Goal: Information Seeking & Learning: Learn about a topic

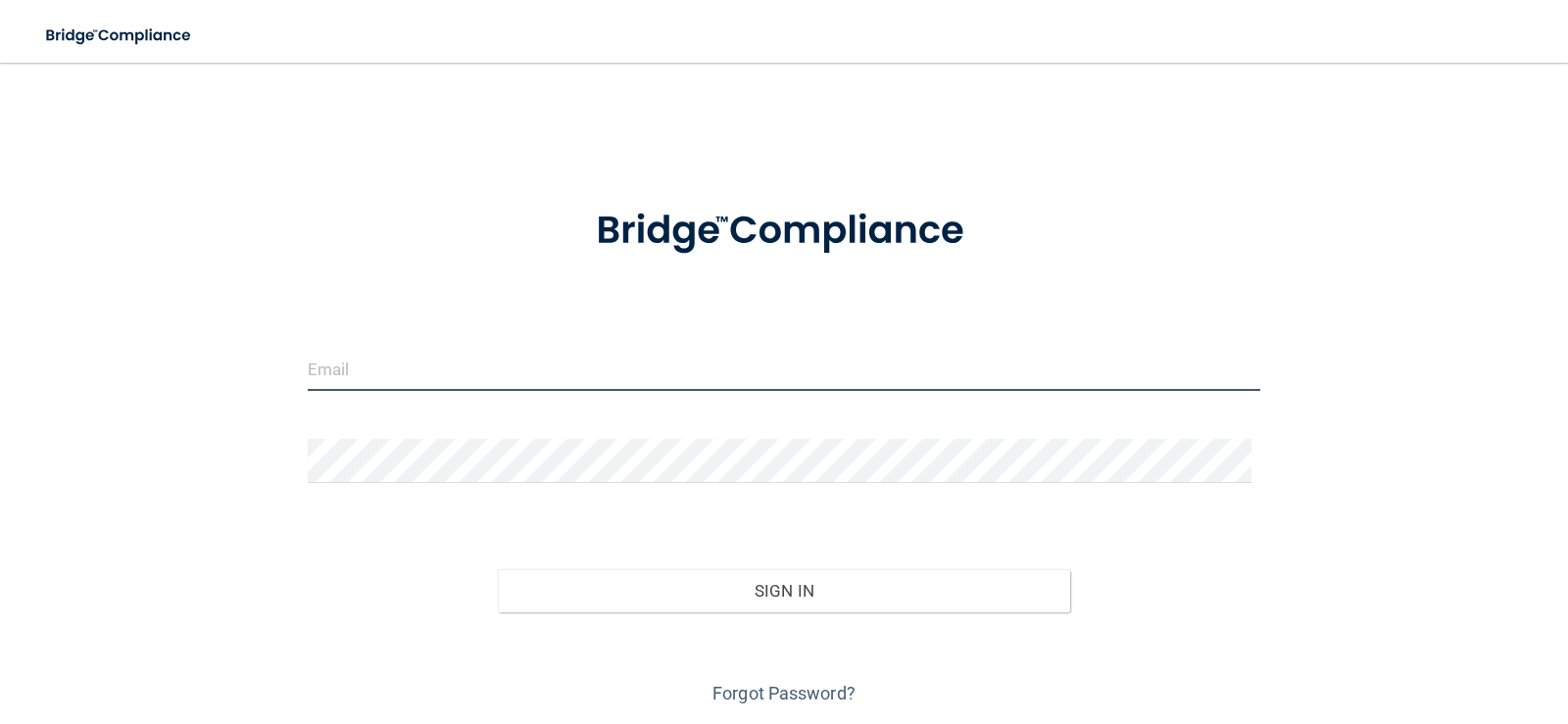
click at [603, 356] on input "email" at bounding box center [784, 369] width 954 height 45
type input "[EMAIL_ADDRESS][DOMAIN_NAME]"
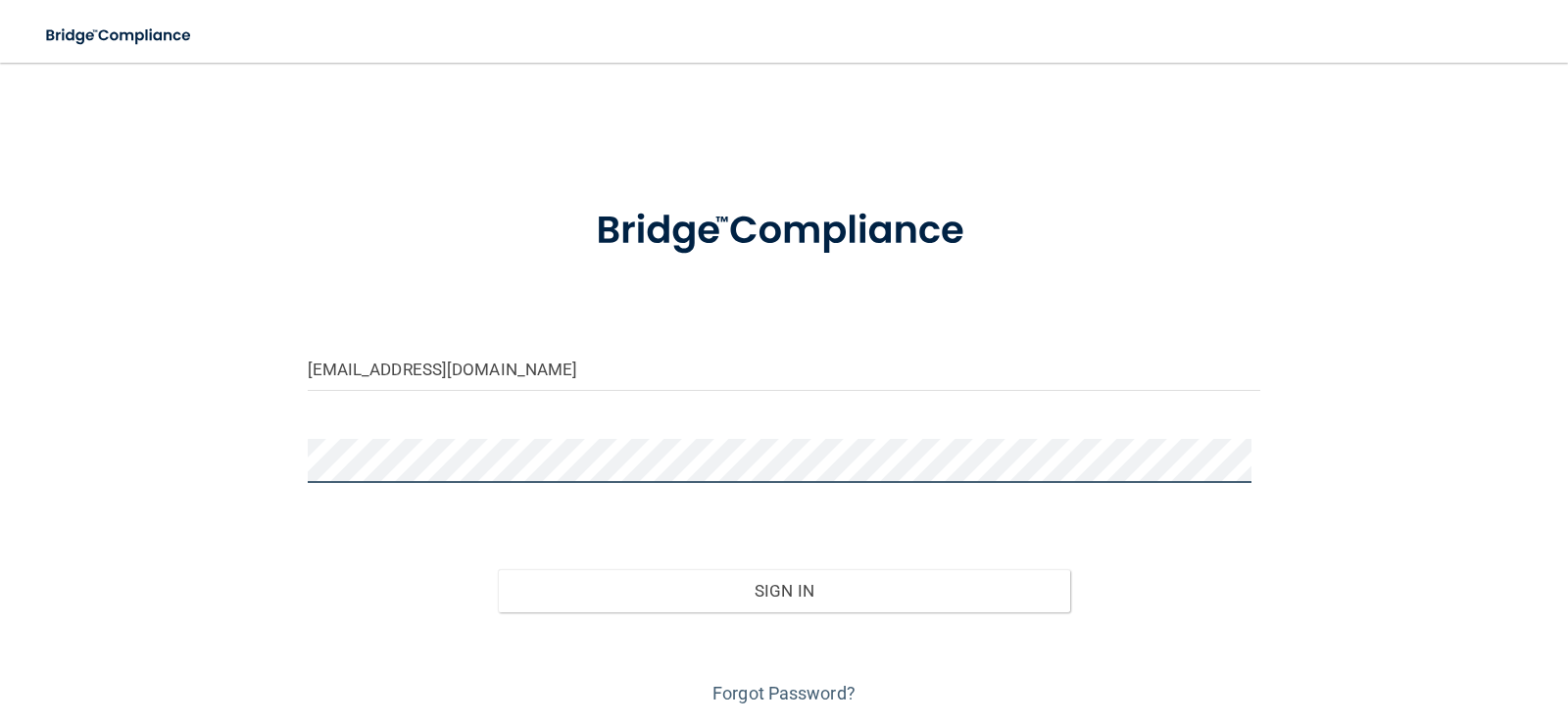
click at [498, 570] on button "Sign In" at bounding box center [784, 591] width 573 height 44
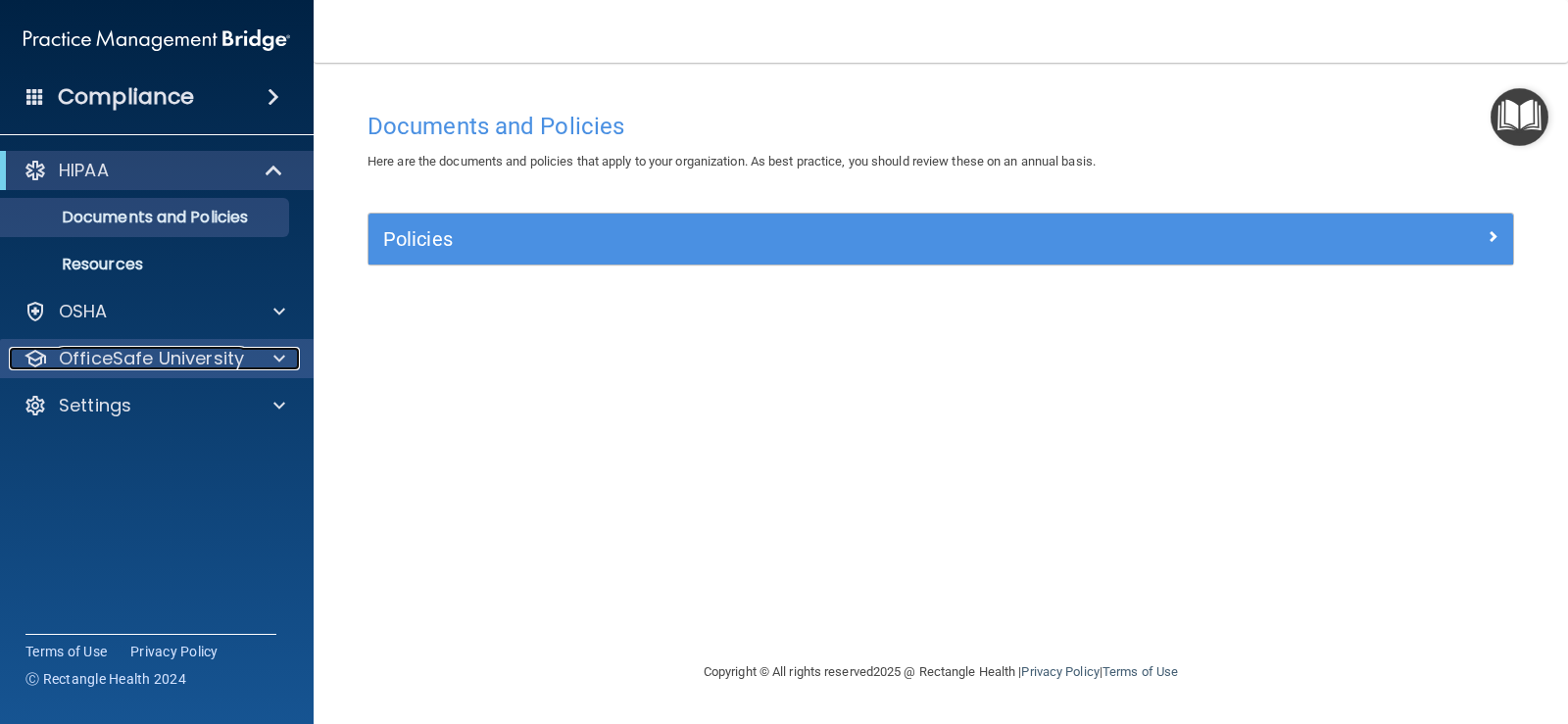
click at [285, 358] on div at bounding box center [277, 359] width 49 height 24
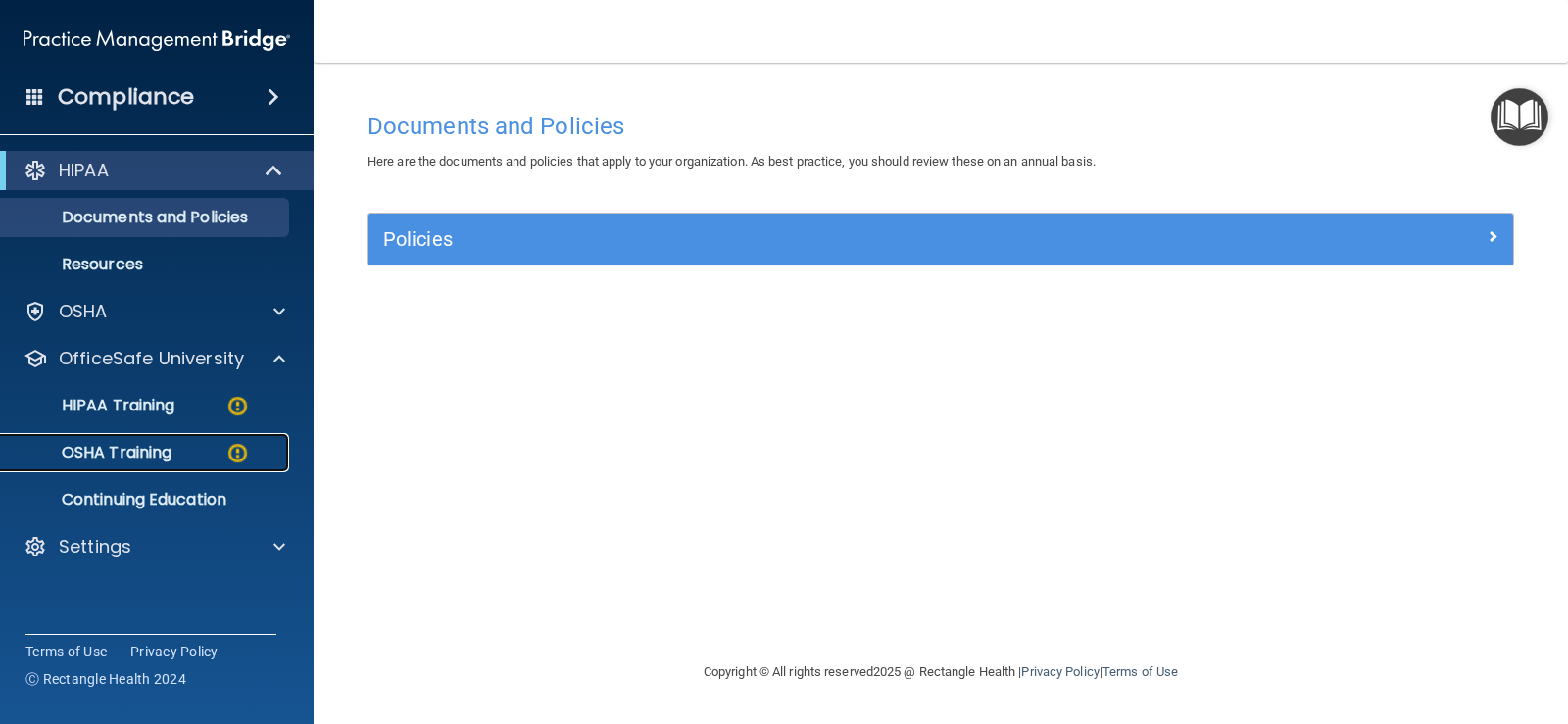
click at [184, 446] on div "OSHA Training" at bounding box center [146, 453] width 267 height 20
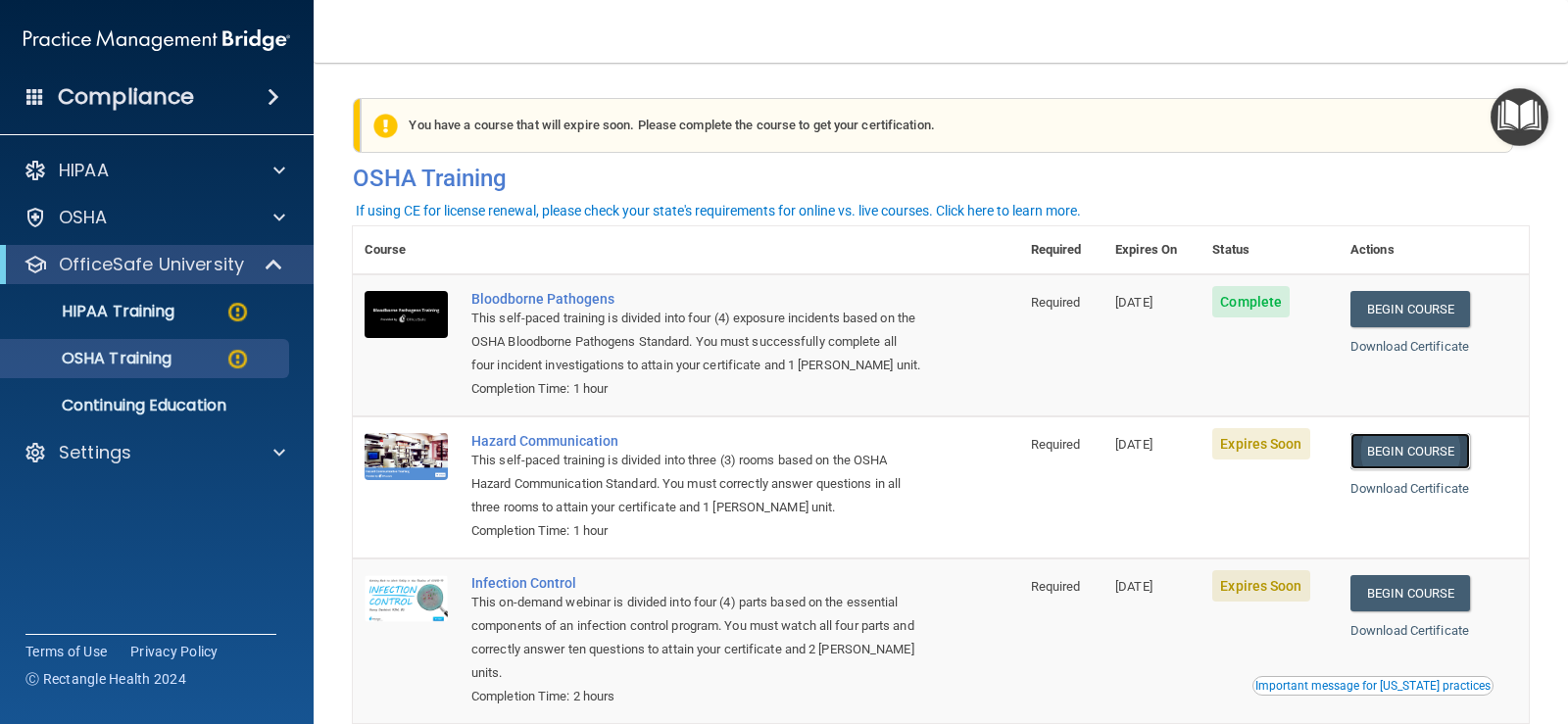
click at [1393, 446] on link "Begin Course" at bounding box center [1410, 451] width 120 height 37
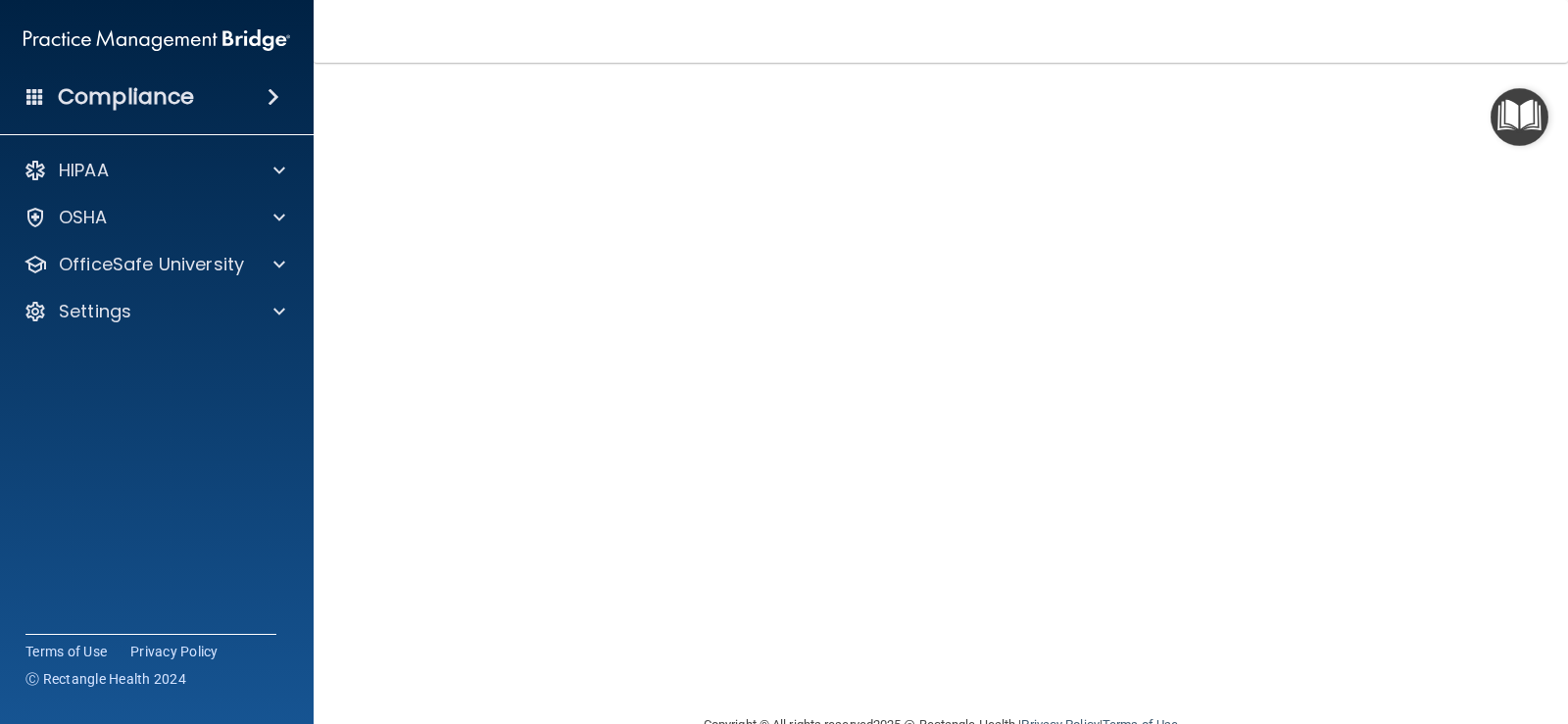
scroll to position [13, 0]
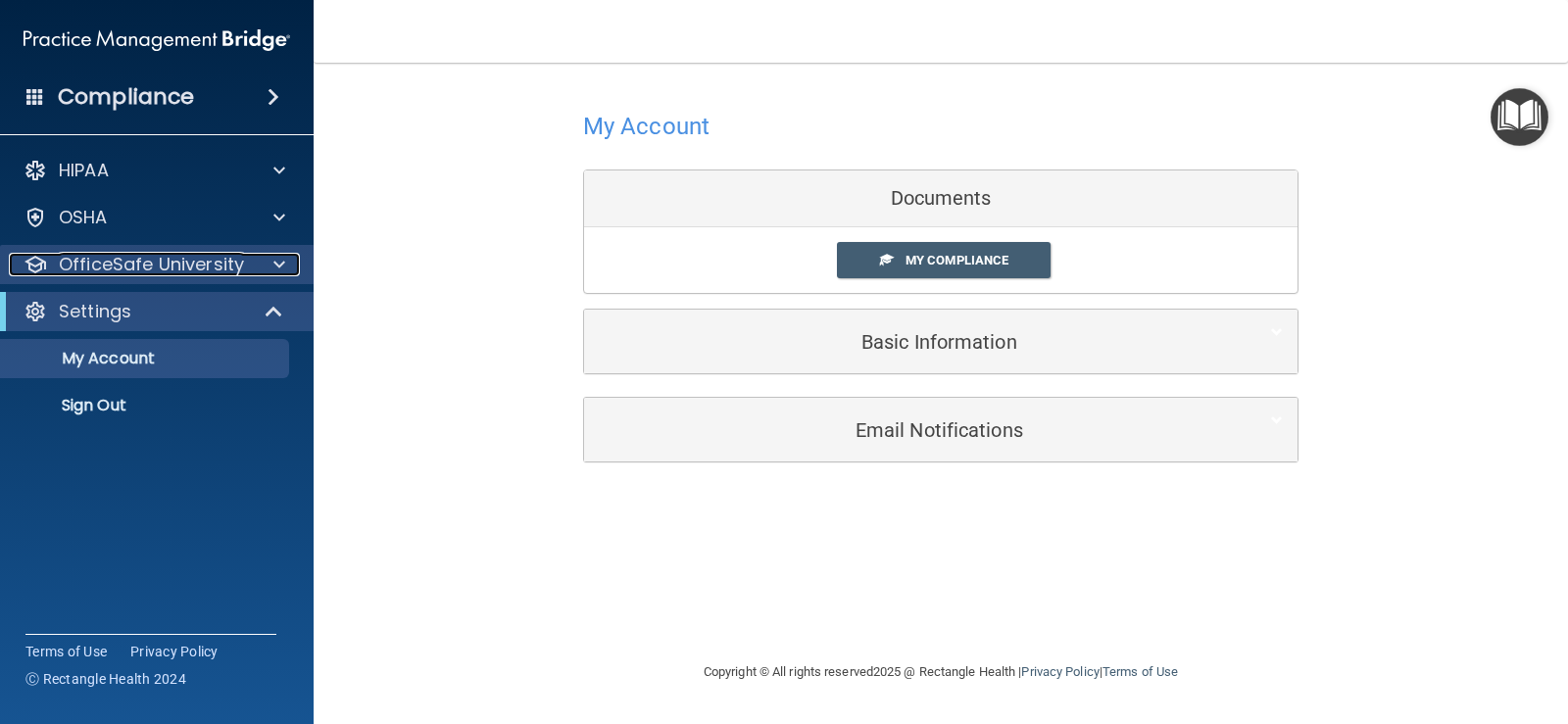
click at [284, 270] on span at bounding box center [279, 265] width 12 height 24
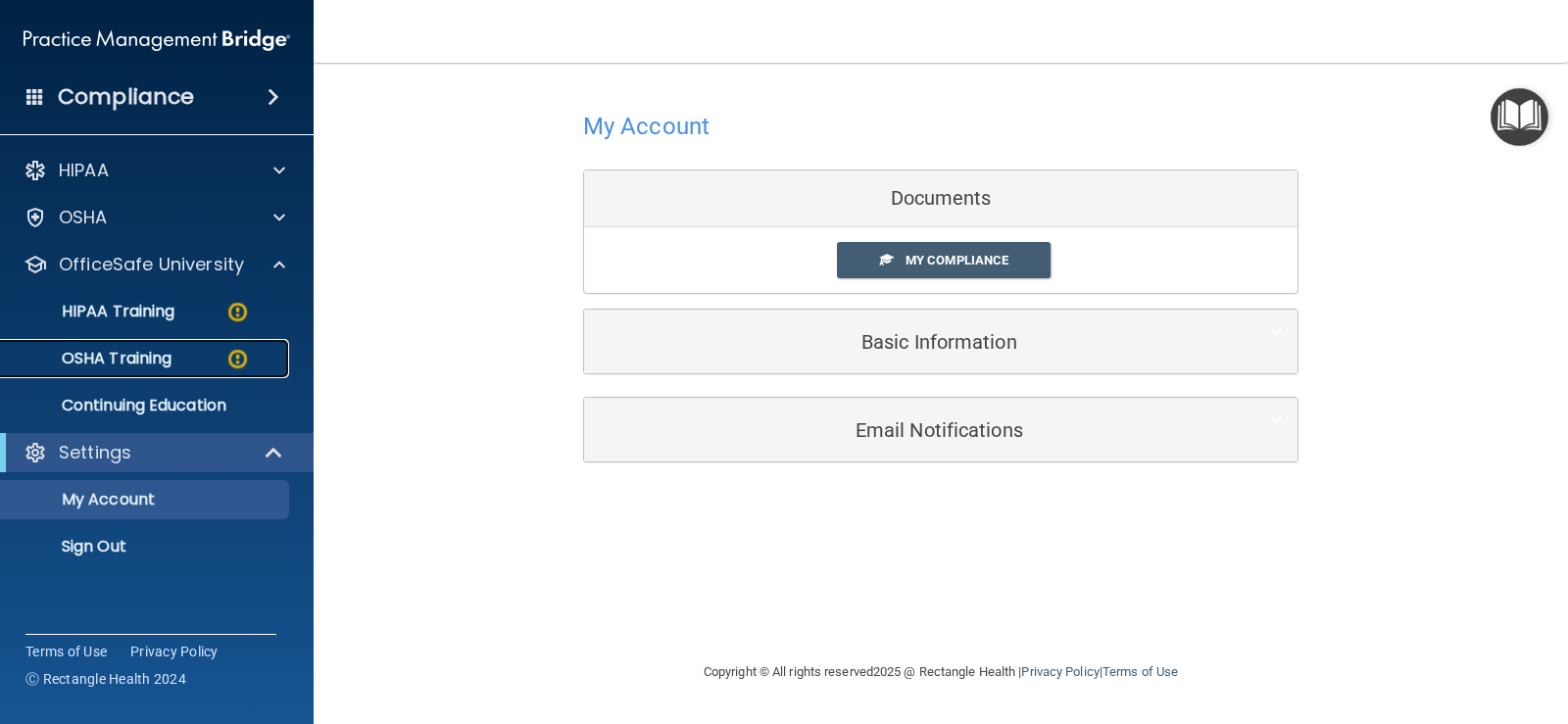
click at [146, 357] on p "OSHA Training" at bounding box center [92, 359] width 158 height 20
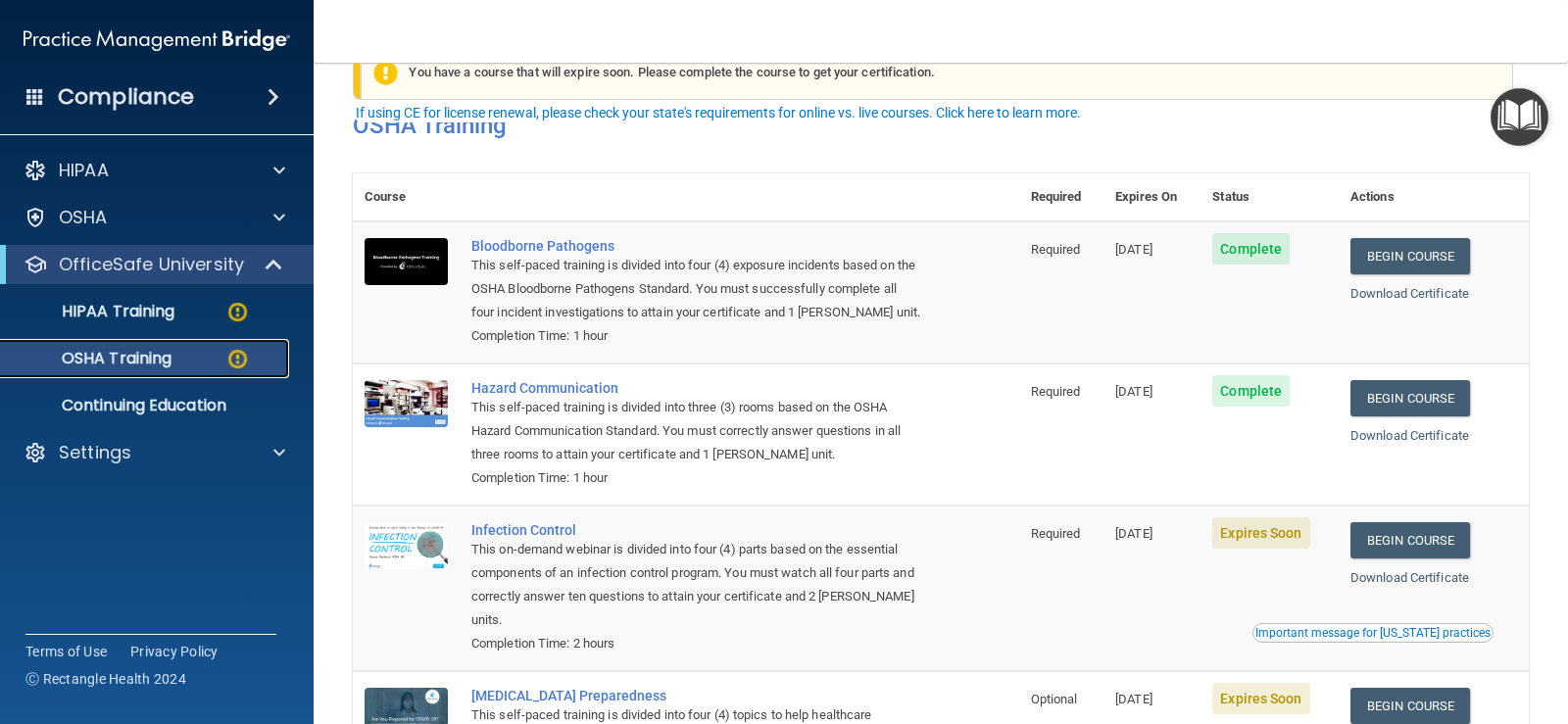
scroll to position [98, 0]
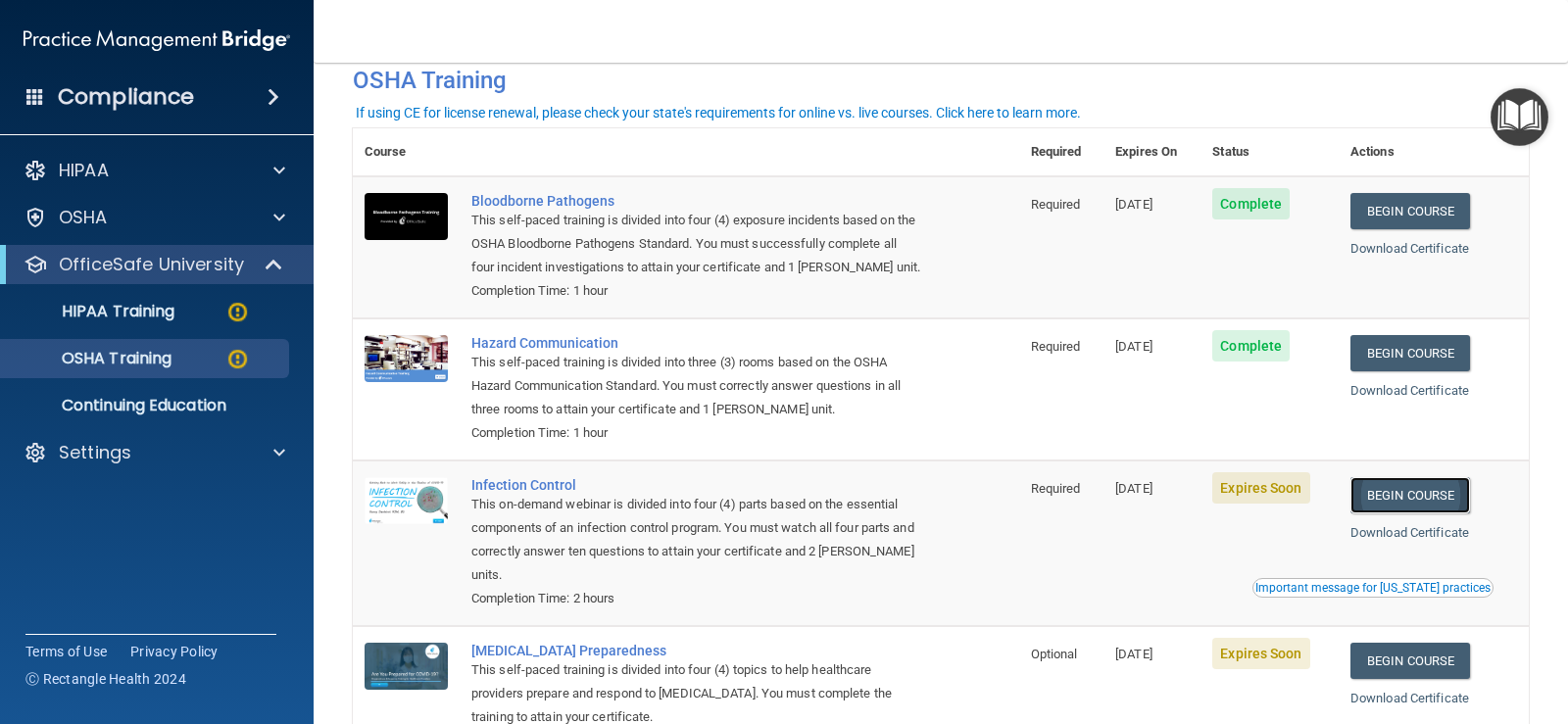
click at [1395, 496] on link "Begin Course" at bounding box center [1410, 495] width 120 height 37
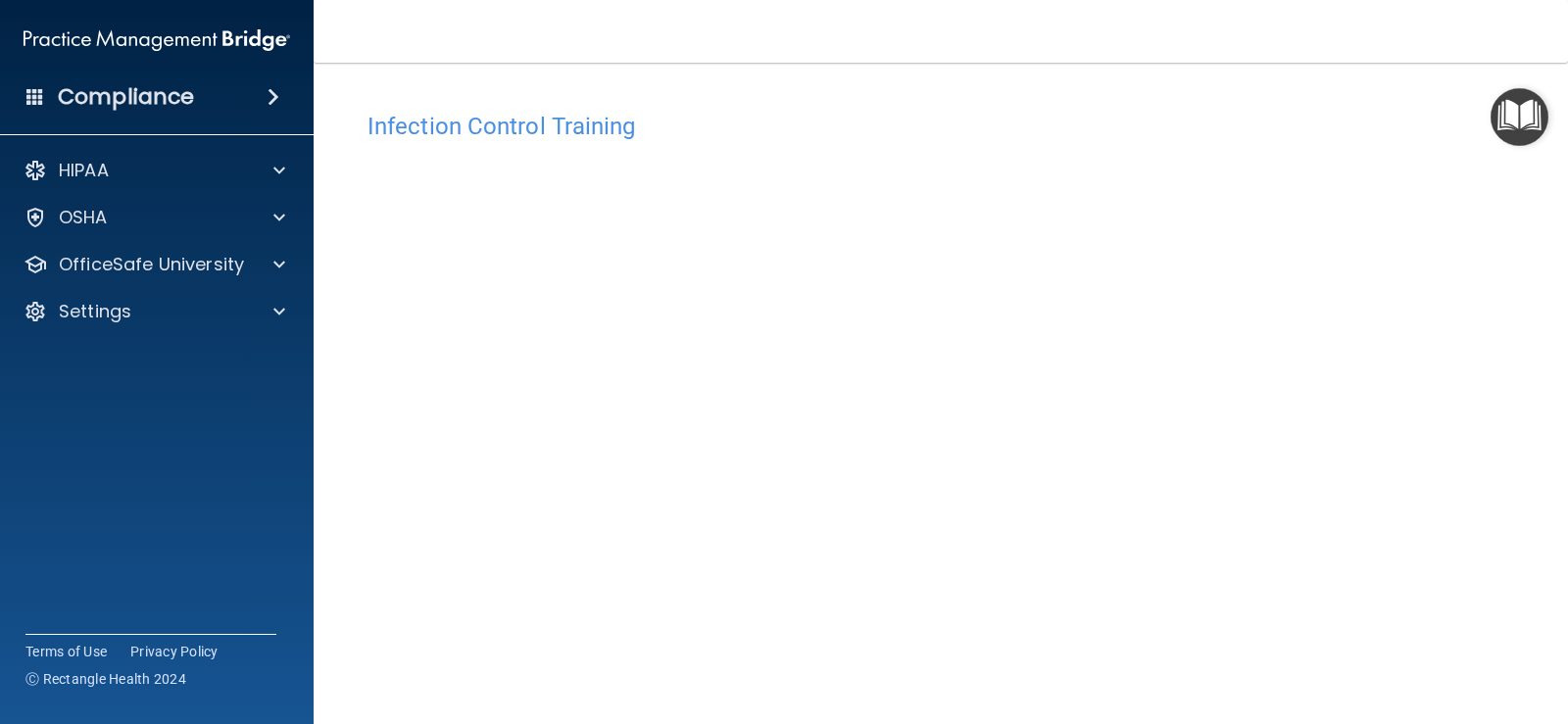
scroll to position [98, 0]
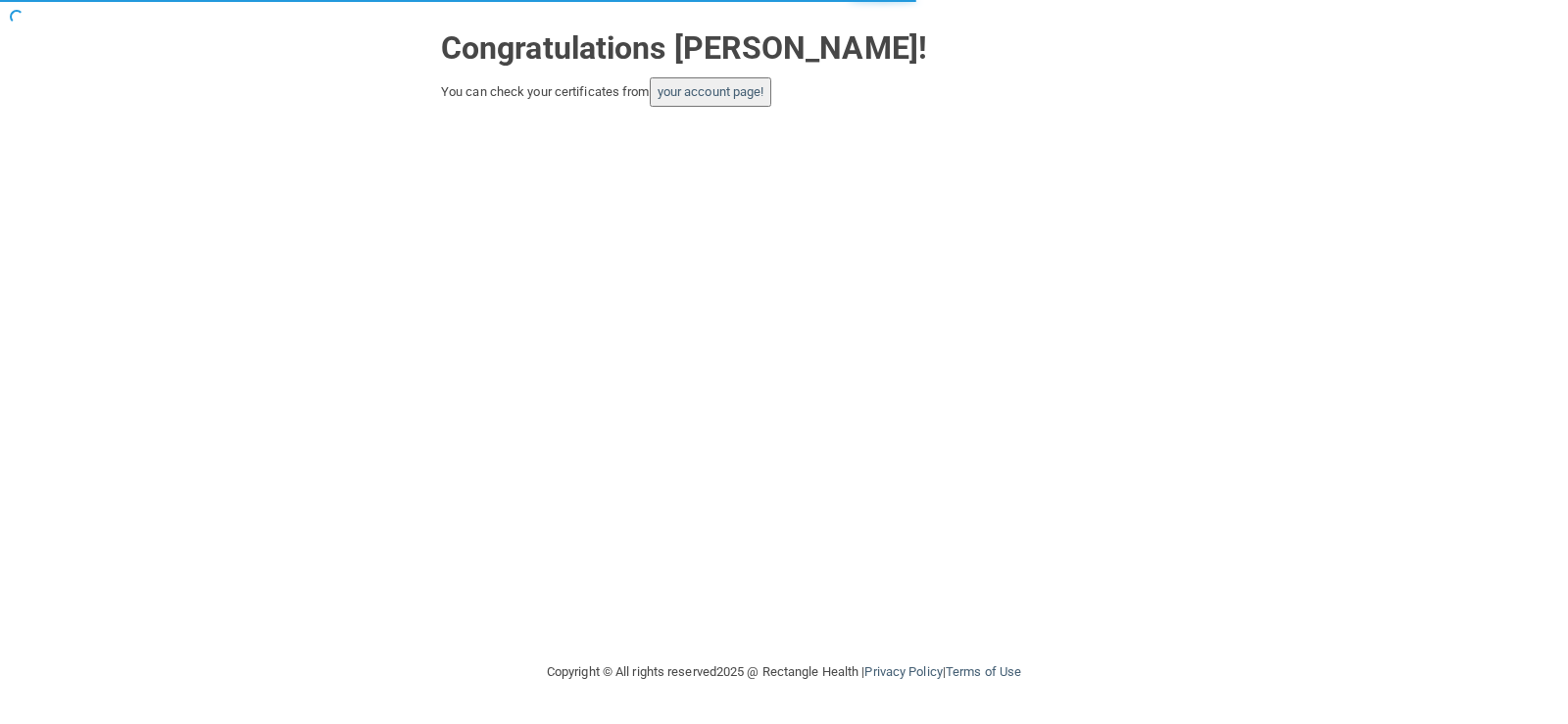
click at [722, 82] on button "your account page!" at bounding box center [711, 92] width 123 height 30
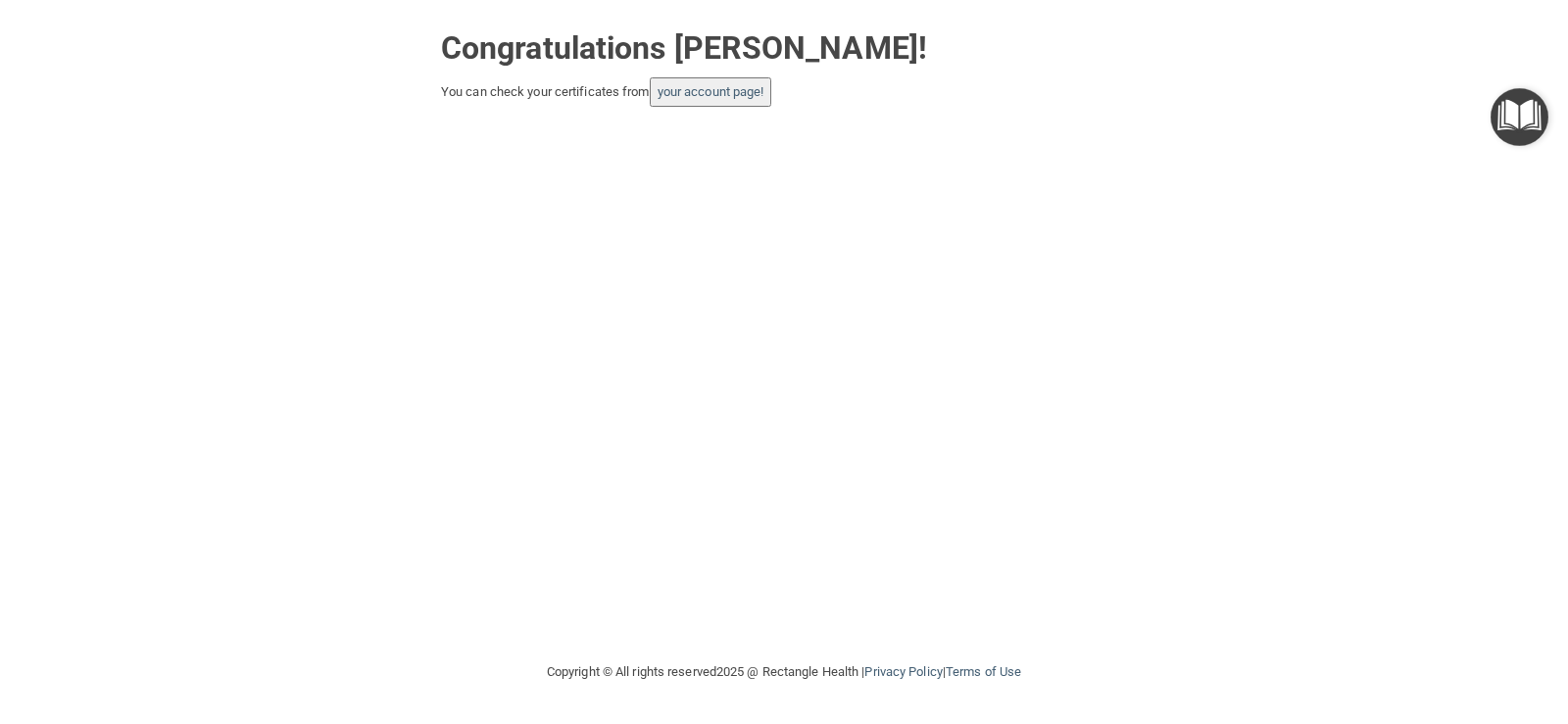
click at [749, 101] on button "your account page!" at bounding box center [711, 92] width 123 height 30
click at [701, 87] on link "your account page!" at bounding box center [711, 91] width 107 height 15
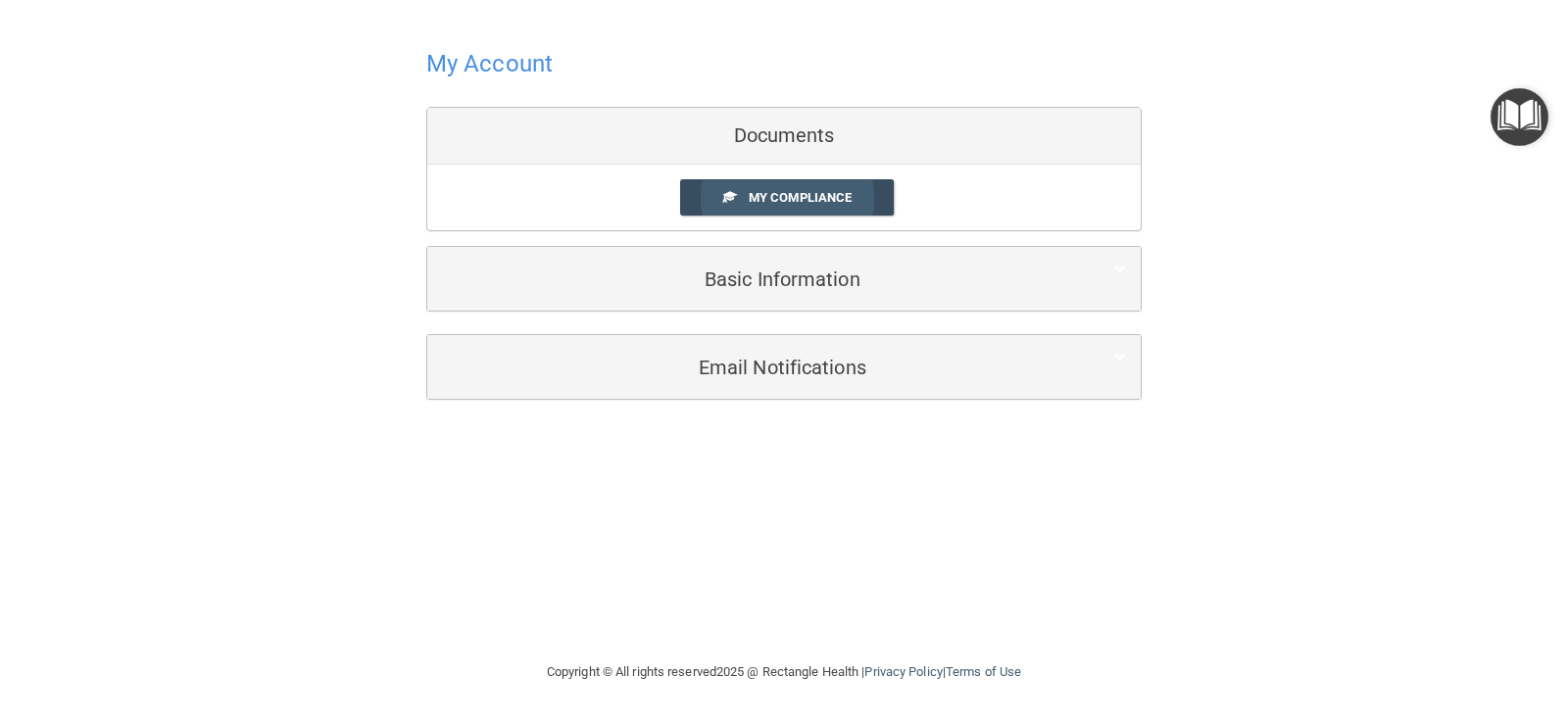
click at [759, 191] on span "My Compliance" at bounding box center [800, 197] width 103 height 15
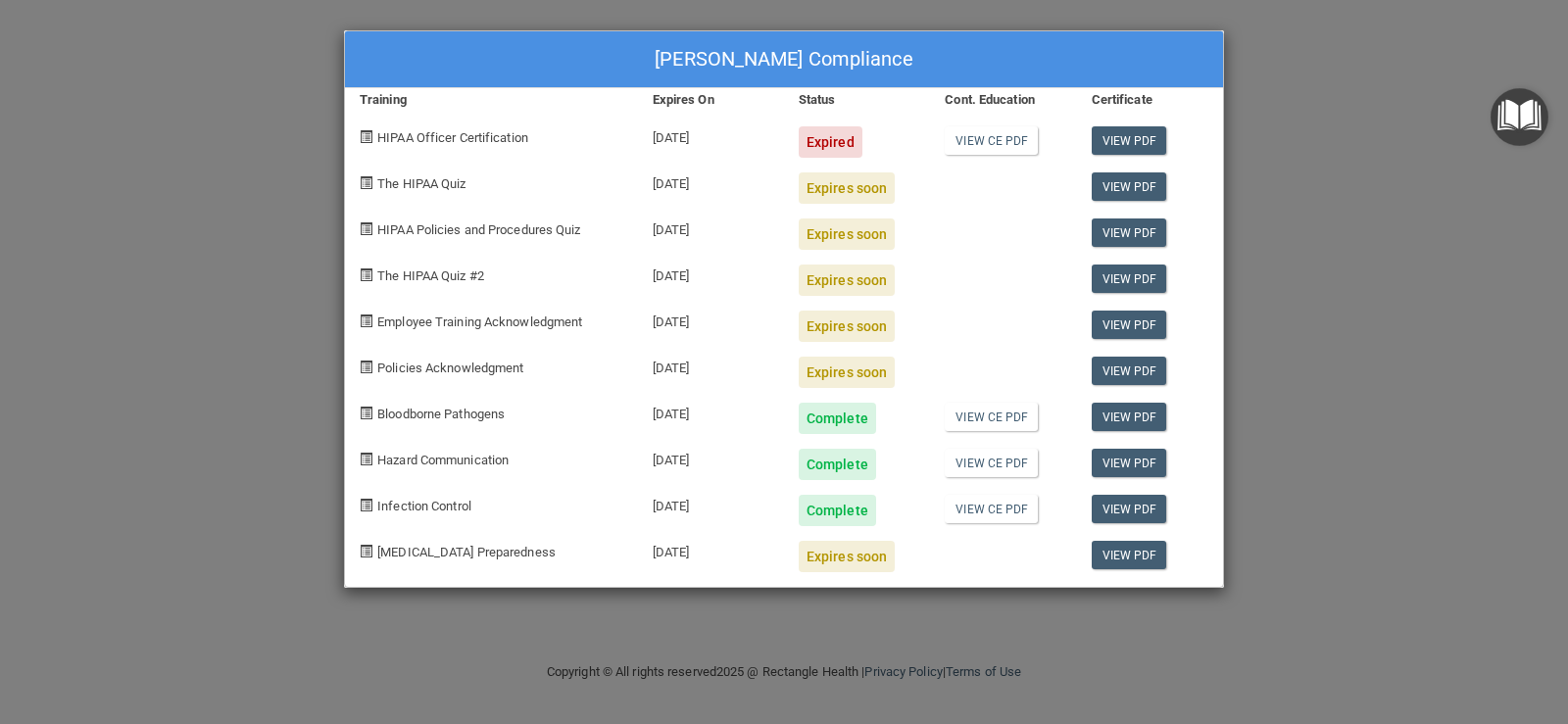
click at [1567, 155] on div "Sarah Nelson's Compliance Training Expires On Status Cont. Education Certificat…" at bounding box center [784, 362] width 1568 height 724
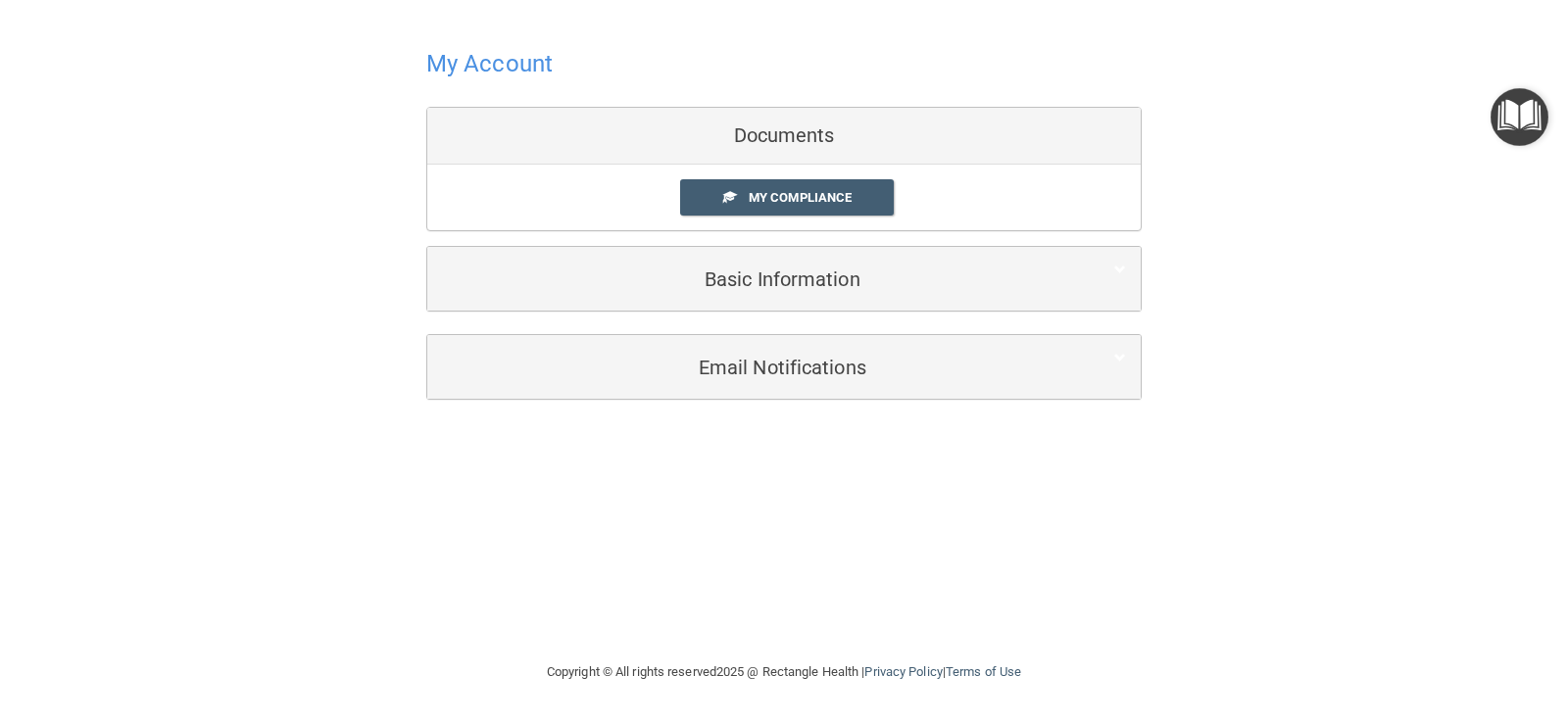
drag, startPoint x: 1354, startPoint y: 226, endPoint x: 1343, endPoint y: 230, distance: 11.7
click at [1353, 227] on div "My Account Documents My Compliance My Compliance My BAA Basic Information Full …" at bounding box center [784, 221] width 1490 height 403
click at [538, 63] on h4 "My Account" at bounding box center [490, 64] width 127 height 26
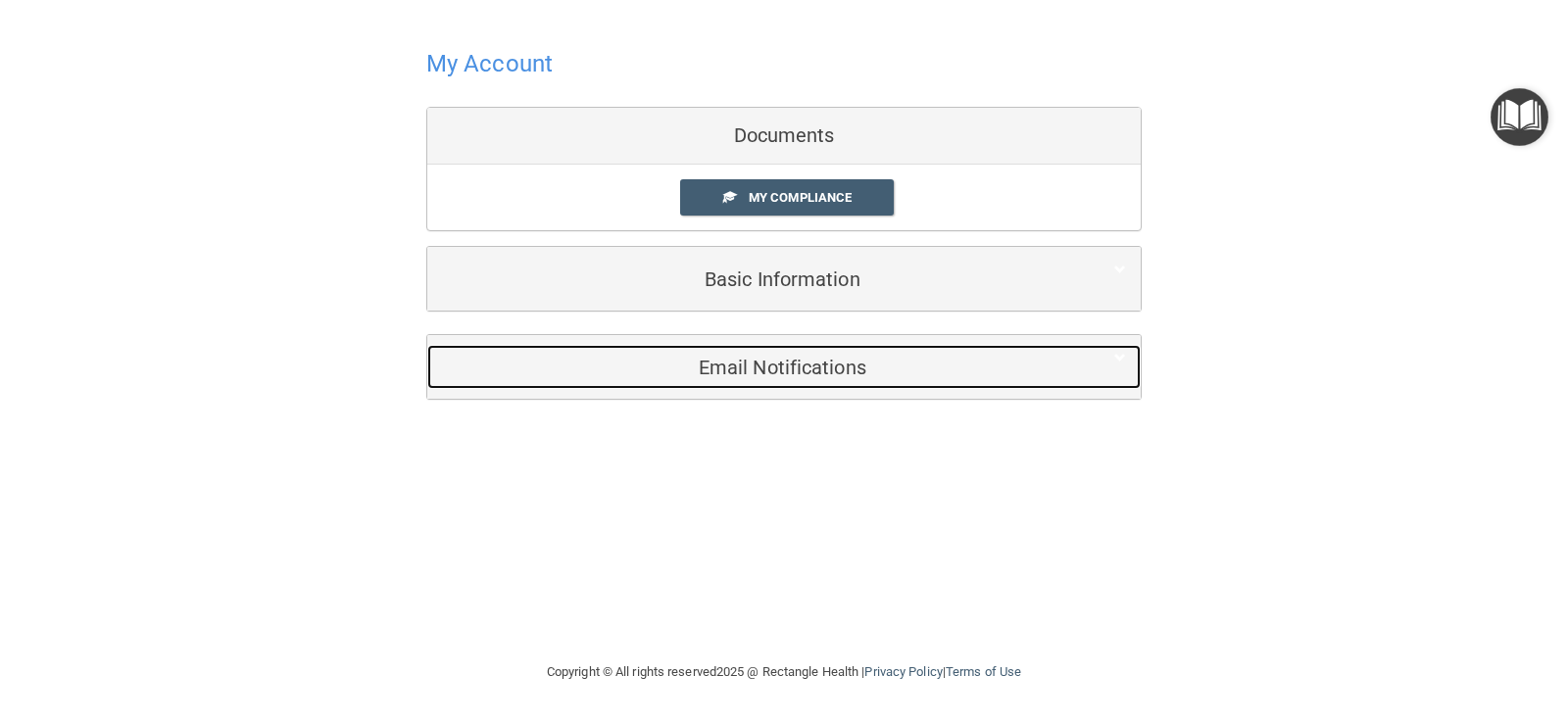
click at [876, 375] on h5 "Email Notifications" at bounding box center [754, 368] width 624 height 22
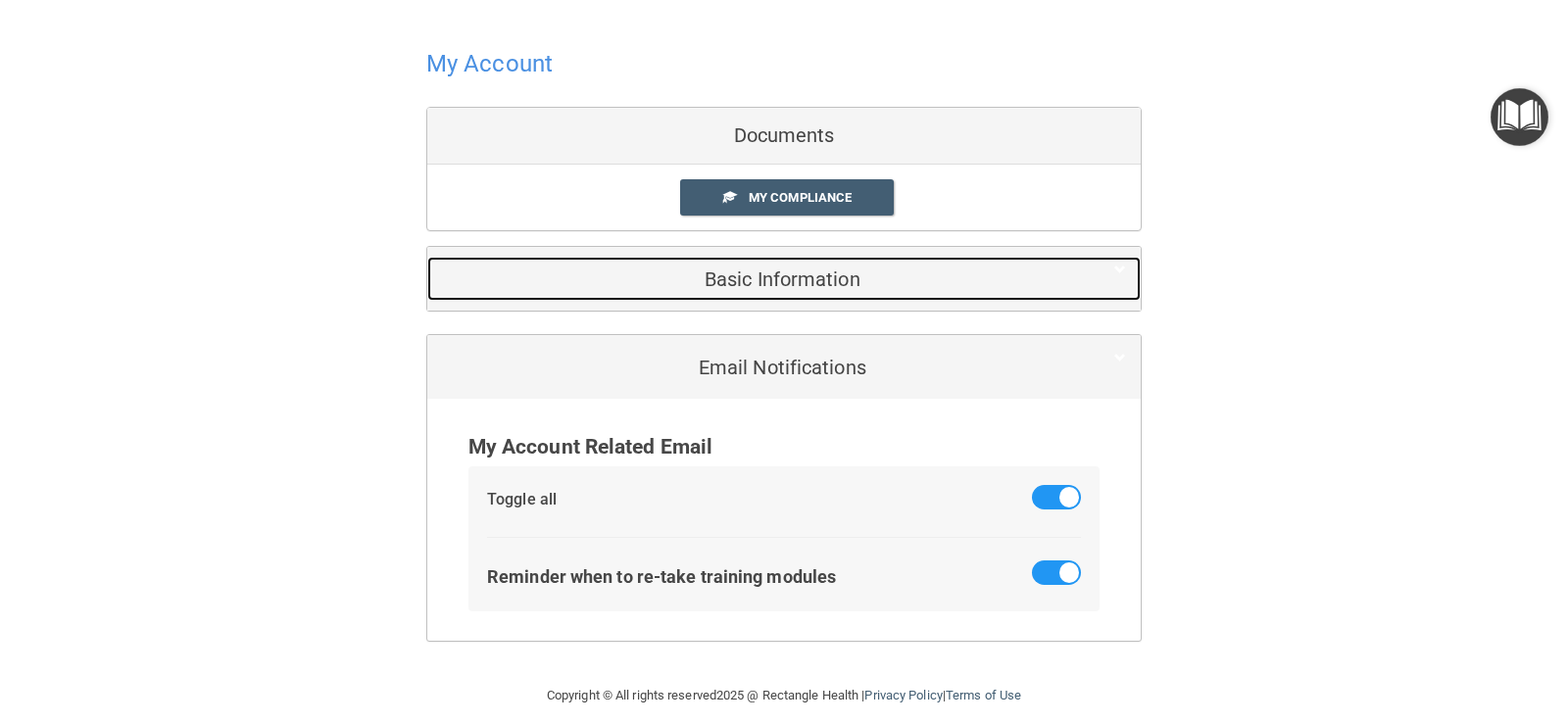
click at [809, 285] on h5 "Basic Information" at bounding box center [754, 279] width 624 height 22
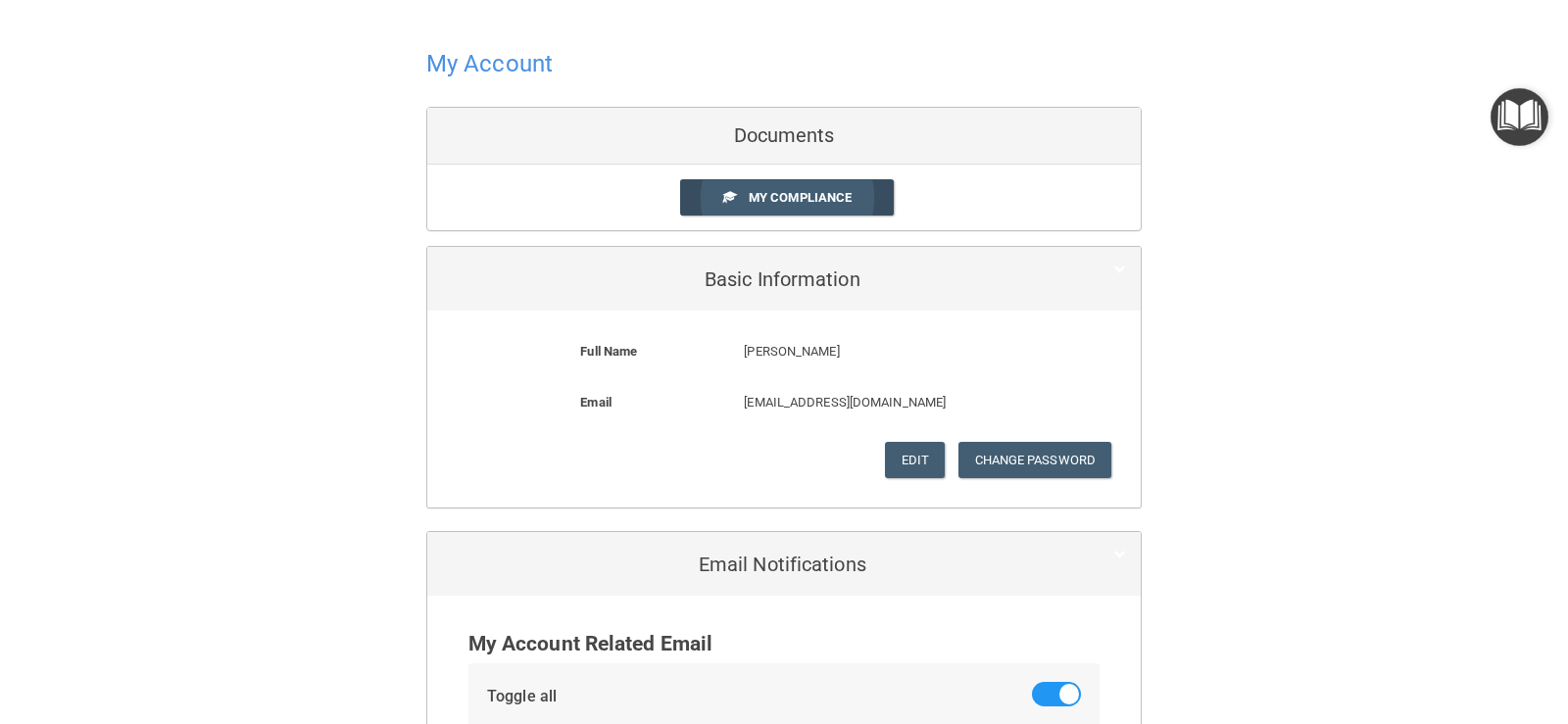
click at [803, 199] on span "My Compliance" at bounding box center [800, 197] width 103 height 15
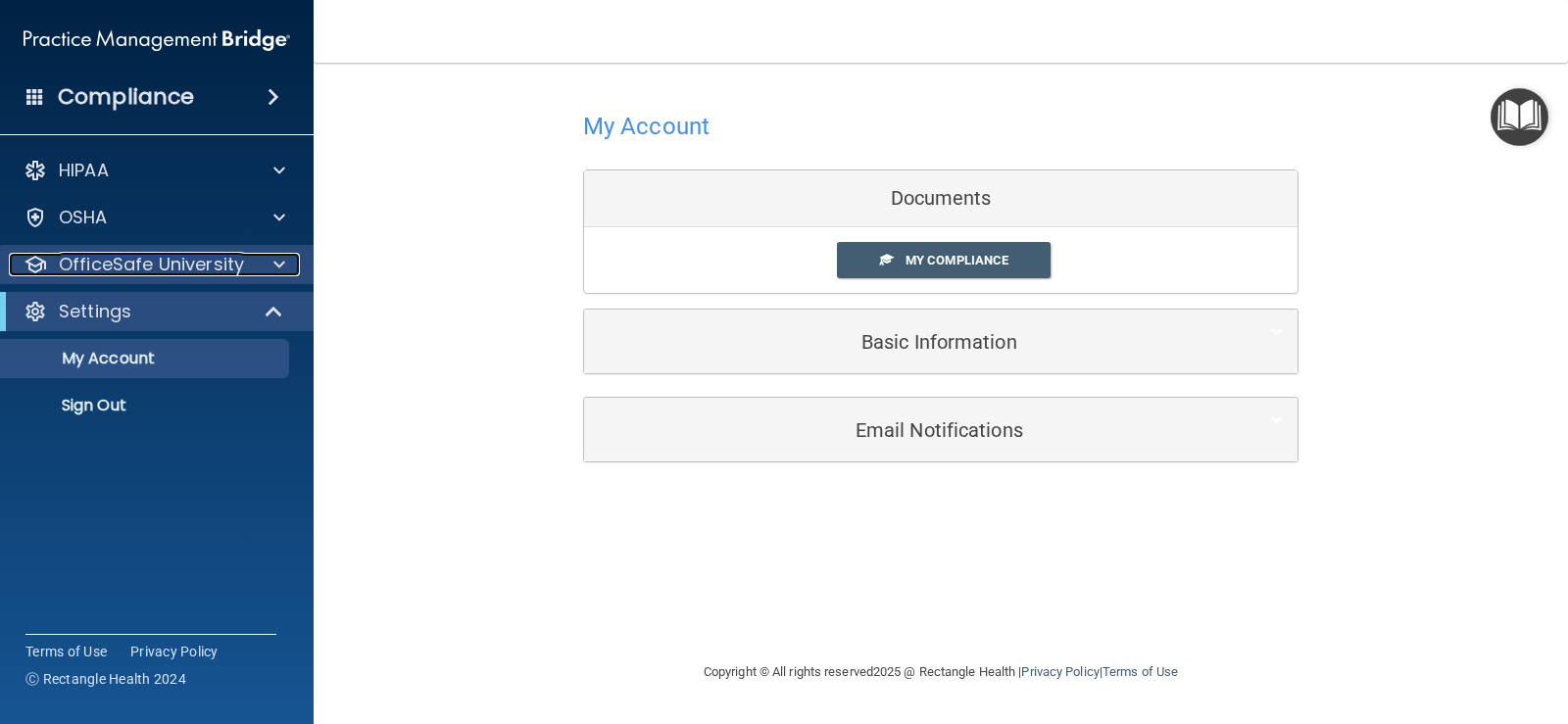
click at [290, 269] on div at bounding box center [277, 265] width 49 height 24
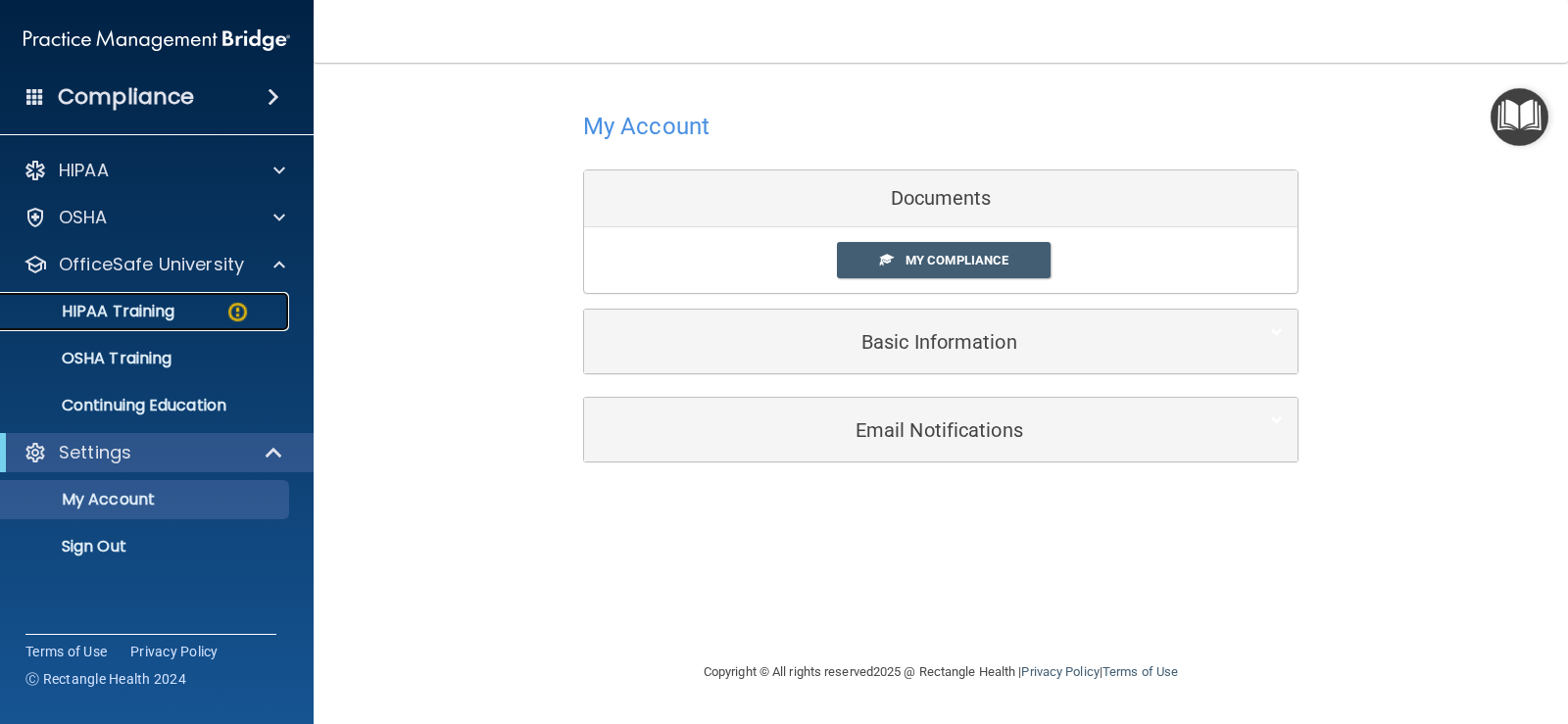
click at [222, 317] on div "HIPAA Training" at bounding box center [146, 312] width 267 height 20
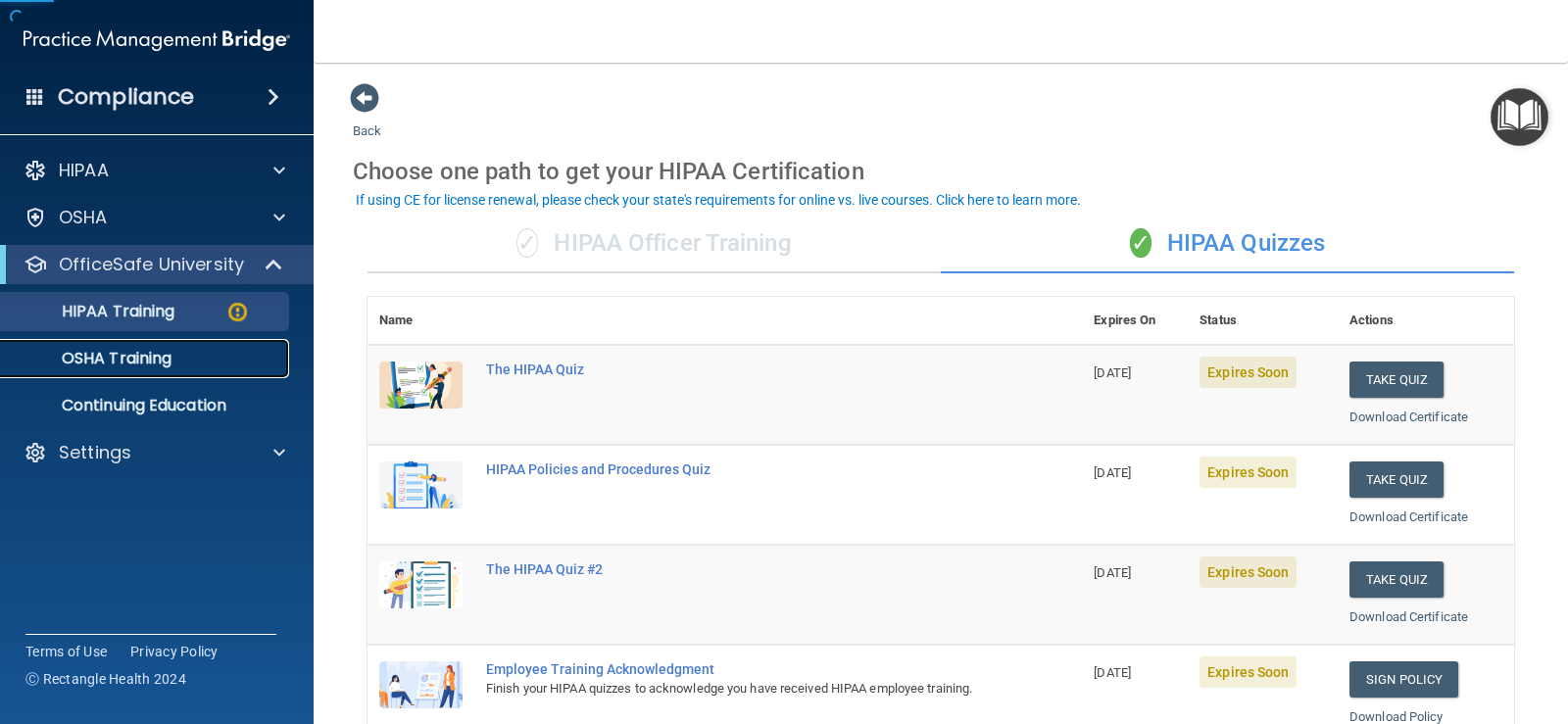
click at [157, 366] on p "OSHA Training" at bounding box center [92, 359] width 158 height 20
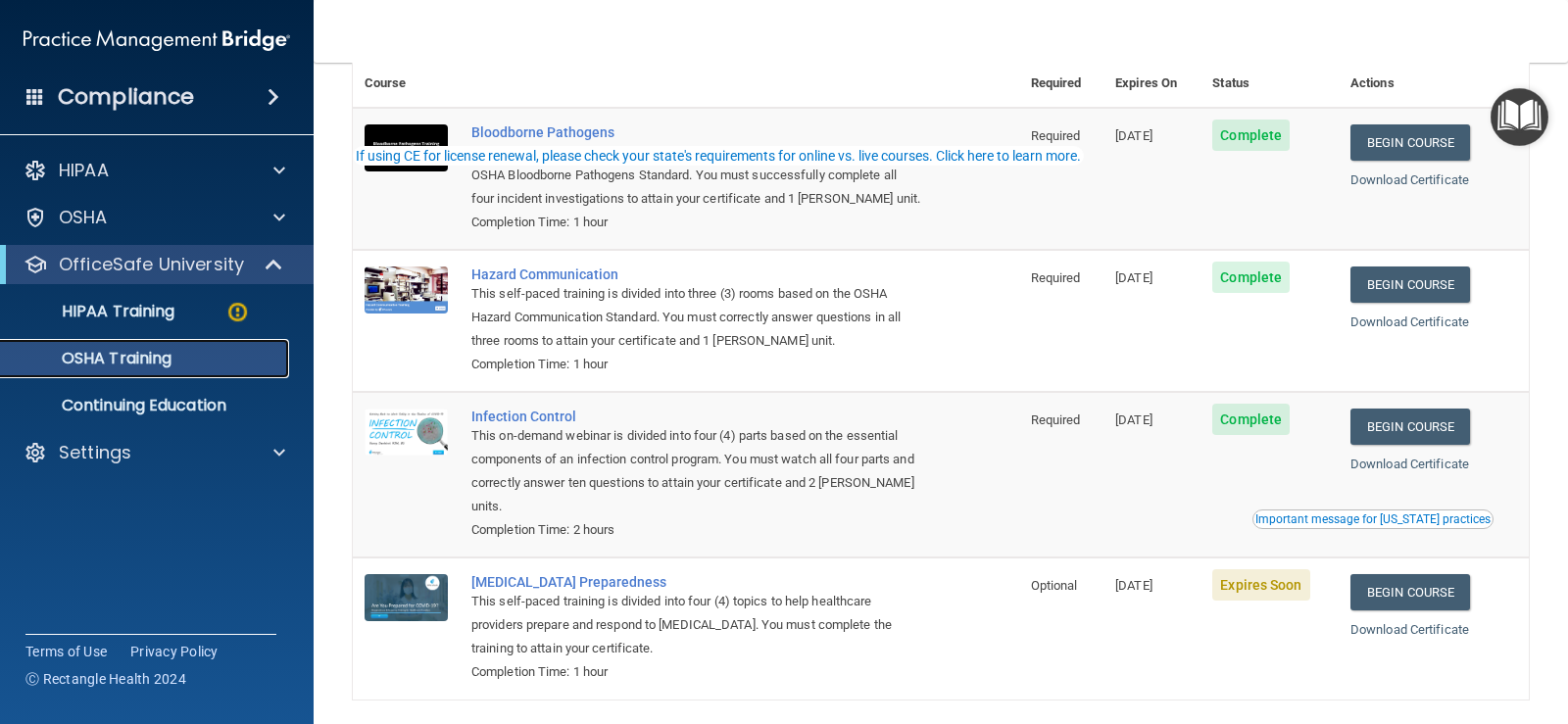
scroll to position [193, 0]
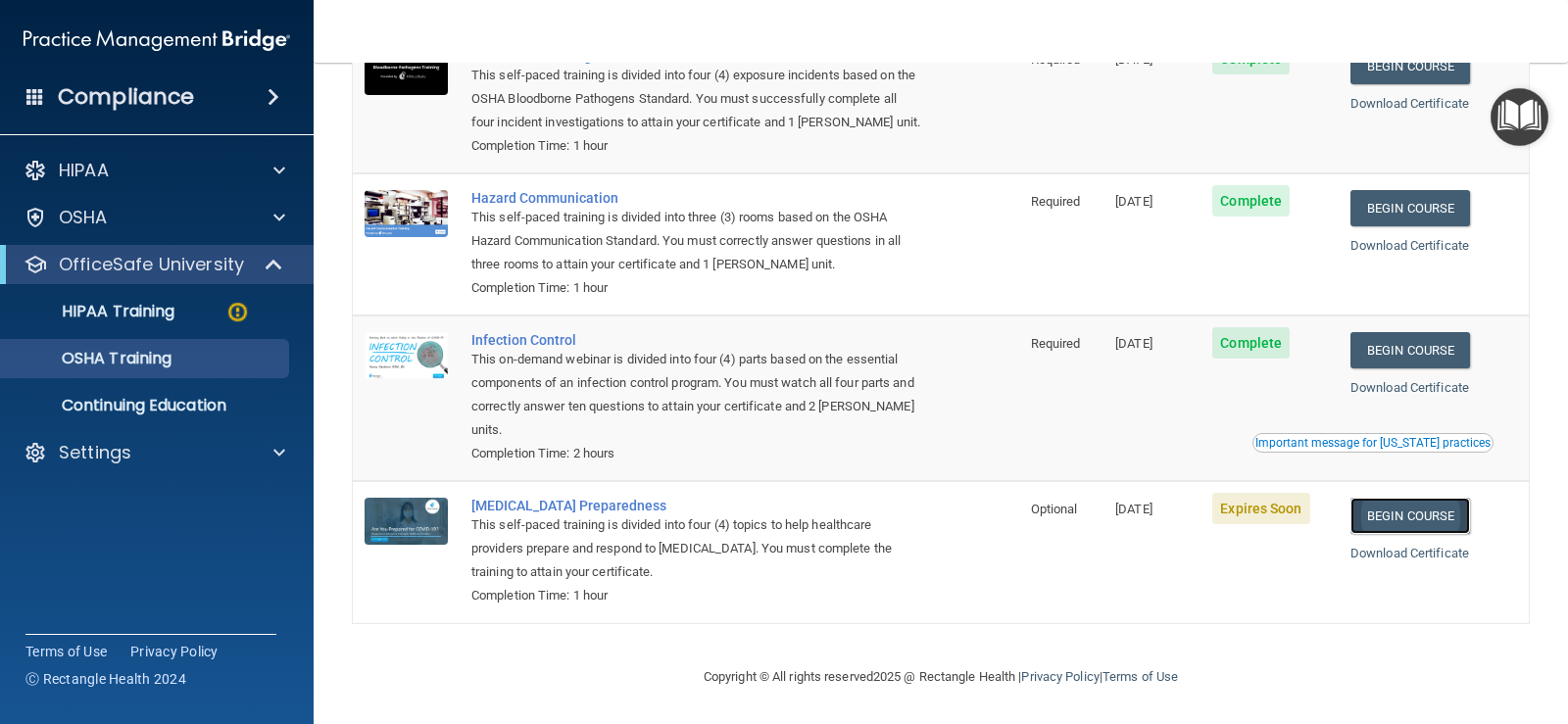
click at [1414, 515] on link "Begin Course" at bounding box center [1410, 515] width 120 height 37
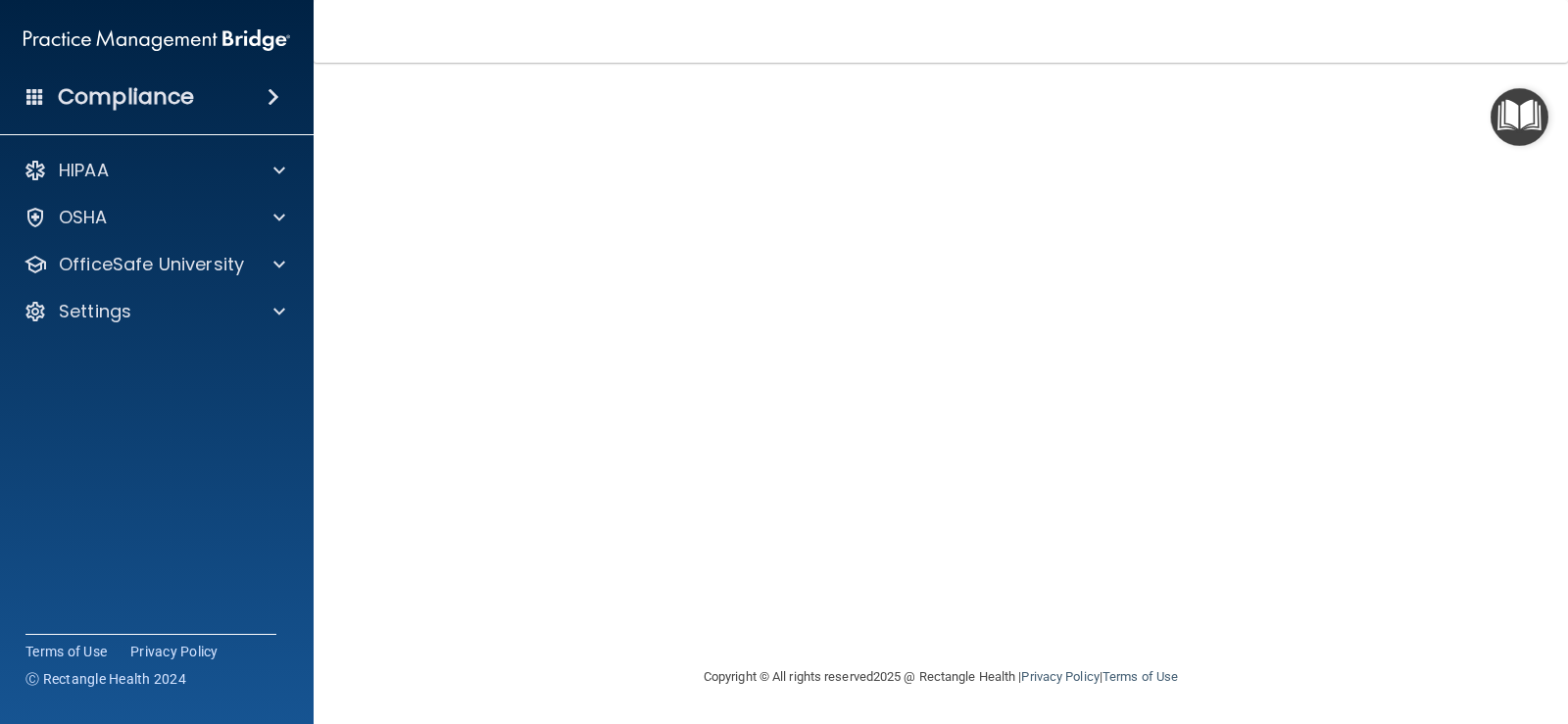
scroll to position [17, 0]
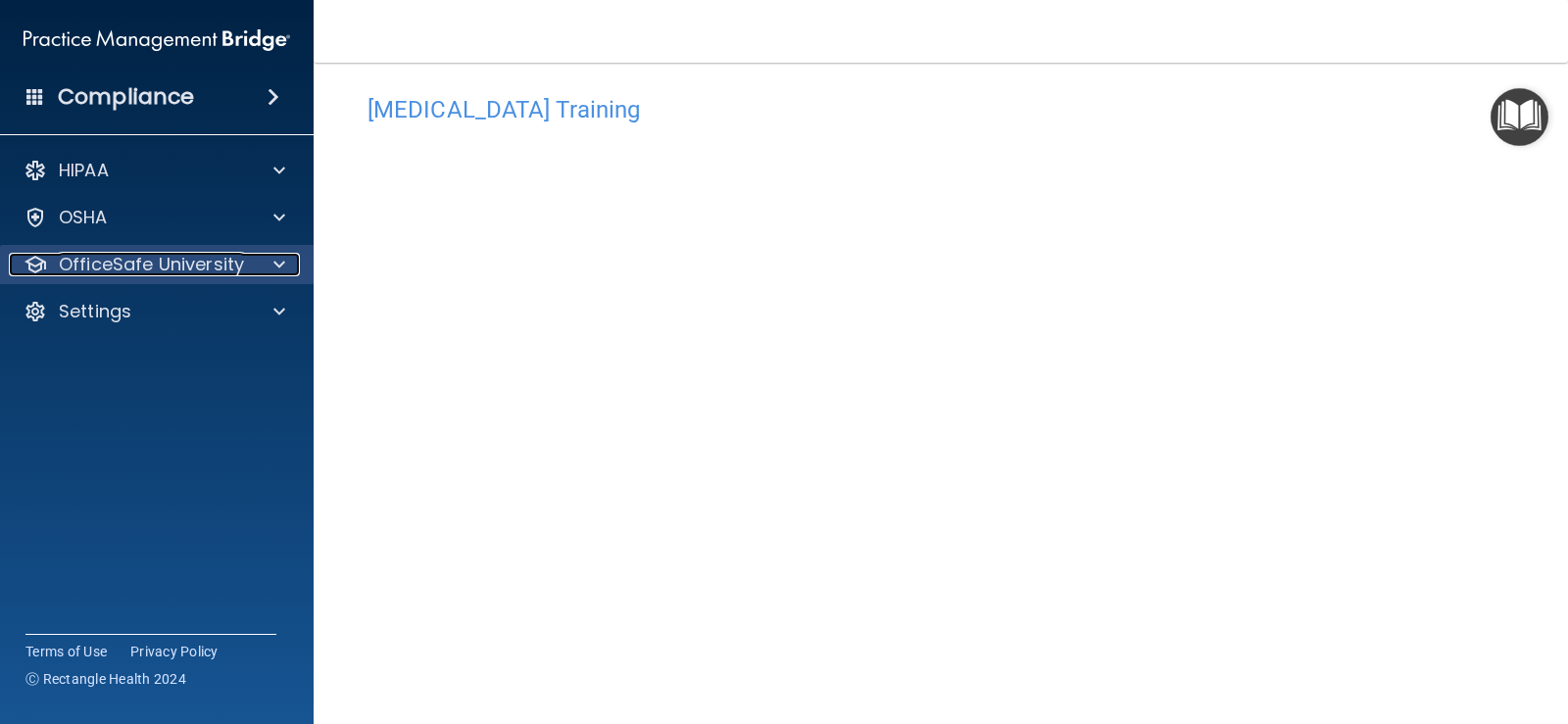
click at [274, 271] on span at bounding box center [279, 265] width 12 height 24
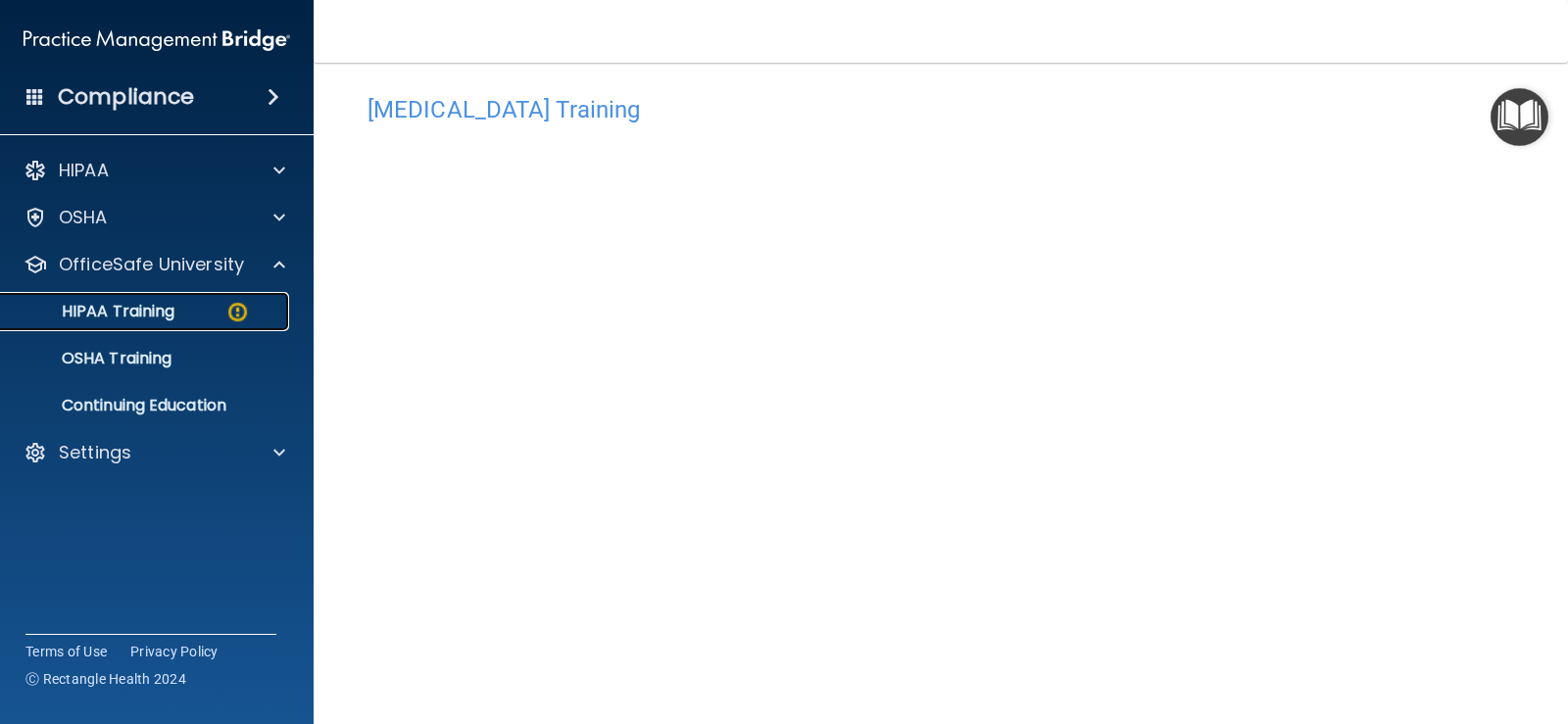
click at [229, 314] on img at bounding box center [237, 312] width 25 height 25
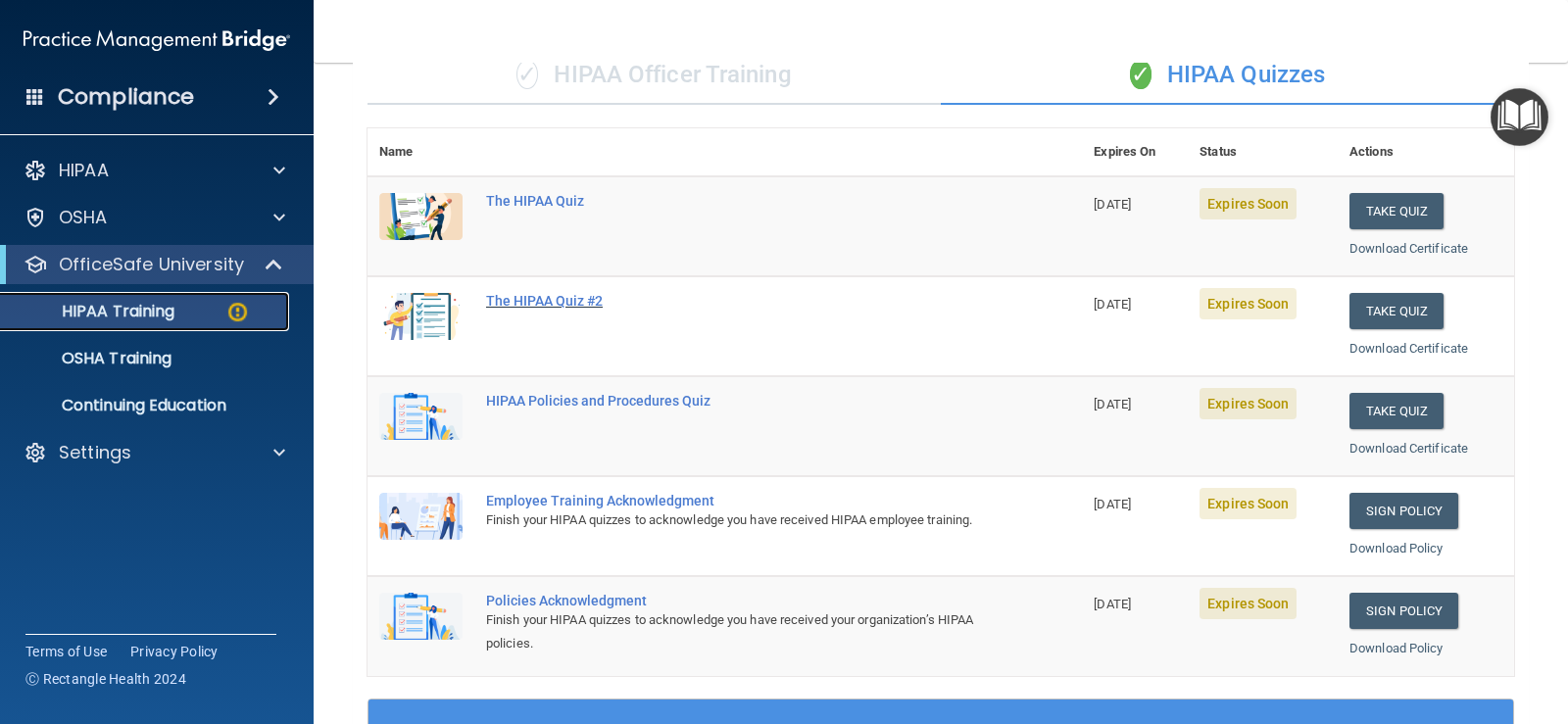
scroll to position [213, 0]
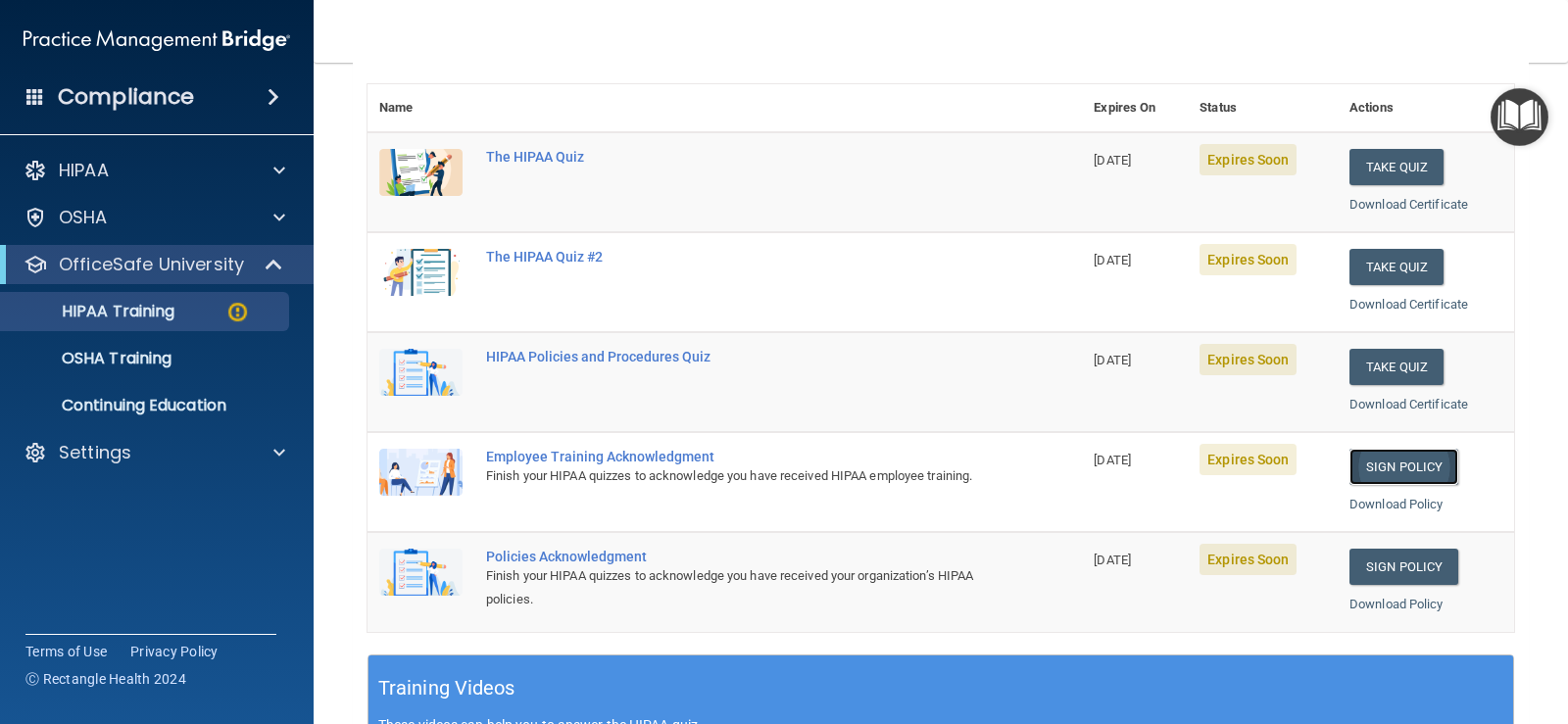
click at [1400, 463] on link "Sign Policy" at bounding box center [1404, 467] width 109 height 37
click at [208, 399] on p "Continuing Education" at bounding box center [146, 406] width 267 height 20
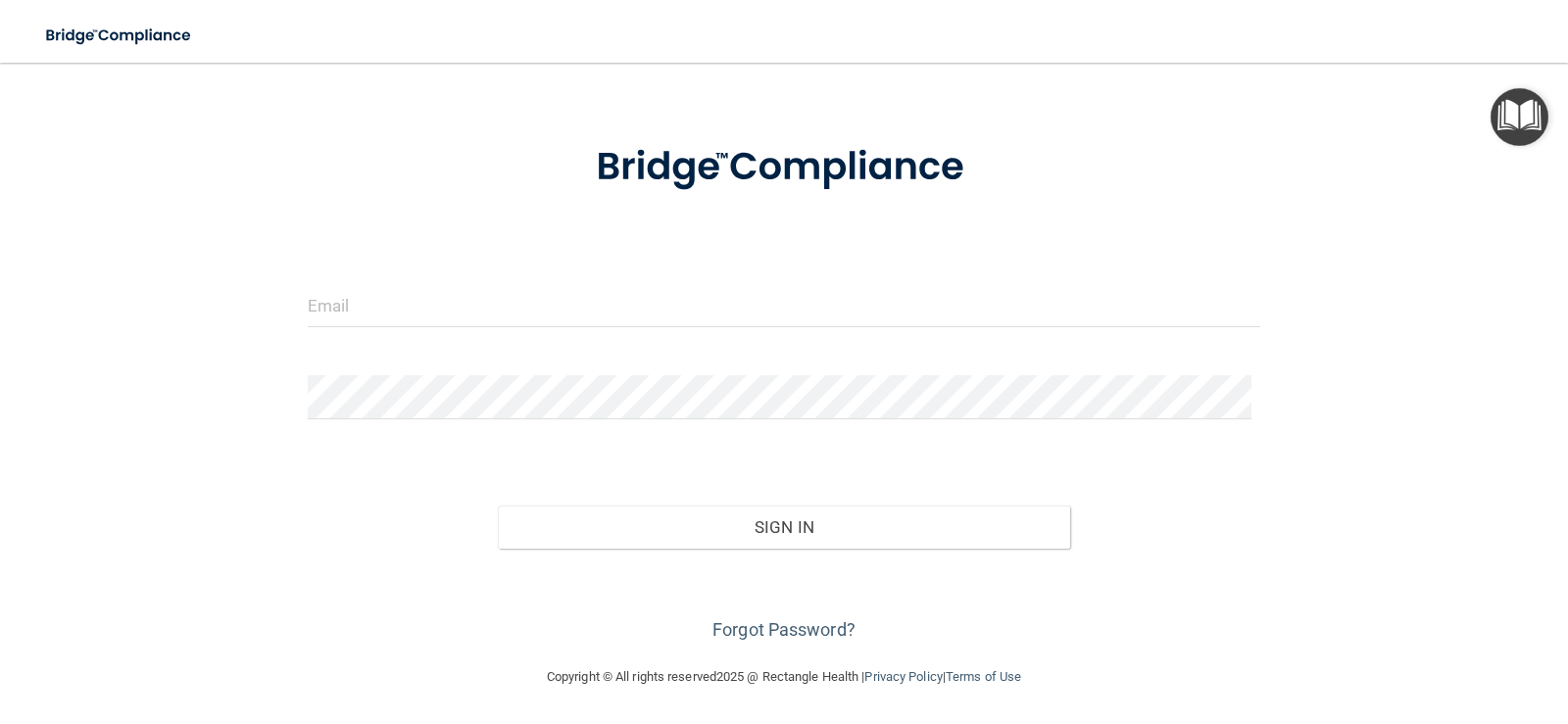
scroll to position [63, 0]
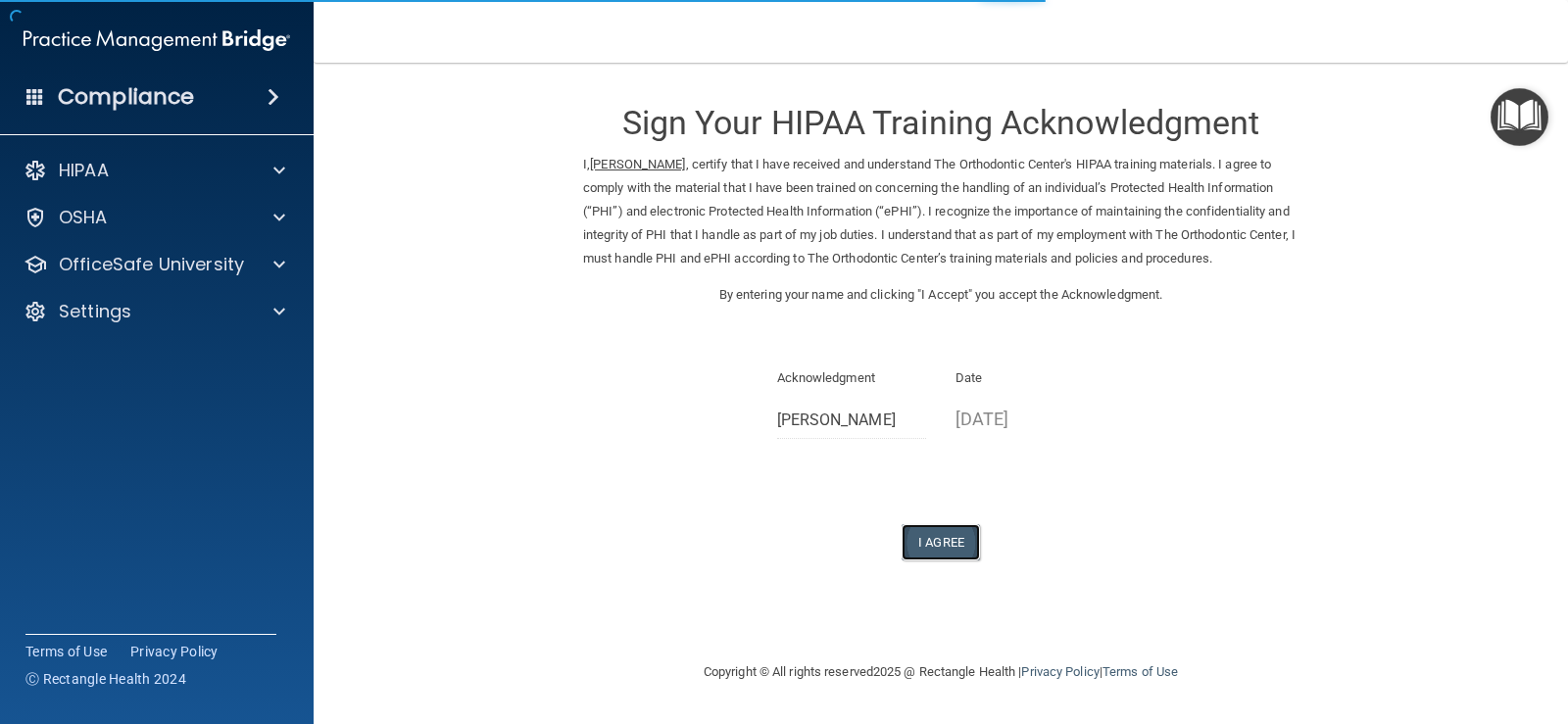
click at [945, 532] on button "I Agree" at bounding box center [940, 542] width 78 height 37
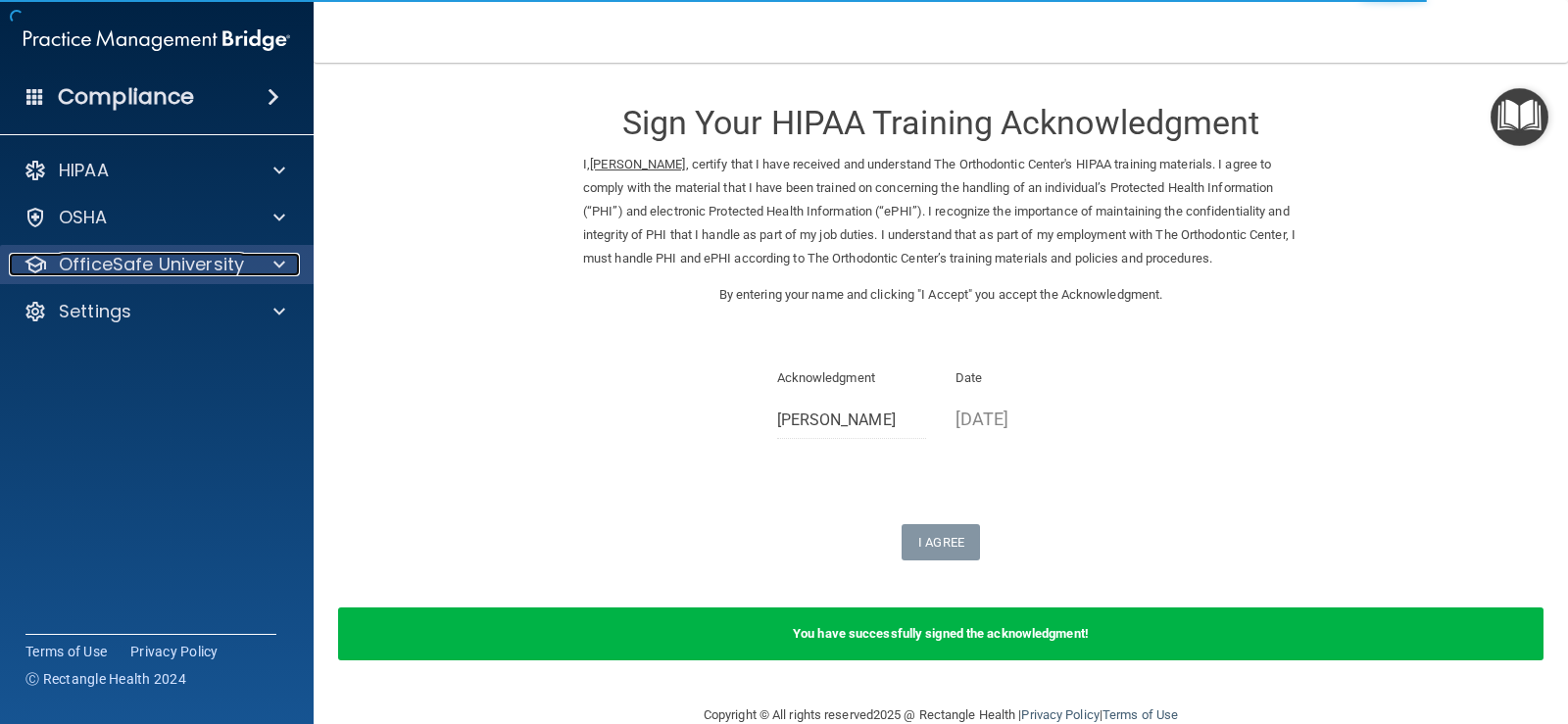
click at [287, 271] on div at bounding box center [277, 265] width 49 height 24
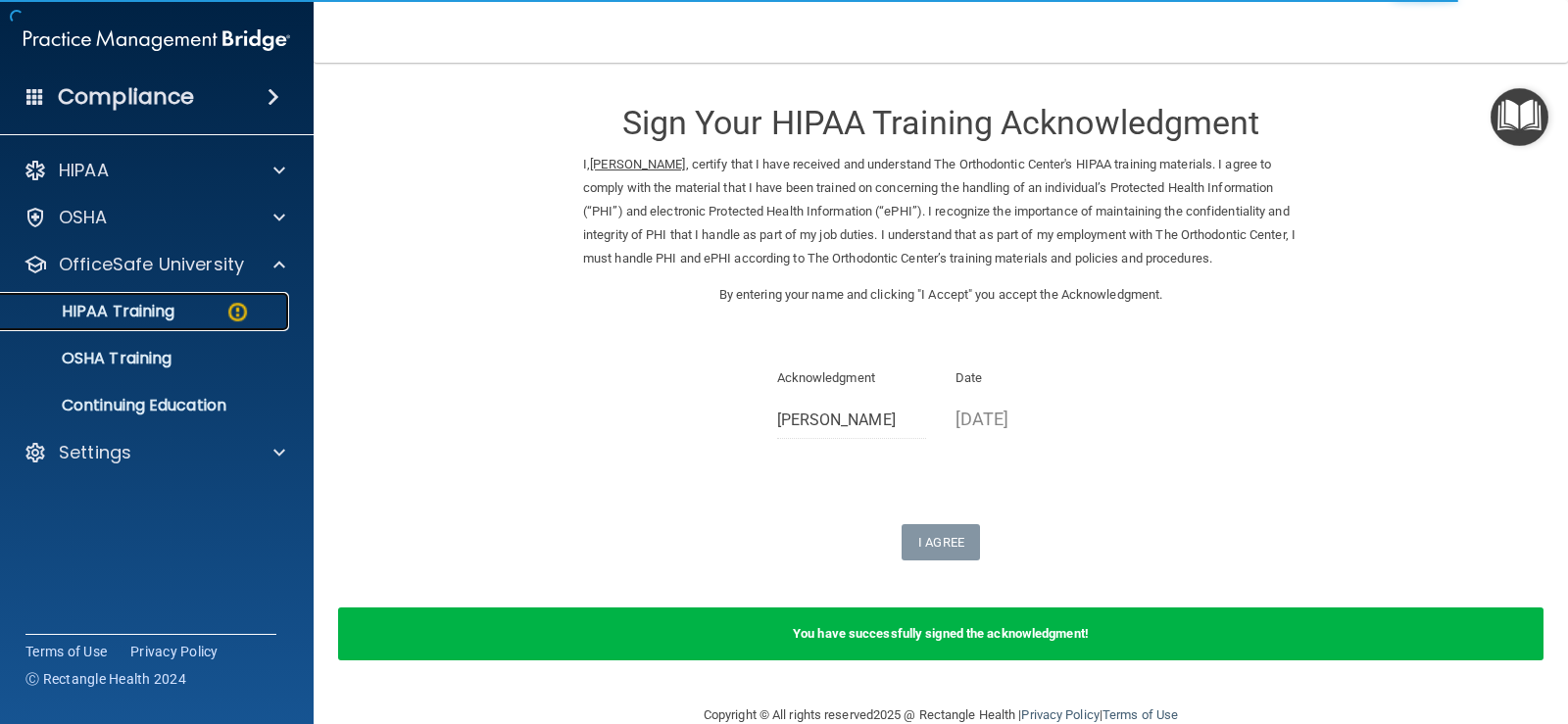
click at [182, 302] on div "HIPAA Training" at bounding box center [146, 312] width 267 height 20
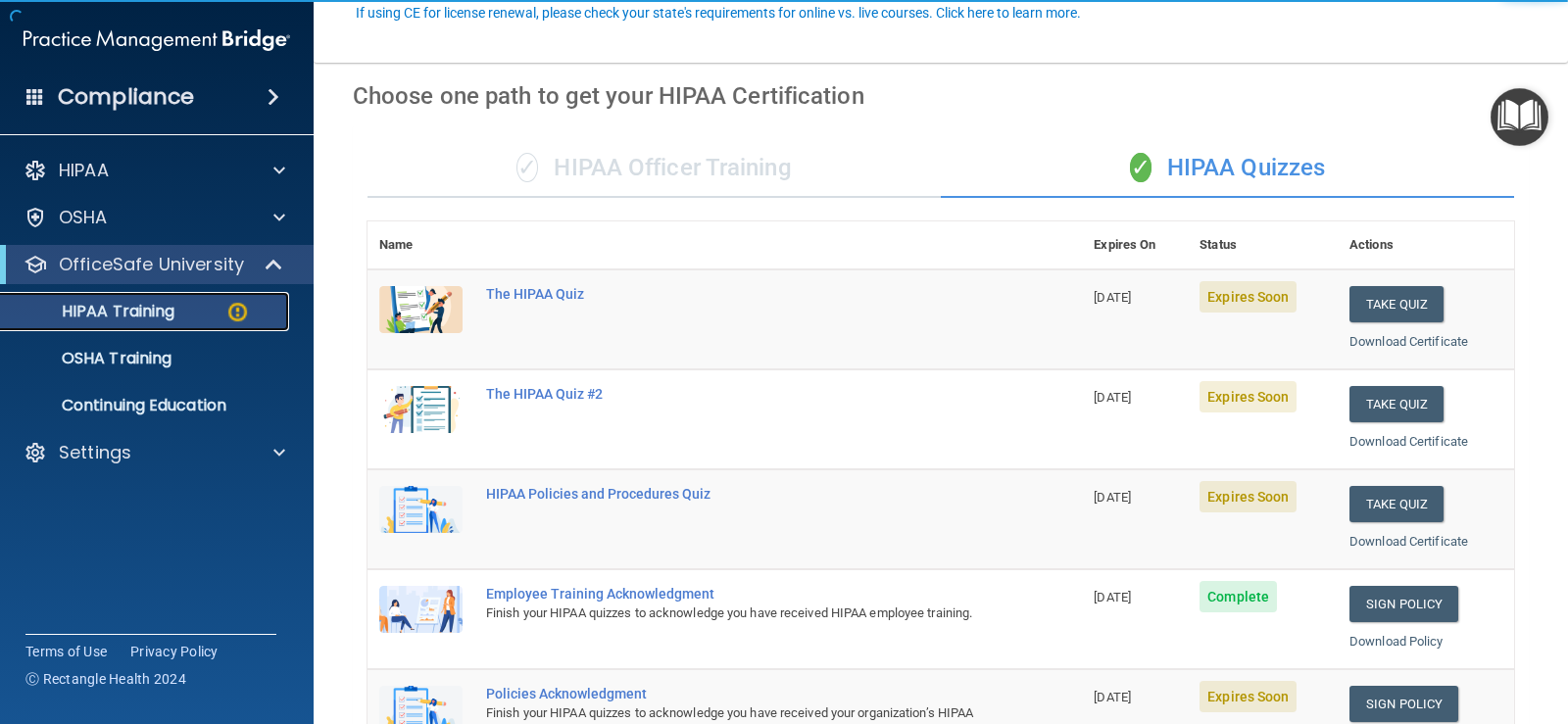
scroll to position [196, 0]
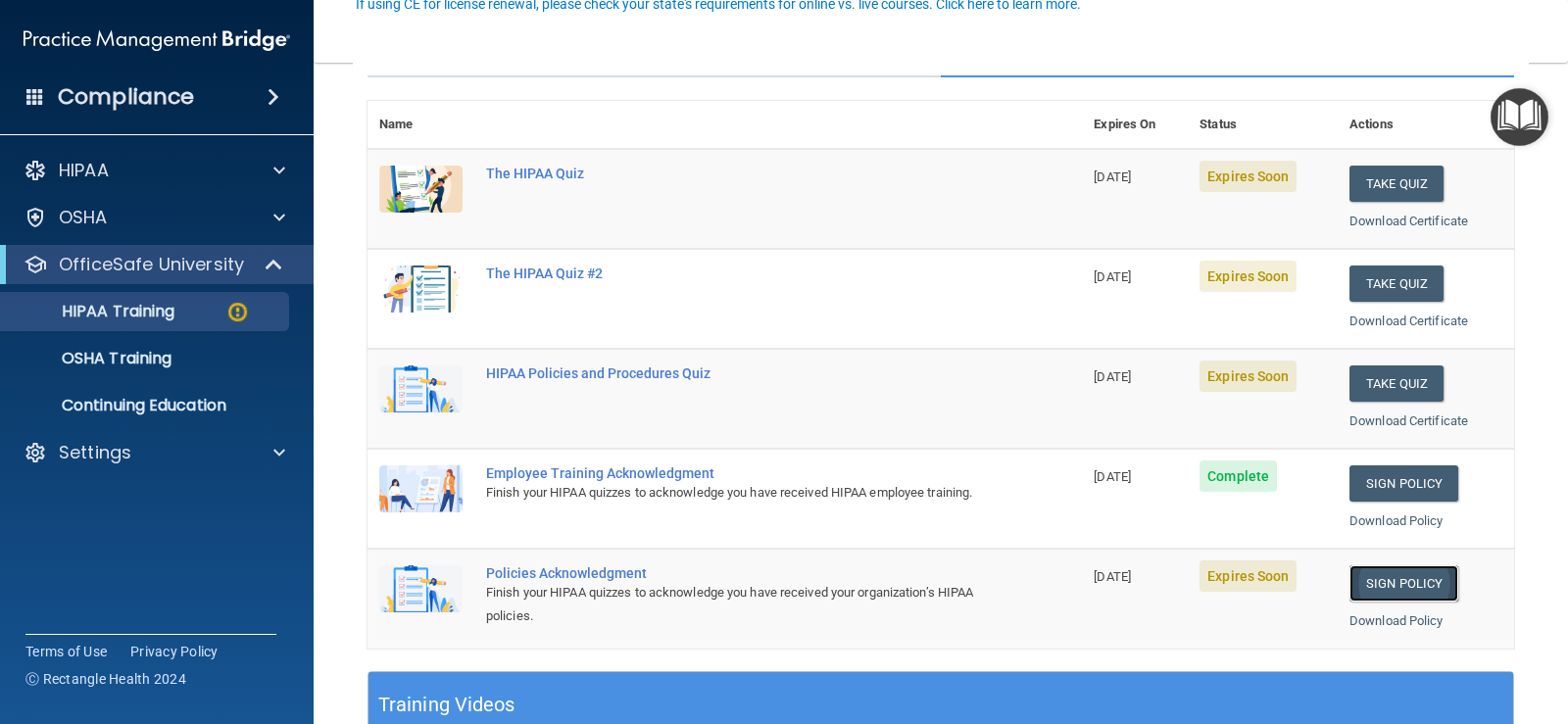
click at [1396, 582] on link "Sign Policy" at bounding box center [1404, 584] width 109 height 37
click at [172, 344] on link "OSHA Training" at bounding box center [135, 359] width 309 height 40
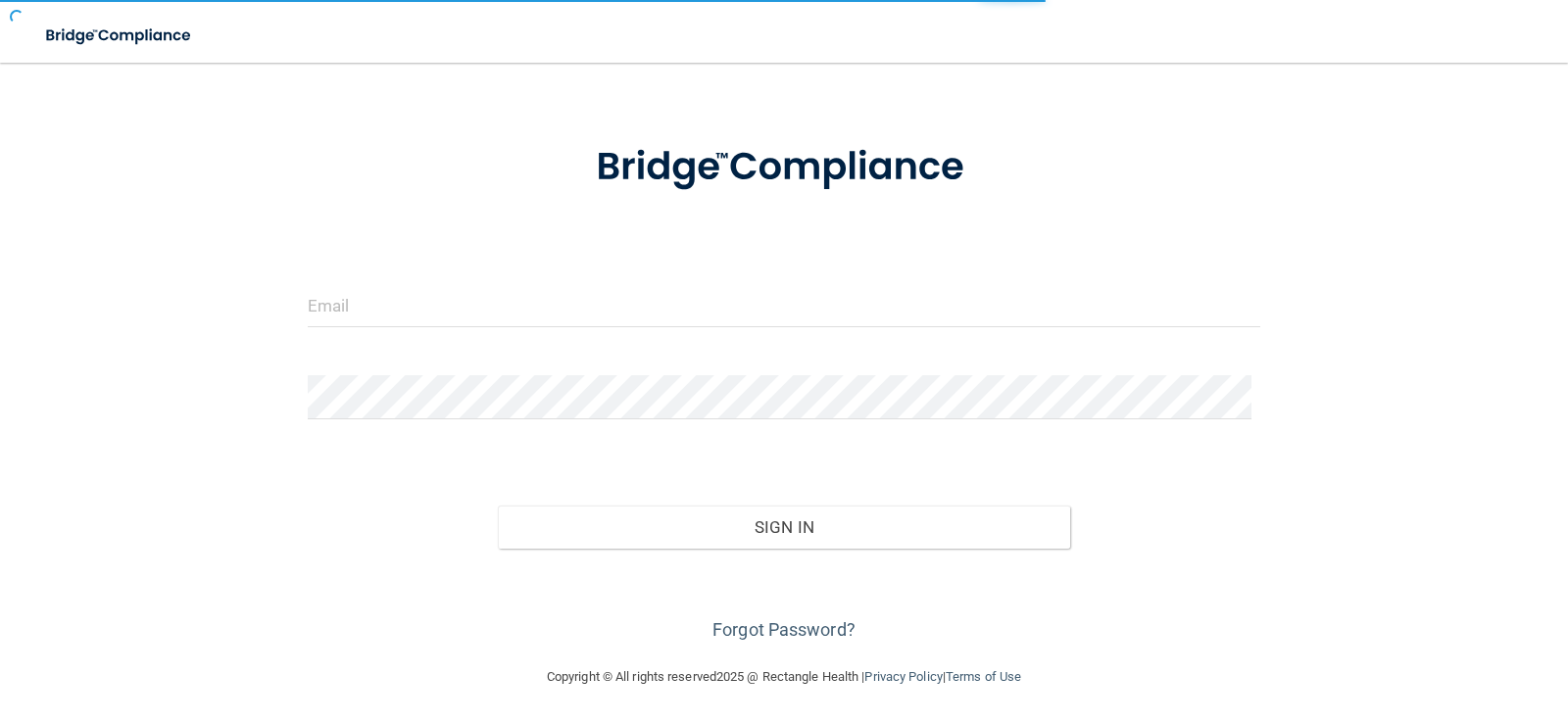
scroll to position [42, 0]
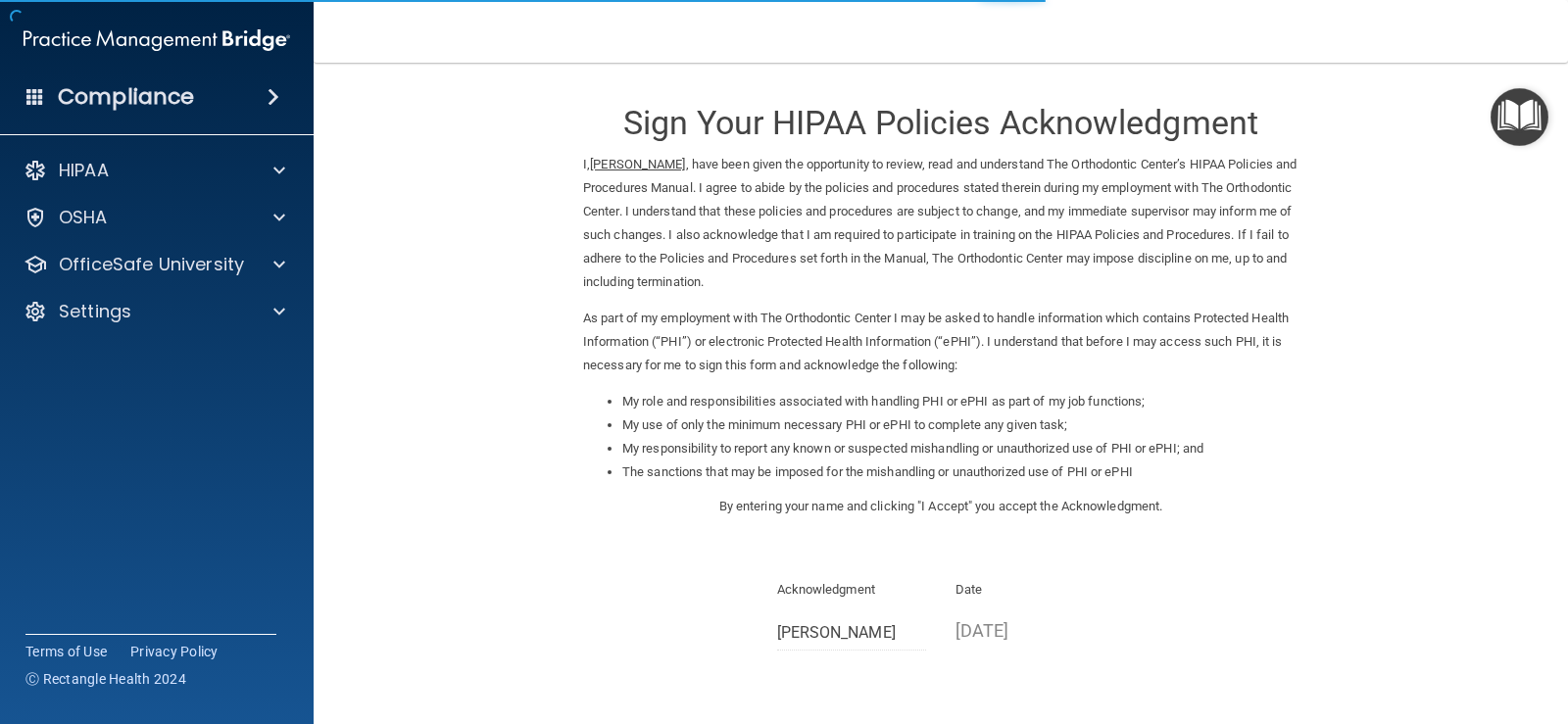
scroll to position [173, 0]
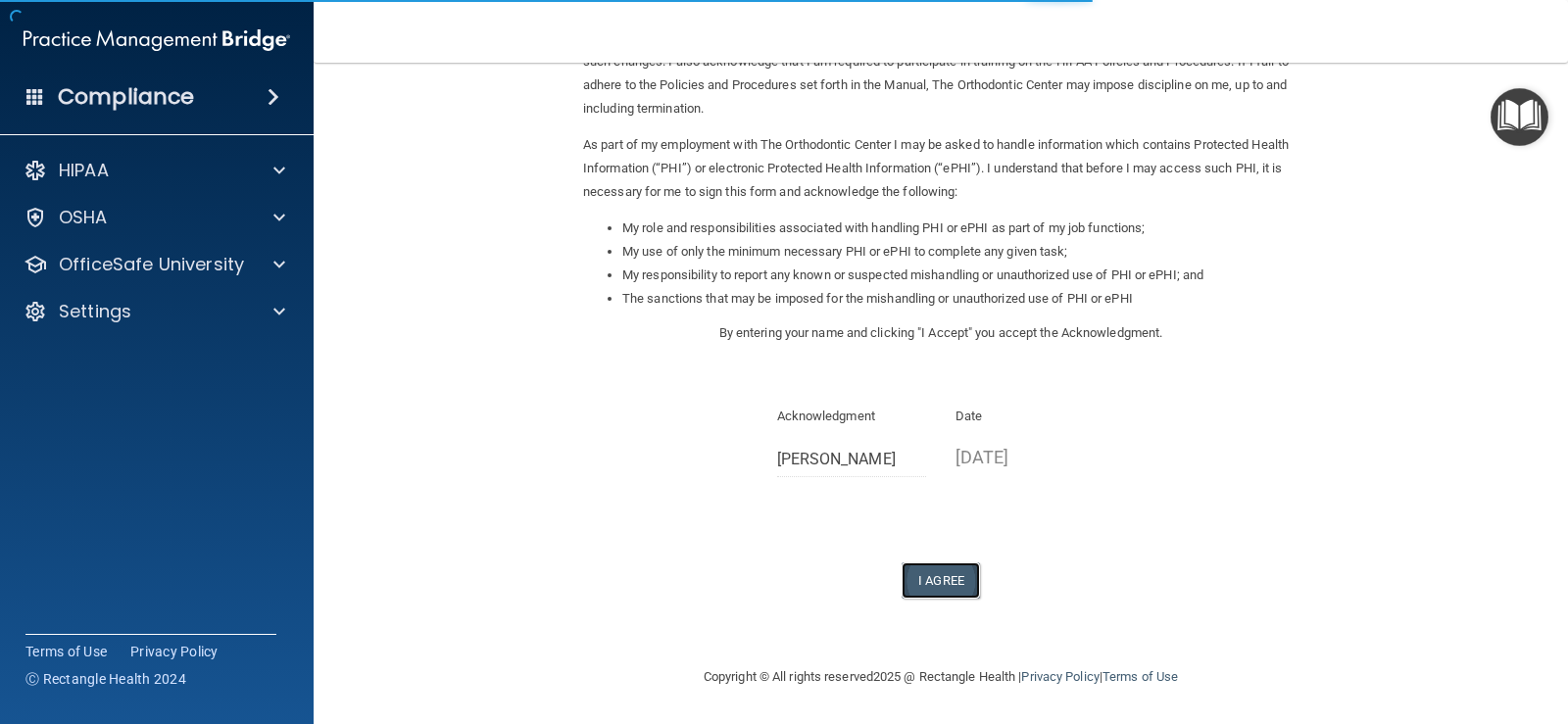
click at [926, 586] on button "I Agree" at bounding box center [940, 581] width 78 height 37
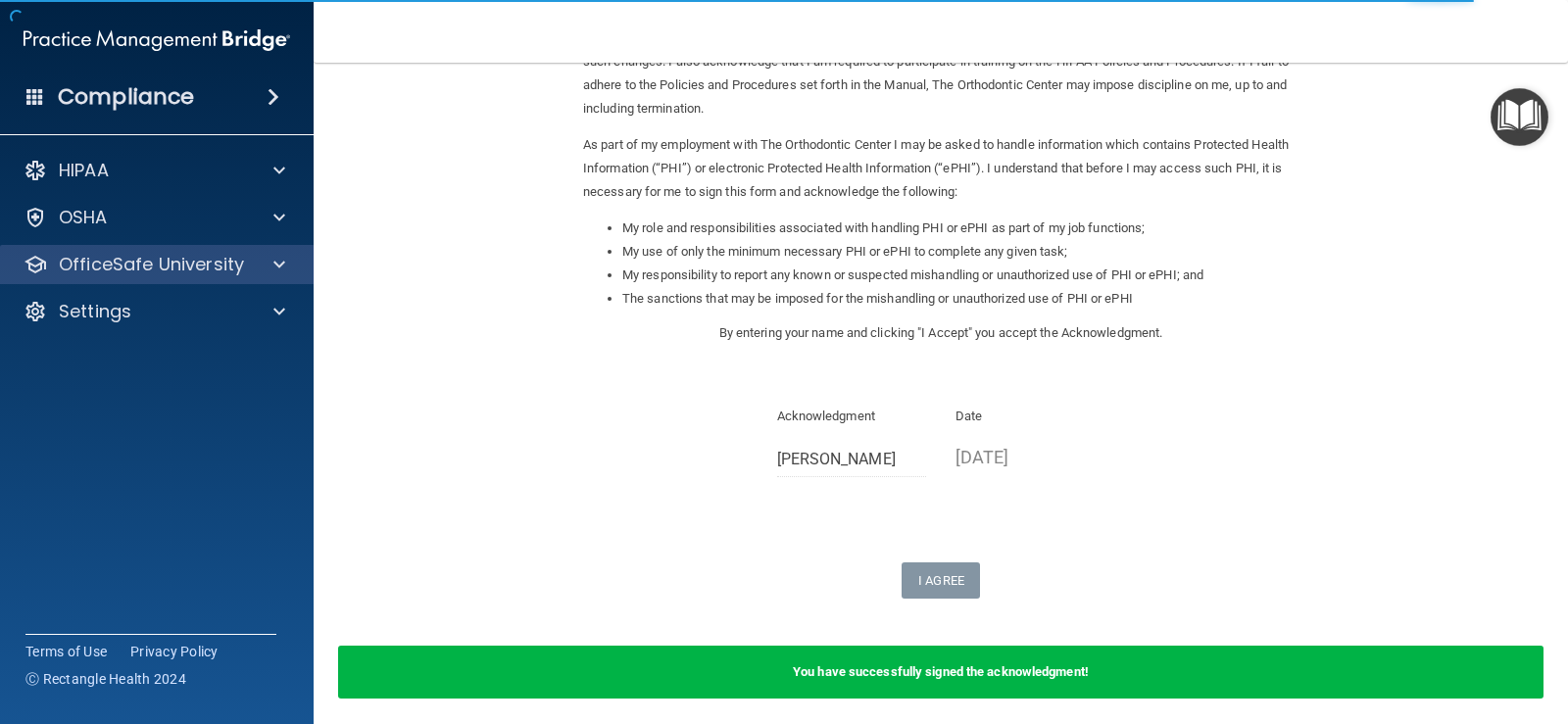
click at [218, 278] on div "OfficeSafe University" at bounding box center [157, 265] width 315 height 40
click at [246, 267] on div "OfficeSafe University" at bounding box center [131, 265] width 243 height 24
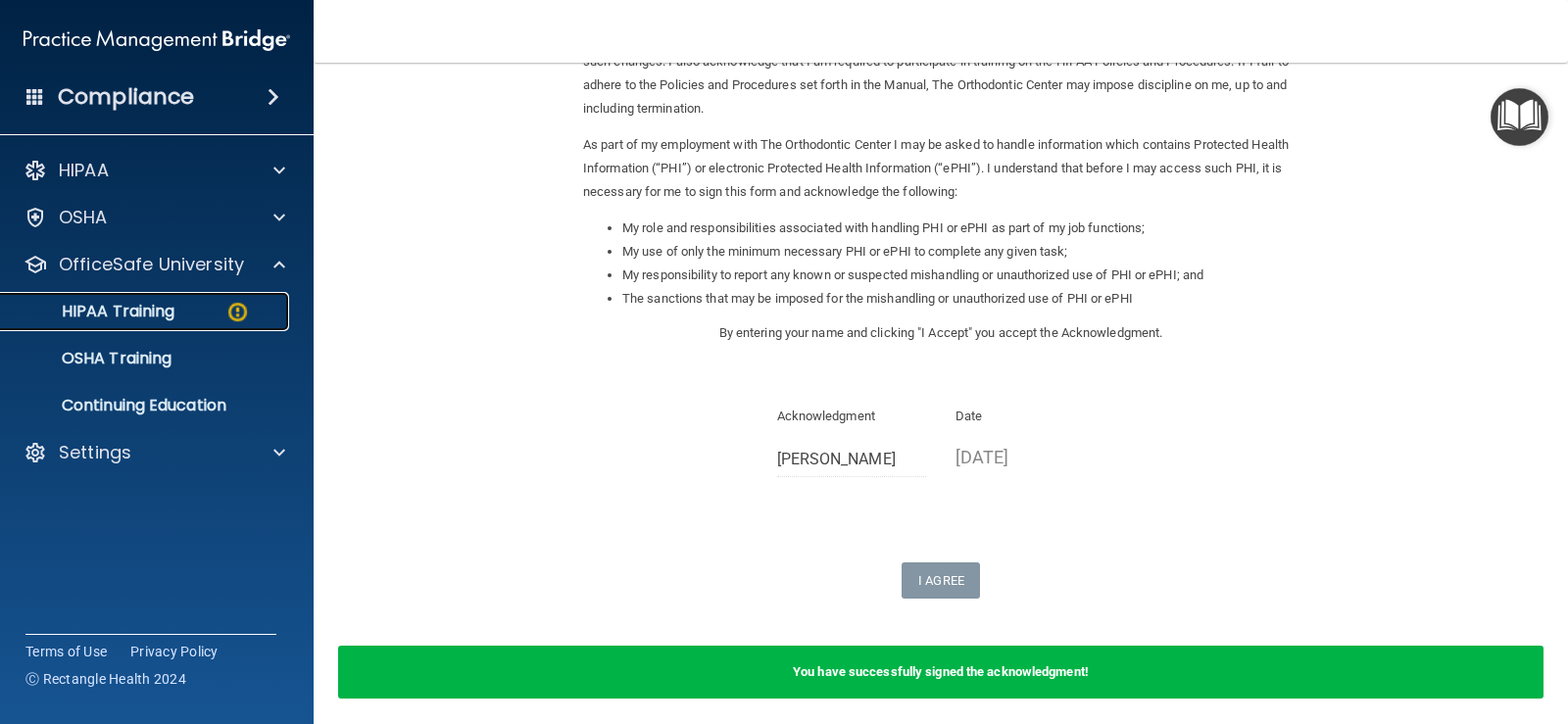
click at [246, 313] on img at bounding box center [237, 312] width 25 height 25
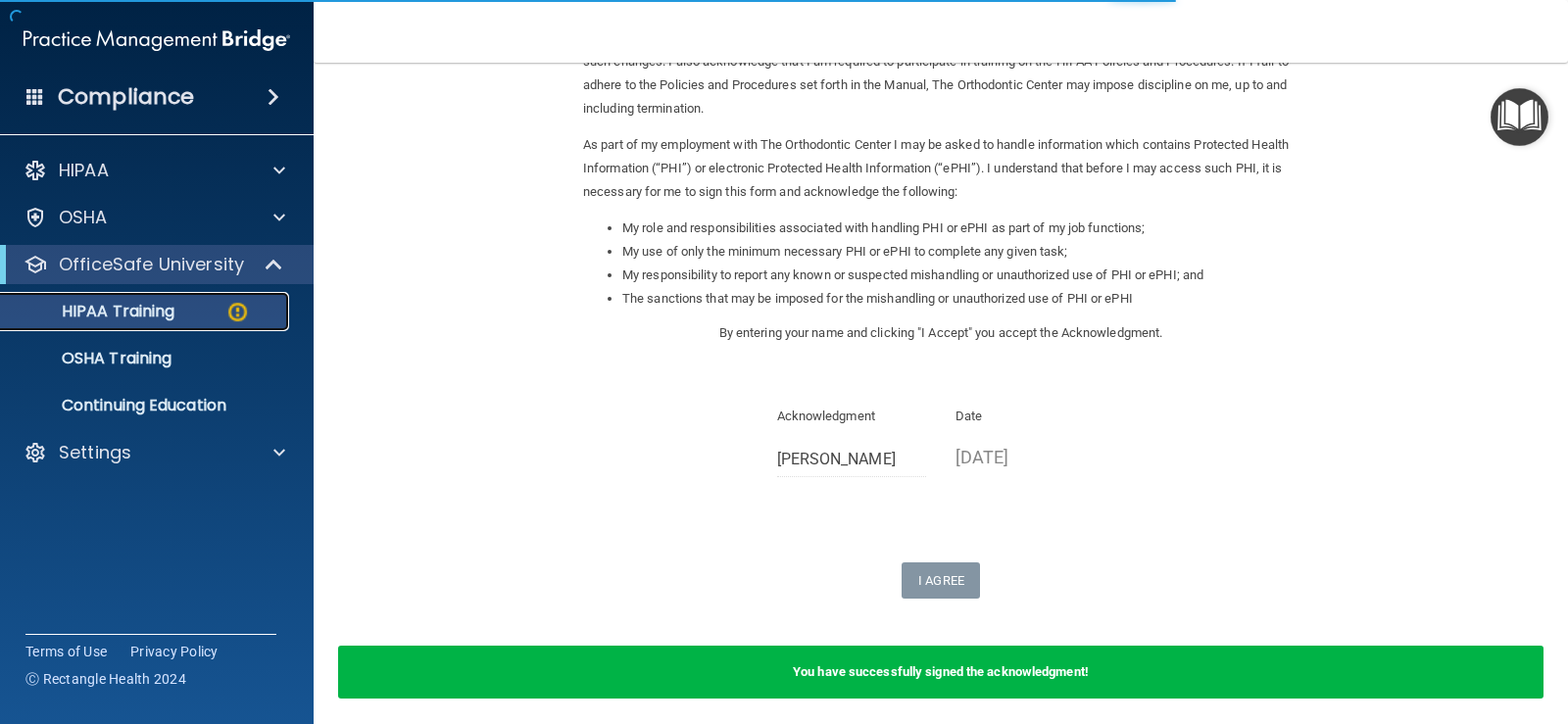
click at [219, 306] on div "HIPAA Training" at bounding box center [146, 312] width 267 height 20
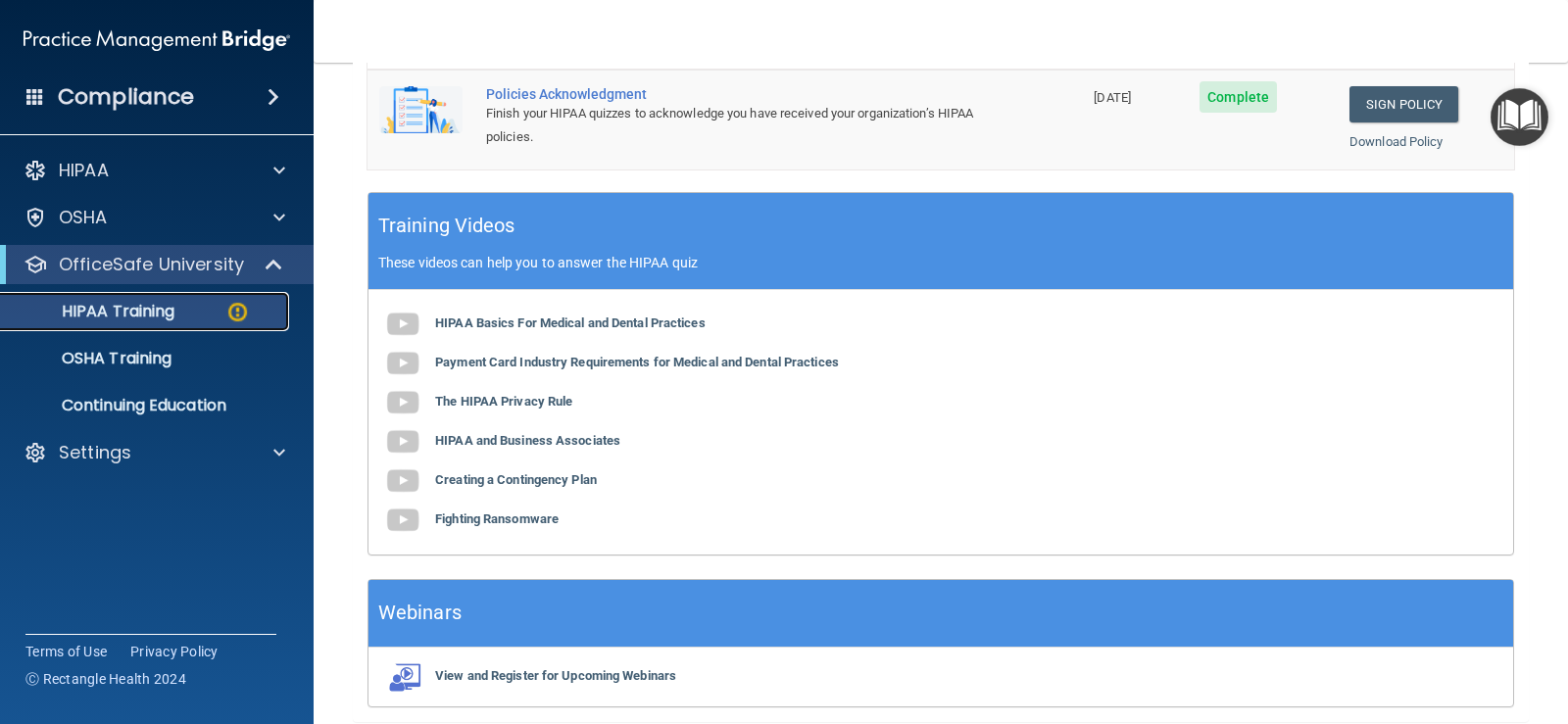
click at [219, 311] on div "HIPAA Training" at bounding box center [146, 312] width 267 height 20
click at [284, 316] on link "HIPAA Training" at bounding box center [135, 312] width 309 height 40
click at [95, 312] on p "HIPAA Training" at bounding box center [93, 312] width 161 height 20
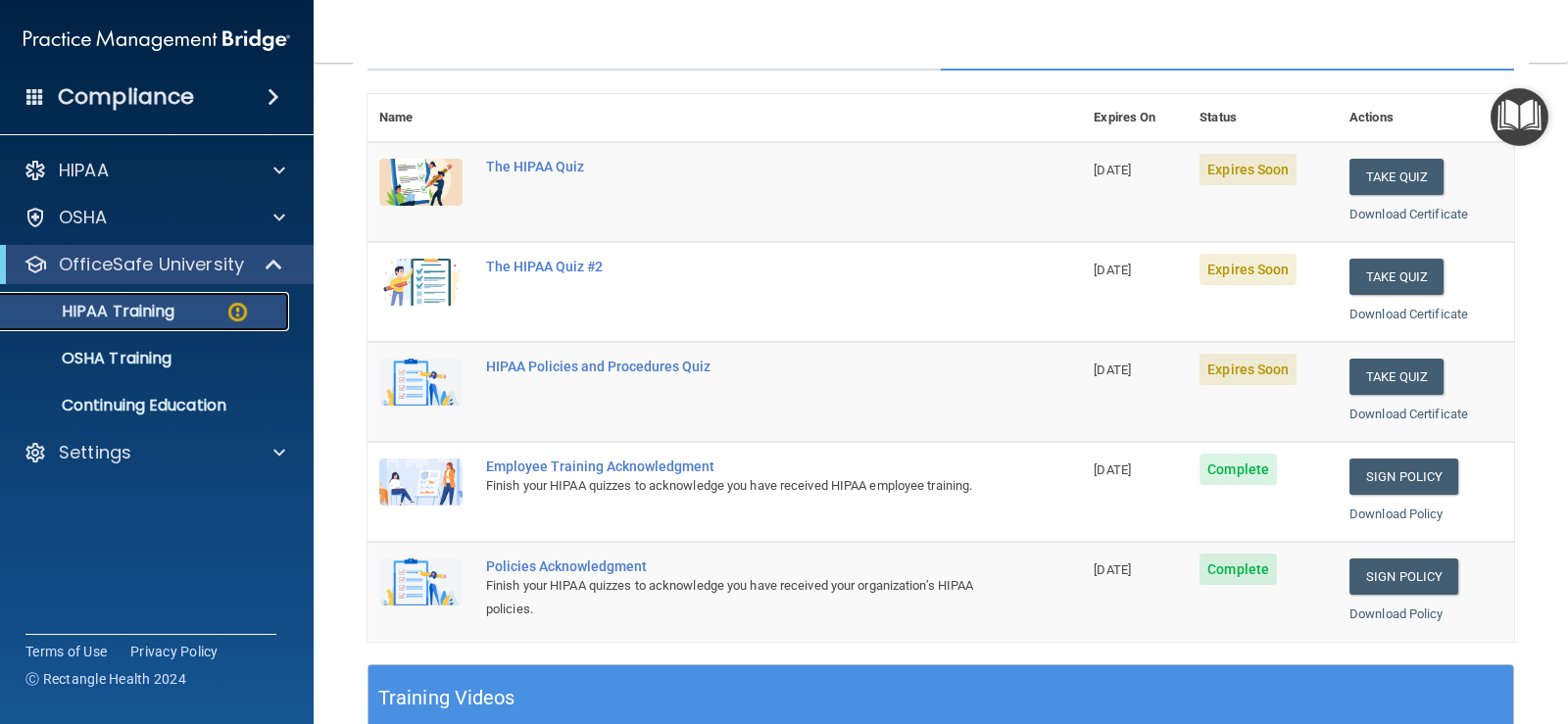
scroll to position [87, 0]
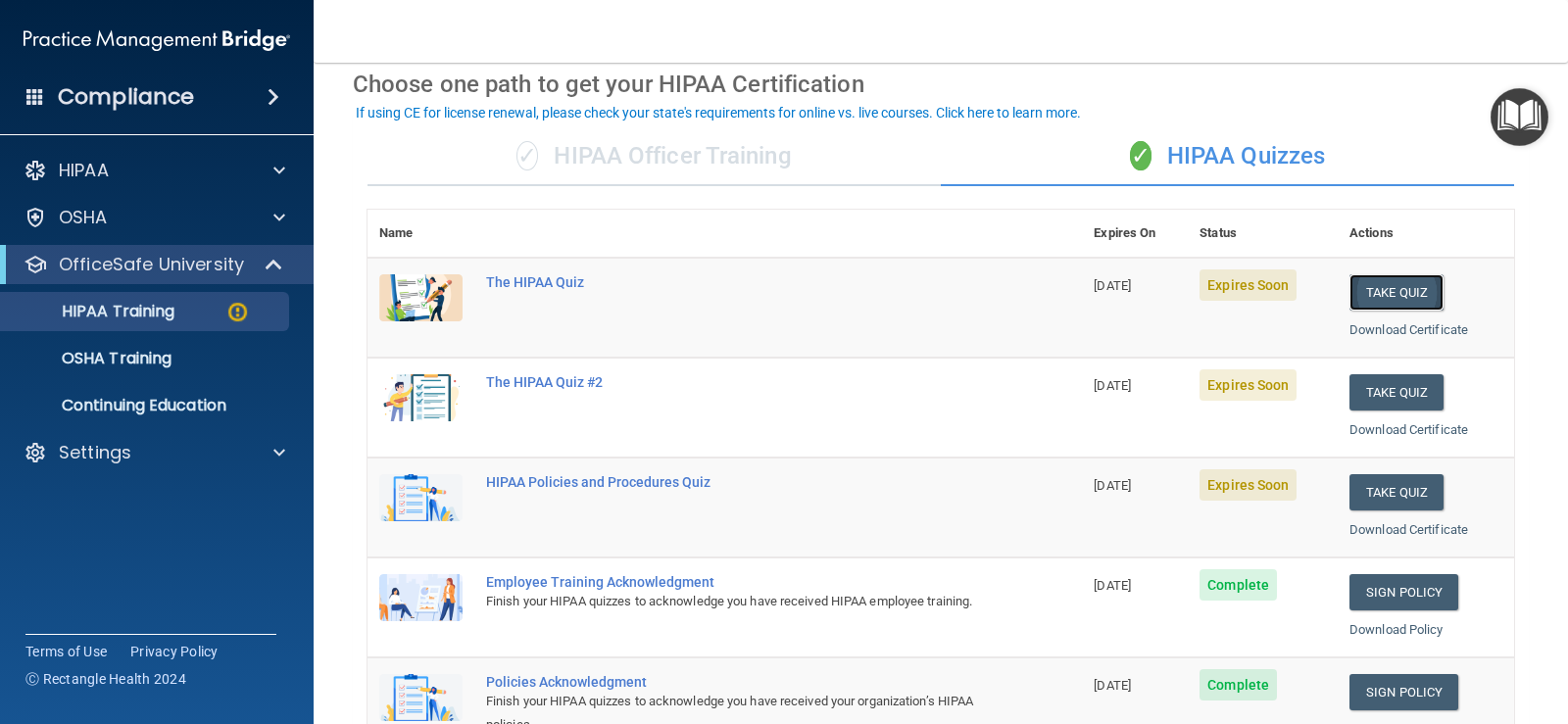
click at [1364, 289] on button "Take Quiz" at bounding box center [1396, 292] width 94 height 37
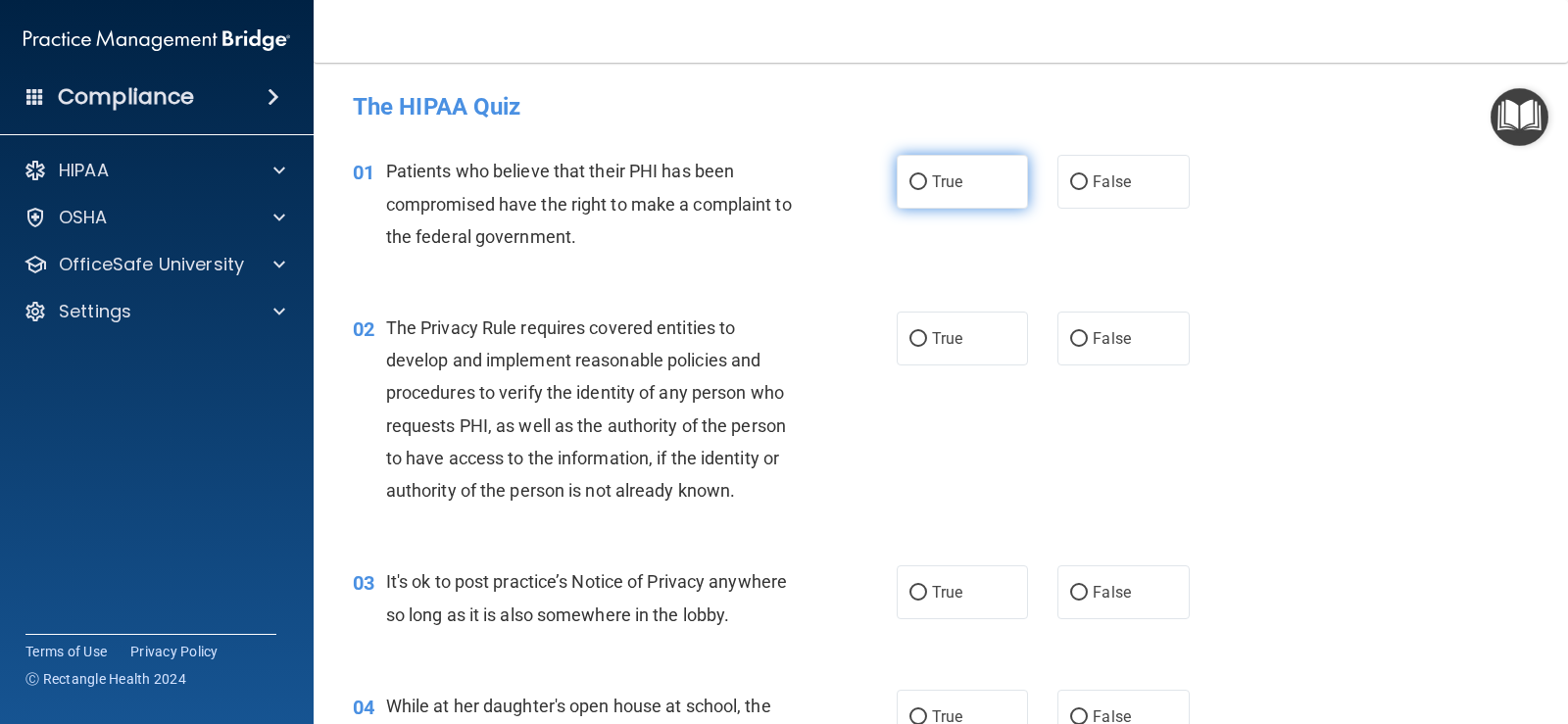
click at [918, 194] on label "True" at bounding box center [962, 182] width 132 height 53
click at [918, 190] on input "True" at bounding box center [918, 182] width 18 height 15
radio input "true"
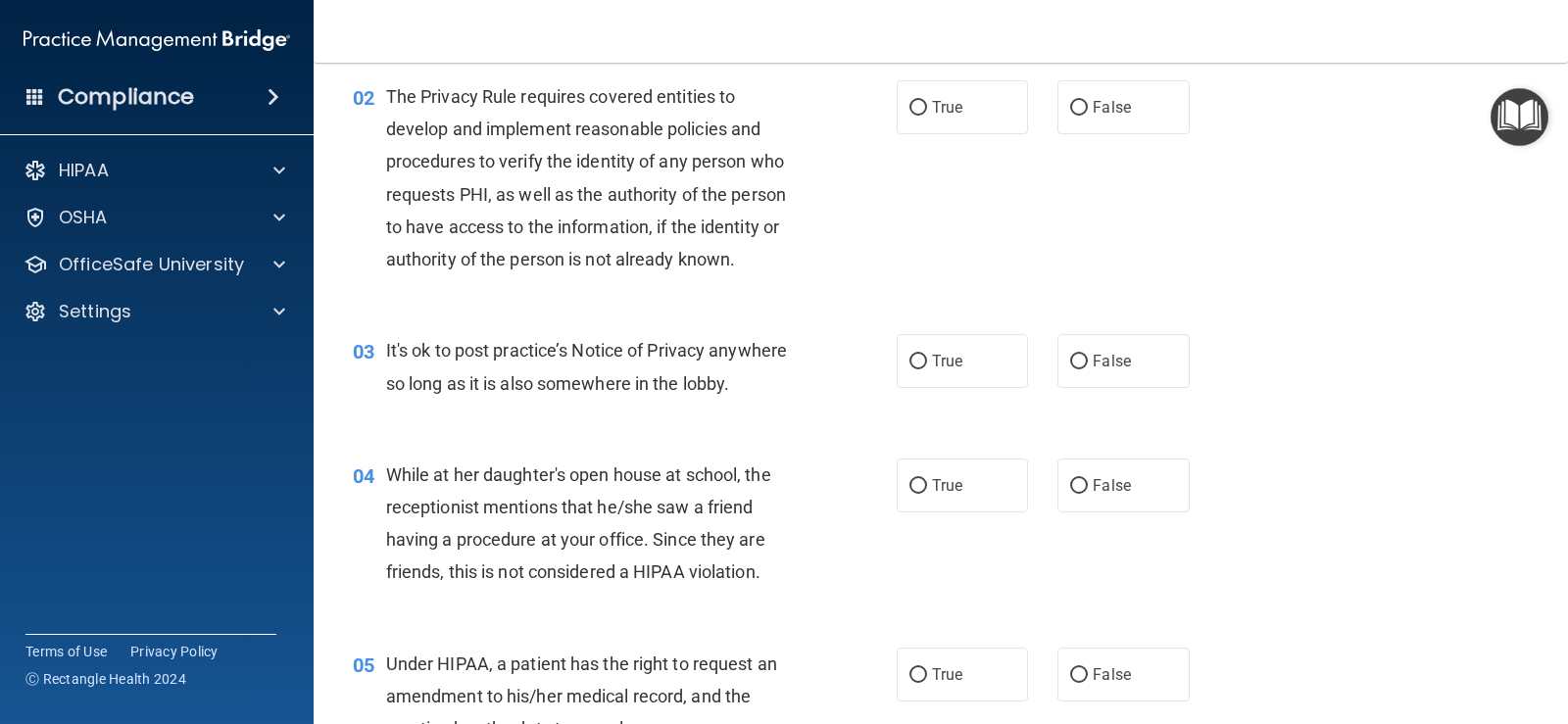
scroll to position [196, 0]
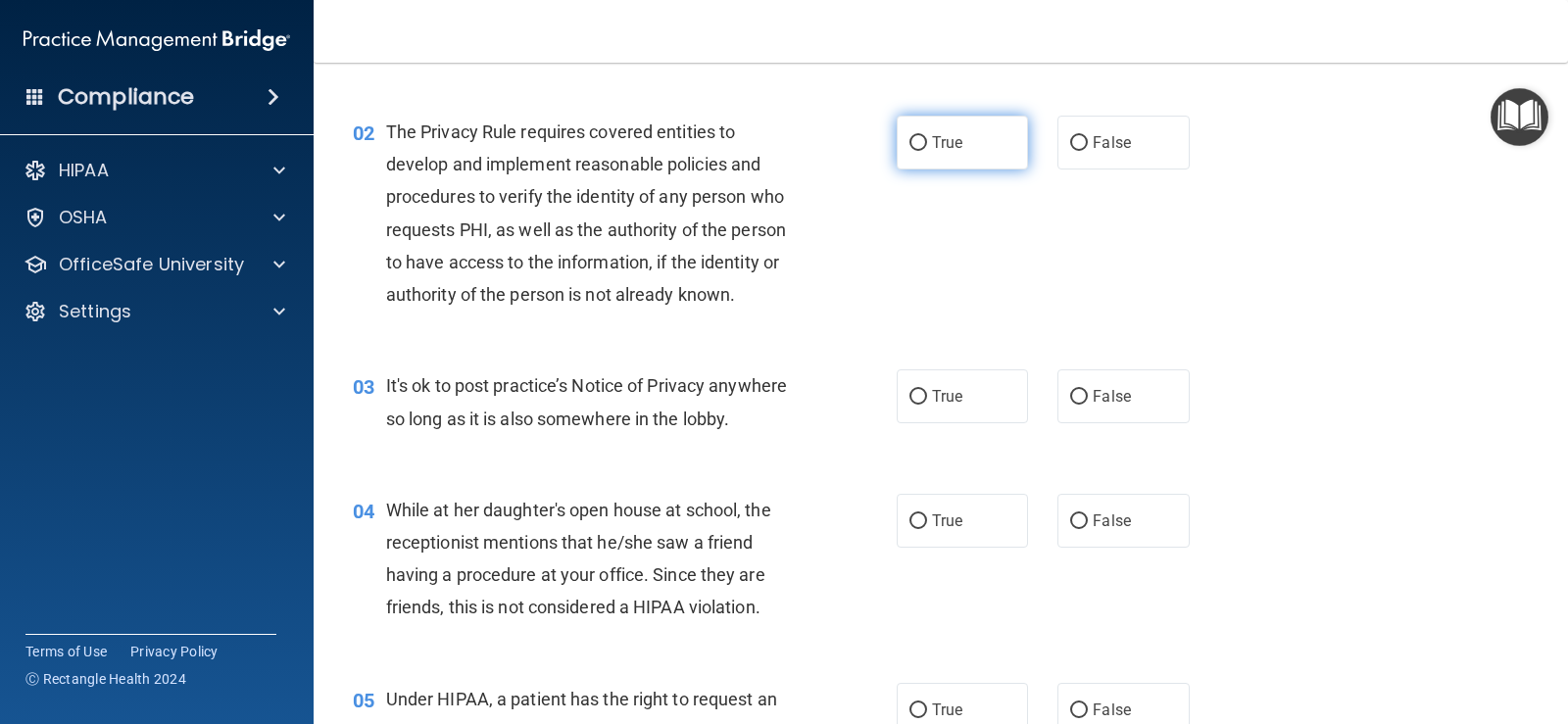
click at [917, 157] on label "True" at bounding box center [962, 142] width 132 height 53
click at [917, 151] on input "True" at bounding box center [918, 143] width 18 height 15
radio input "true"
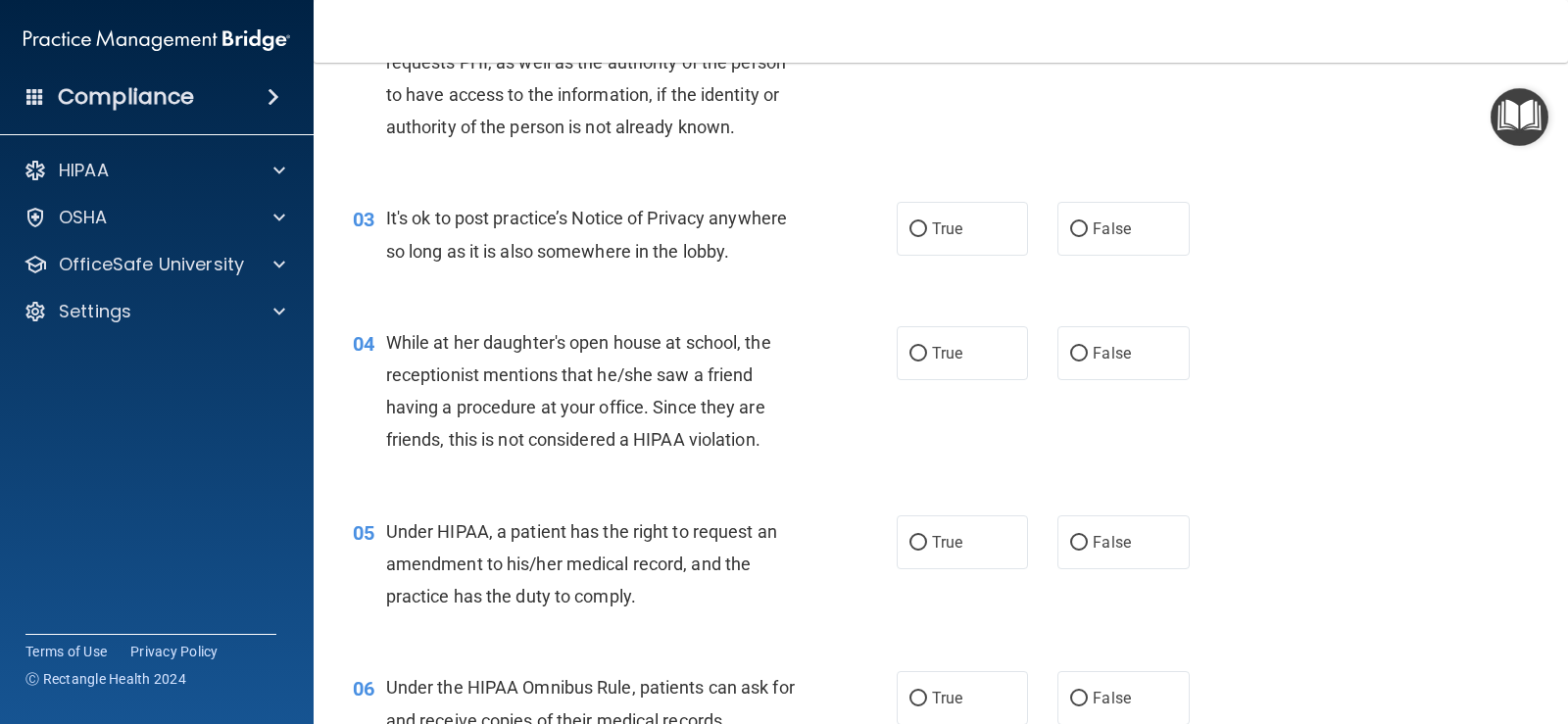
scroll to position [392, 0]
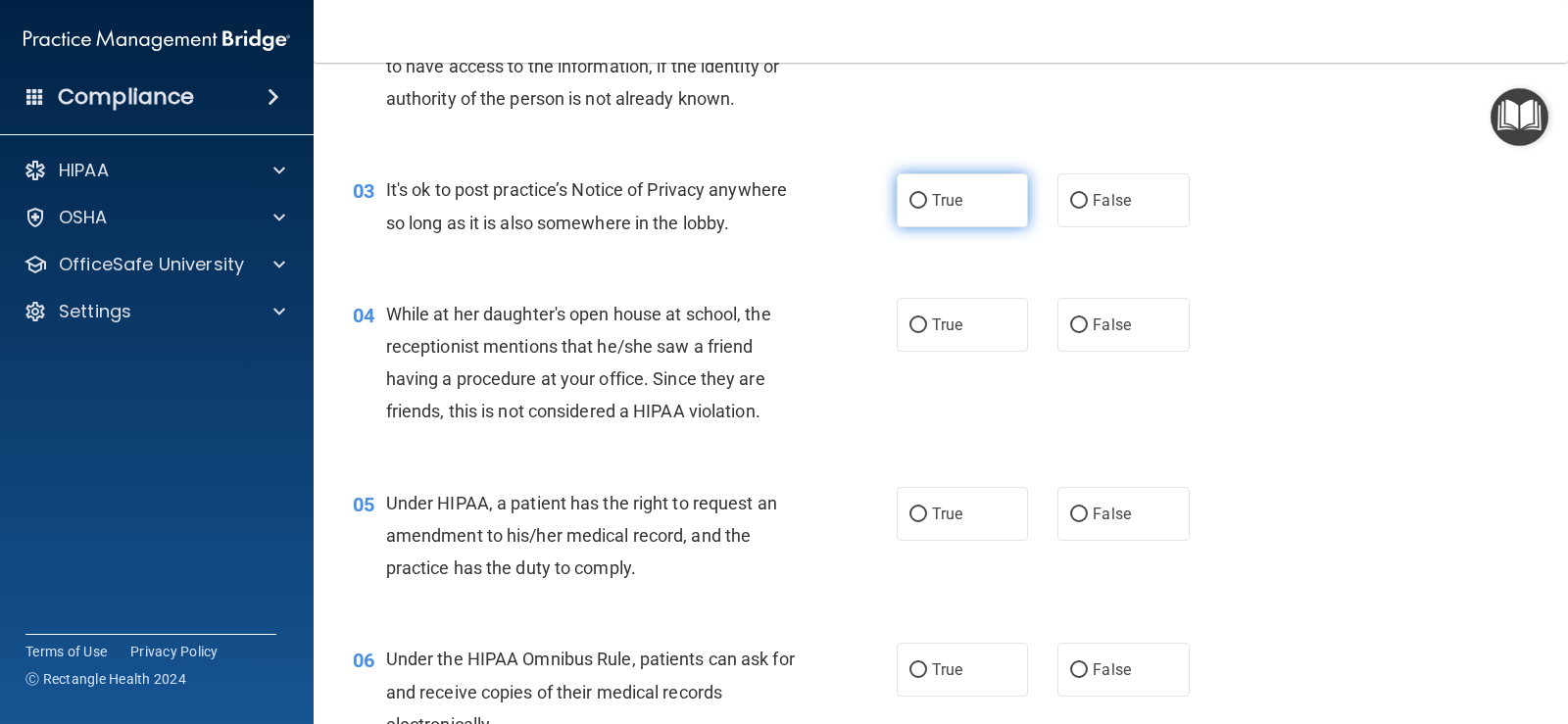
click at [911, 212] on label "True" at bounding box center [962, 200] width 132 height 53
click at [911, 209] on input "True" at bounding box center [918, 201] width 18 height 15
radio input "true"
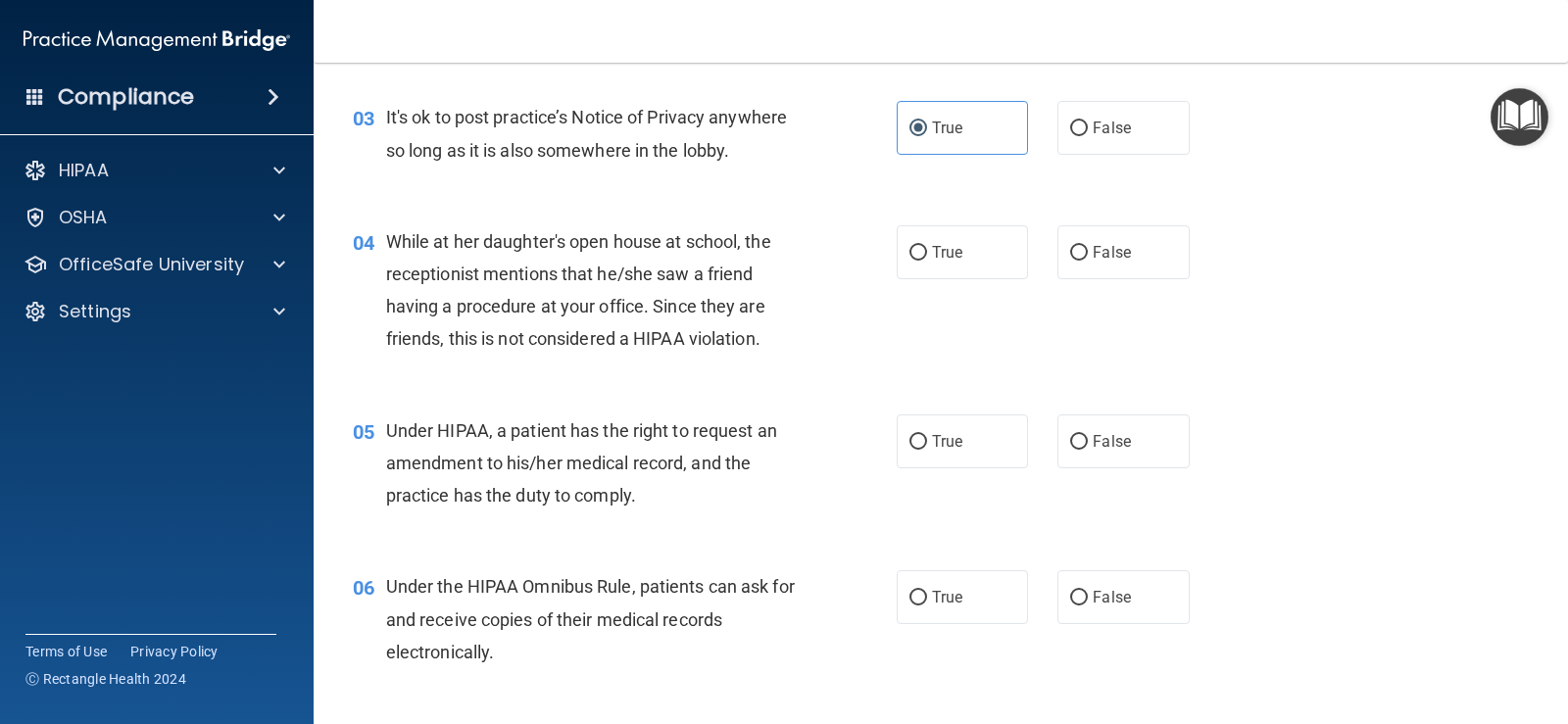
scroll to position [588, 0]
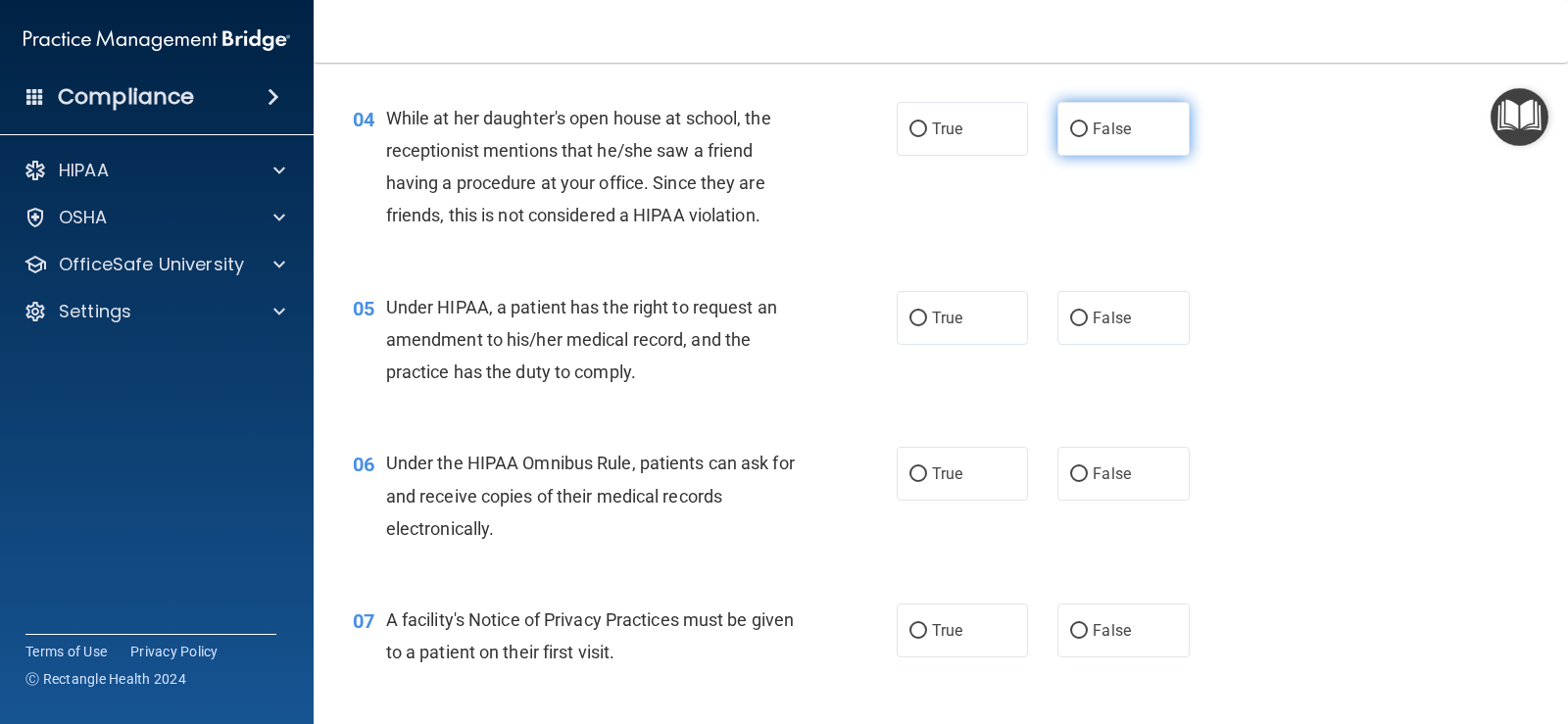
click at [1076, 132] on input "False" at bounding box center [1079, 130] width 18 height 15
radio input "true"
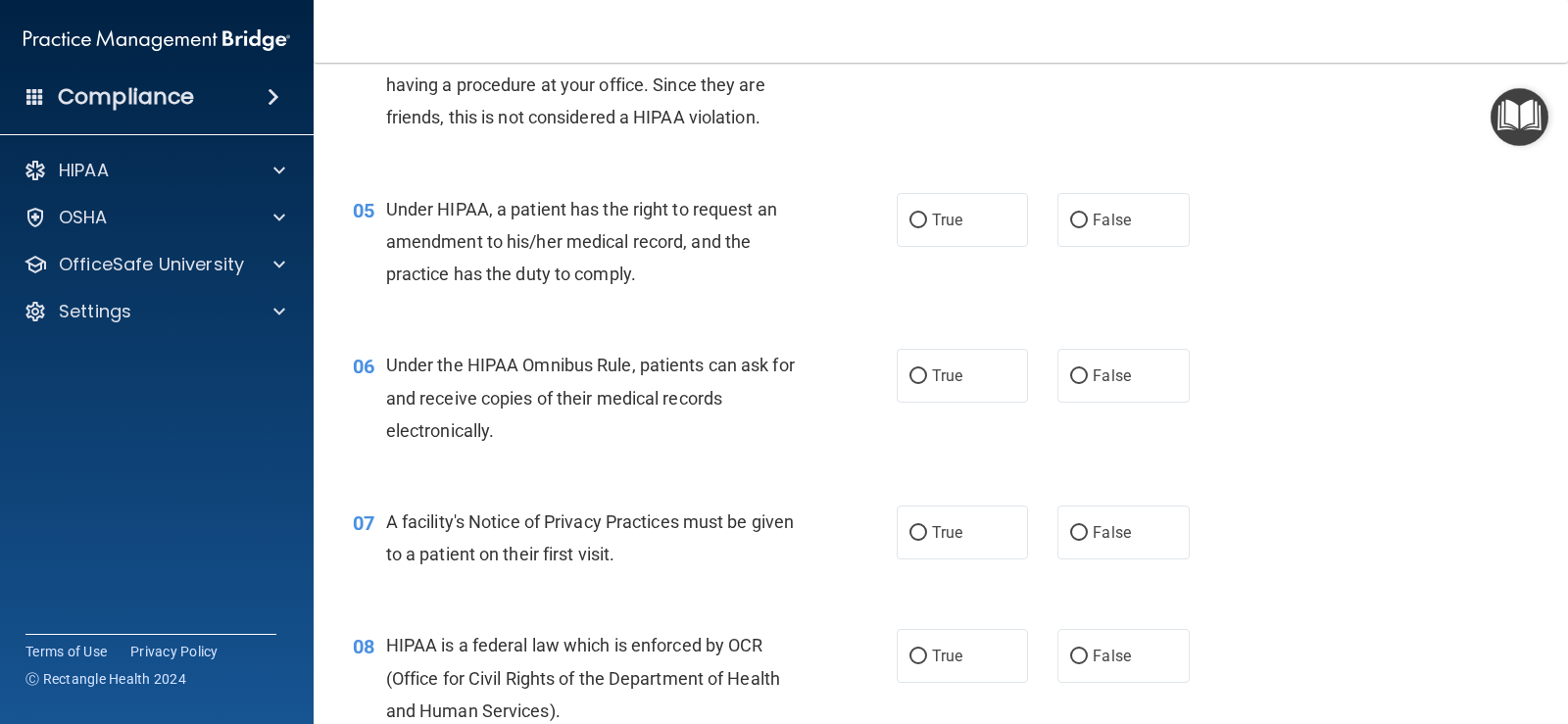
scroll to position [784, 0]
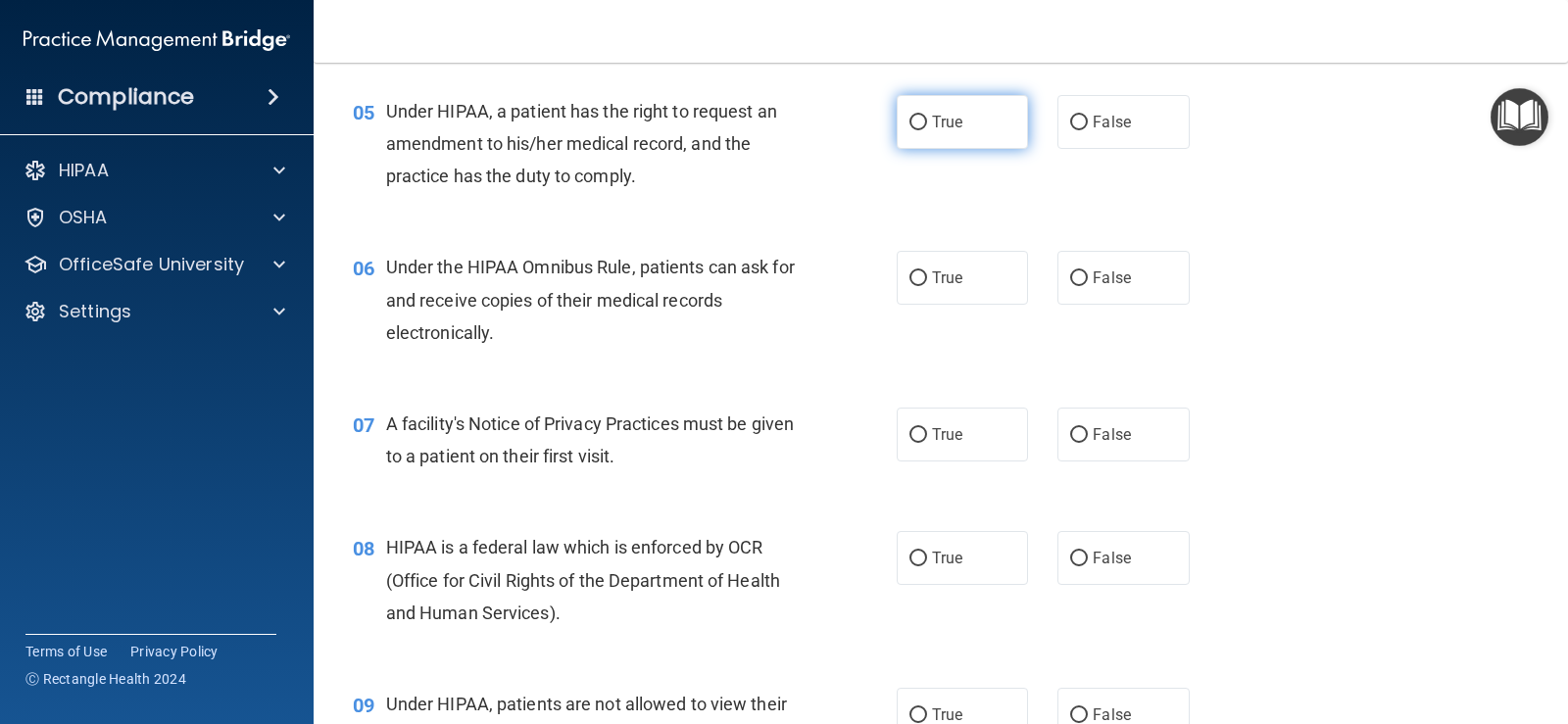
click at [927, 130] on label "True" at bounding box center [962, 122] width 132 height 53
click at [927, 130] on input "True" at bounding box center [918, 123] width 18 height 15
radio input "true"
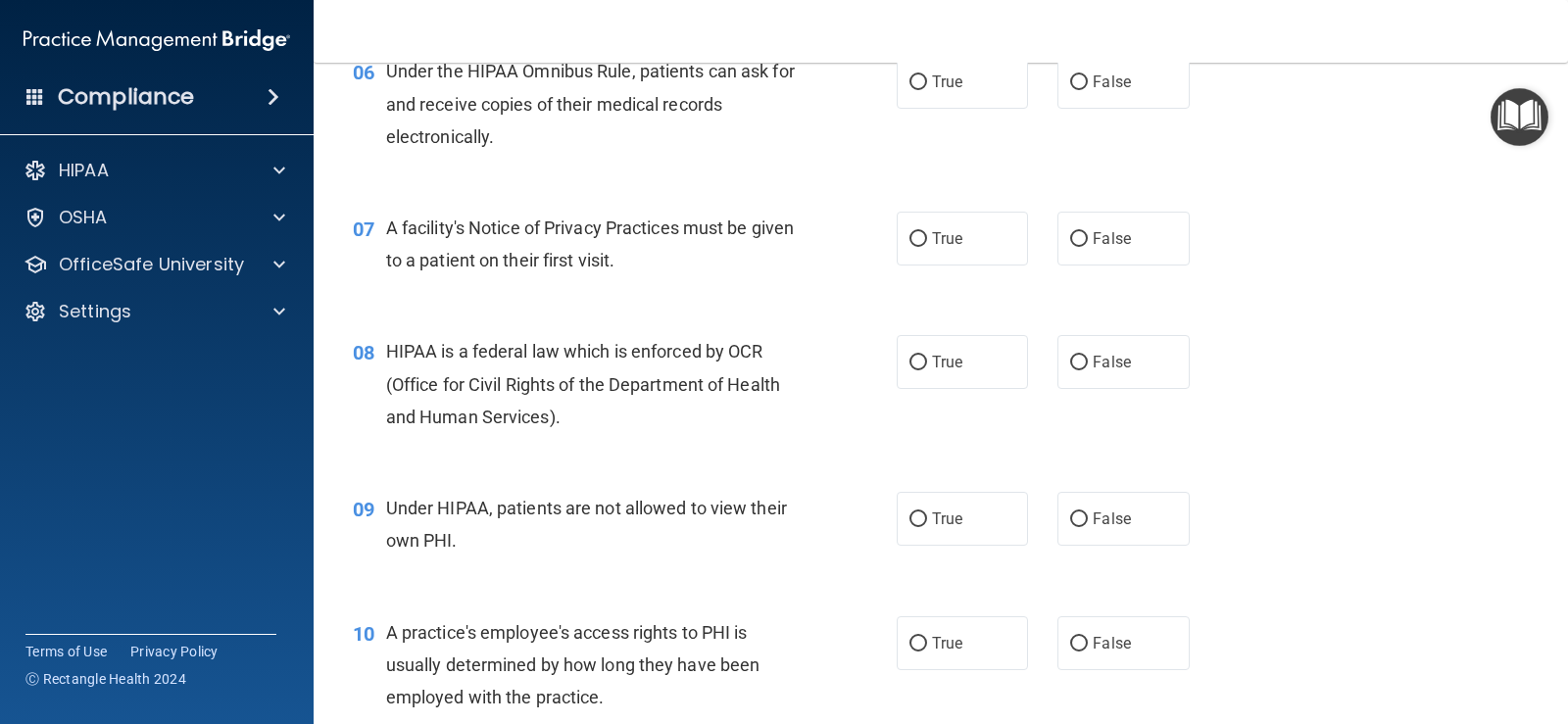
scroll to position [882, 0]
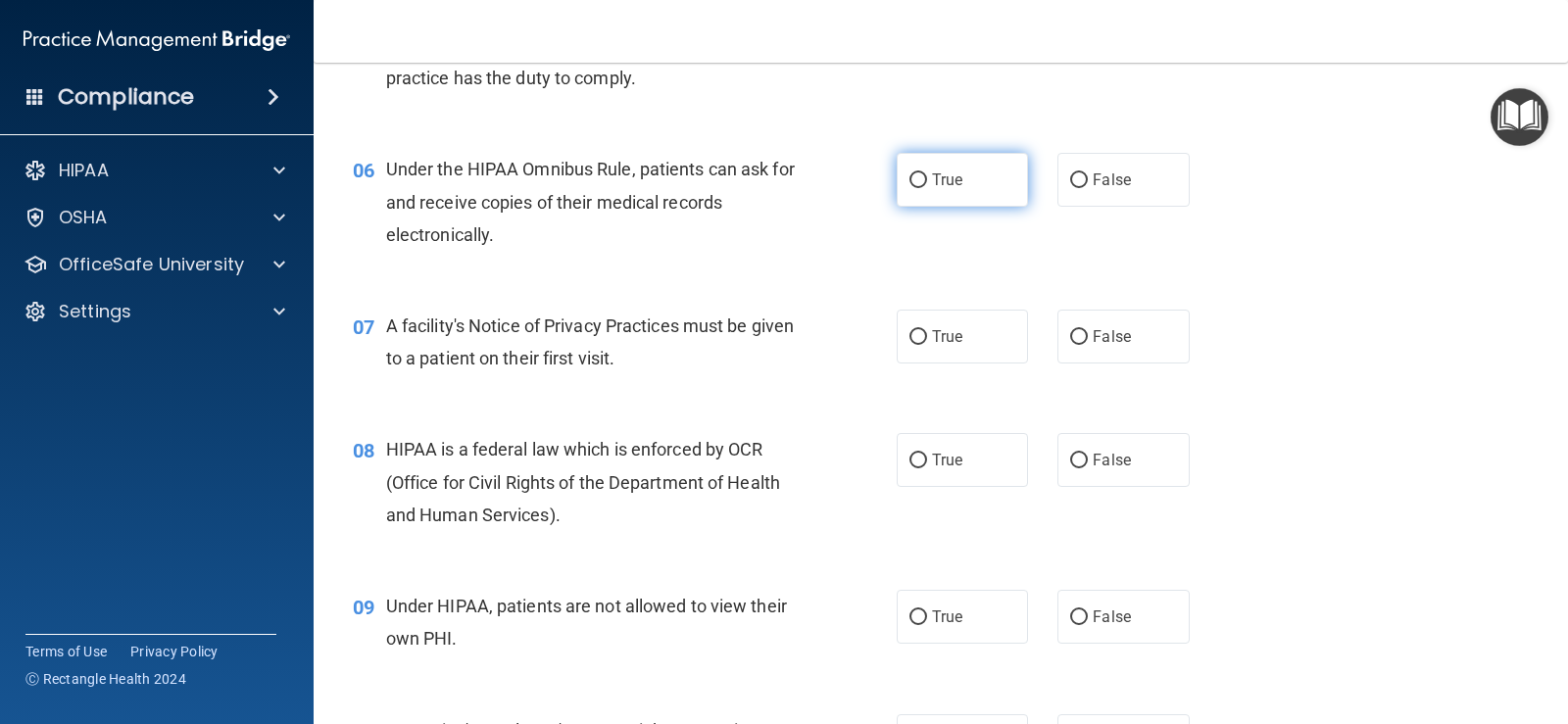
click at [910, 192] on label "True" at bounding box center [962, 180] width 132 height 53
click at [910, 188] on input "True" at bounding box center [918, 180] width 18 height 15
radio input "true"
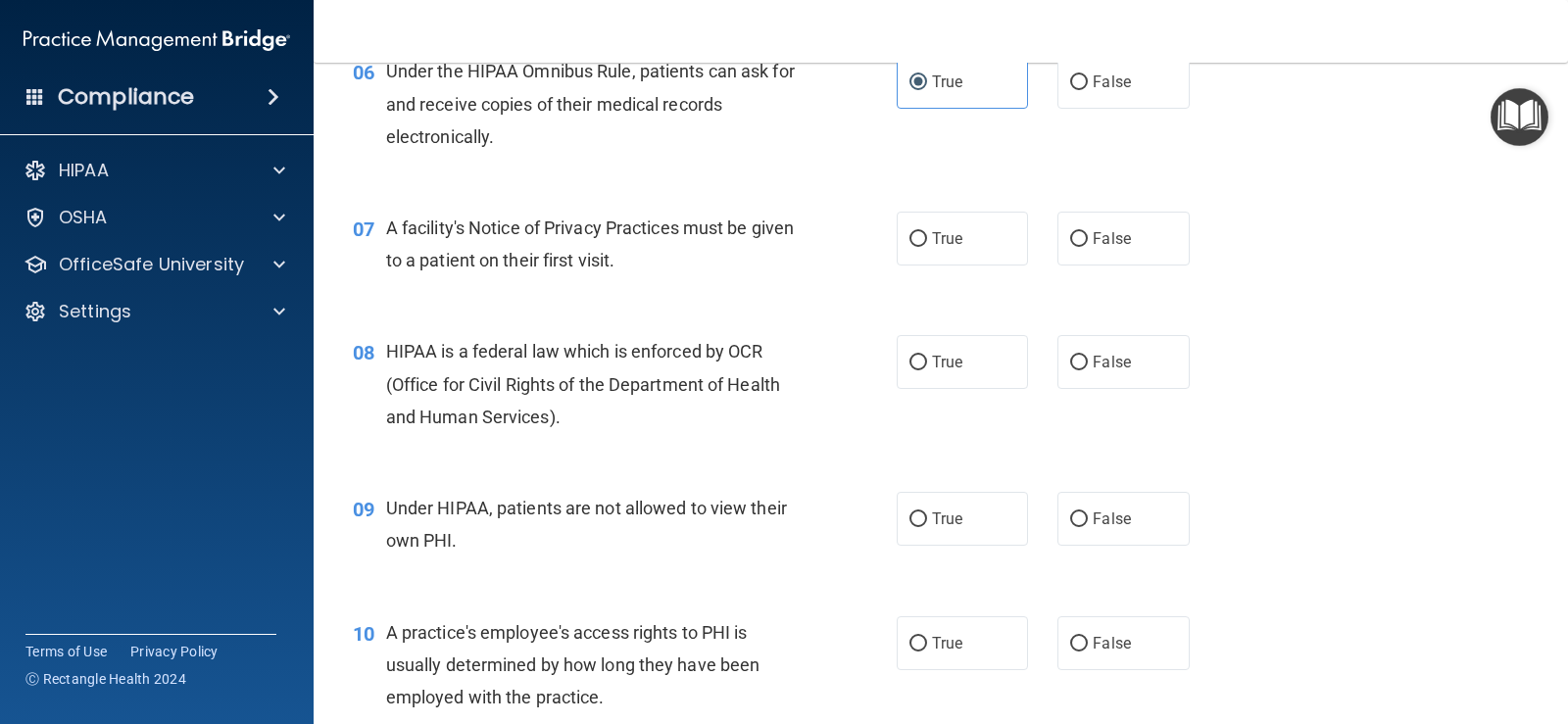
scroll to position [1078, 0]
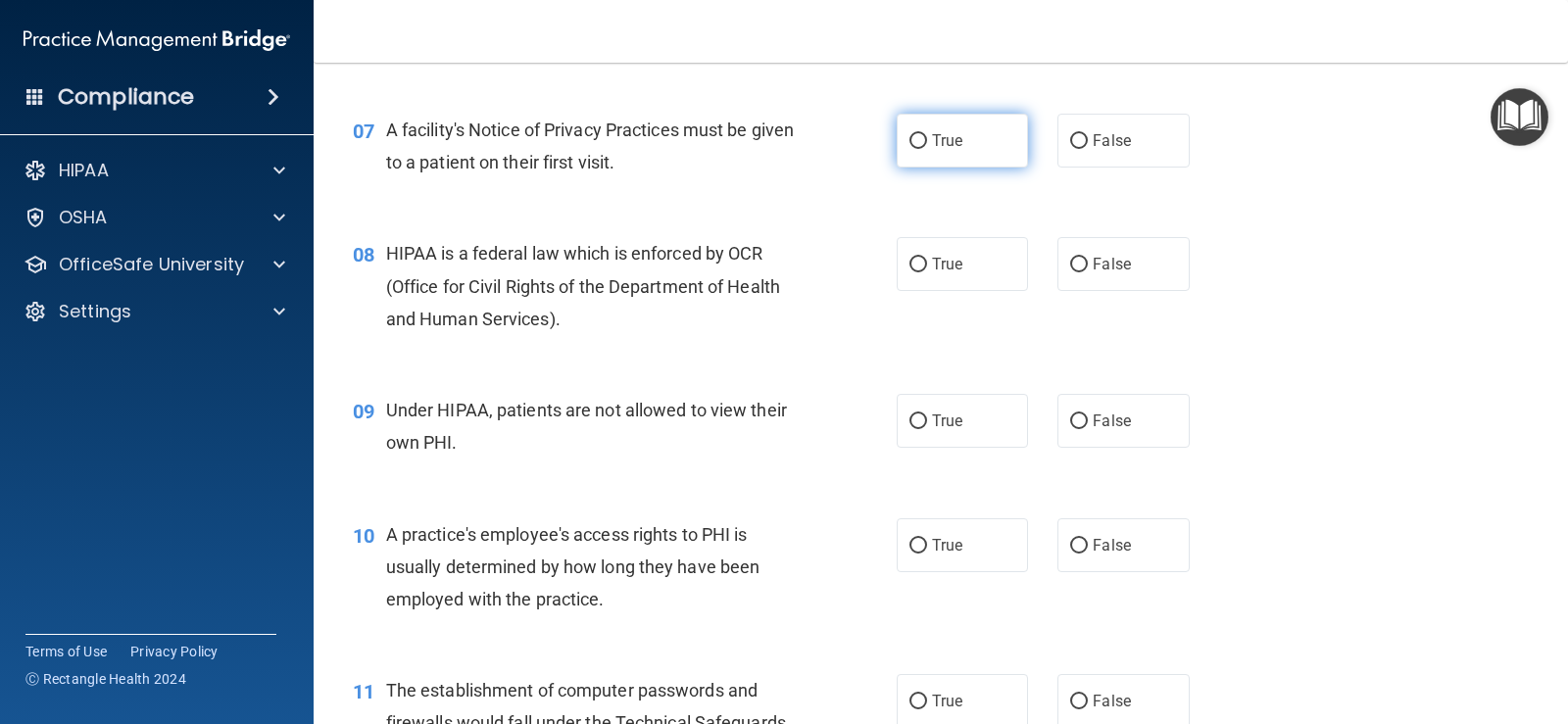
click at [921, 153] on label "True" at bounding box center [962, 140] width 132 height 53
click at [921, 149] on input "True" at bounding box center [918, 141] width 18 height 15
radio input "true"
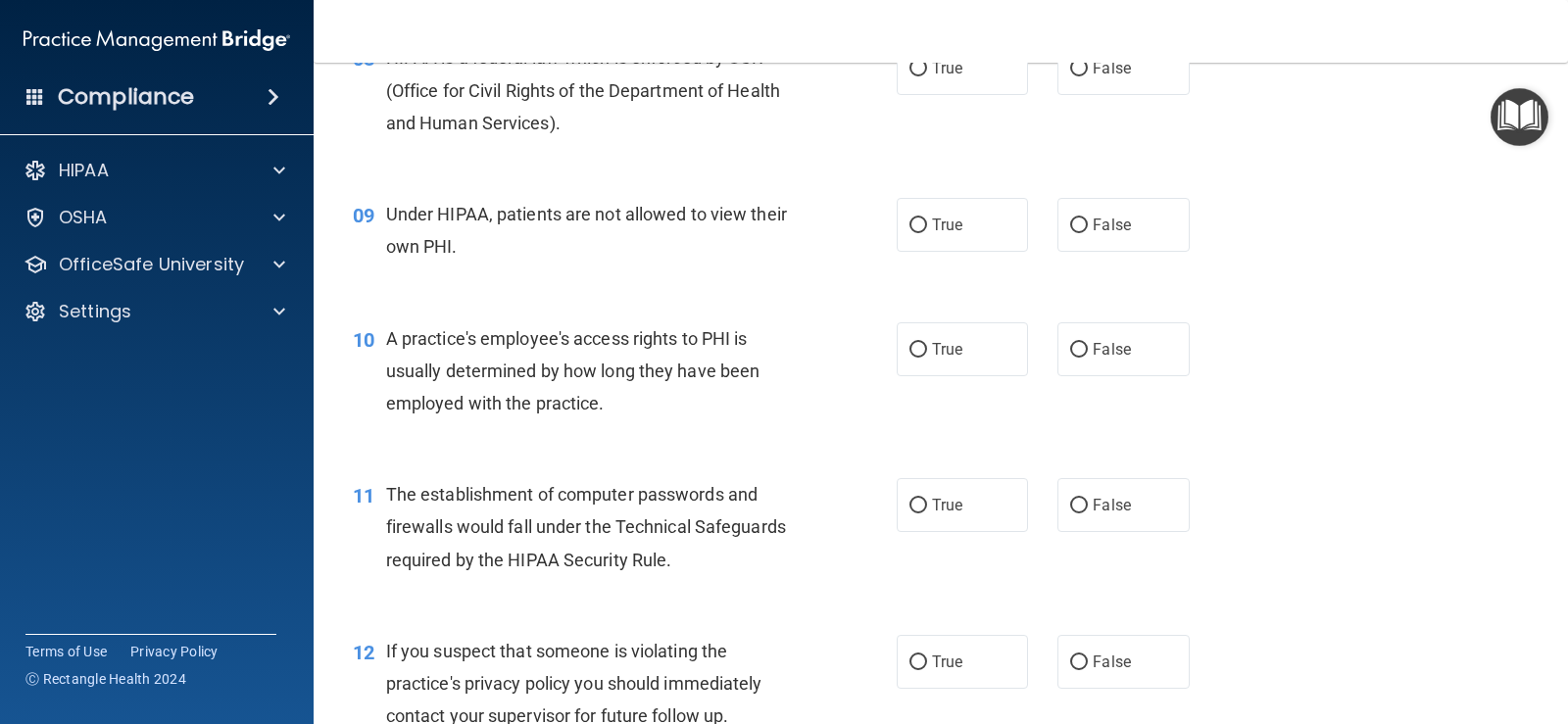
scroll to position [1176, 0]
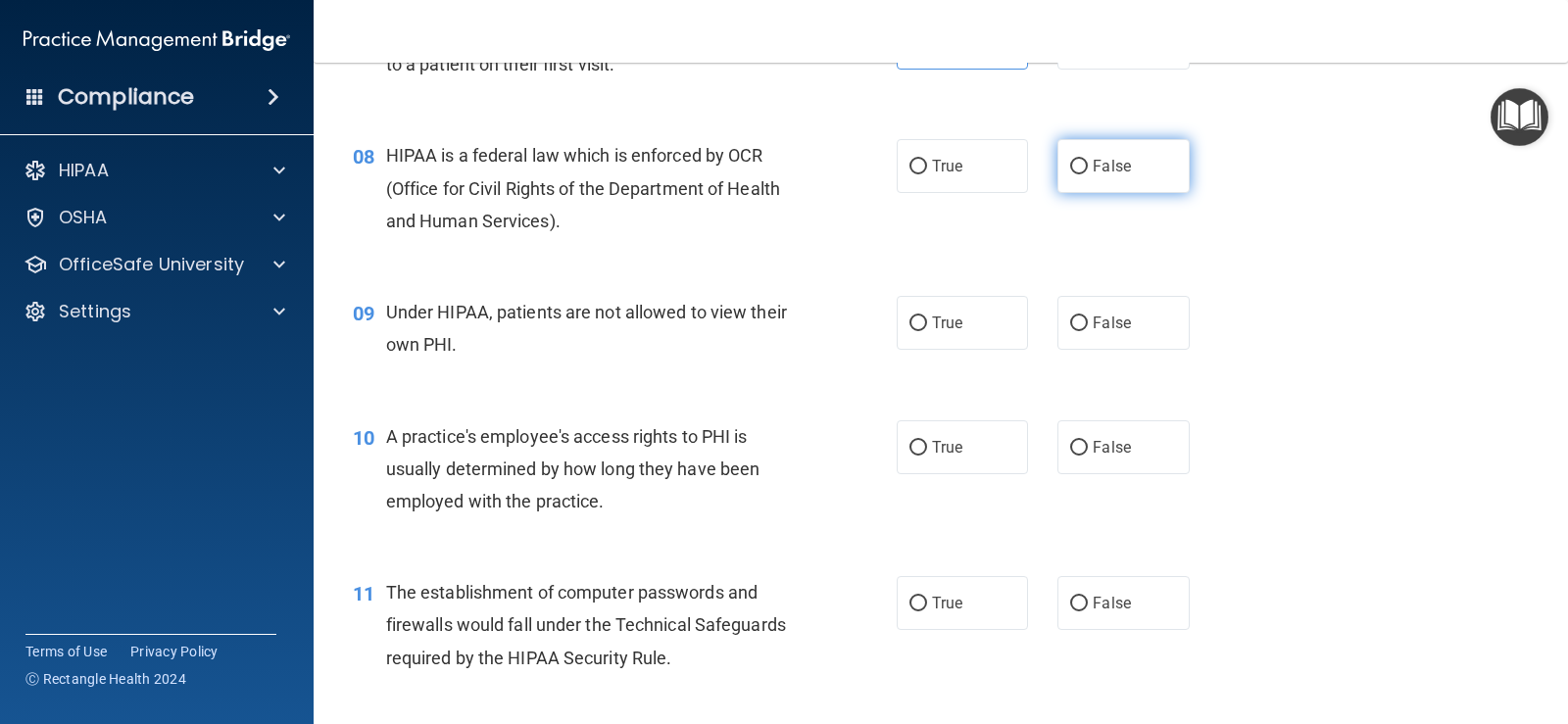
click at [1080, 167] on label "False" at bounding box center [1123, 166] width 132 height 53
click at [1080, 167] on input "False" at bounding box center [1079, 166] width 18 height 15
radio input "true"
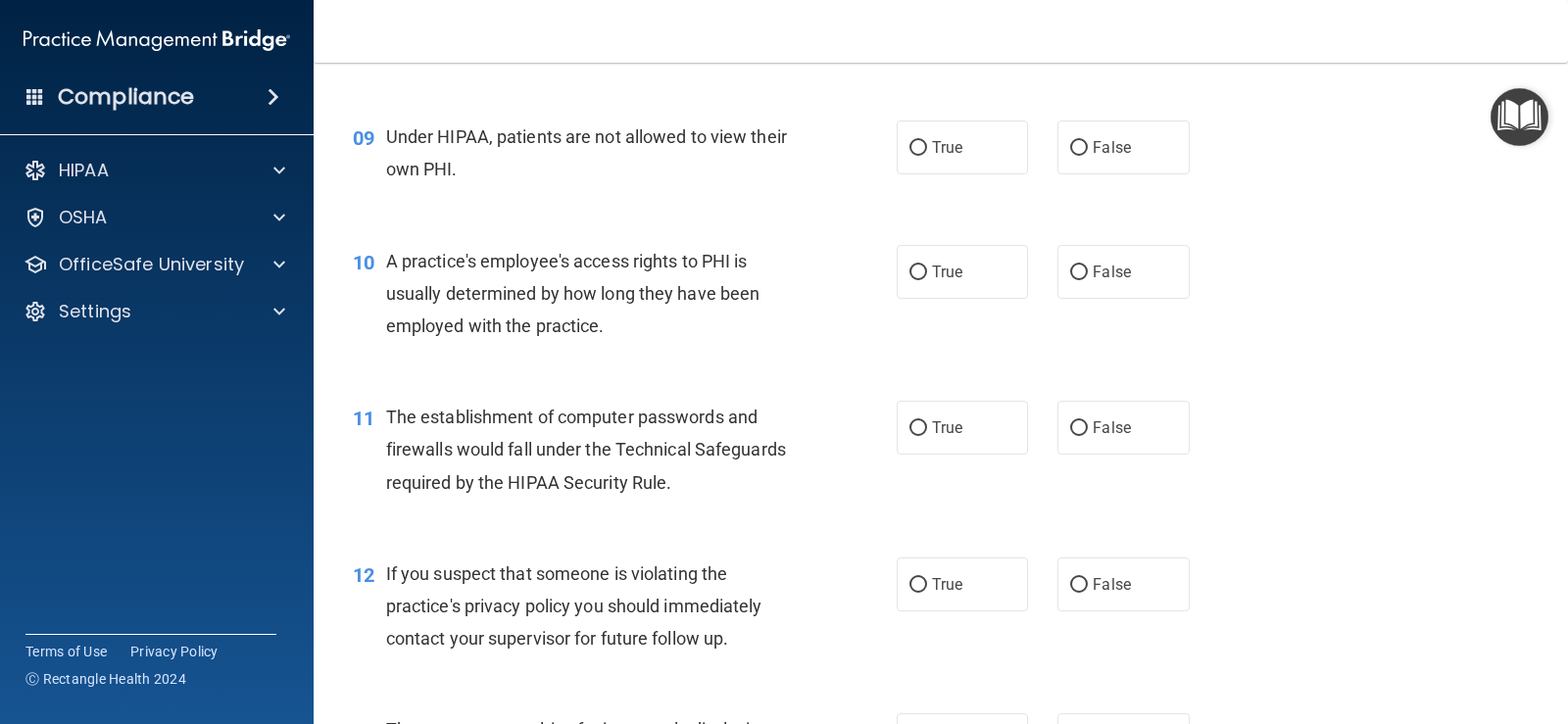
scroll to position [1372, 0]
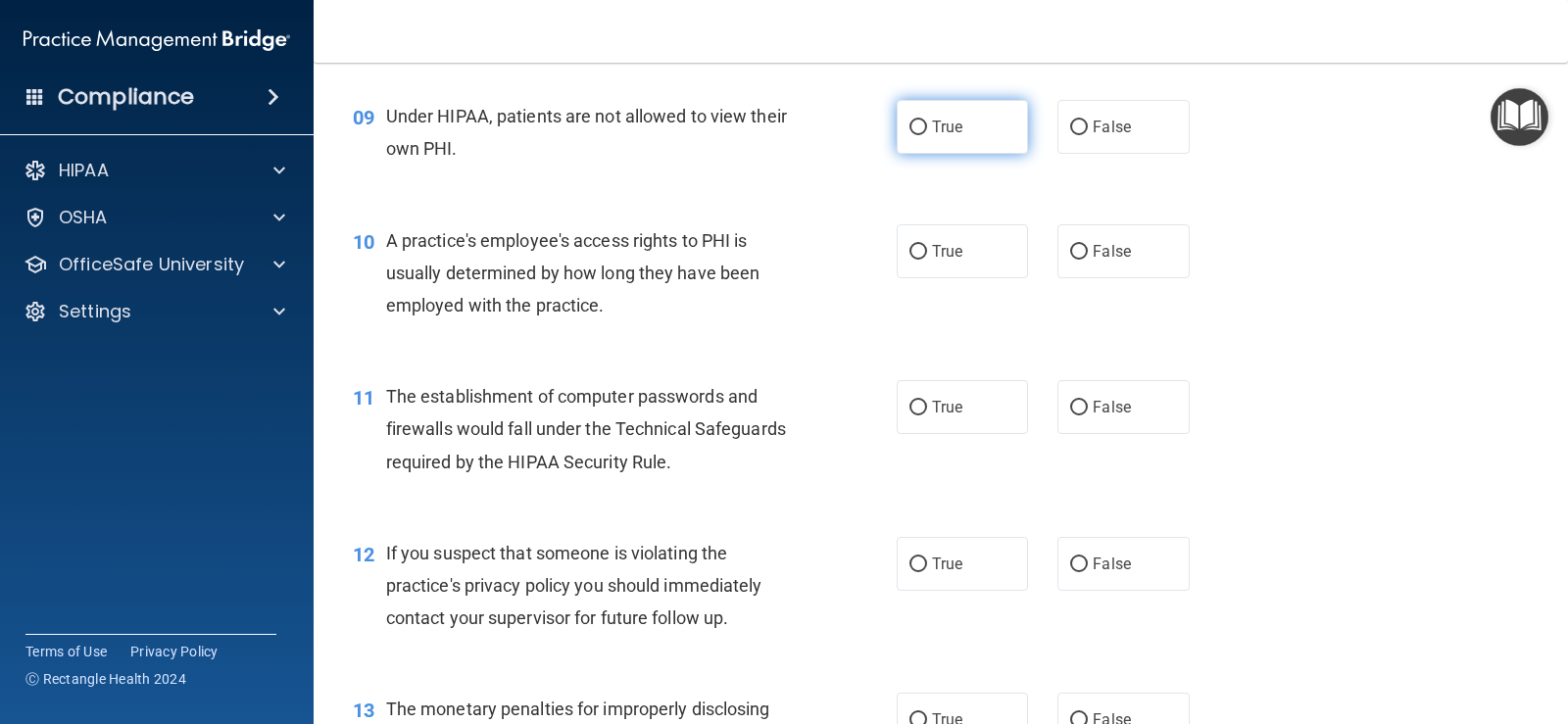
click at [938, 111] on label "True" at bounding box center [962, 127] width 132 height 53
click at [927, 121] on input "True" at bounding box center [918, 128] width 18 height 15
radio input "true"
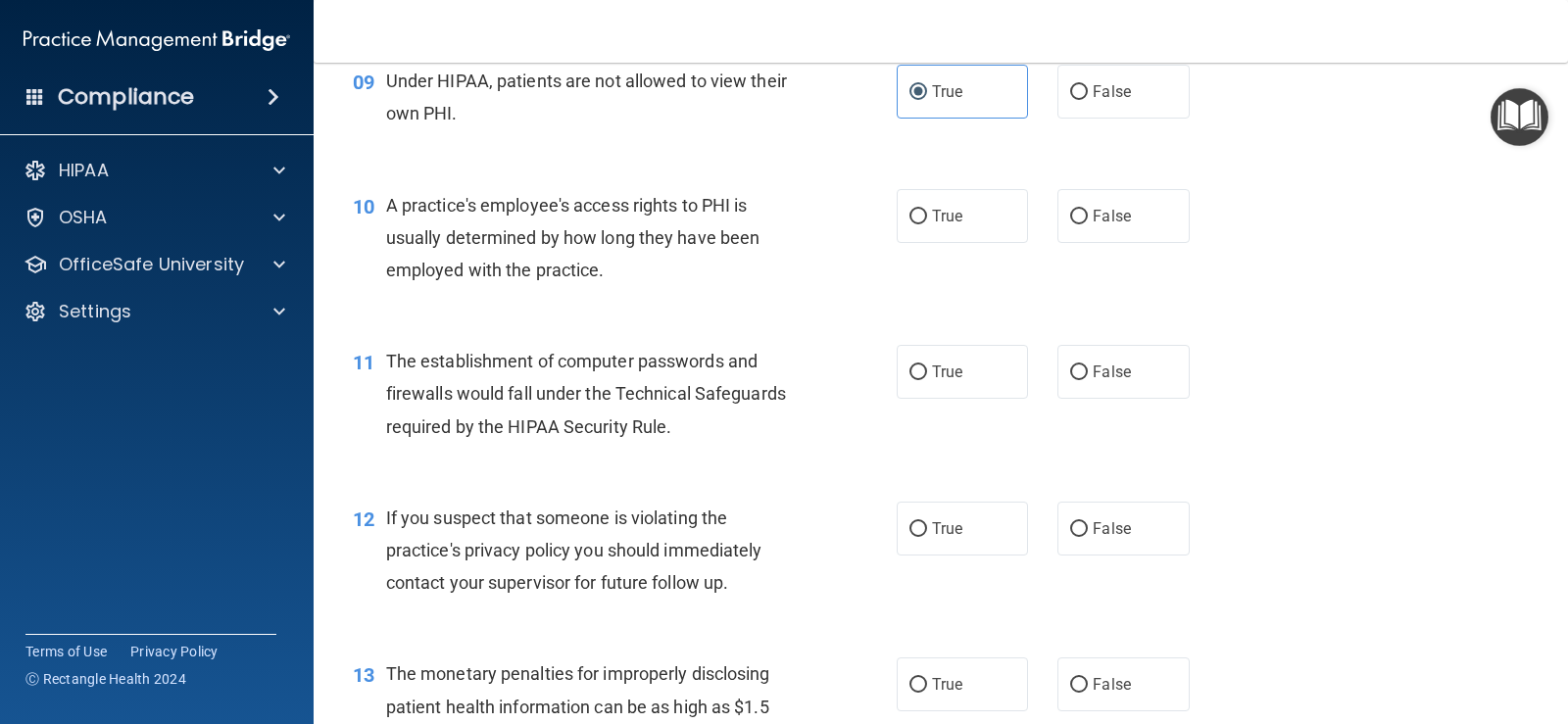
scroll to position [1470, 0]
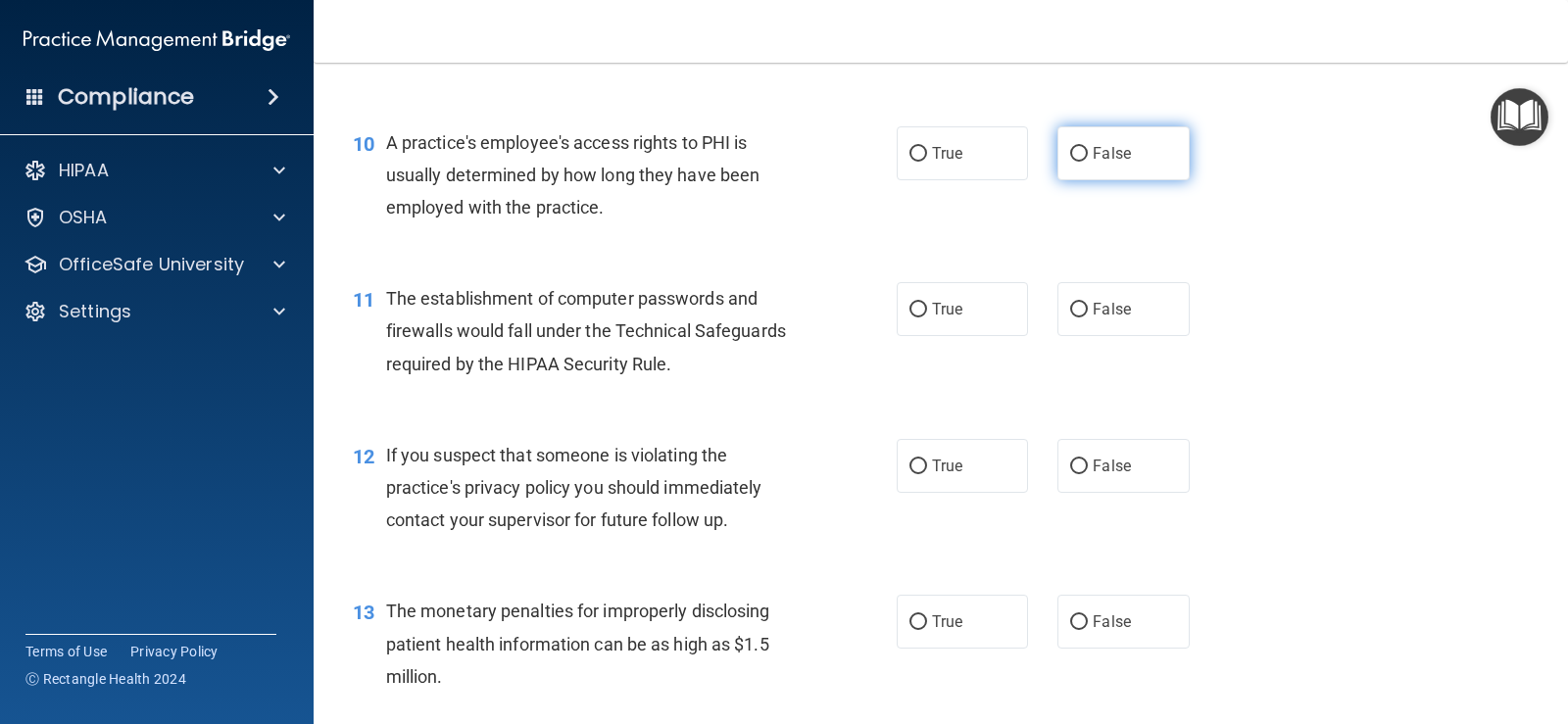
click at [1071, 166] on label "False" at bounding box center [1123, 153] width 132 height 53
click at [1071, 161] on input "False" at bounding box center [1079, 154] width 18 height 15
radio input "true"
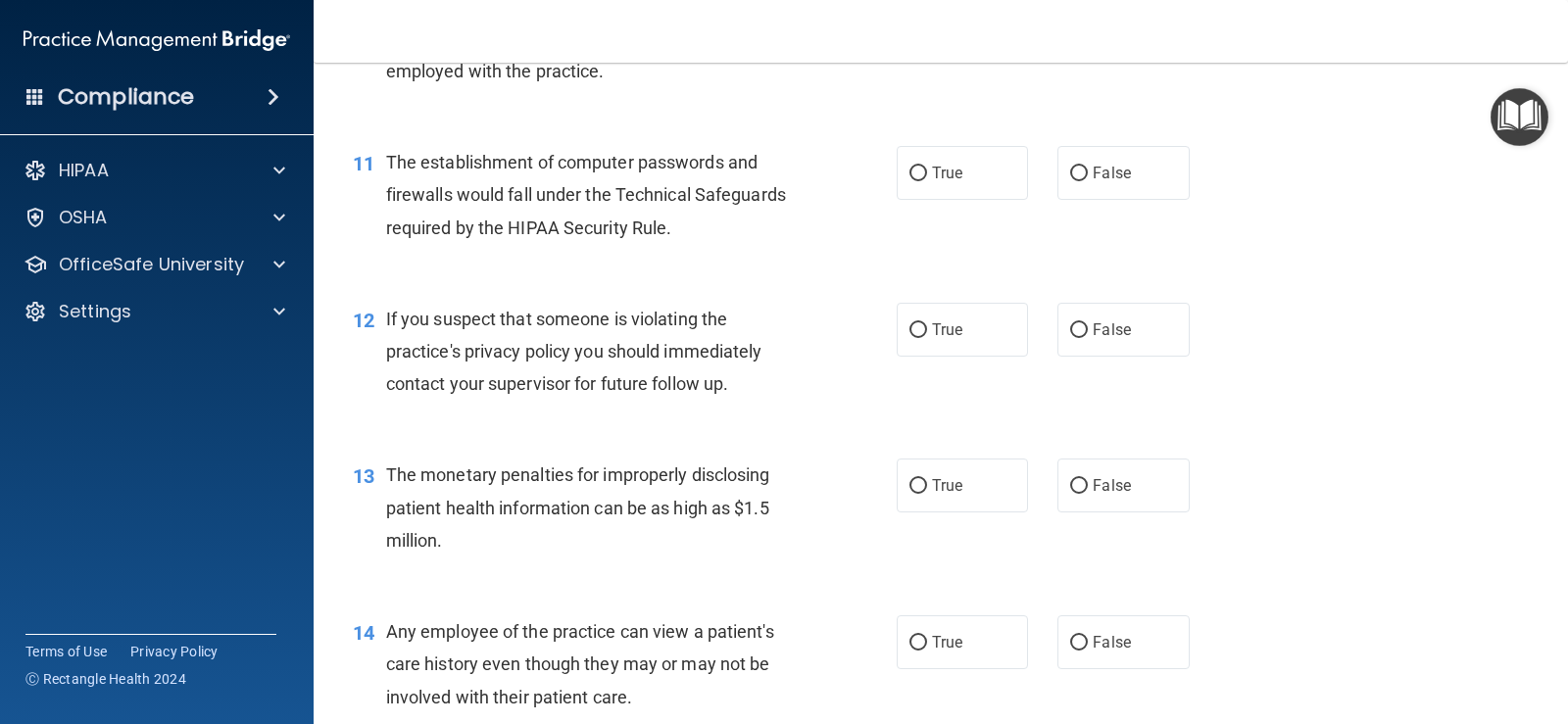
scroll to position [1666, 0]
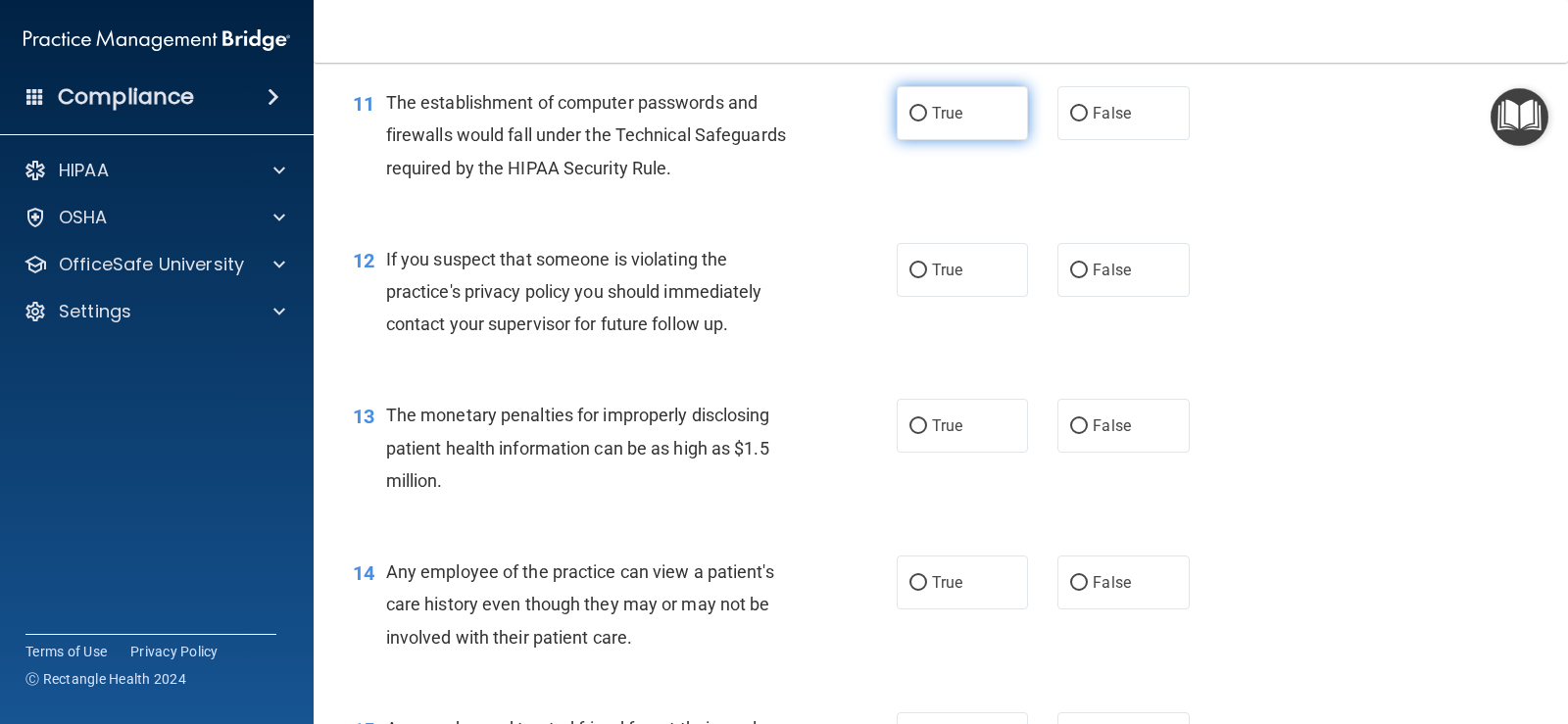
click at [911, 136] on label "True" at bounding box center [962, 113] width 132 height 53
click at [911, 122] on input "True" at bounding box center [918, 114] width 18 height 15
radio input "true"
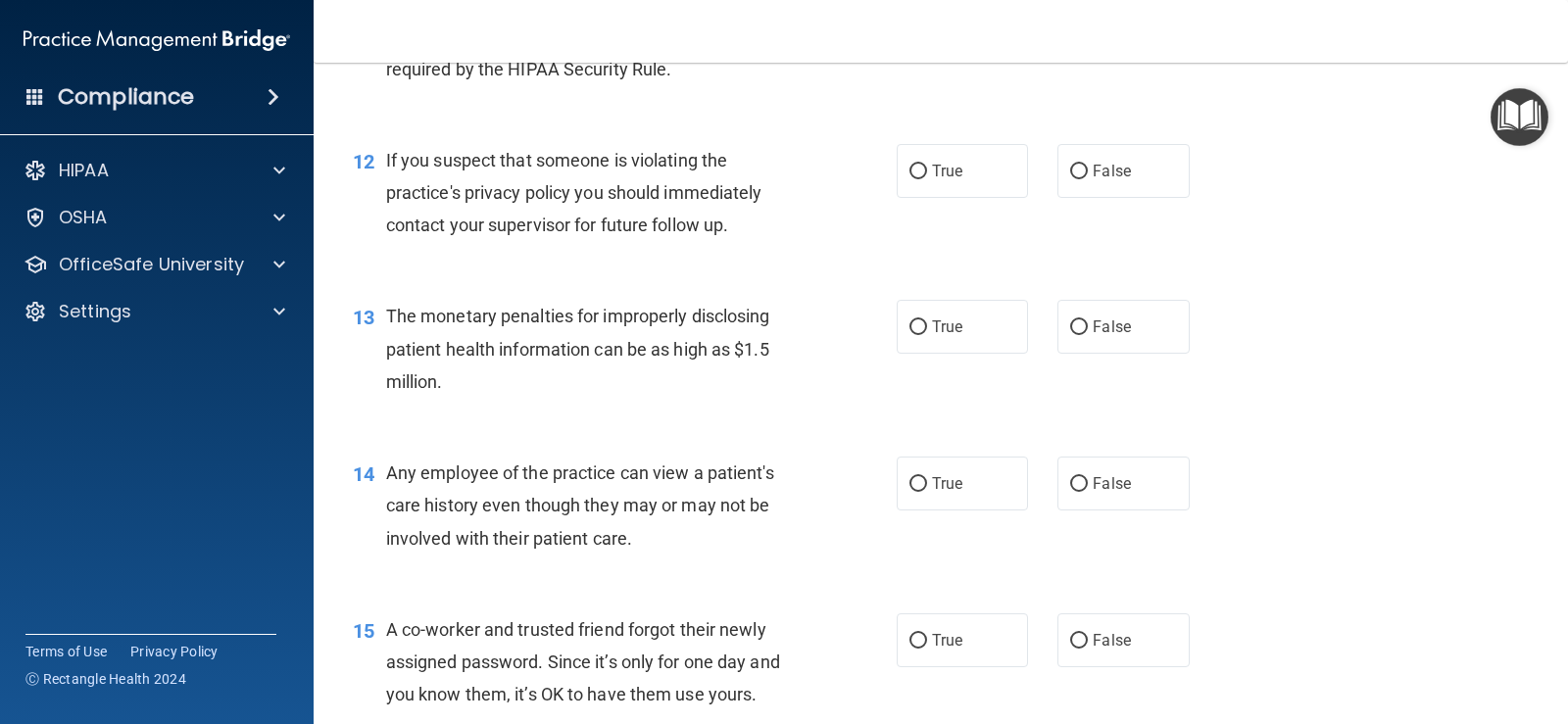
scroll to position [1764, 0]
click at [940, 190] on label "True" at bounding box center [962, 172] width 132 height 53
click at [927, 180] on input "True" at bounding box center [918, 172] width 18 height 15
radio input "true"
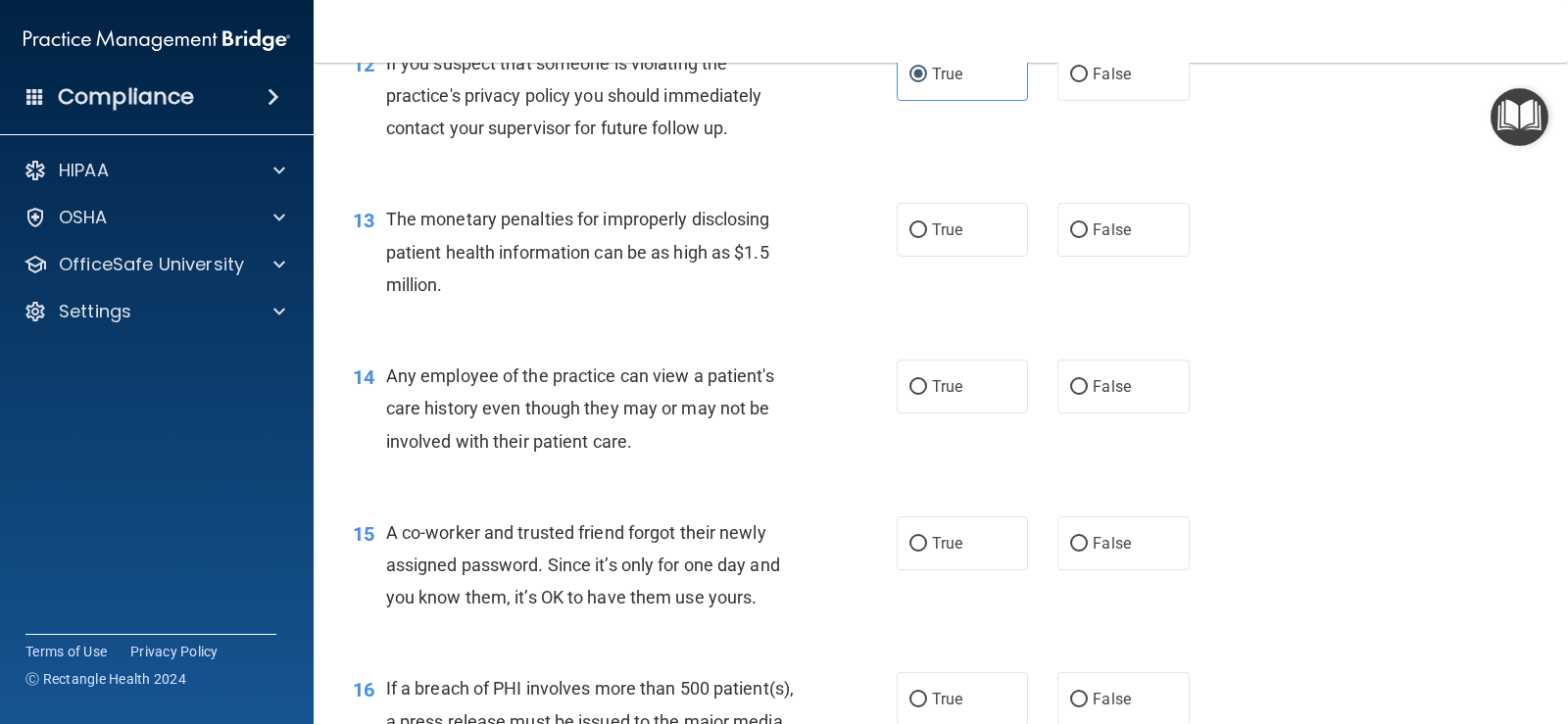
scroll to position [1959, 0]
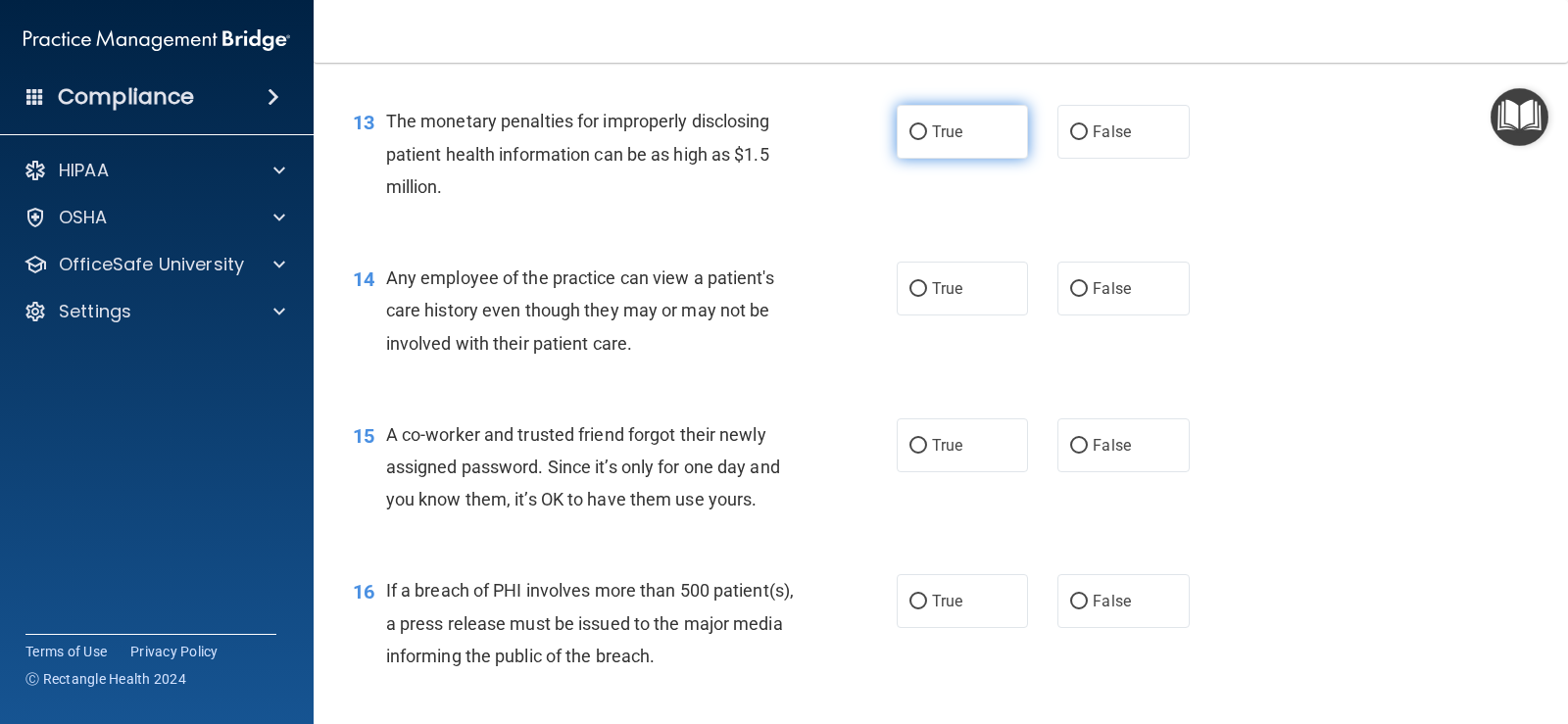
click at [940, 137] on span "True" at bounding box center [947, 132] width 31 height 19
click at [927, 137] on input "True" at bounding box center [918, 133] width 18 height 15
radio input "true"
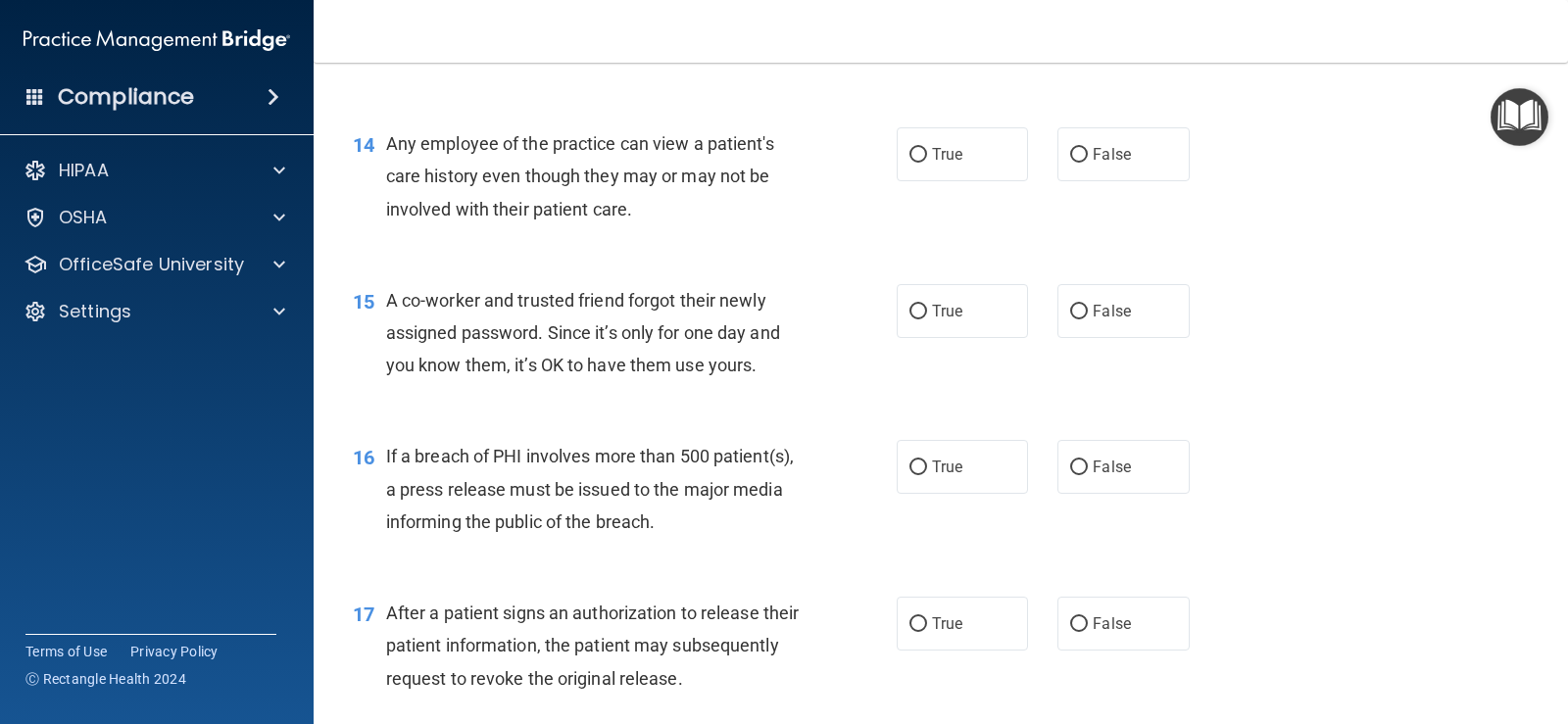
scroll to position [2155, 0]
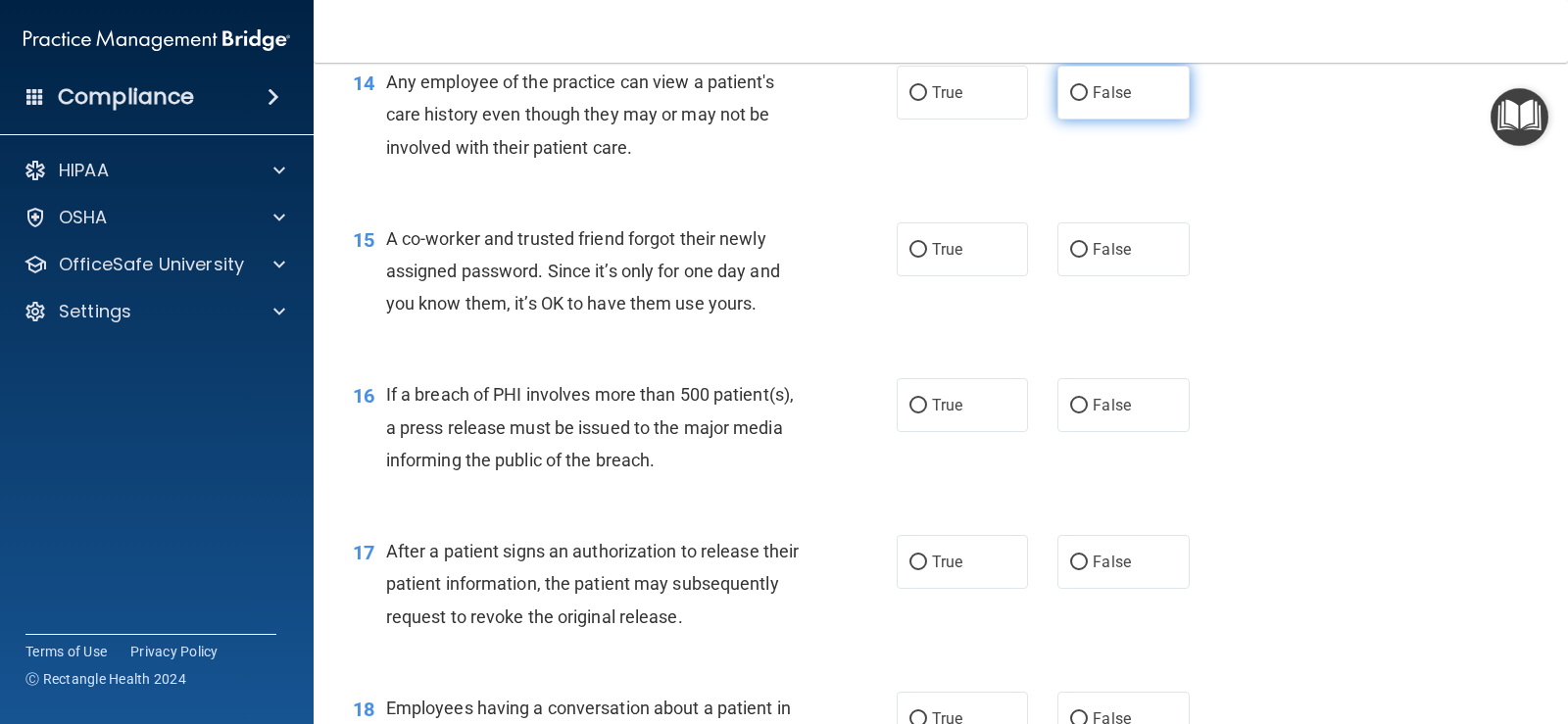
click at [1062, 119] on label "False" at bounding box center [1123, 92] width 132 height 53
click at [1070, 101] on input "False" at bounding box center [1079, 93] width 18 height 15
radio input "true"
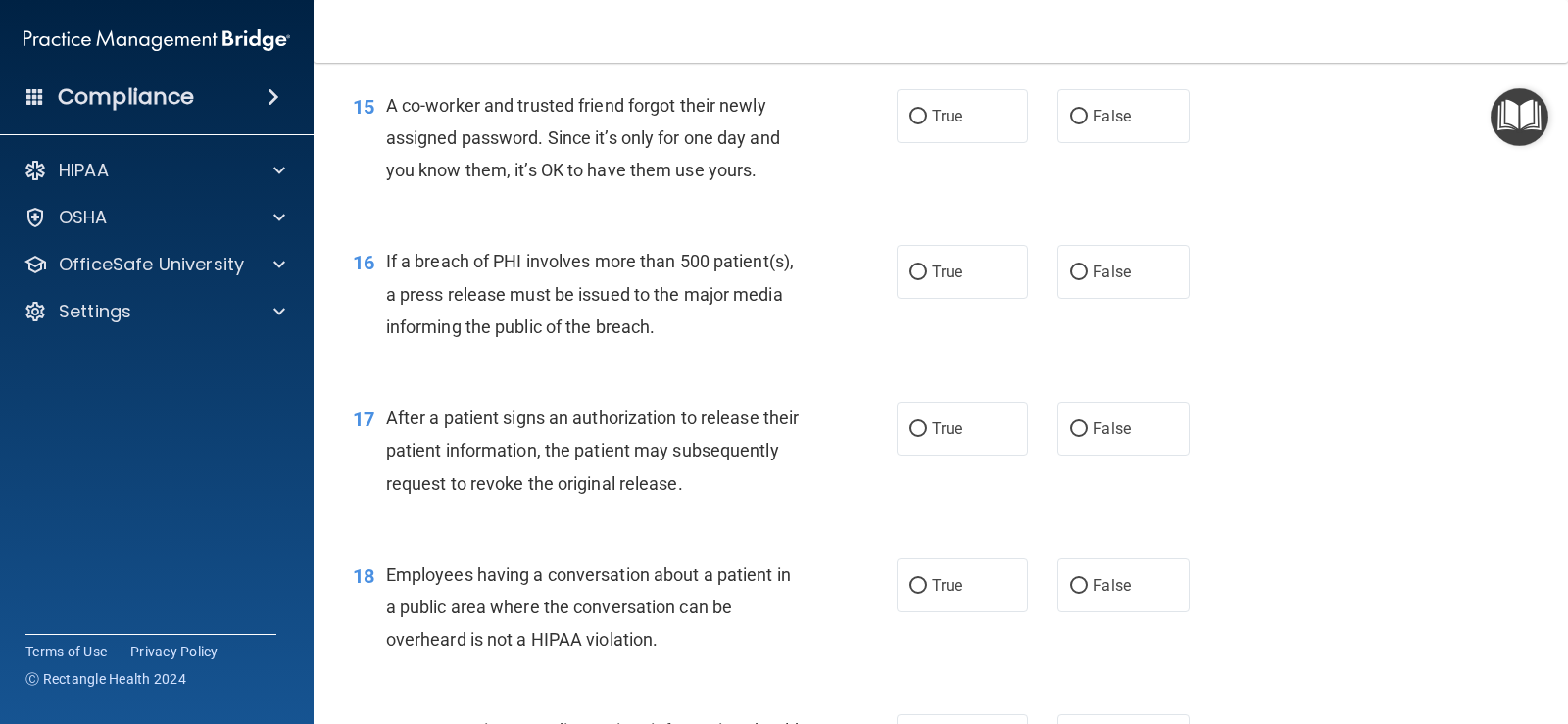
scroll to position [2253, 0]
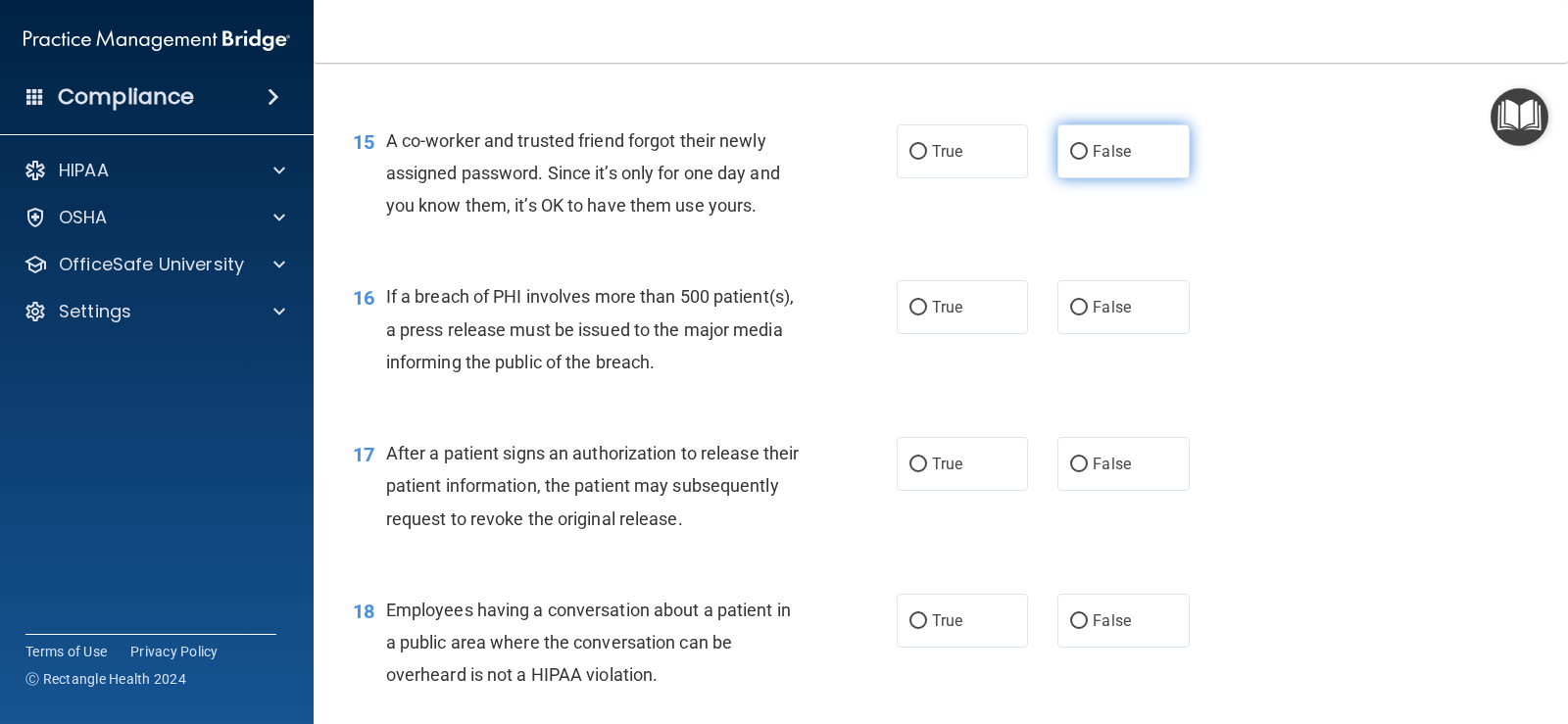
click at [1060, 150] on label "False" at bounding box center [1123, 151] width 132 height 53
click at [1070, 150] on input "False" at bounding box center [1079, 152] width 18 height 15
radio input "true"
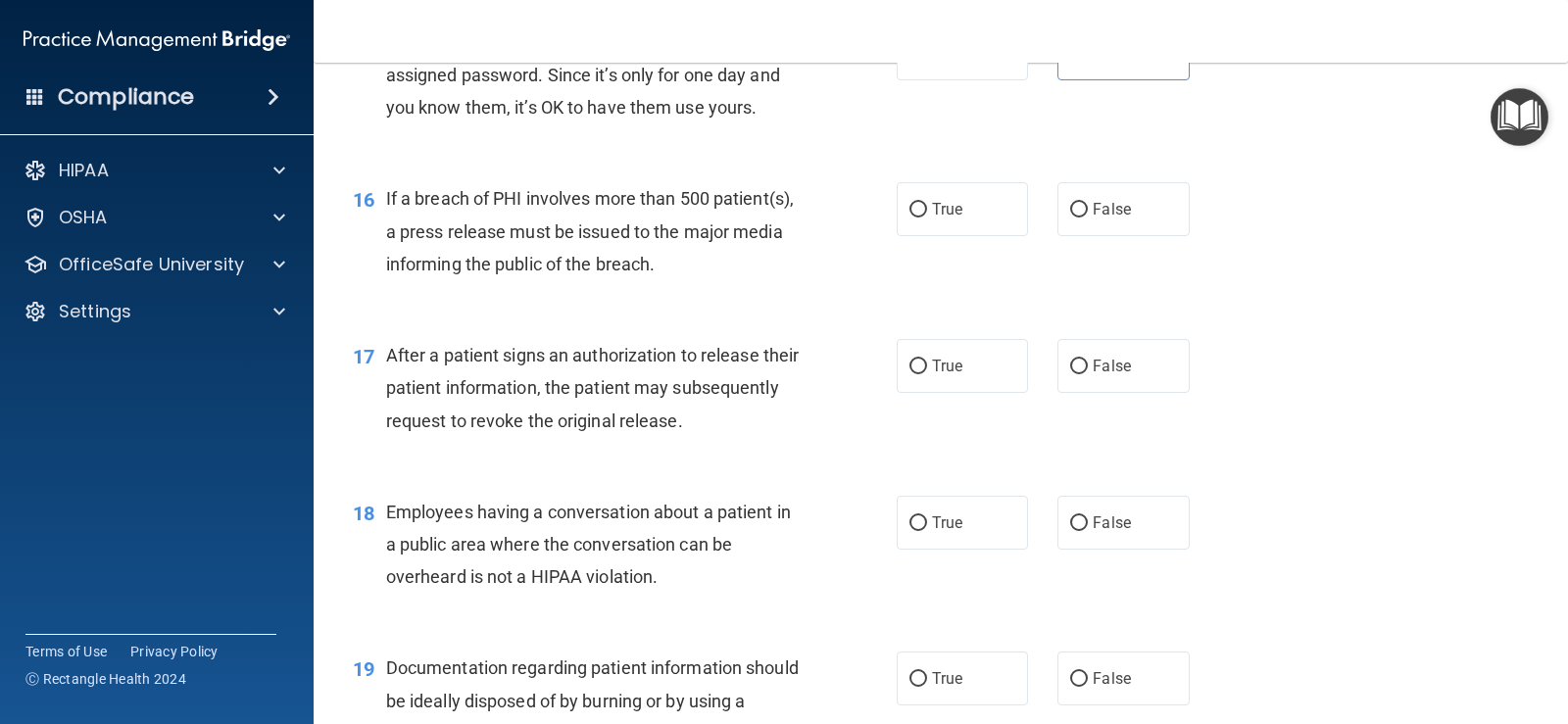
scroll to position [2450, 0]
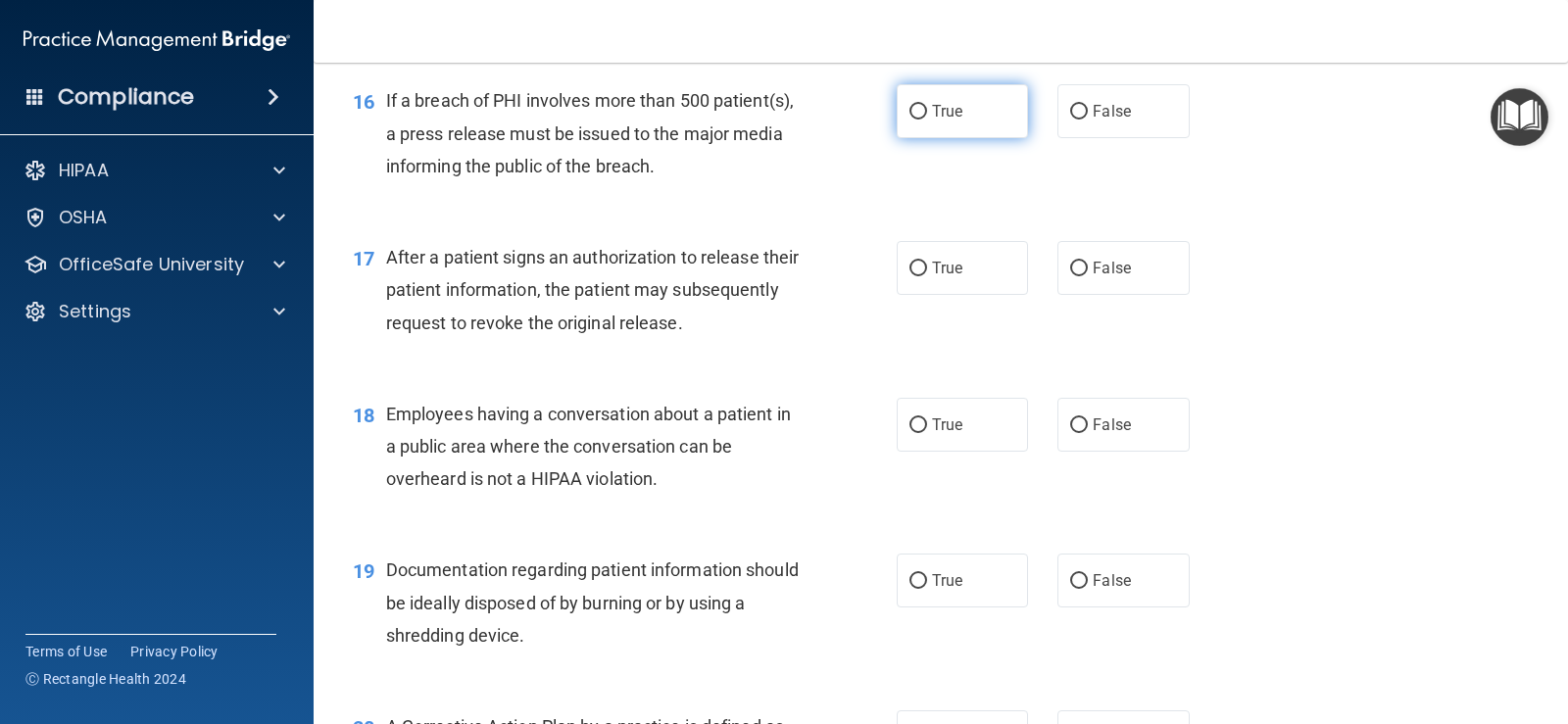
click at [906, 111] on label "True" at bounding box center [962, 111] width 132 height 53
click at [932, 111] on span "True" at bounding box center [947, 111] width 31 height 19
click at [927, 111] on input "True" at bounding box center [918, 112] width 18 height 15
radio input "true"
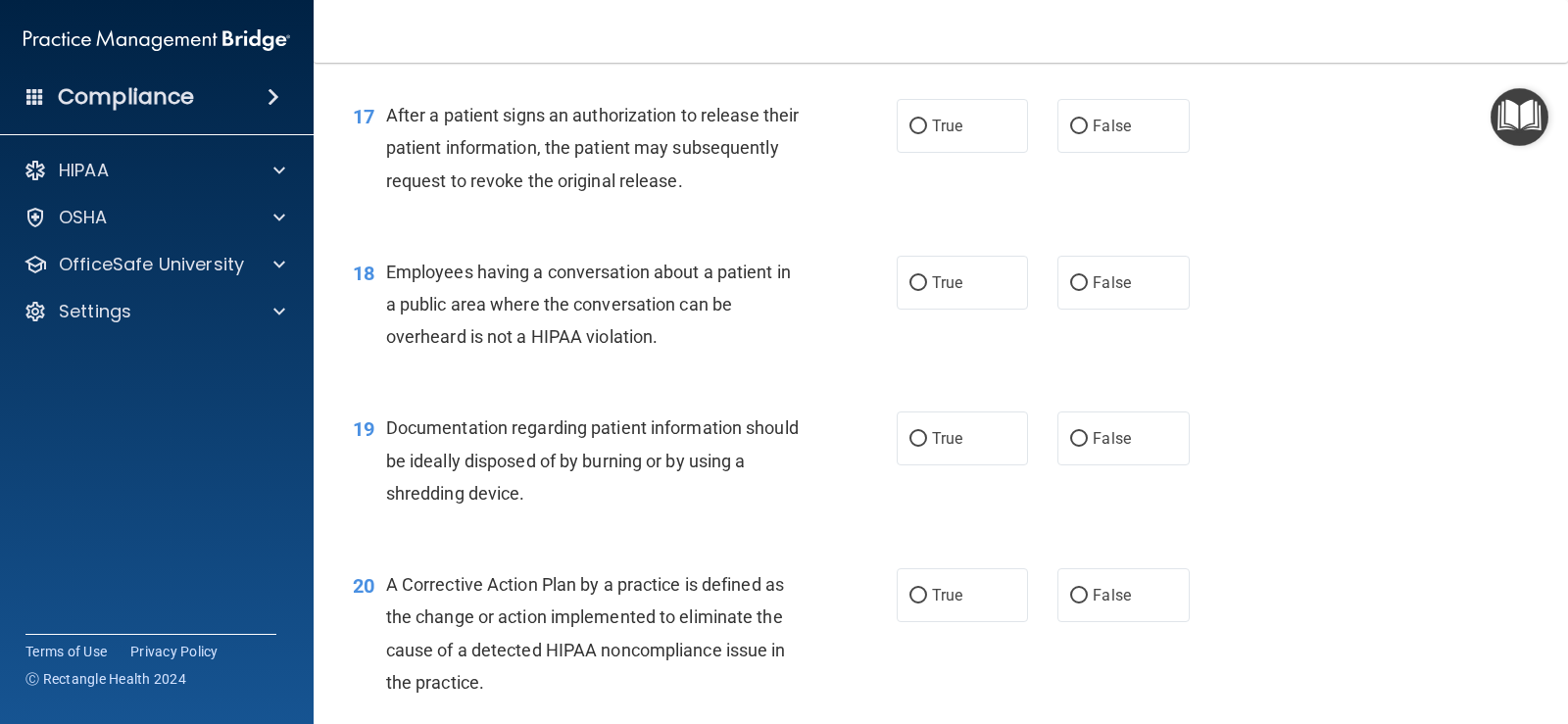
scroll to position [2548, 0]
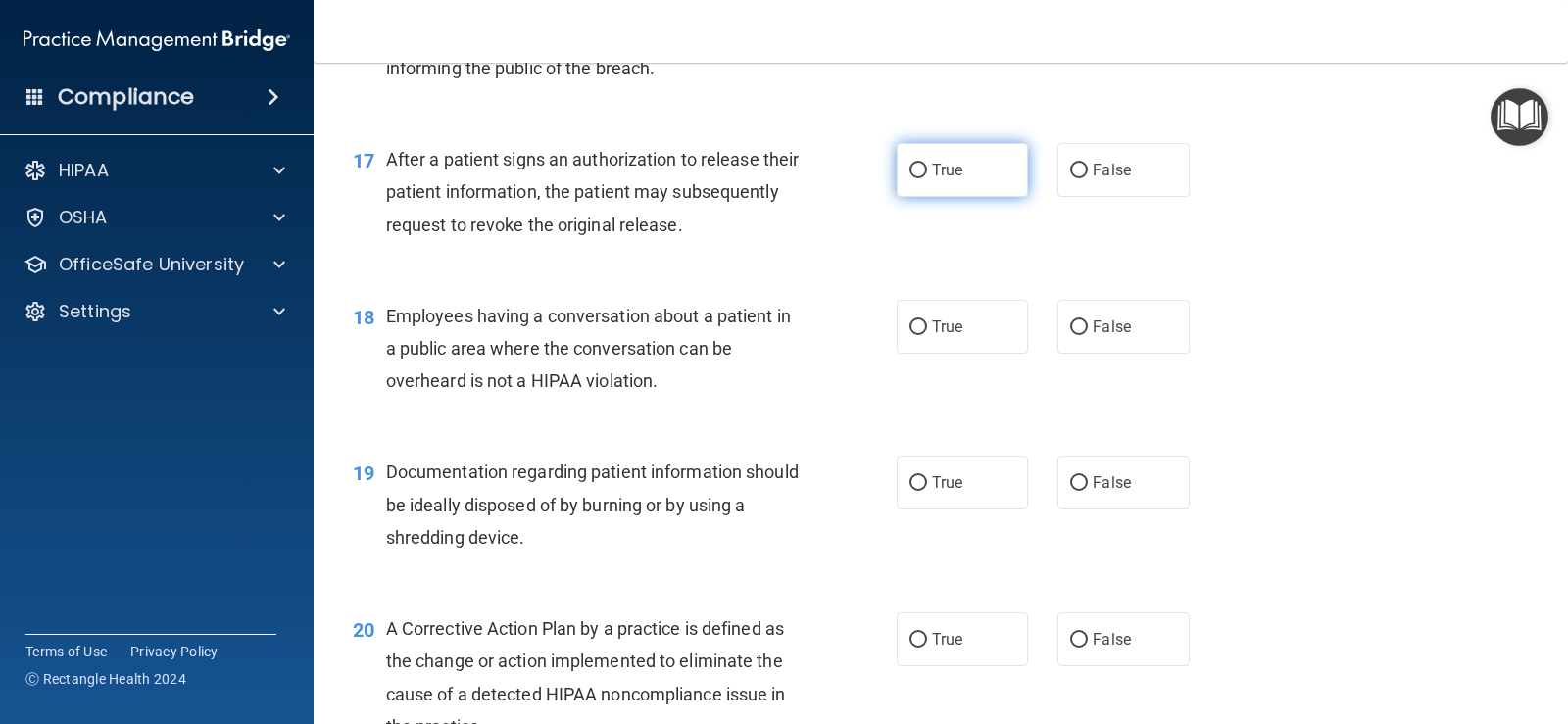
click at [982, 157] on label "True" at bounding box center [962, 170] width 132 height 53
click at [927, 163] on input "True" at bounding box center [918, 170] width 18 height 15
radio input "true"
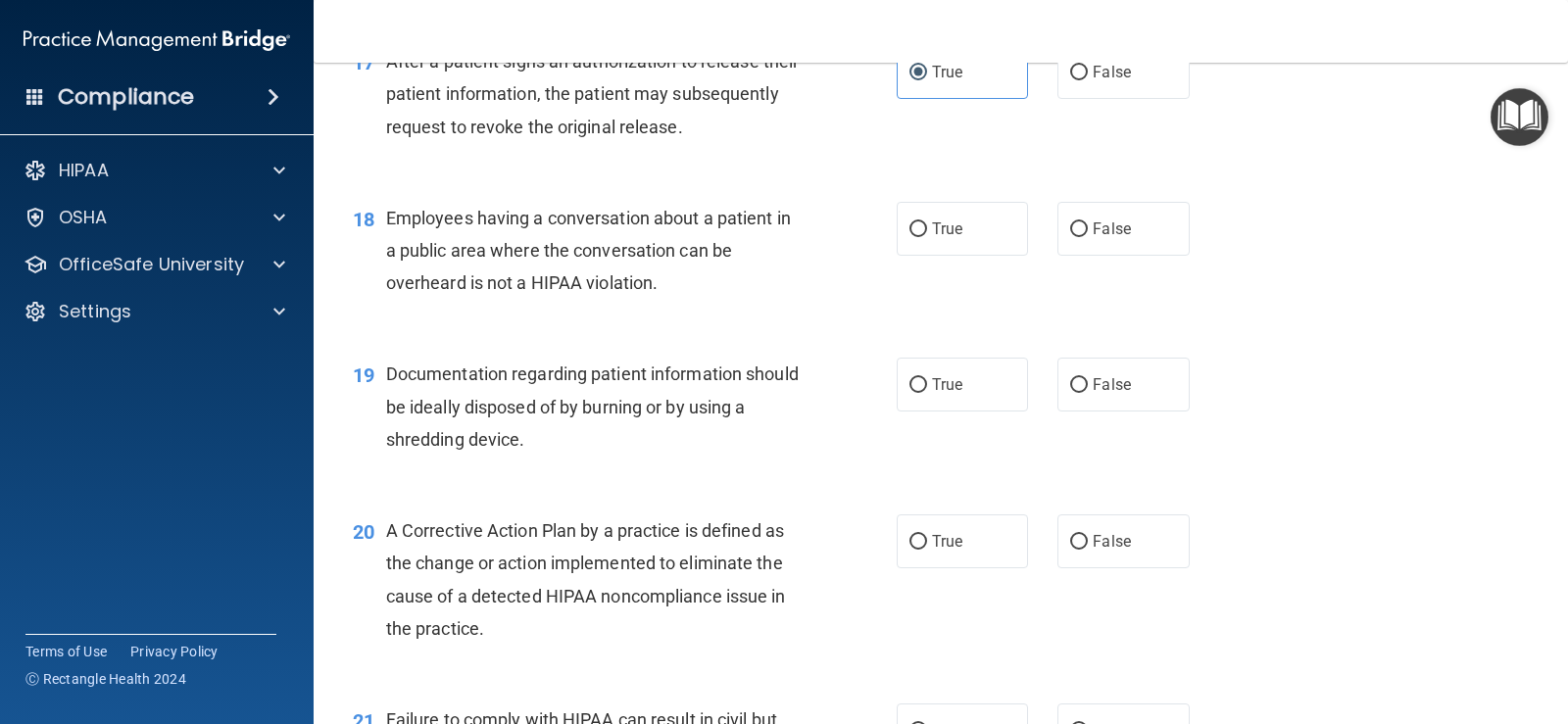
scroll to position [2744, 0]
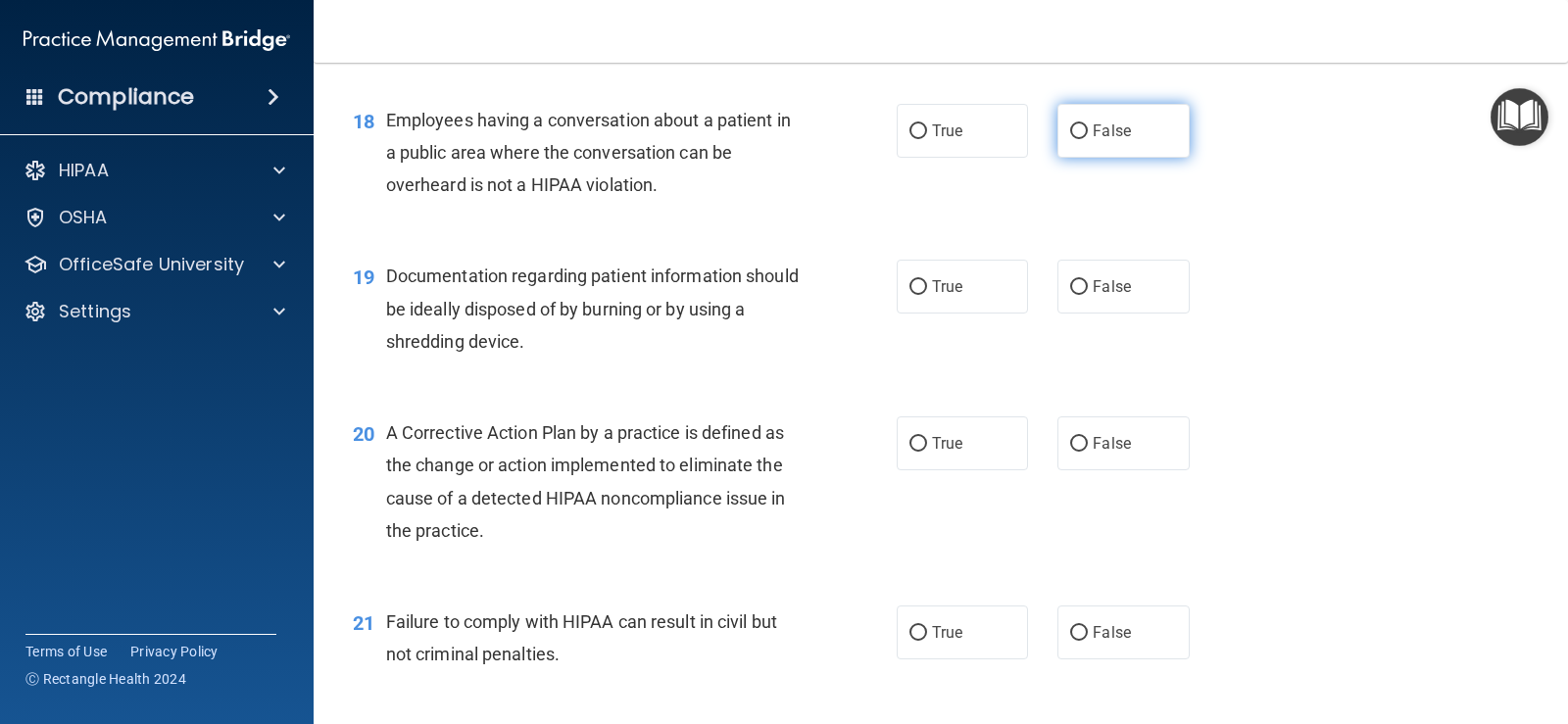
click at [1083, 135] on label "False" at bounding box center [1123, 131] width 132 height 53
click at [1083, 135] on input "False" at bounding box center [1079, 132] width 18 height 15
radio input "true"
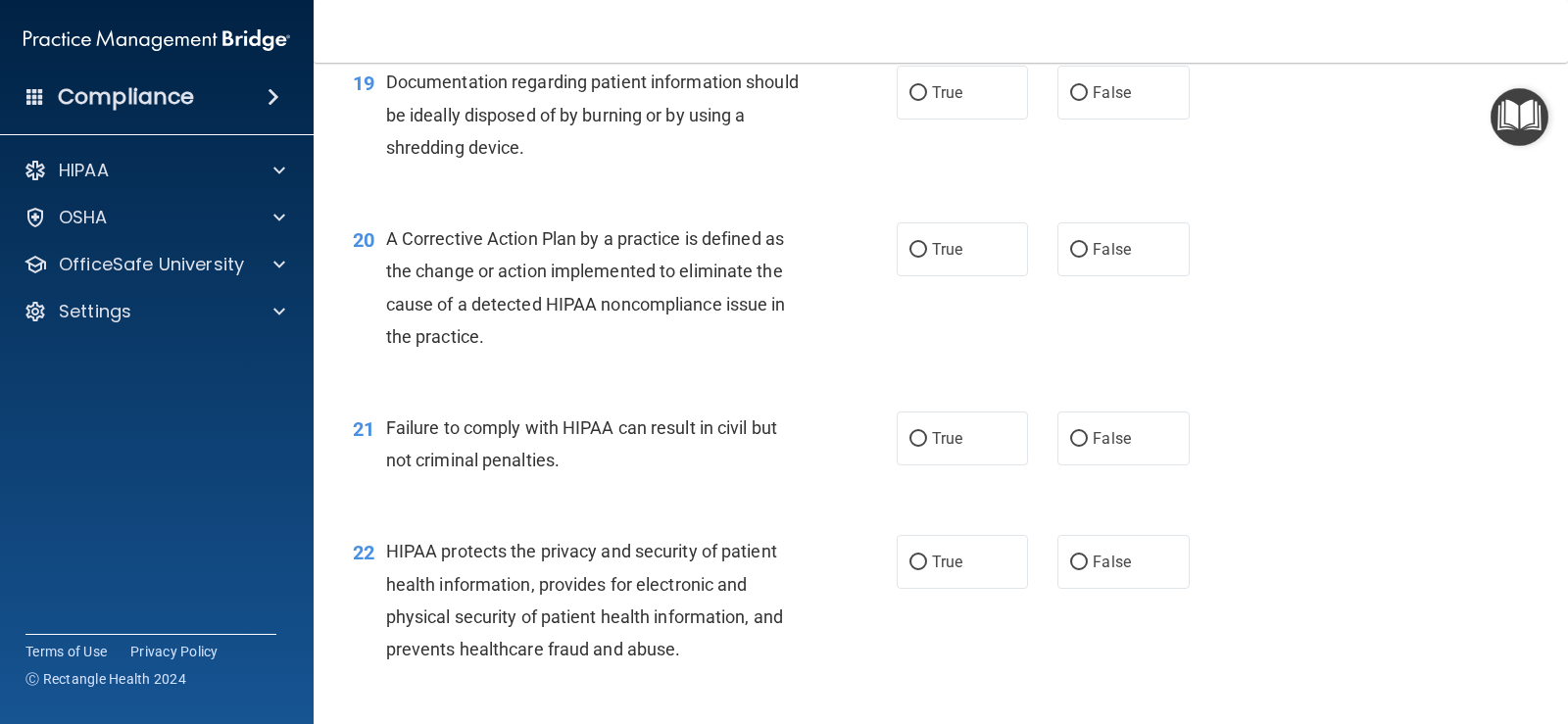
scroll to position [2940, 0]
click at [959, 100] on label "True" at bounding box center [962, 90] width 132 height 53
click at [927, 99] on input "True" at bounding box center [918, 91] width 18 height 15
radio input "true"
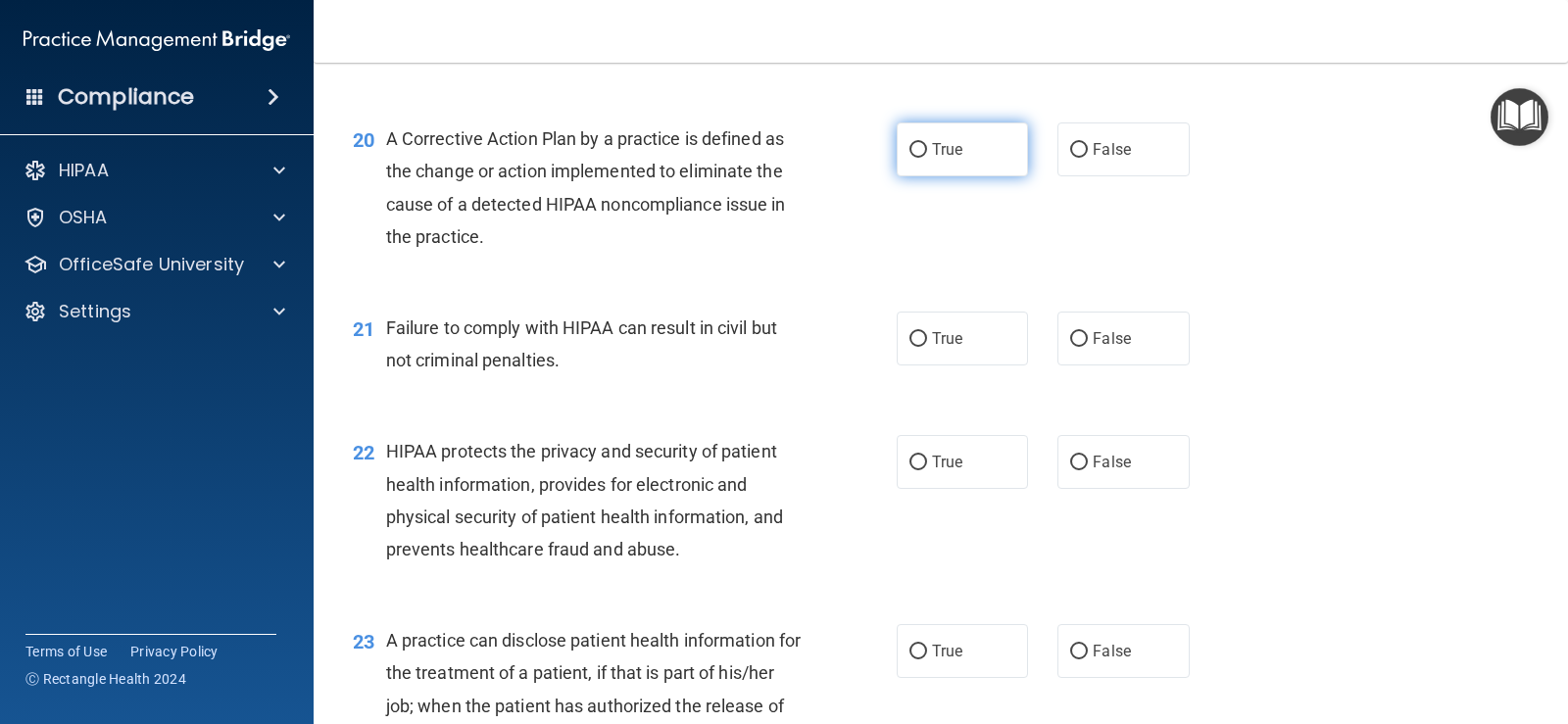
click at [907, 162] on label "True" at bounding box center [962, 149] width 132 height 53
click at [909, 157] on input "True" at bounding box center [918, 150] width 18 height 15
radio input "true"
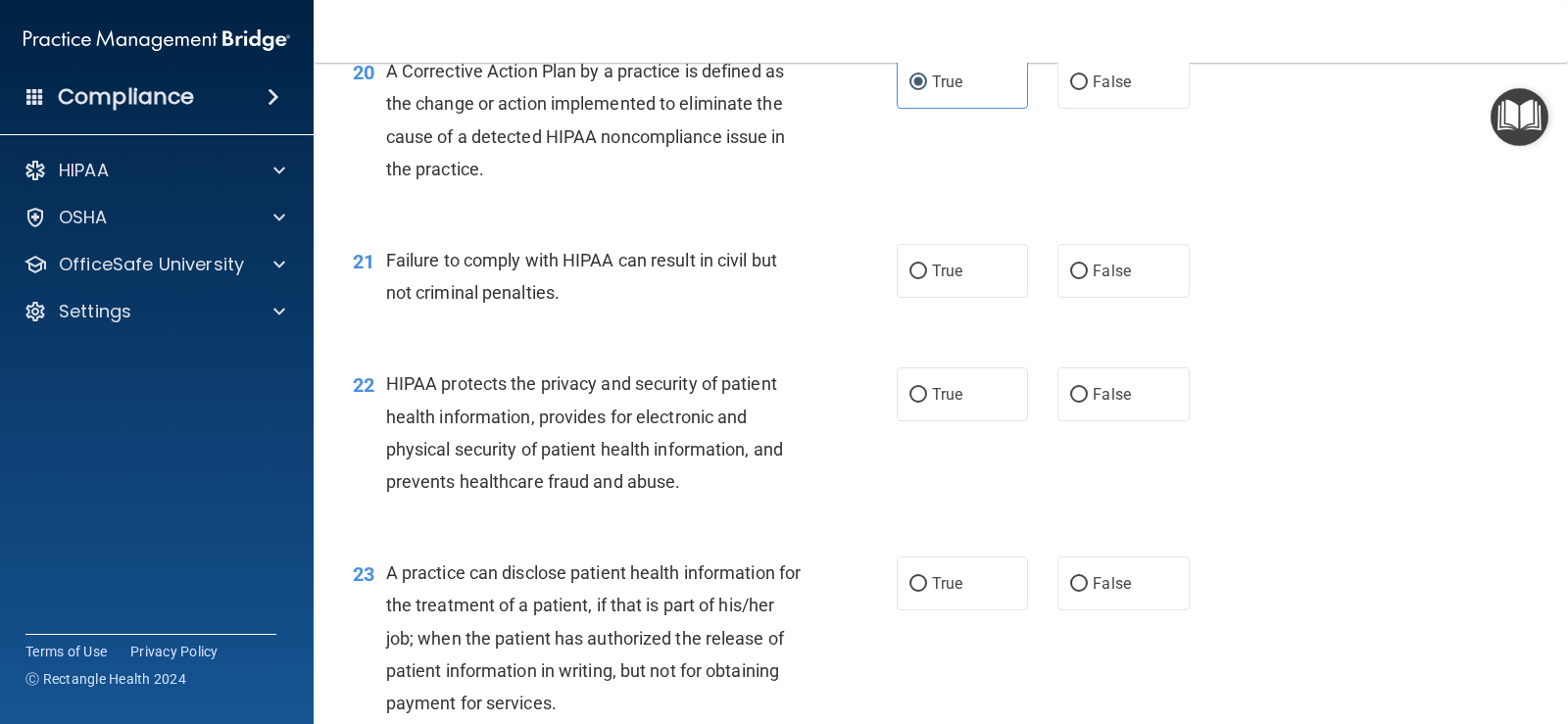
scroll to position [3233, 0]
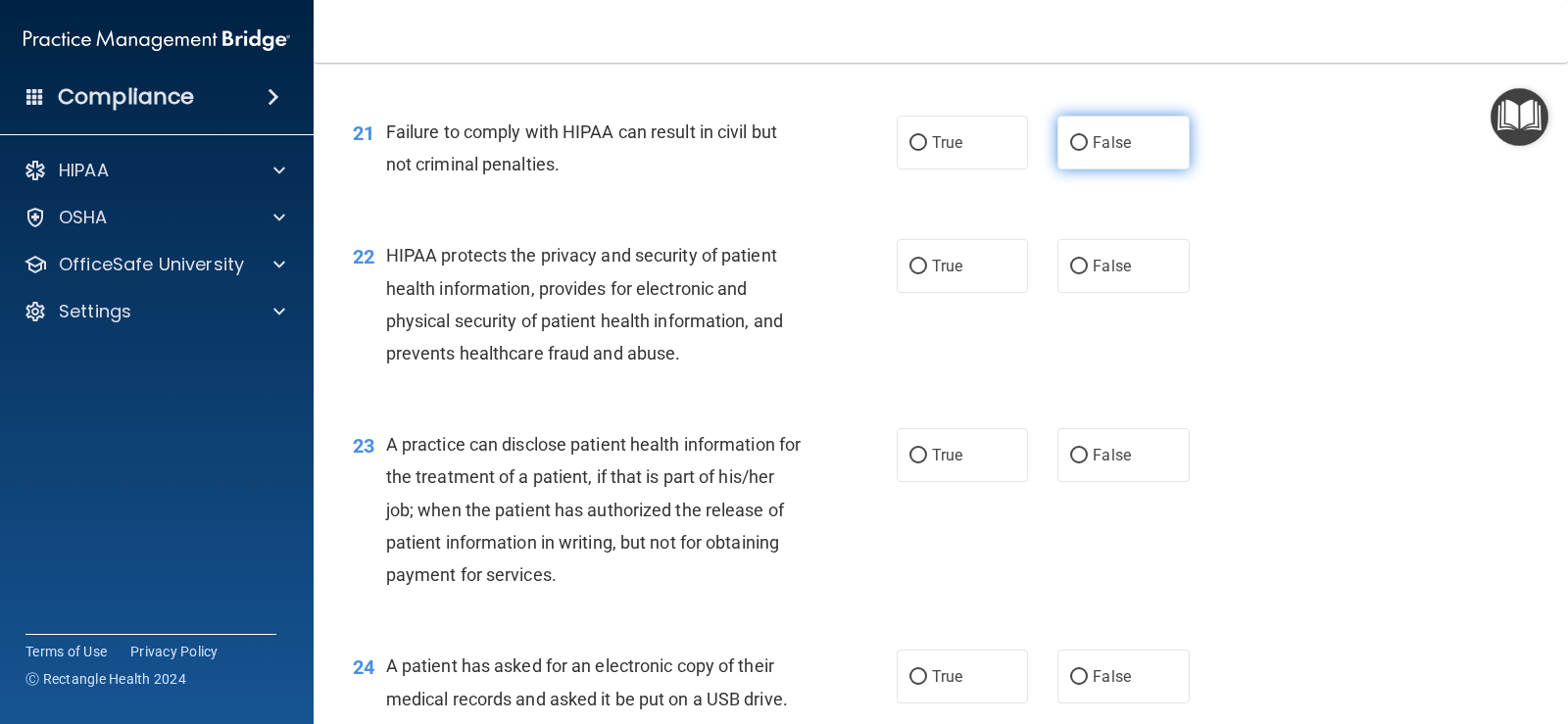
click at [1084, 165] on label "False" at bounding box center [1123, 142] width 132 height 53
click at [1084, 151] on input "False" at bounding box center [1079, 143] width 18 height 15
radio input "true"
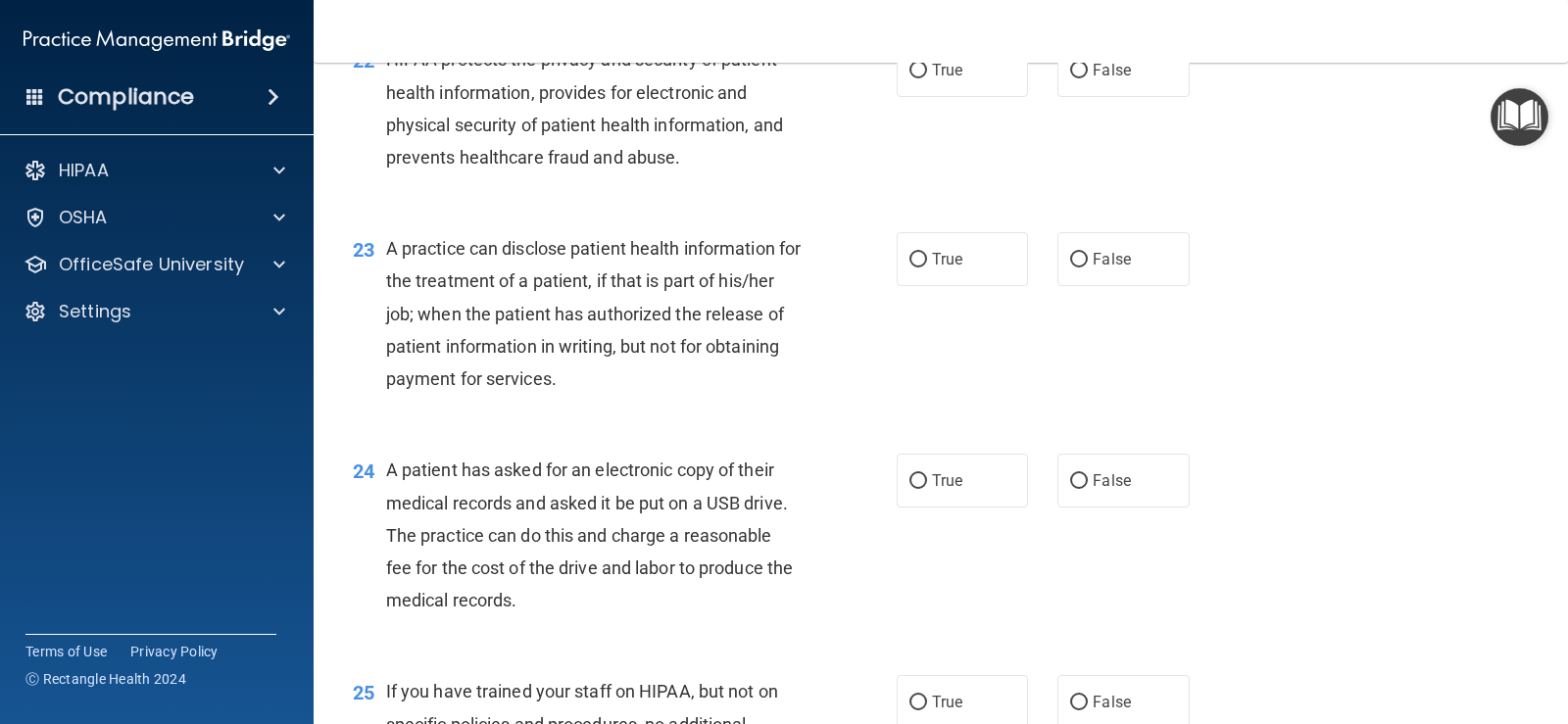
scroll to position [3331, 0]
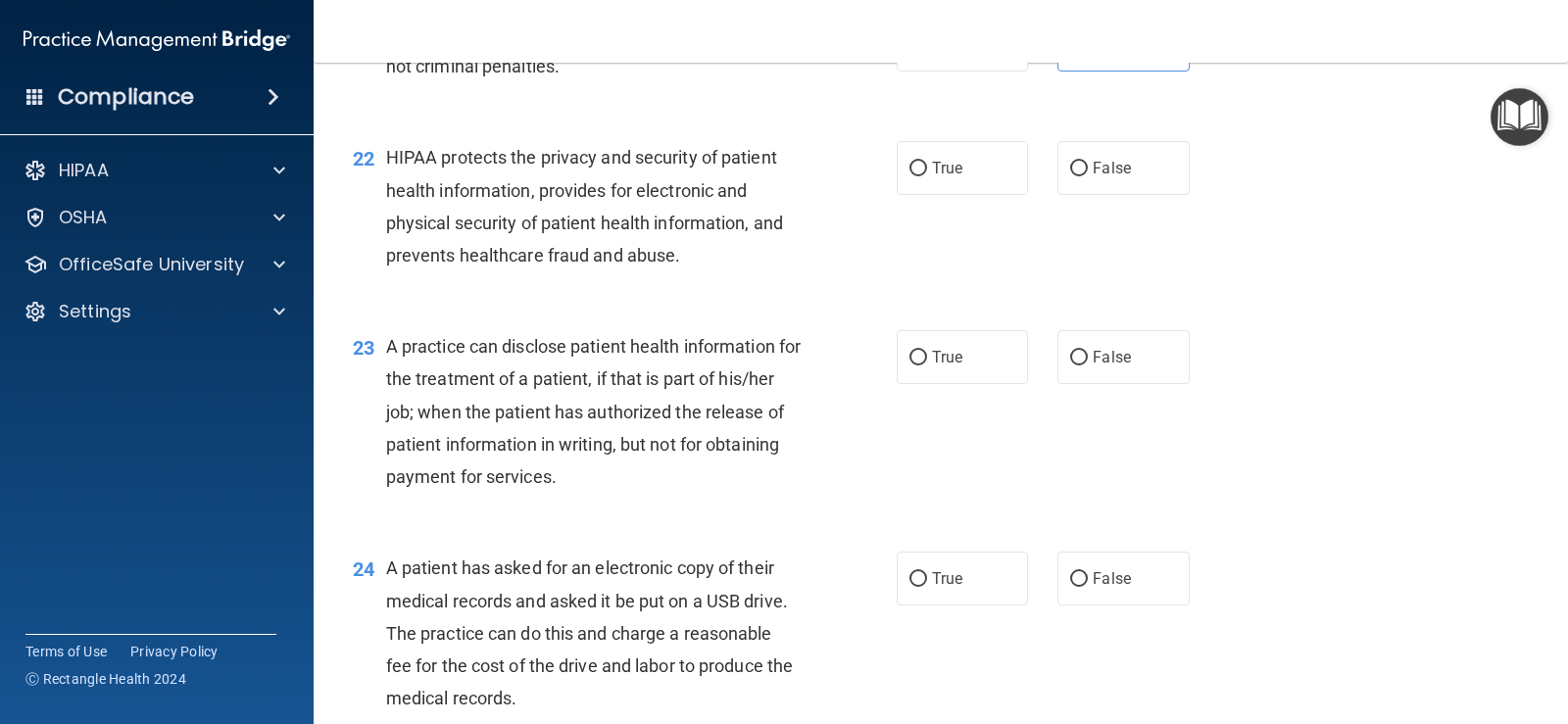
click at [884, 183] on div "22 HIPAA protects the privacy and security of patient health information, provi…" at bounding box center [624, 212] width 602 height 140
click at [912, 172] on input "True" at bounding box center [918, 168] width 18 height 15
radio input "true"
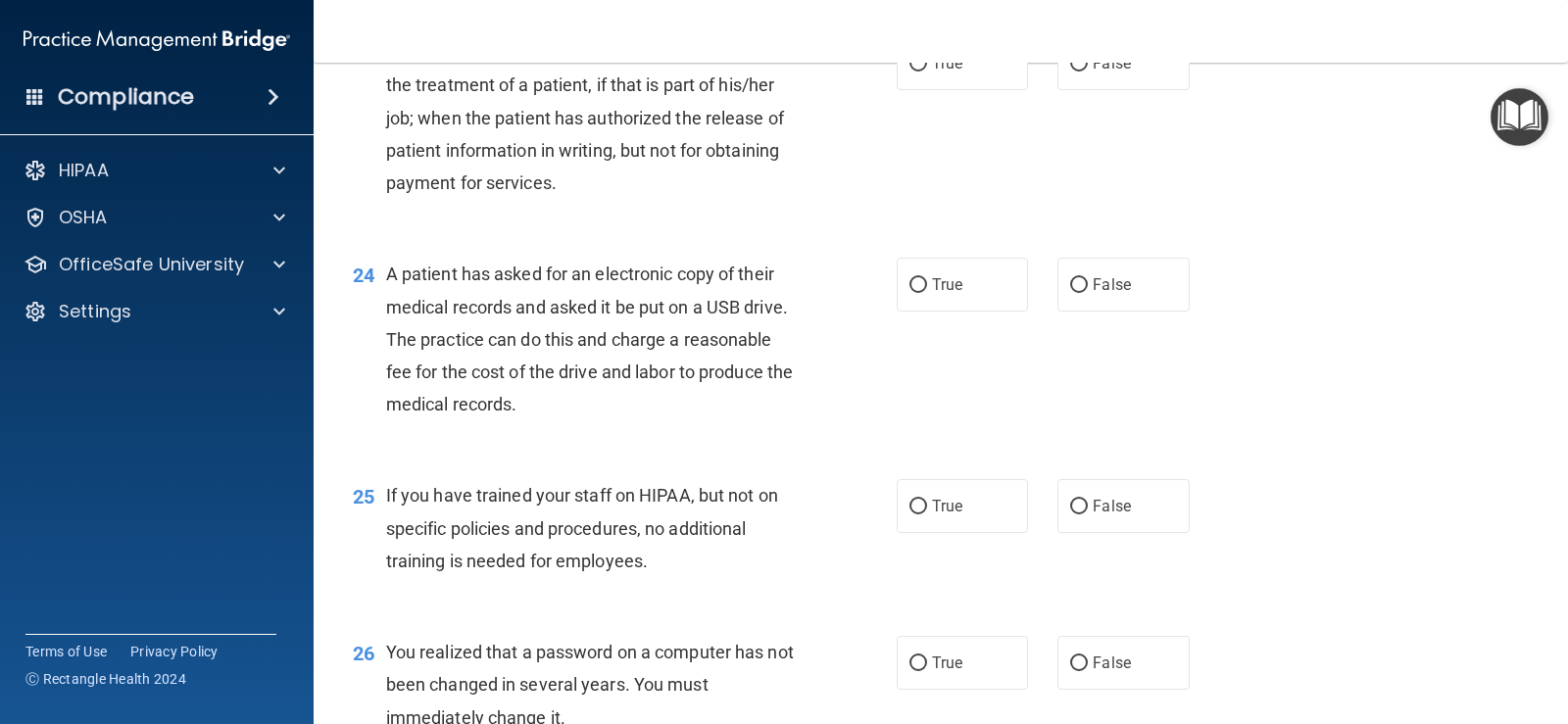
scroll to position [3527, 0]
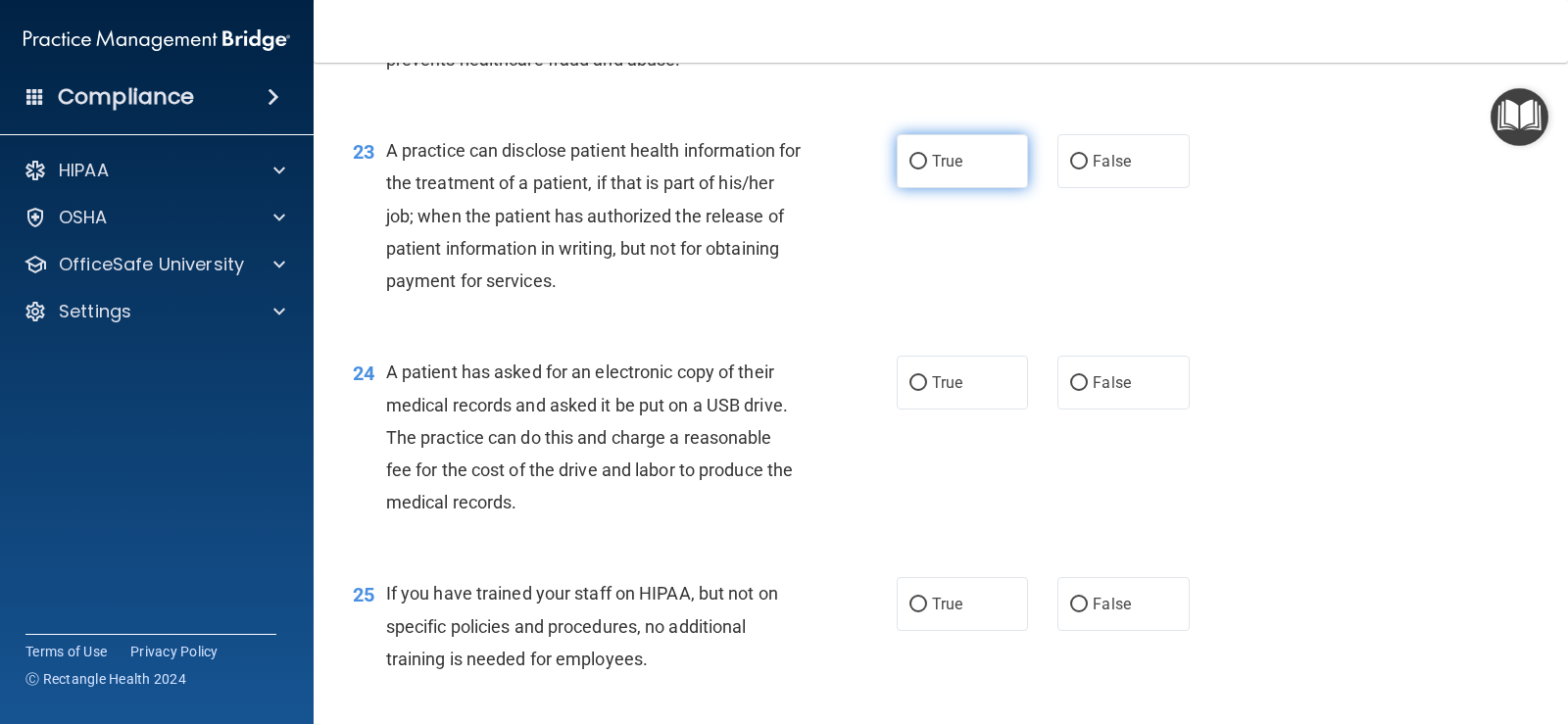
click at [953, 157] on span "True" at bounding box center [947, 161] width 31 height 19
click at [927, 157] on input "True" at bounding box center [918, 162] width 18 height 15
radio input "true"
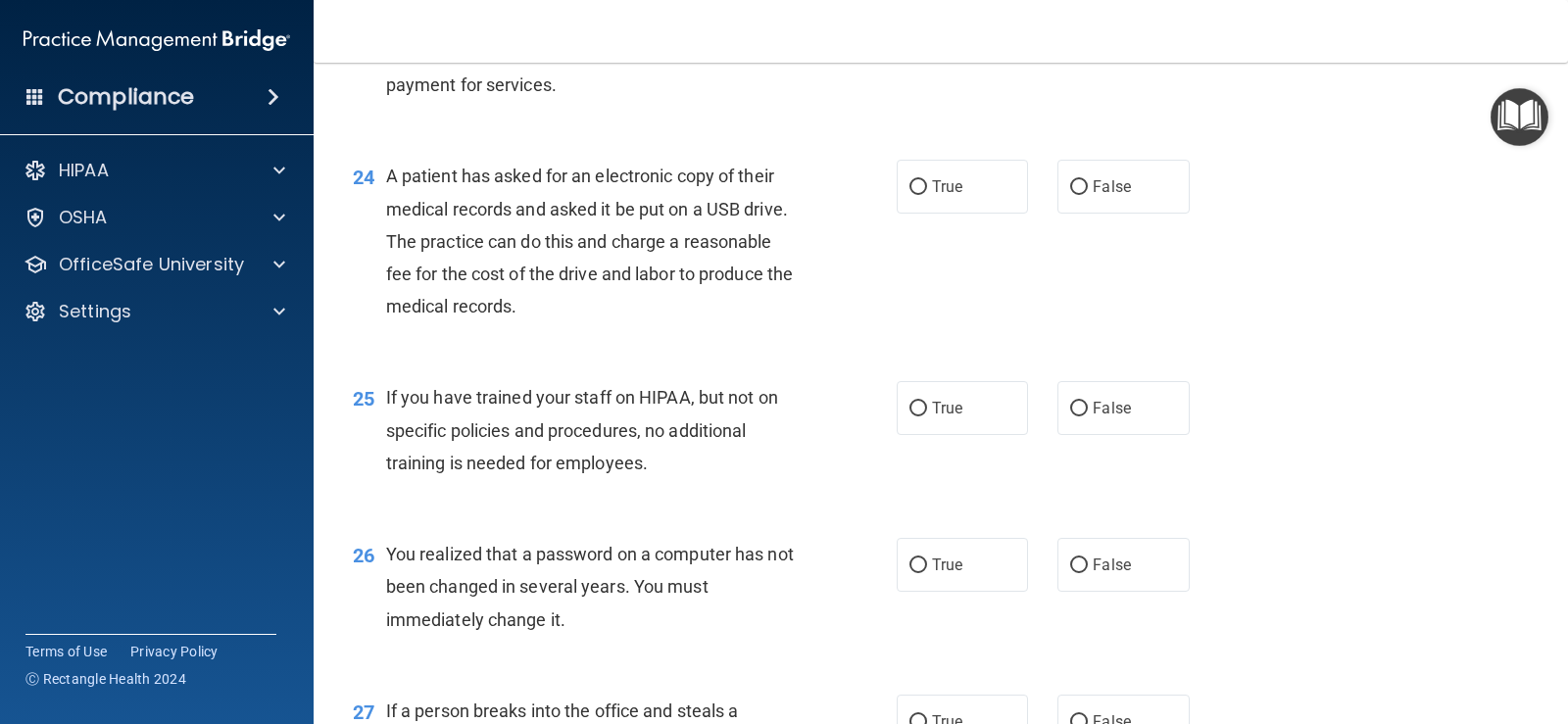
scroll to position [3821, 0]
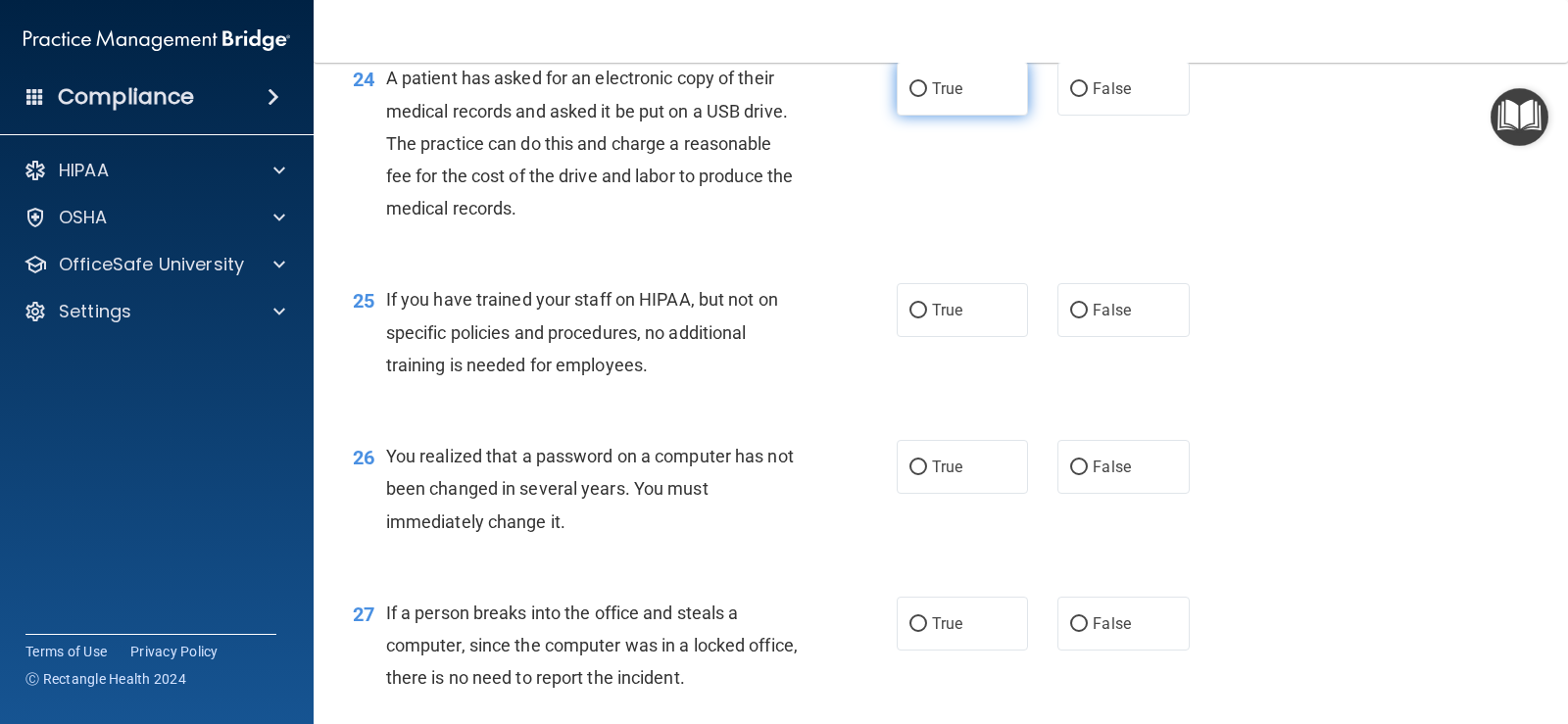
click at [916, 107] on label "True" at bounding box center [962, 88] width 132 height 53
click at [916, 97] on input "True" at bounding box center [918, 89] width 18 height 15
radio input "true"
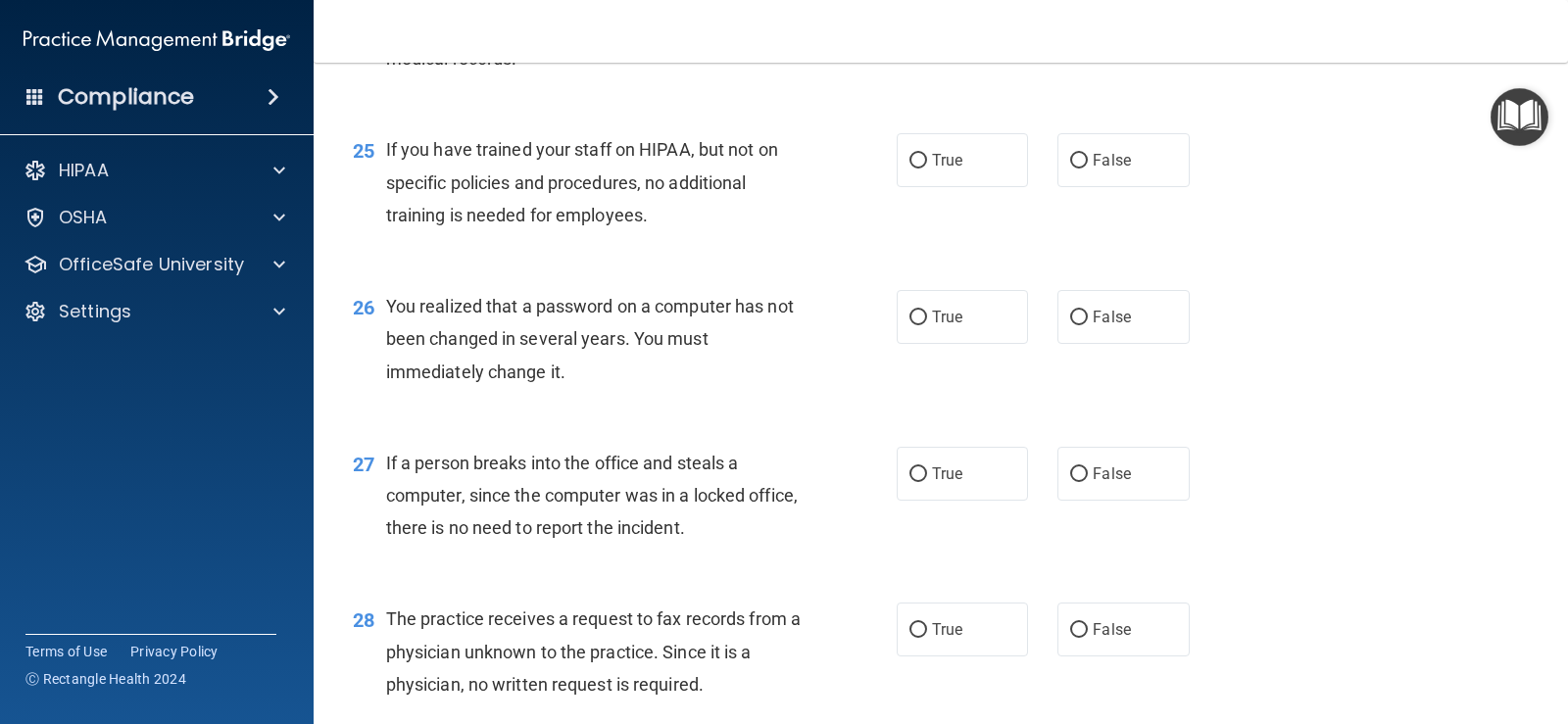
scroll to position [4018, 0]
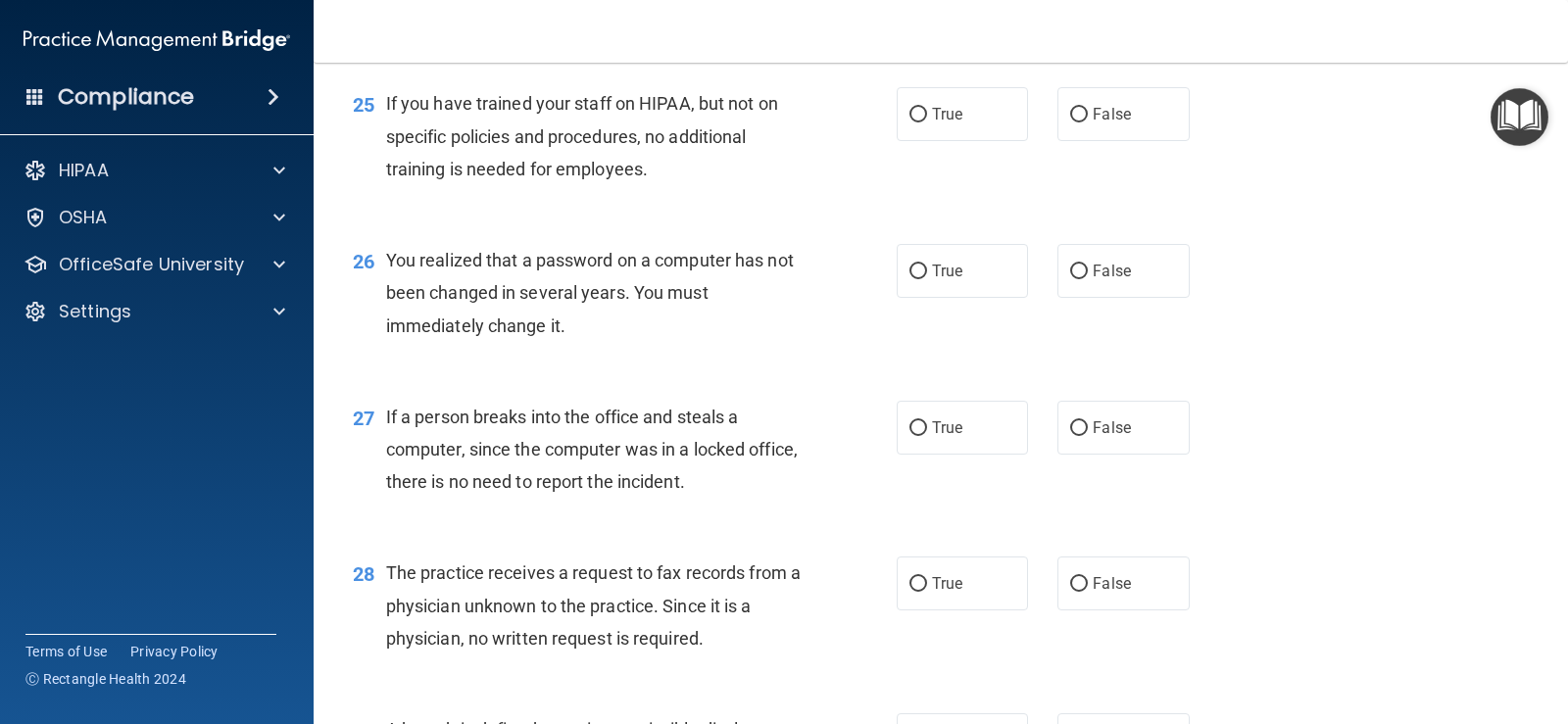
drag, startPoint x: 1061, startPoint y: 112, endPoint x: 1016, endPoint y: 147, distance: 57.0
click at [1061, 113] on label "False" at bounding box center [1123, 114] width 132 height 53
click at [1072, 112] on input "False" at bounding box center [1079, 115] width 18 height 15
radio input "true"
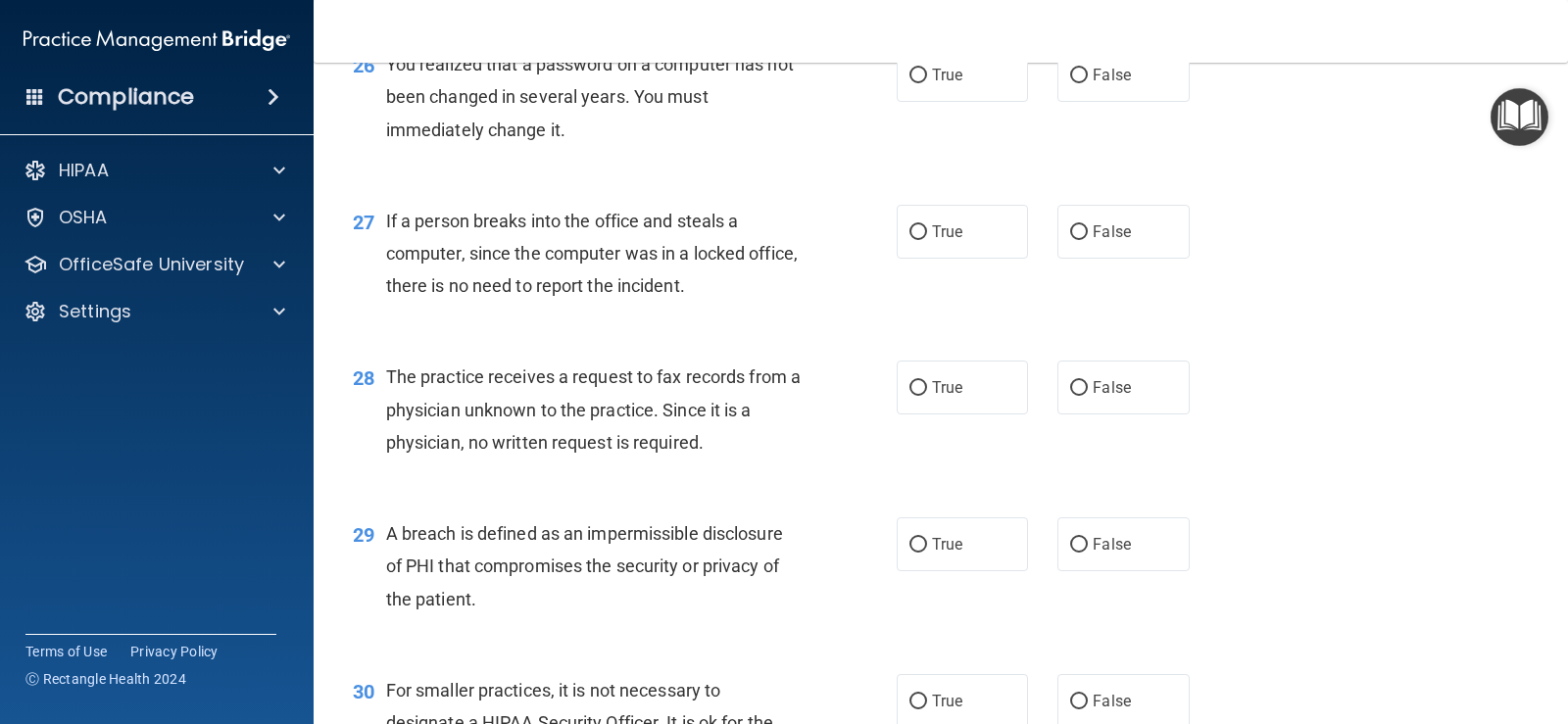
scroll to position [4116, 0]
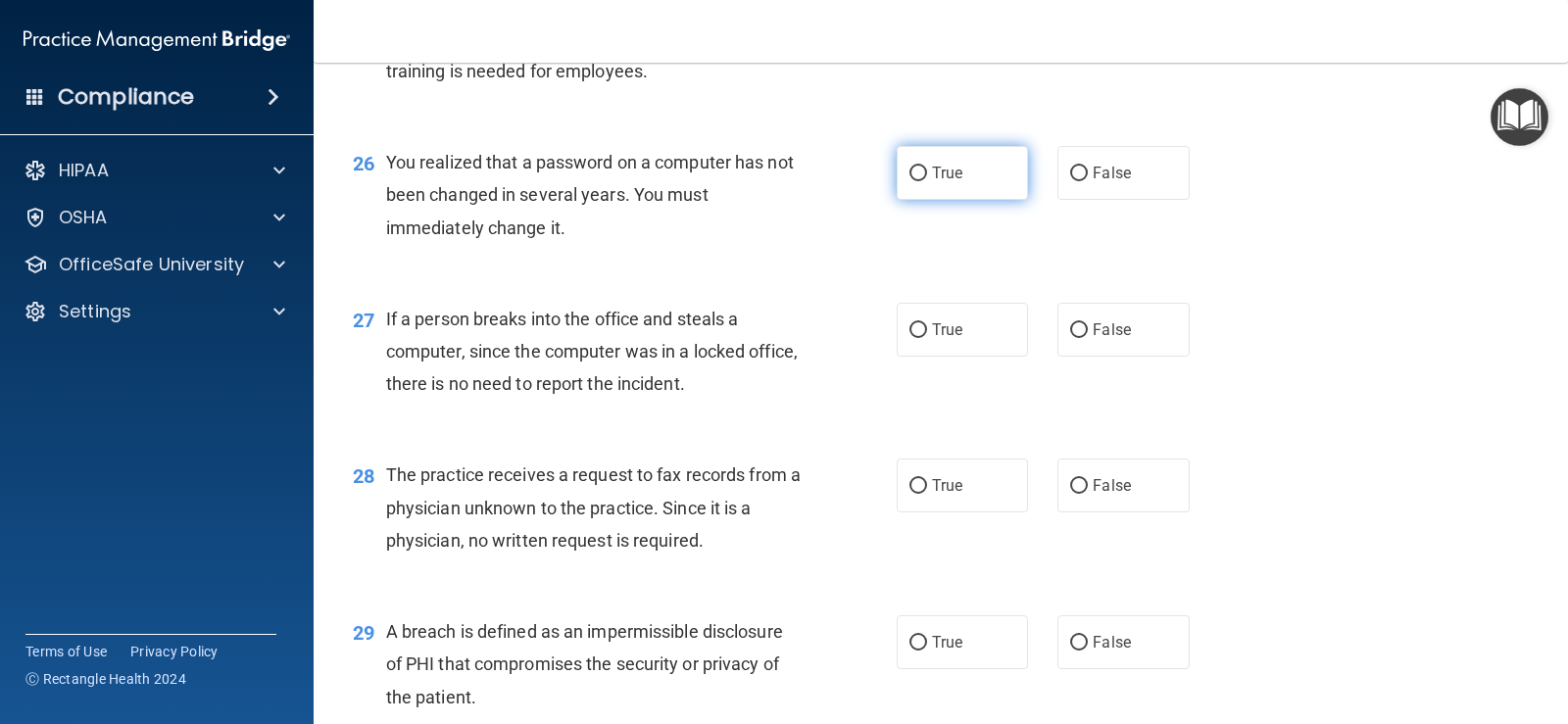
click at [909, 167] on input "True" at bounding box center [918, 173] width 18 height 15
radio input "true"
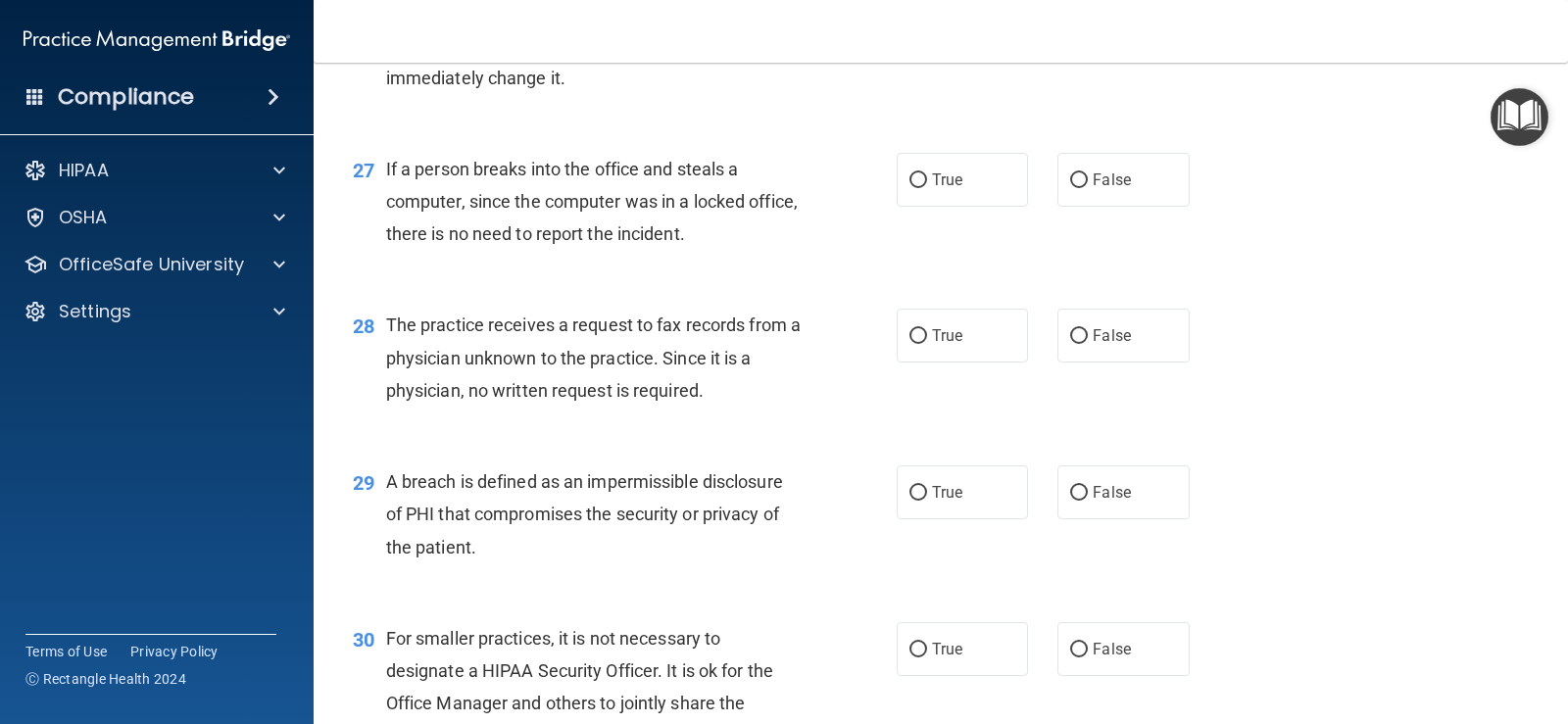
scroll to position [4311, 0]
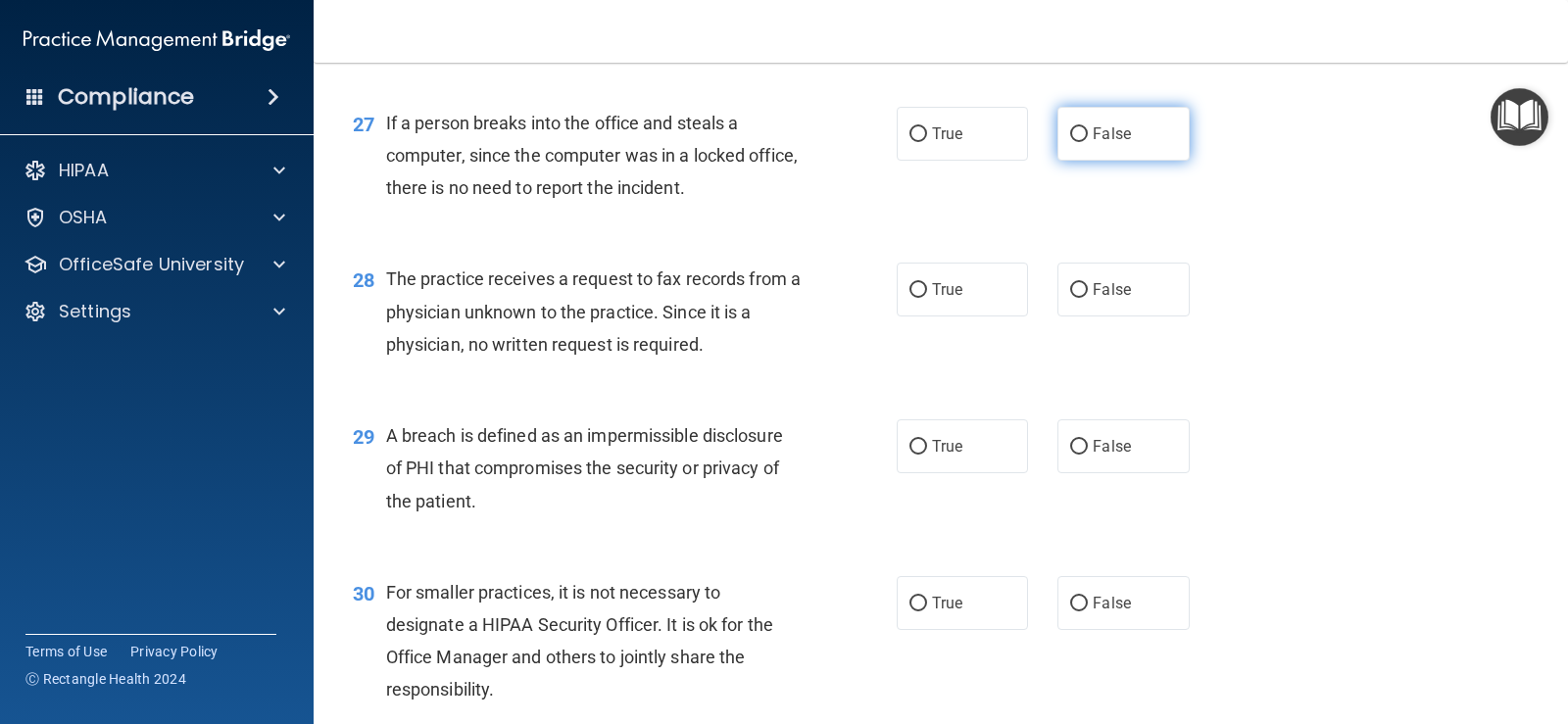
click at [1070, 132] on input "False" at bounding box center [1079, 135] width 18 height 15
radio input "true"
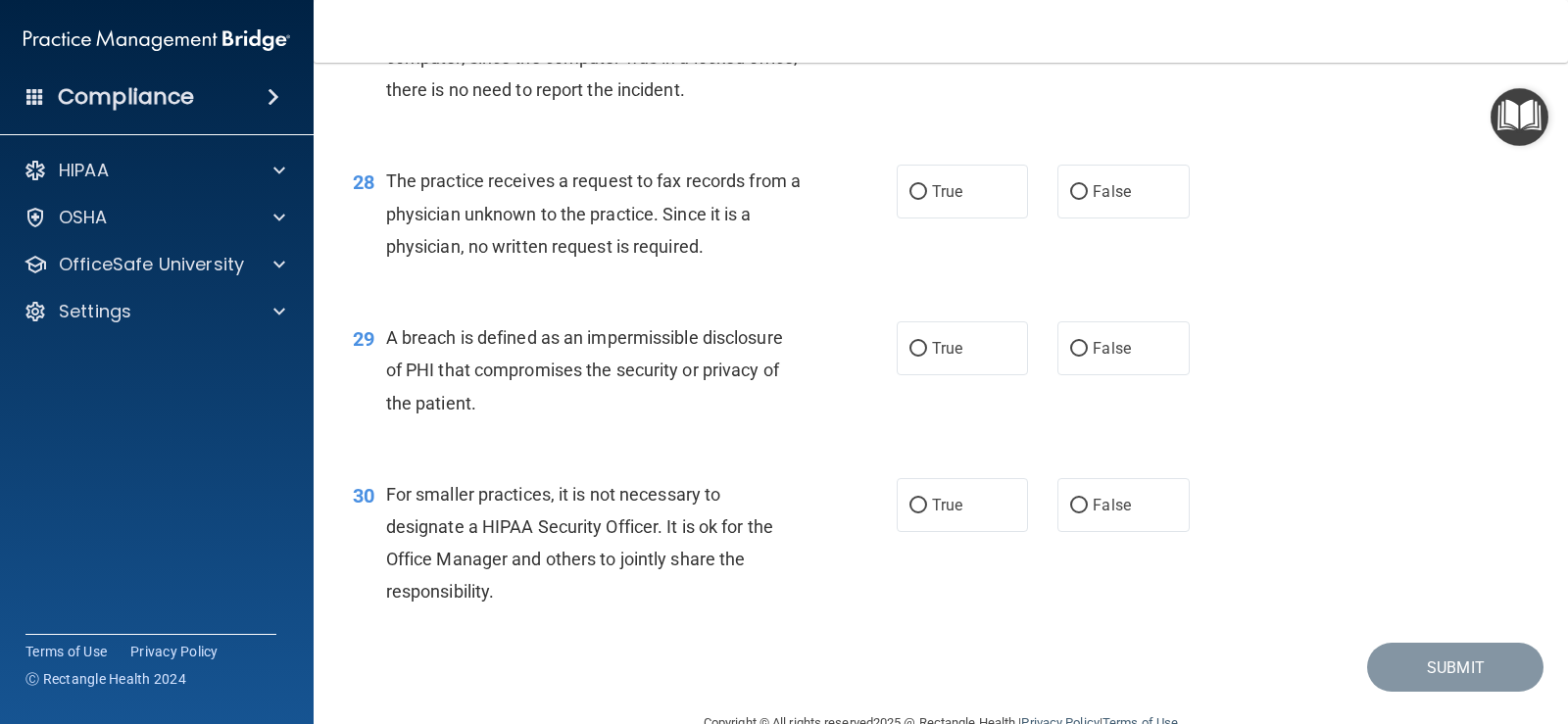
scroll to position [4455, 0]
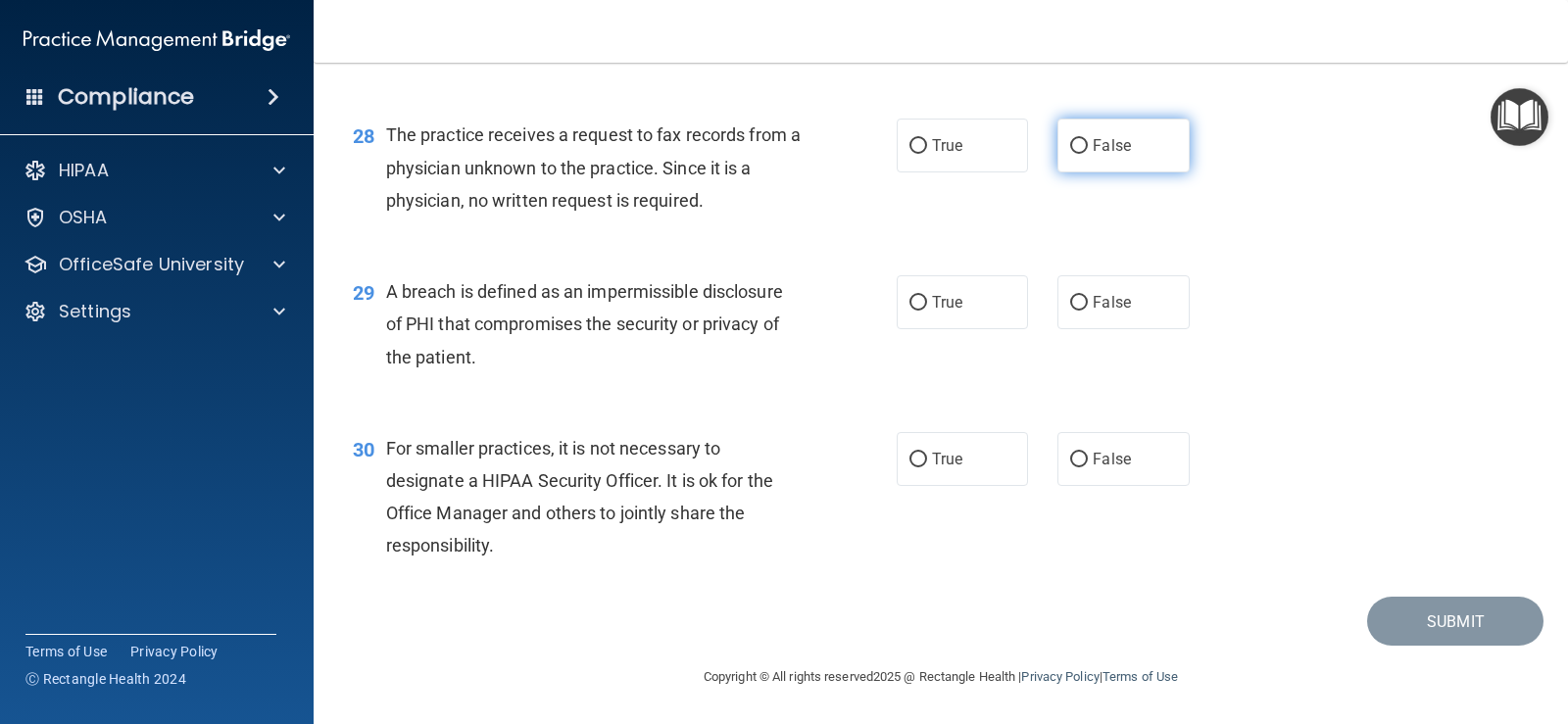
click at [1068, 157] on label "False" at bounding box center [1123, 145] width 132 height 53
click at [1070, 154] on input "False" at bounding box center [1079, 146] width 18 height 15
radio input "true"
click at [965, 300] on label "True" at bounding box center [962, 302] width 132 height 53
click at [927, 300] on input "True" at bounding box center [918, 303] width 18 height 15
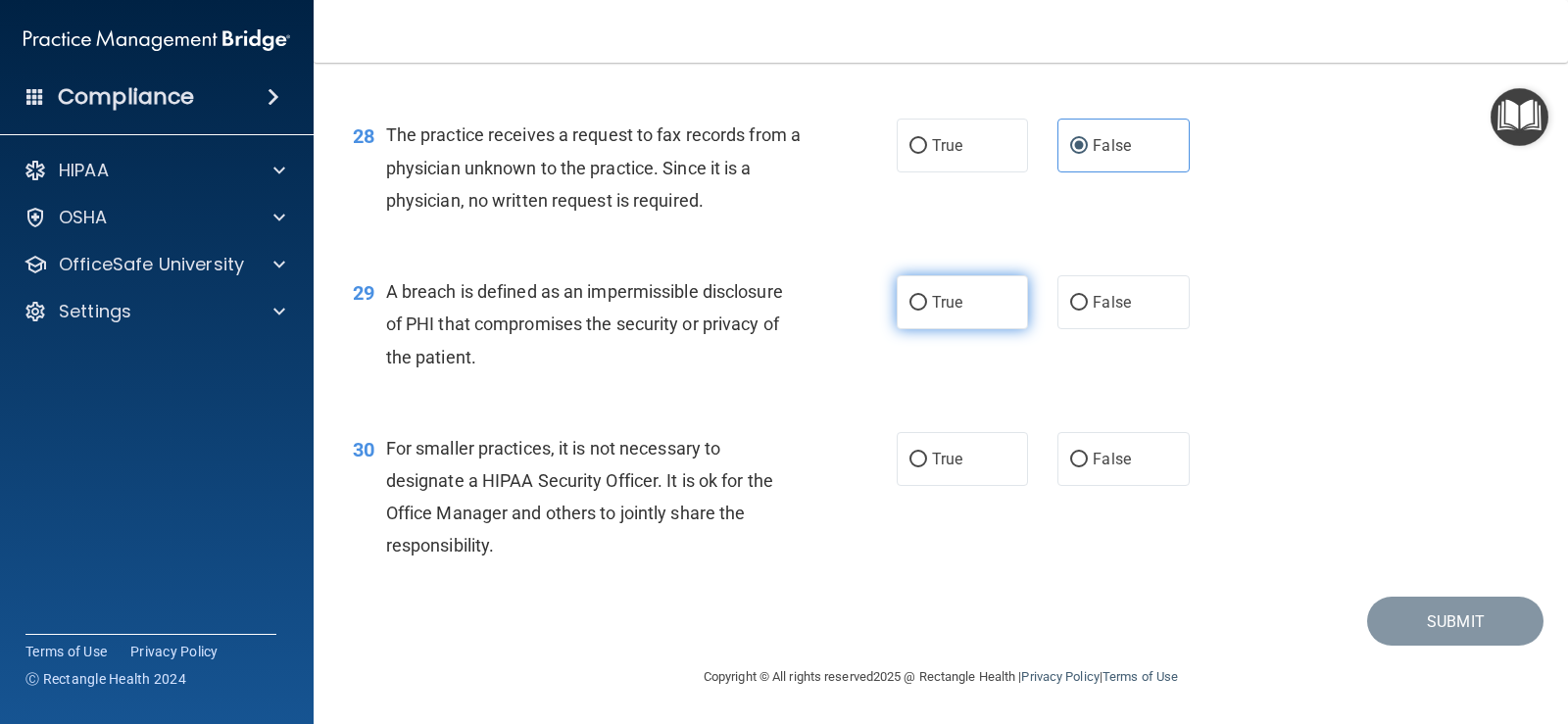
radio input "true"
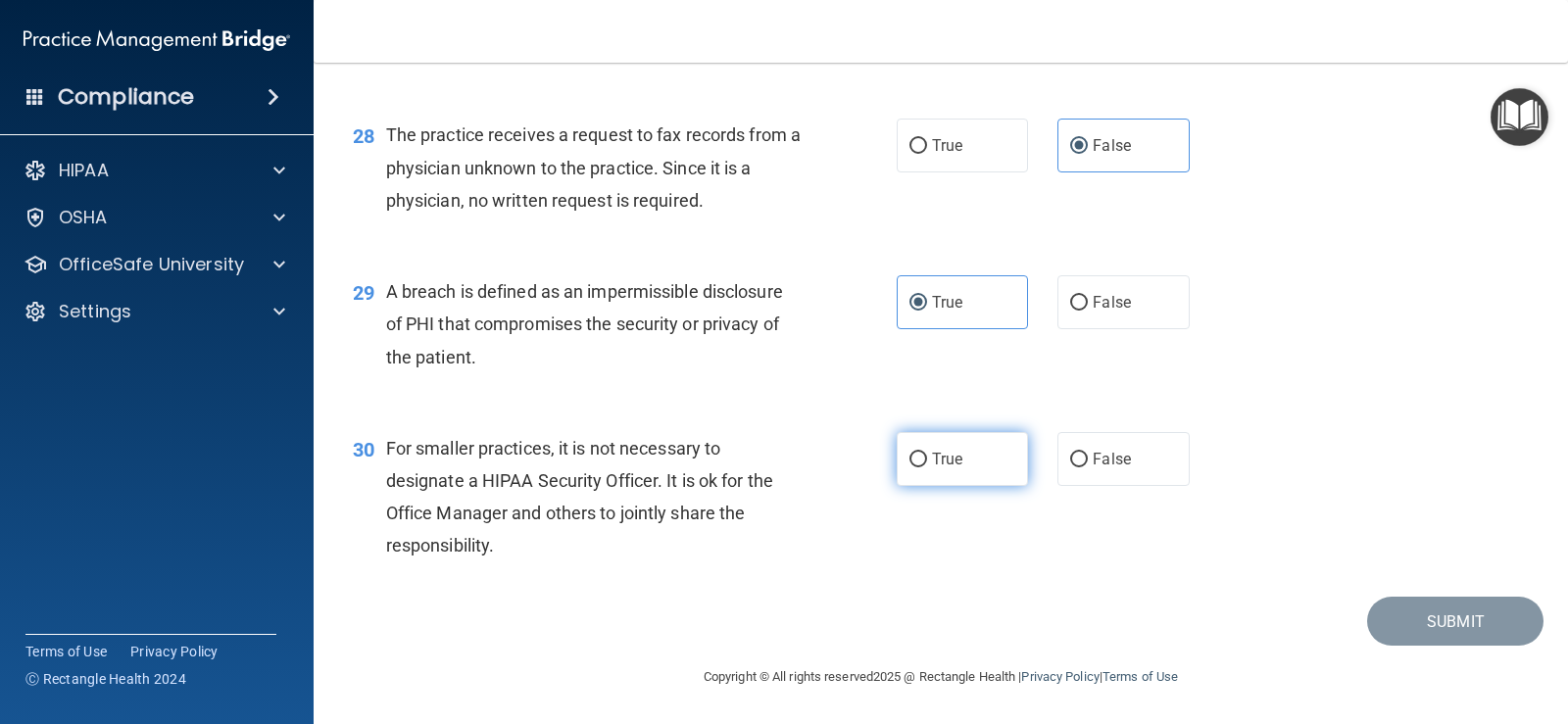
click at [992, 455] on label "True" at bounding box center [962, 459] width 132 height 53
click at [927, 455] on input "True" at bounding box center [918, 460] width 18 height 15
radio input "true"
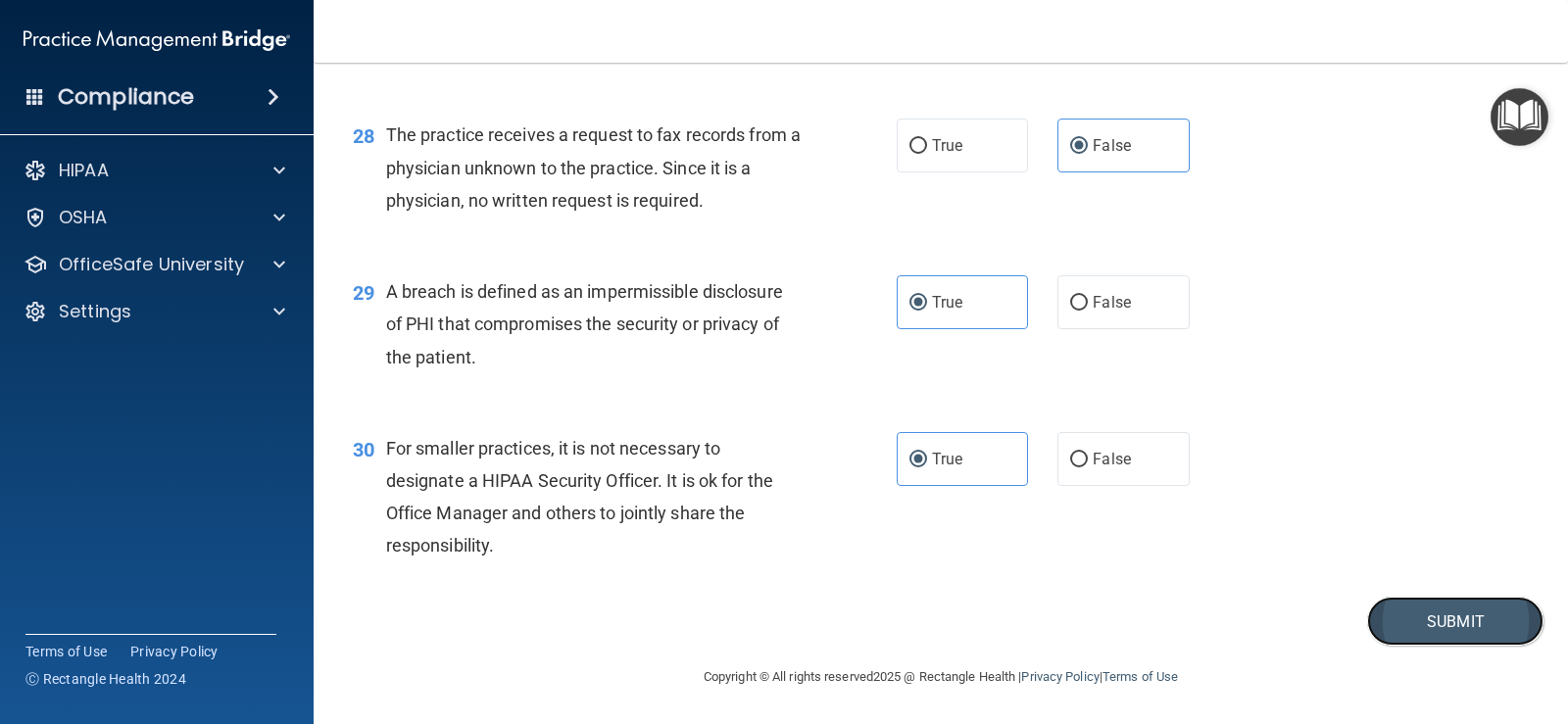
click at [1451, 633] on button "Submit" at bounding box center [1455, 621] width 176 height 50
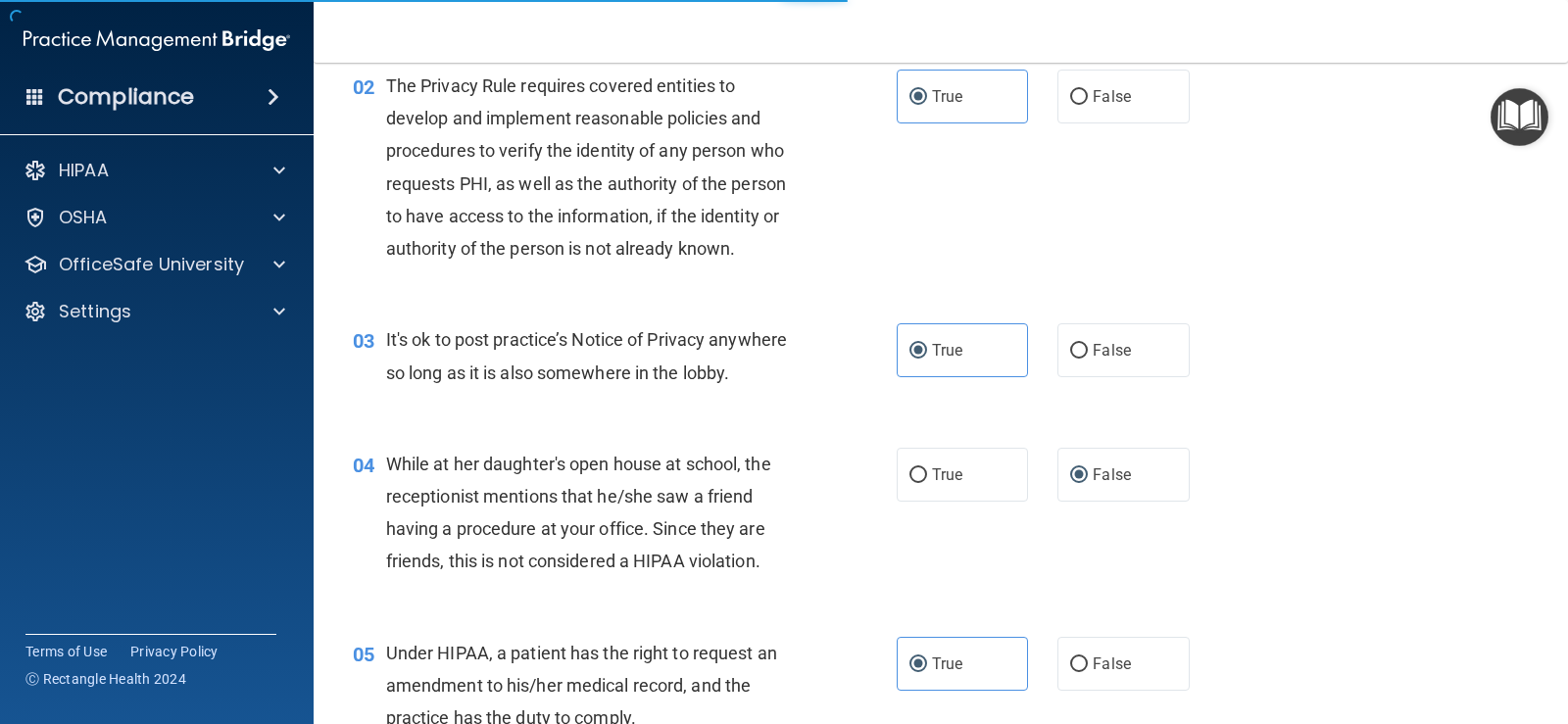
scroll to position [0, 0]
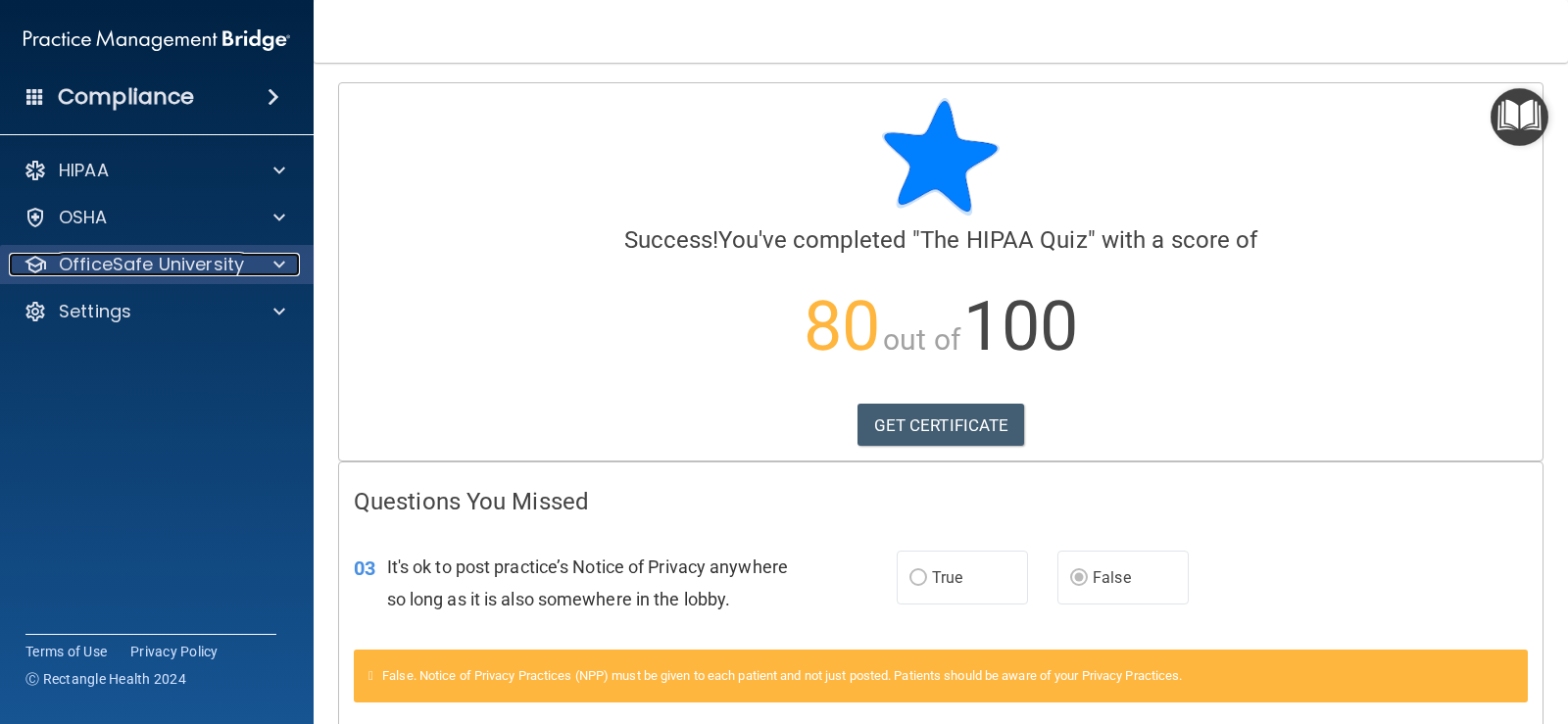
click at [276, 261] on span at bounding box center [279, 265] width 12 height 24
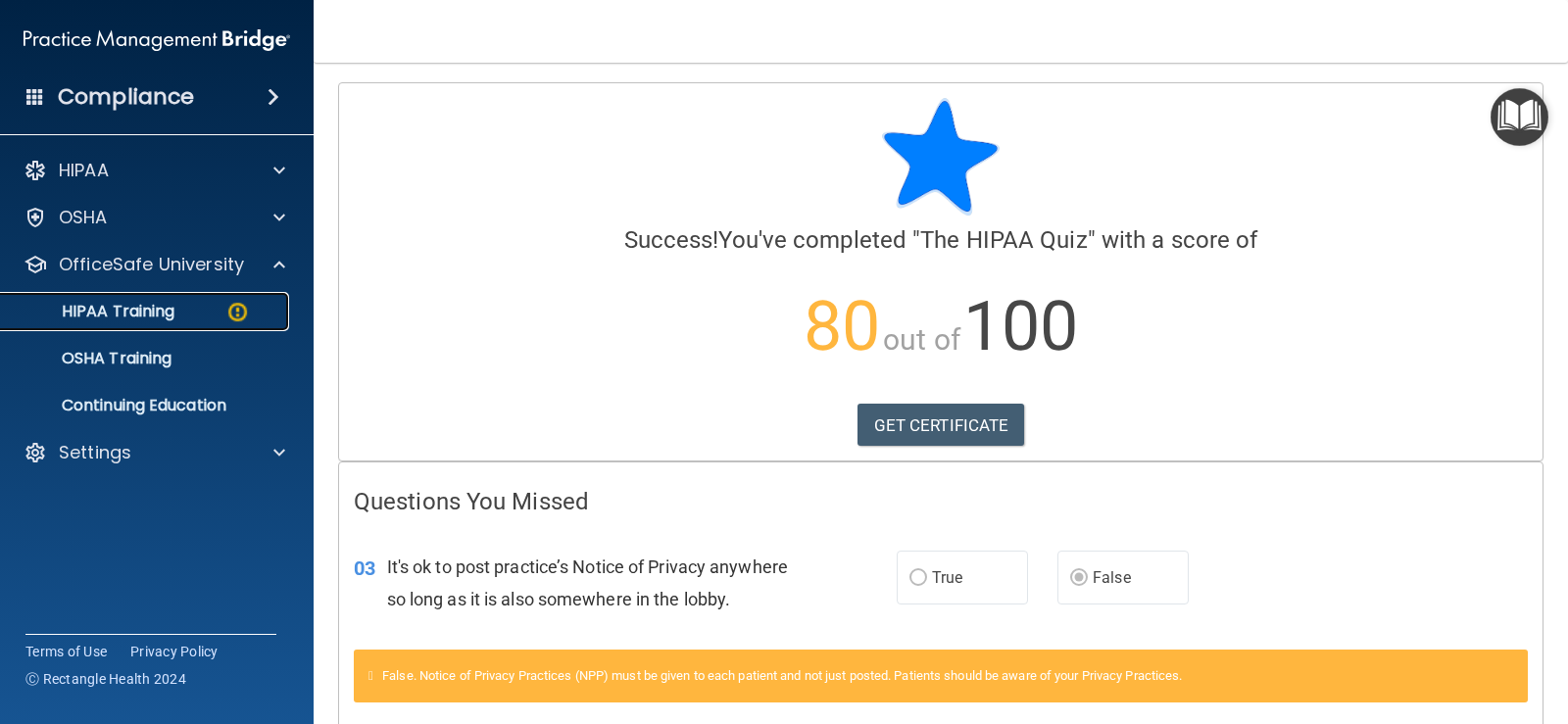
click at [185, 302] on div "HIPAA Training" at bounding box center [146, 312] width 267 height 20
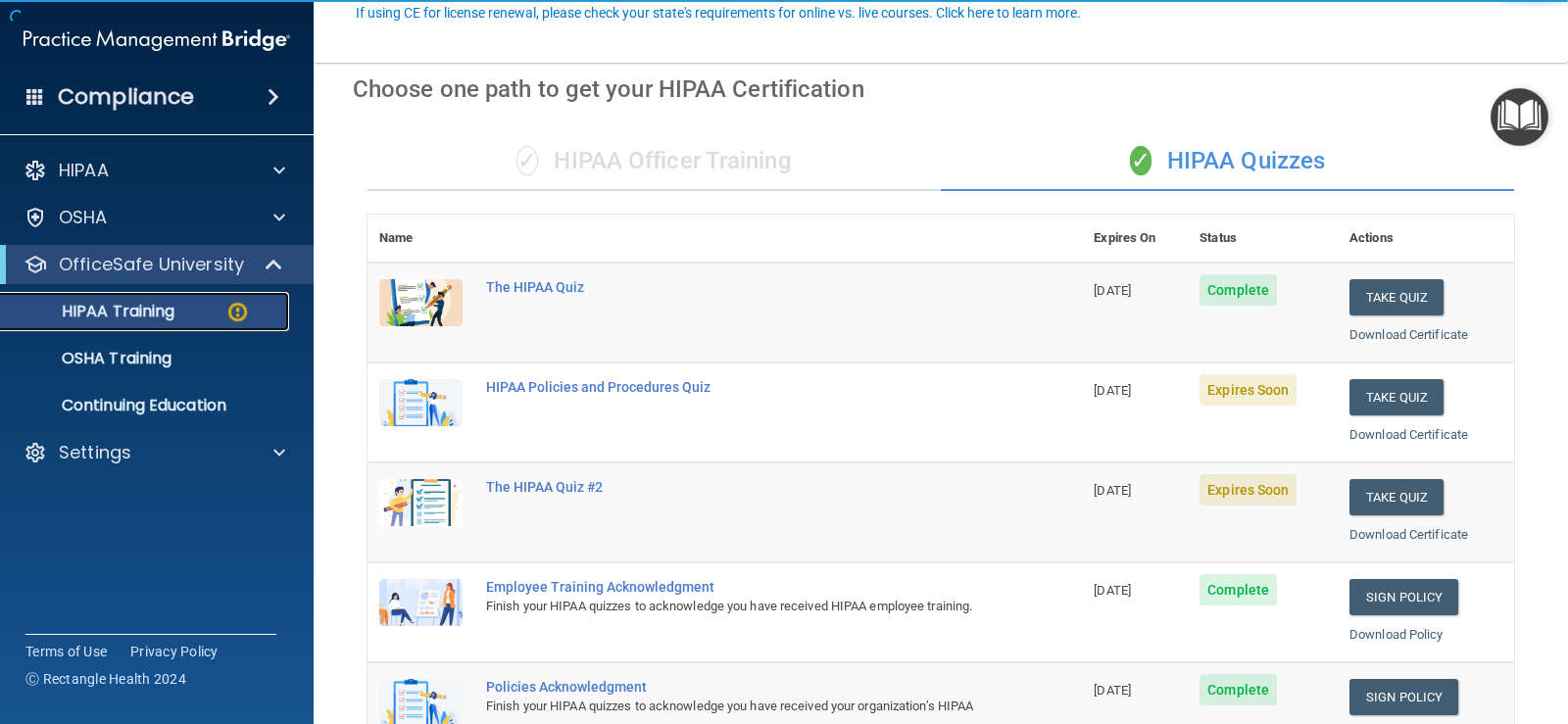
scroll to position [196, 0]
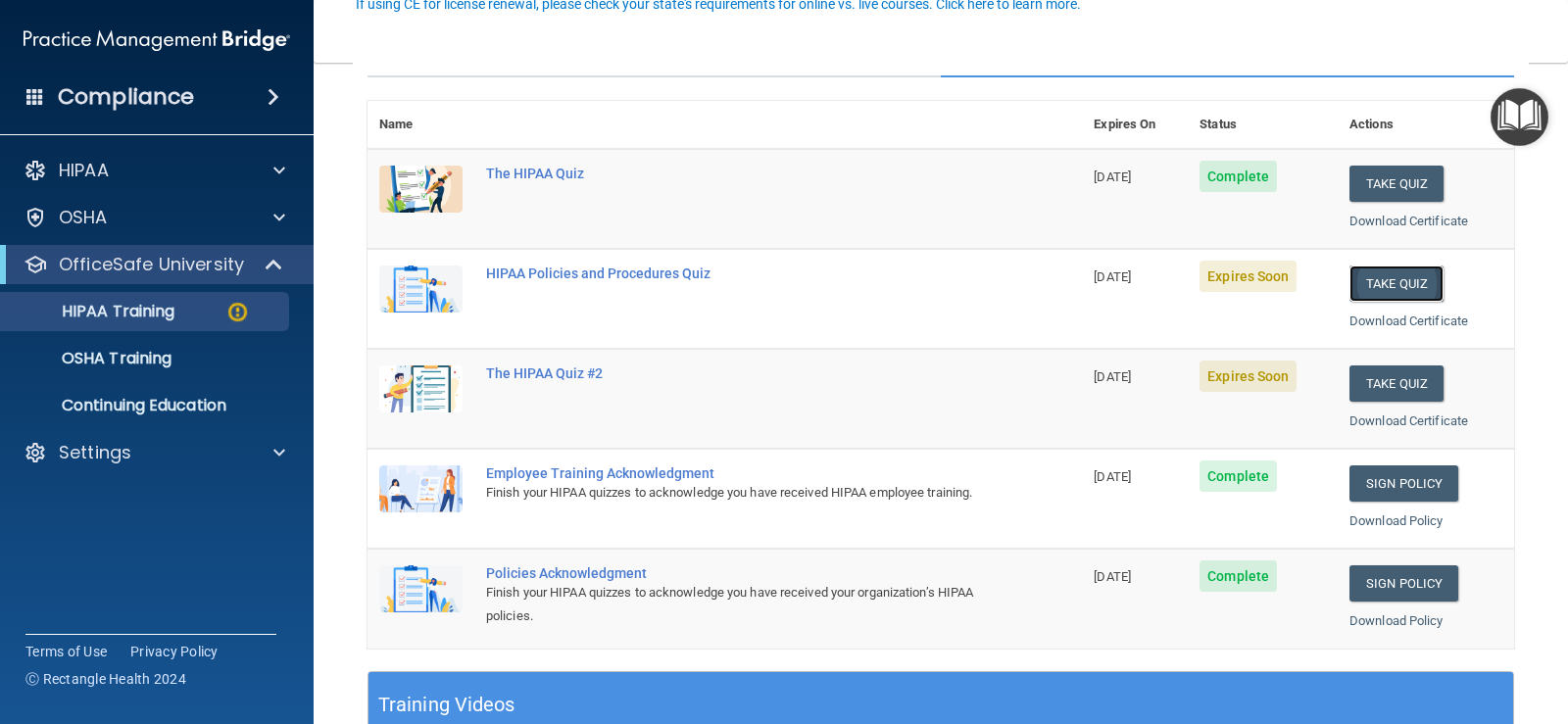
click at [1352, 271] on button "Take Quiz" at bounding box center [1396, 283] width 94 height 37
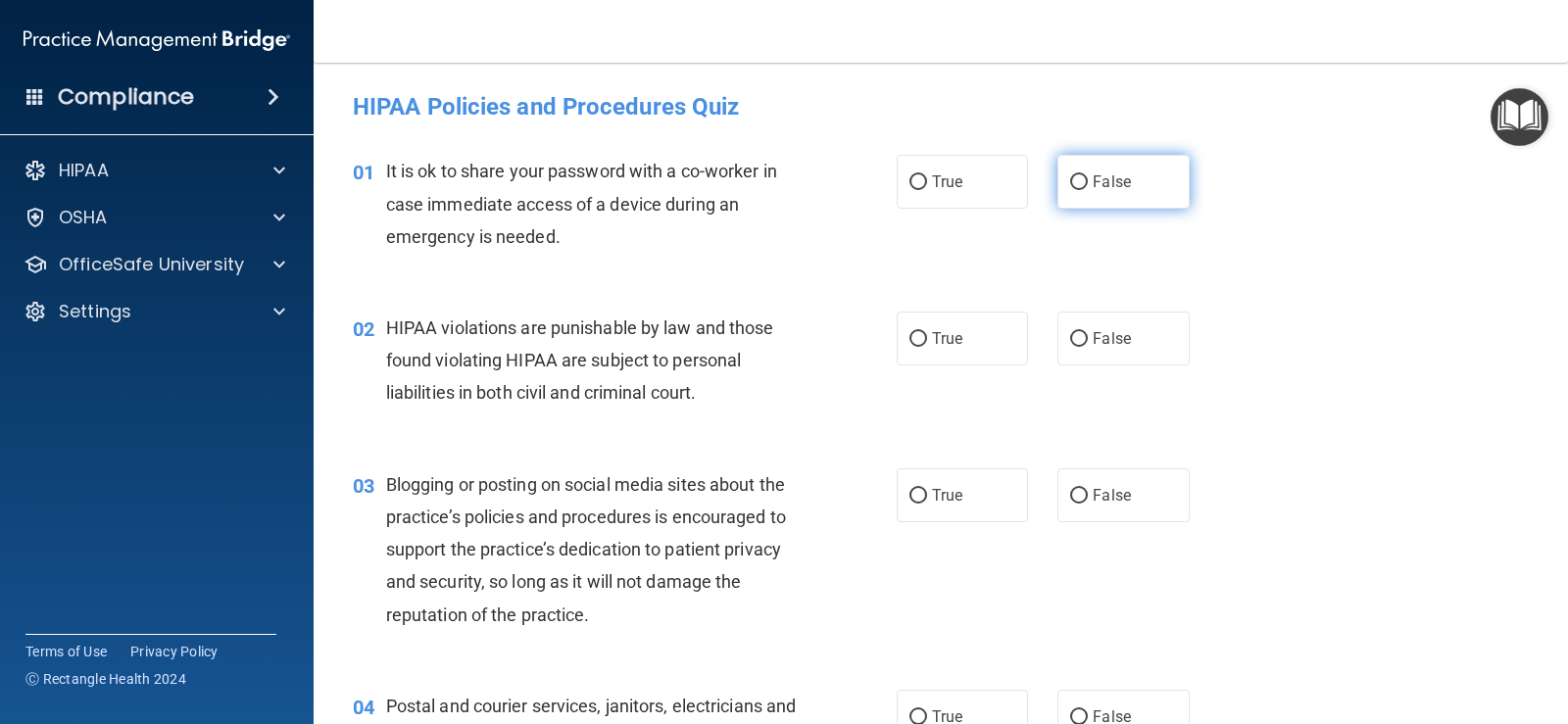
click at [1088, 163] on label "False" at bounding box center [1123, 182] width 132 height 53
click at [1088, 175] on input "False" at bounding box center [1079, 182] width 18 height 15
radio input "true"
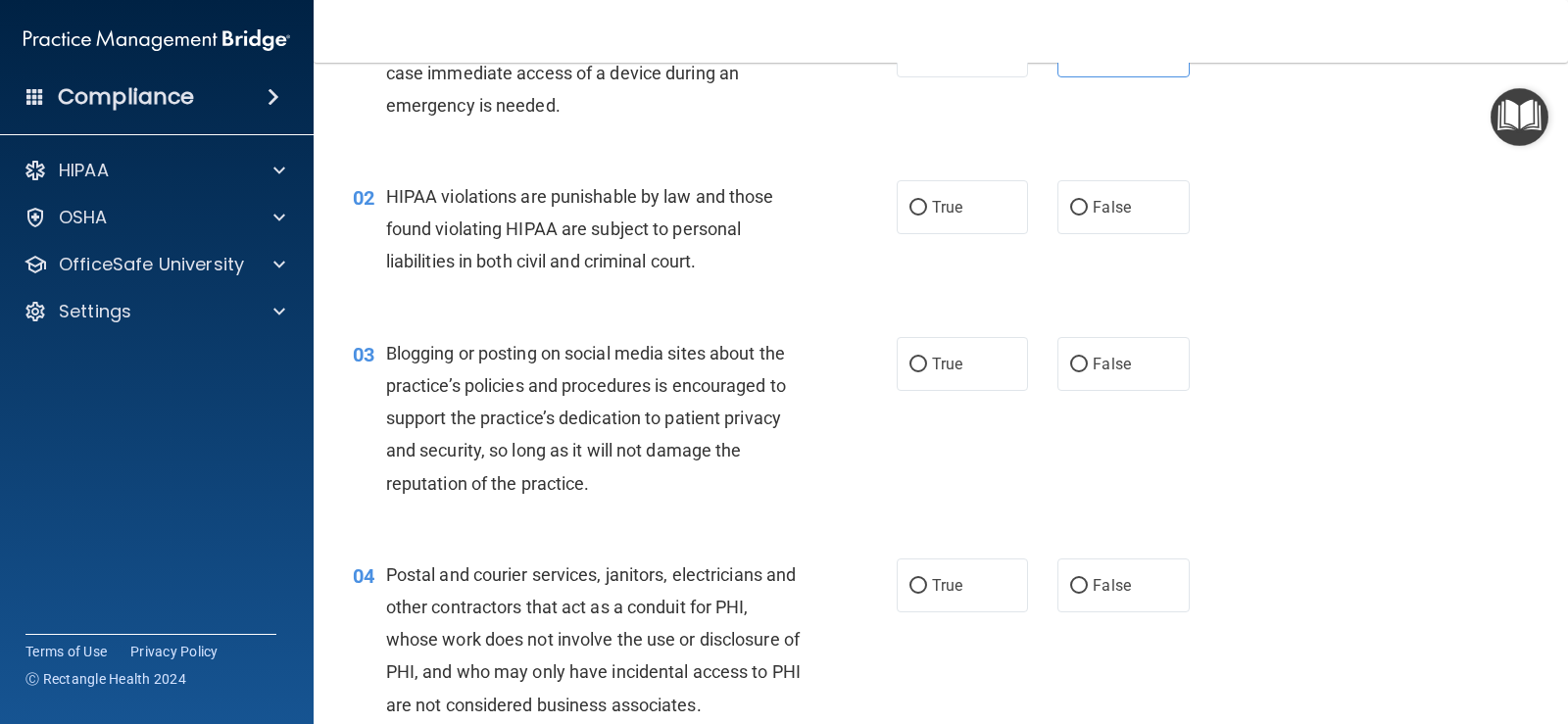
scroll to position [196, 0]
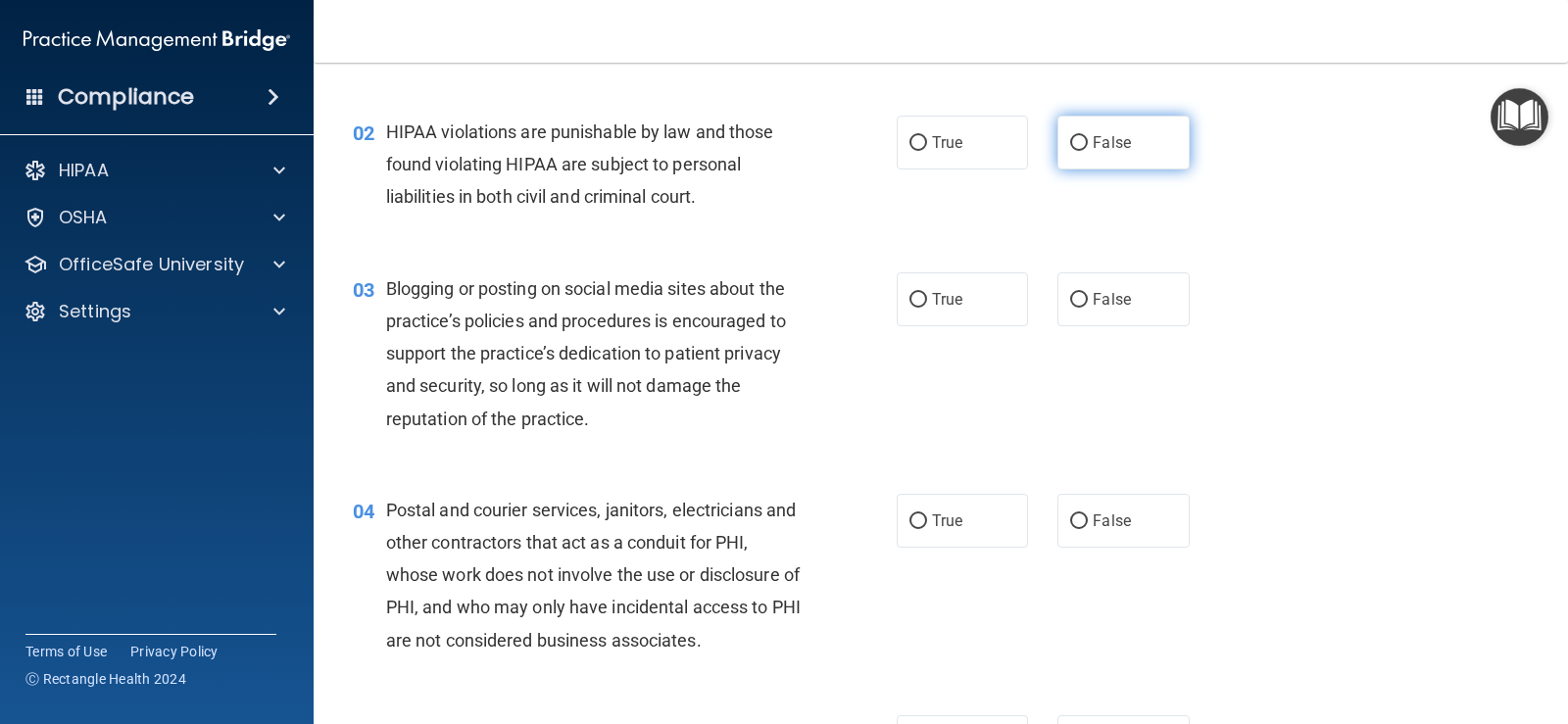
click at [1090, 155] on label "False" at bounding box center [1123, 142] width 132 height 53
click at [1088, 151] on input "False" at bounding box center [1079, 143] width 18 height 15
radio input "true"
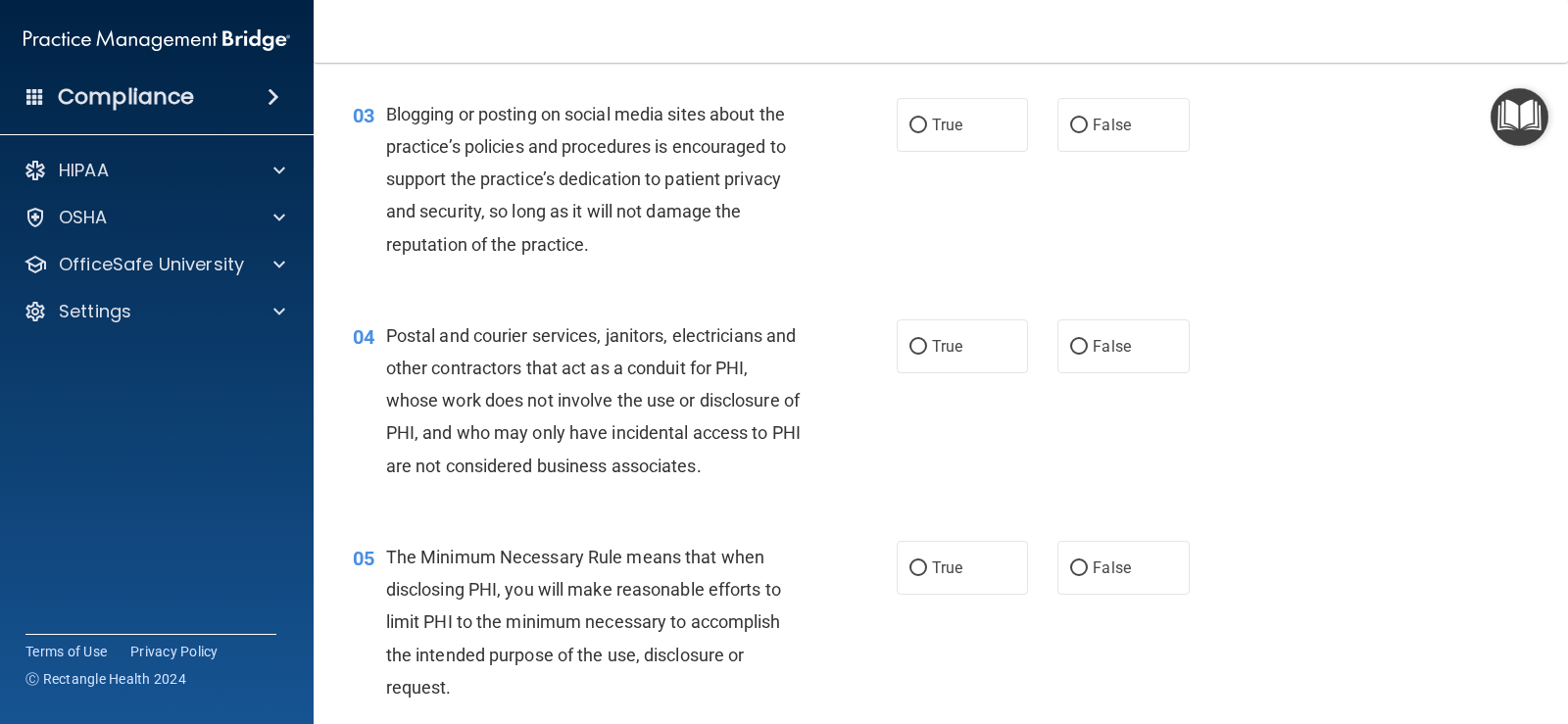
scroll to position [392, 0]
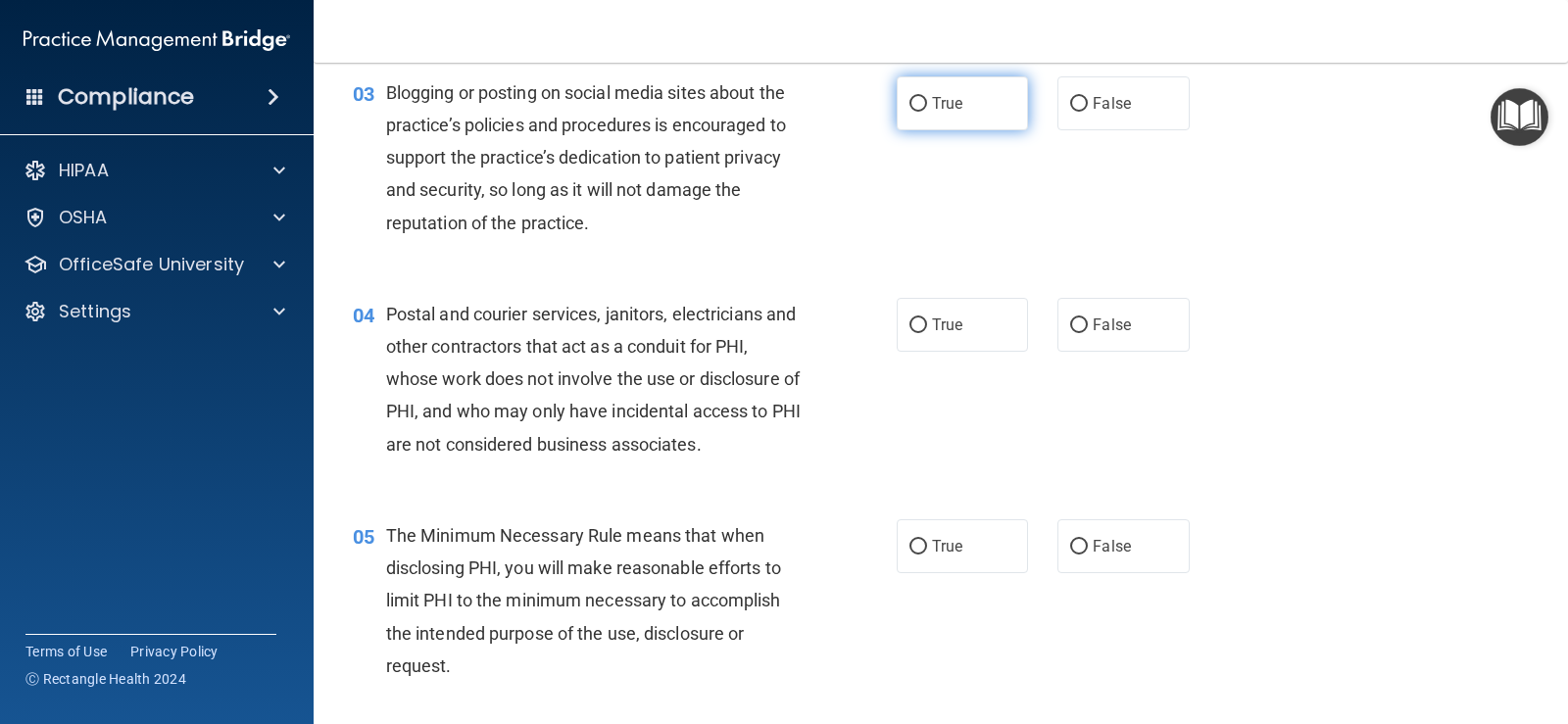
click at [957, 117] on label "True" at bounding box center [962, 103] width 132 height 53
click at [927, 112] on input "True" at bounding box center [918, 104] width 18 height 15
radio input "true"
click at [1061, 108] on label "False" at bounding box center [1123, 103] width 132 height 53
click at [1070, 108] on input "False" at bounding box center [1079, 104] width 18 height 15
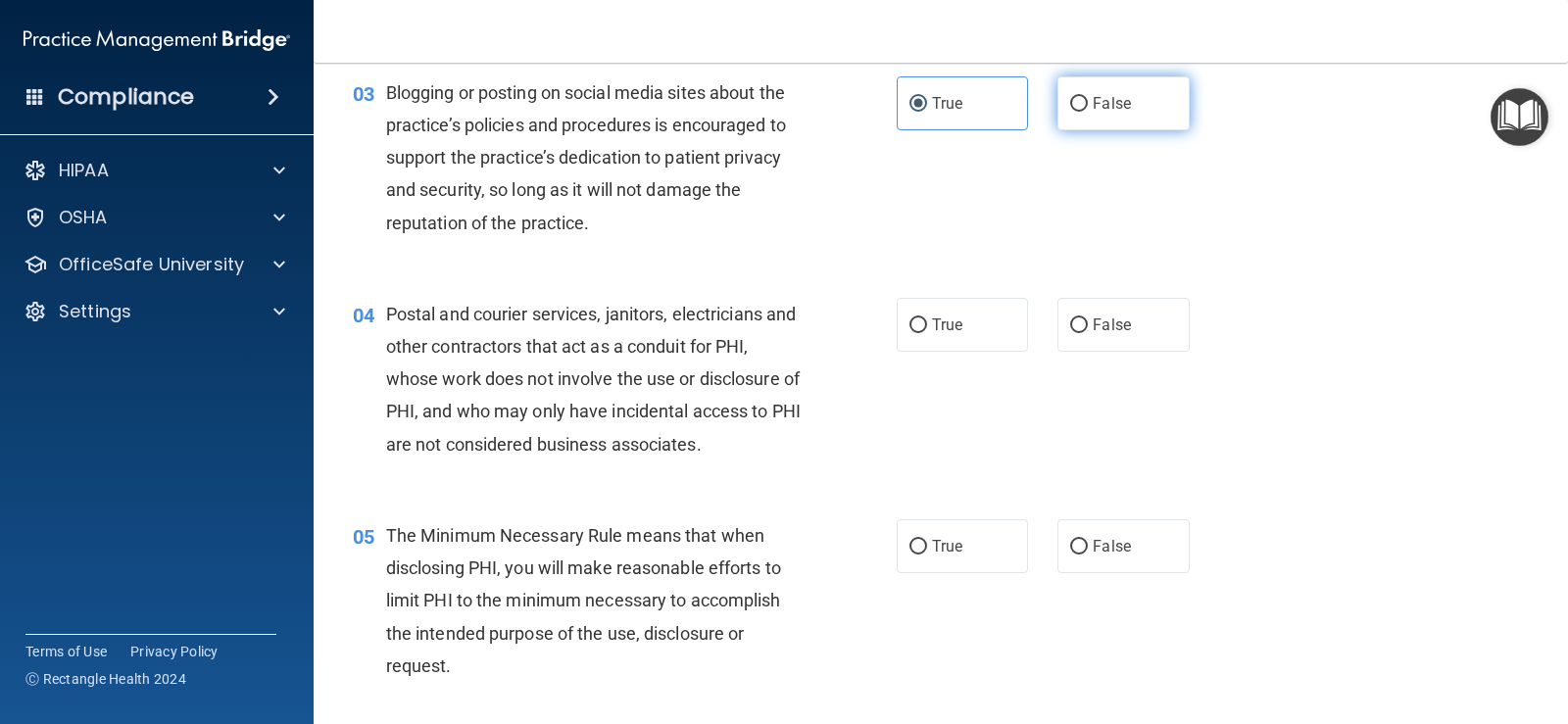
radio input "true"
click at [899, 106] on label "True" at bounding box center [962, 103] width 132 height 53
click at [909, 106] on input "True" at bounding box center [918, 104] width 18 height 15
radio input "true"
radio input "false"
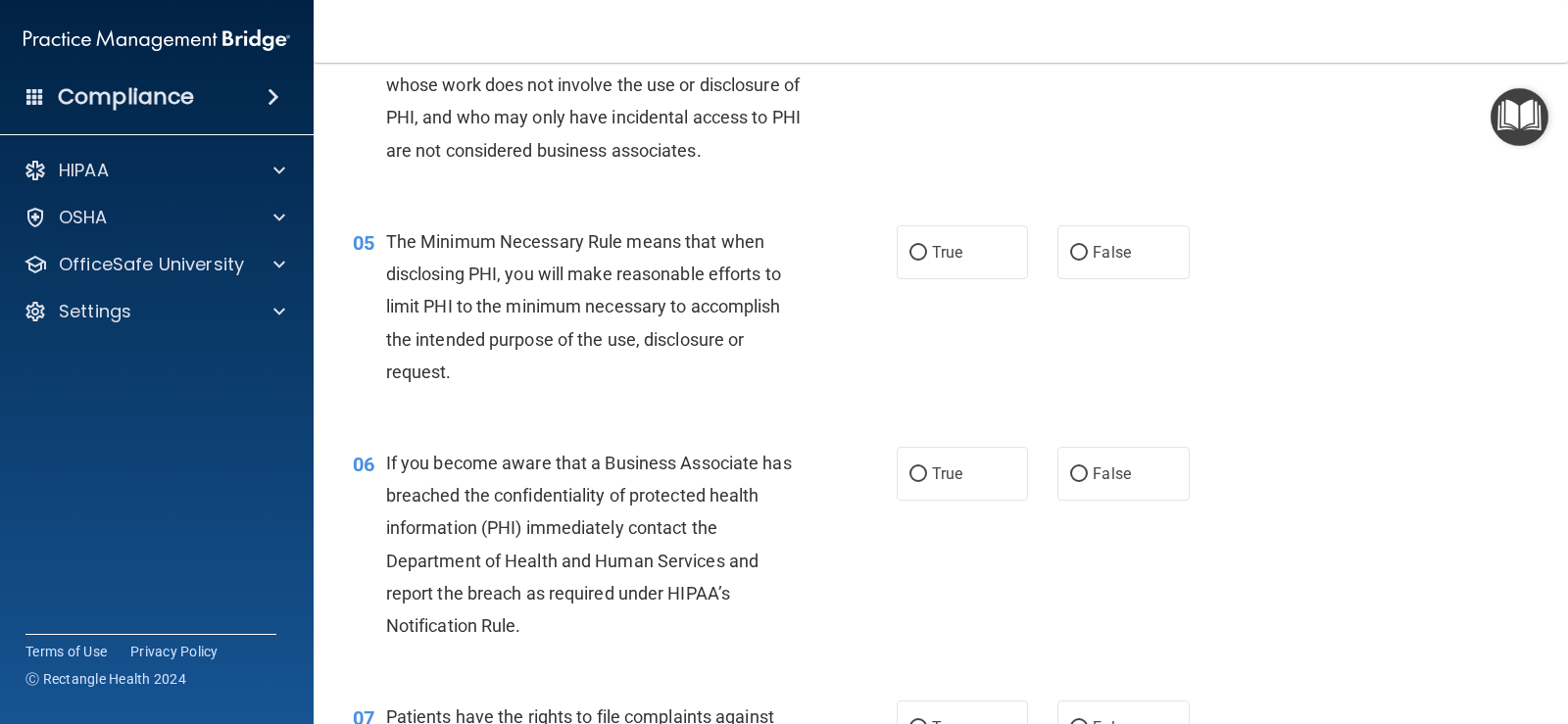
scroll to position [588, 0]
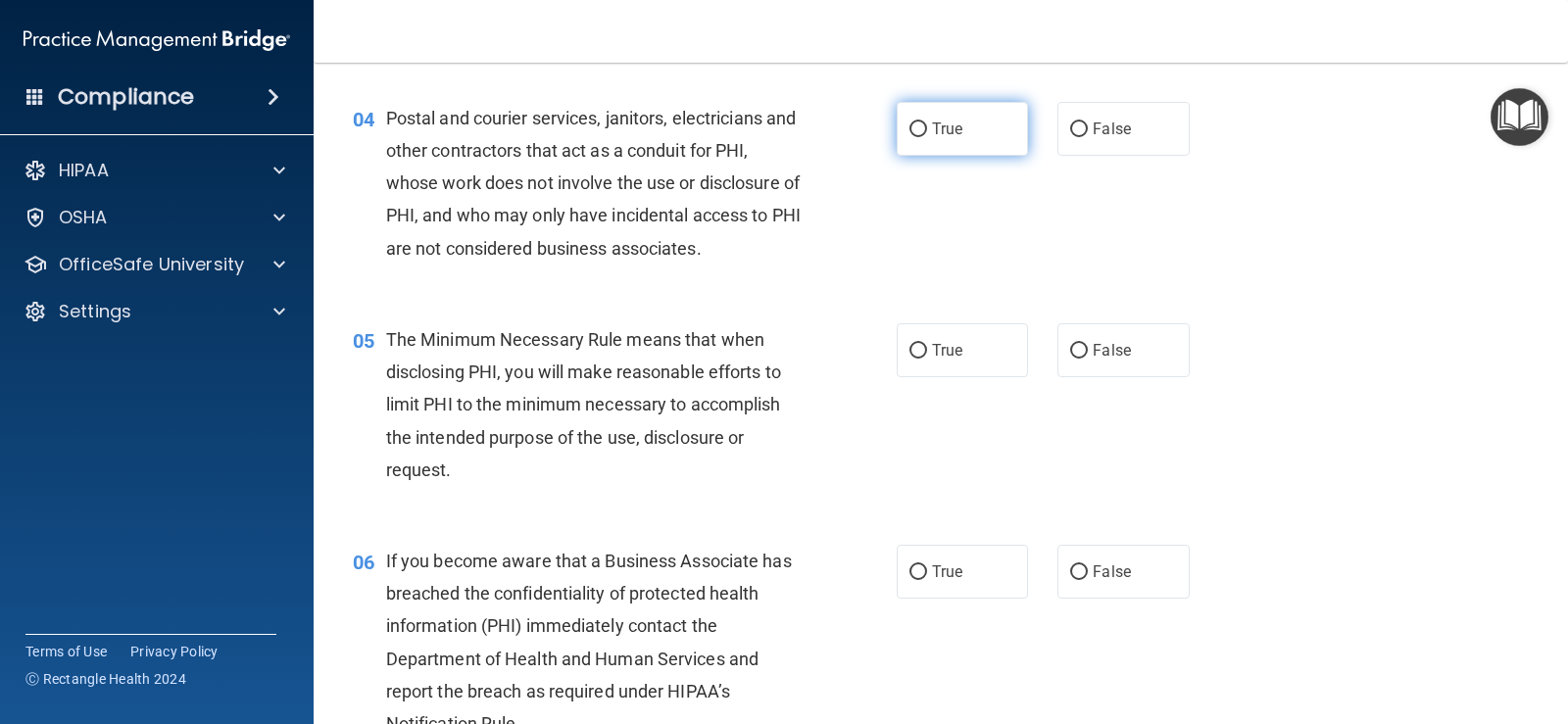
click at [913, 136] on input "True" at bounding box center [918, 130] width 18 height 15
radio input "true"
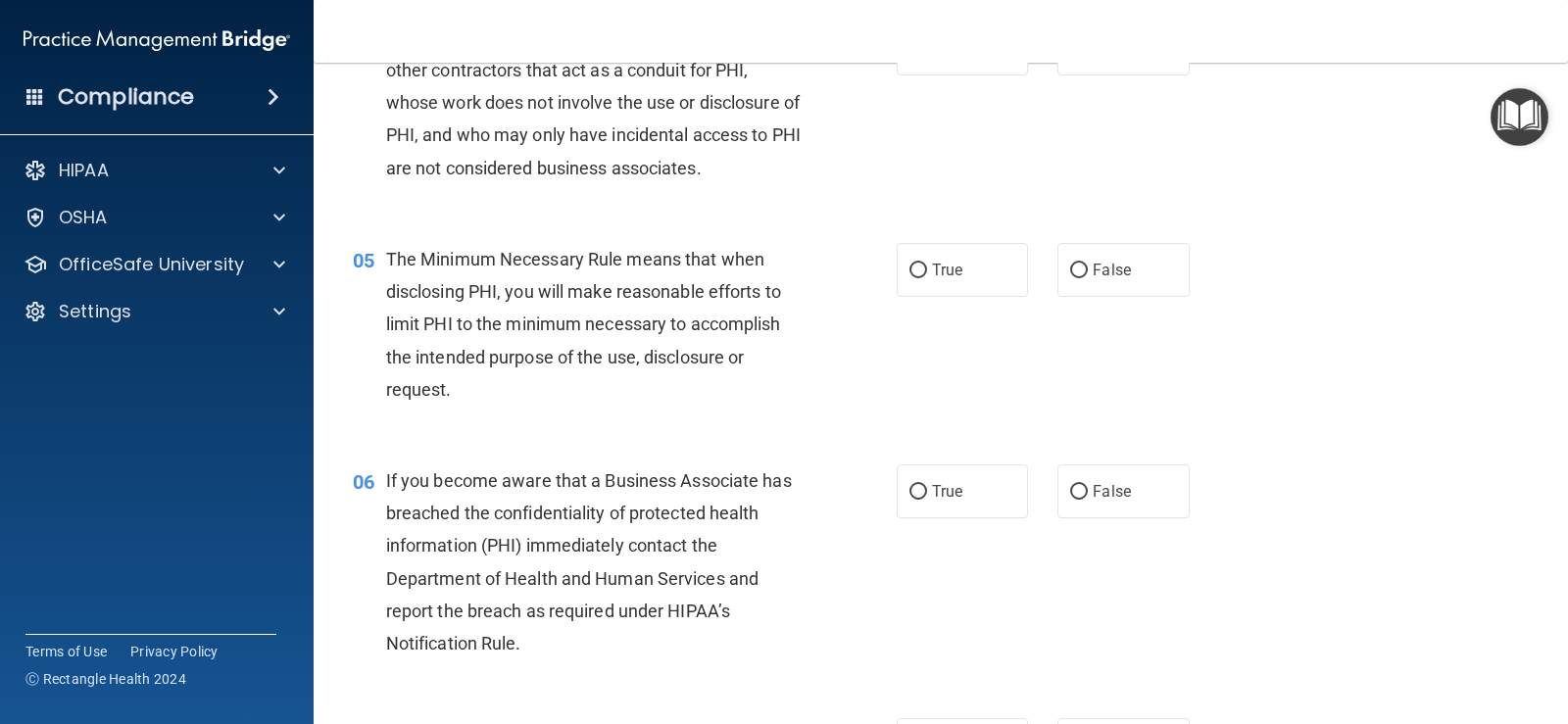
scroll to position [784, 0]
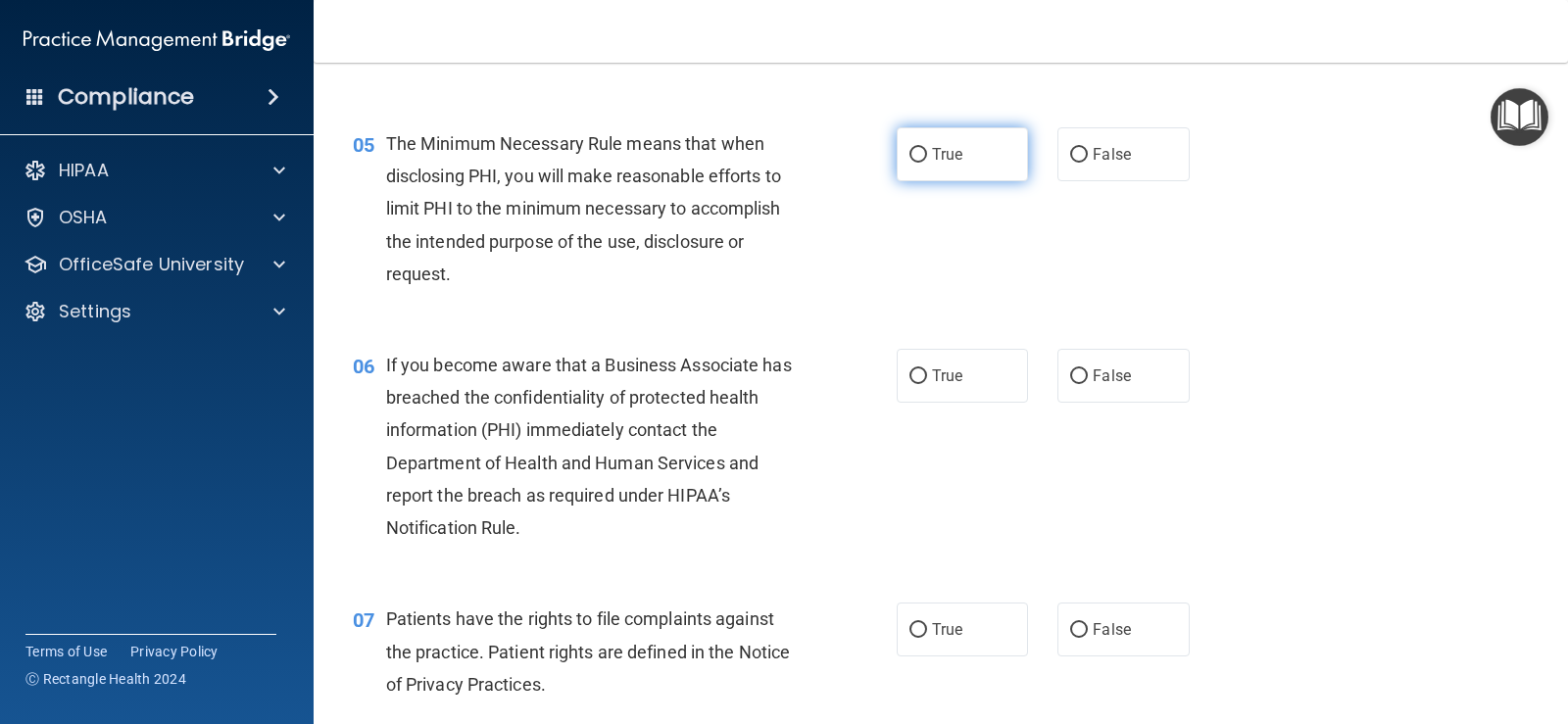
click at [909, 151] on input "True" at bounding box center [918, 155] width 18 height 15
radio input "true"
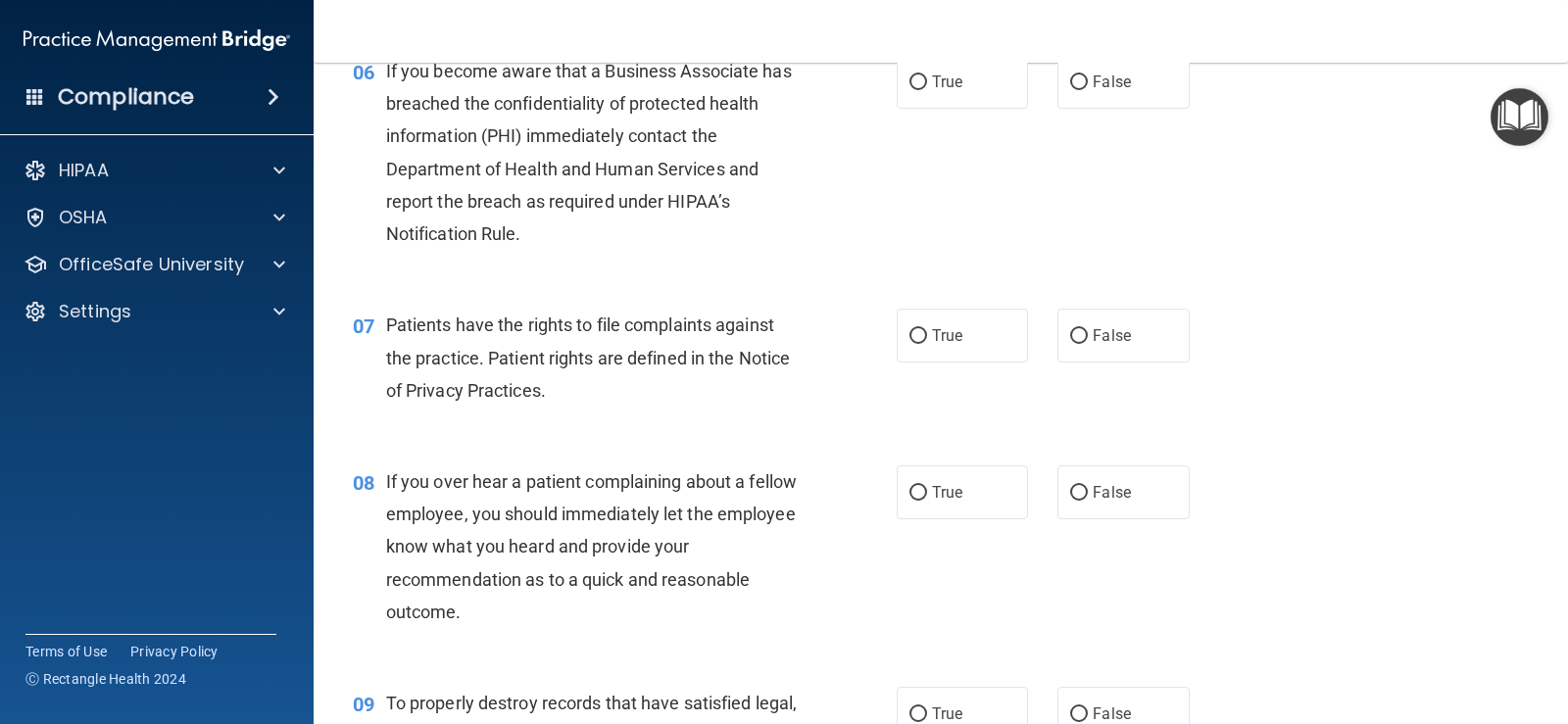
scroll to position [980, 0]
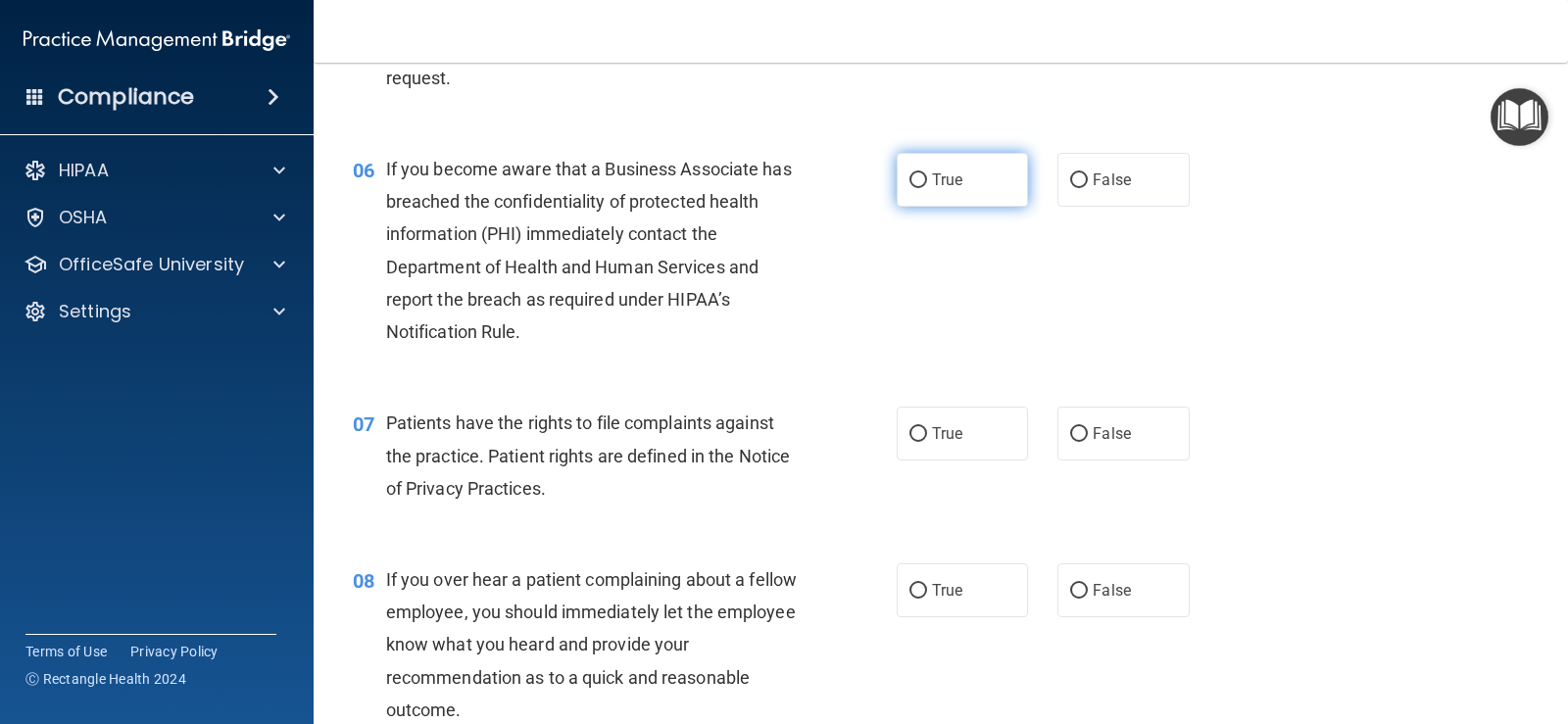
click at [909, 180] on input "True" at bounding box center [918, 180] width 18 height 15
radio input "true"
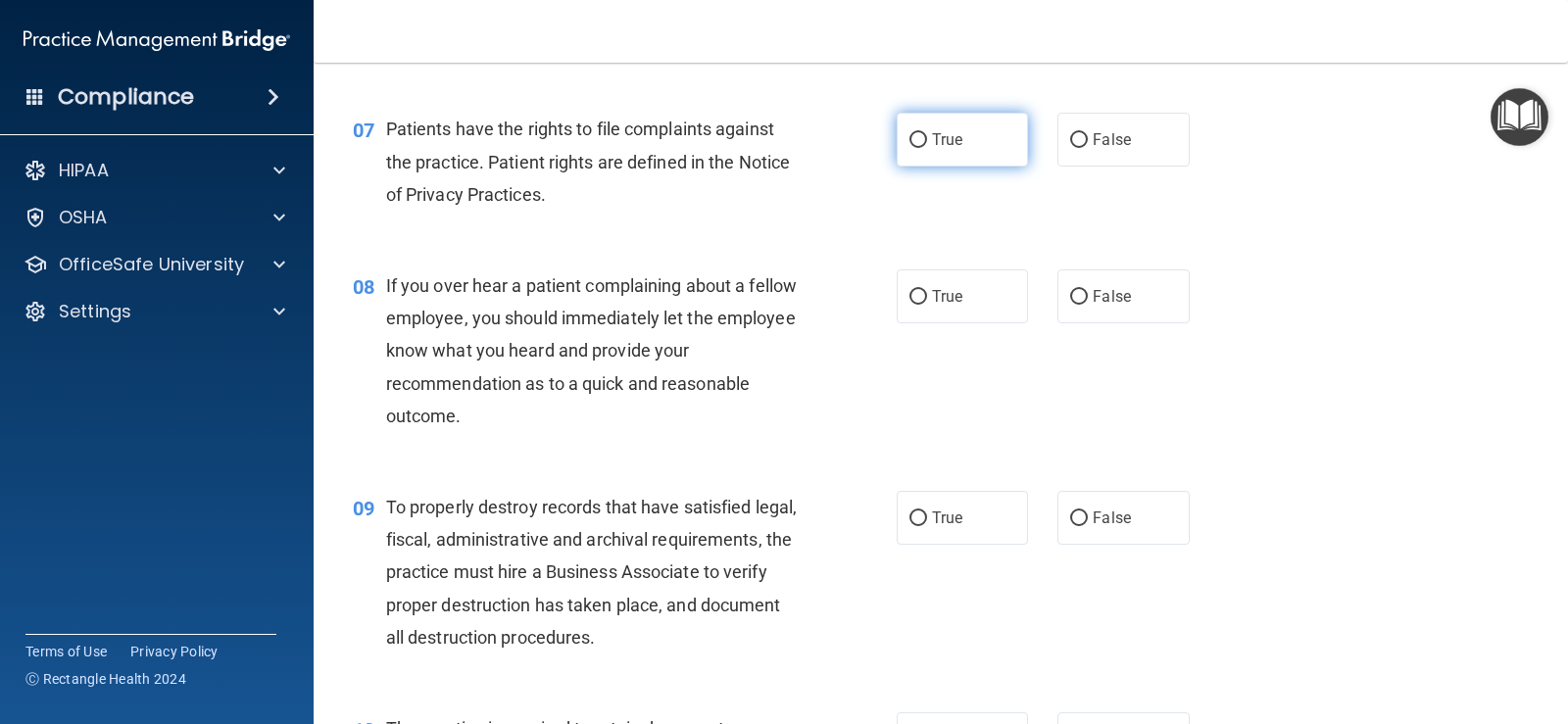
drag, startPoint x: 921, startPoint y: 154, endPoint x: 913, endPoint y: 160, distance: 10.0
click at [921, 158] on label "True" at bounding box center [962, 139] width 132 height 53
click at [921, 148] on input "True" at bounding box center [918, 140] width 18 height 15
radio input "true"
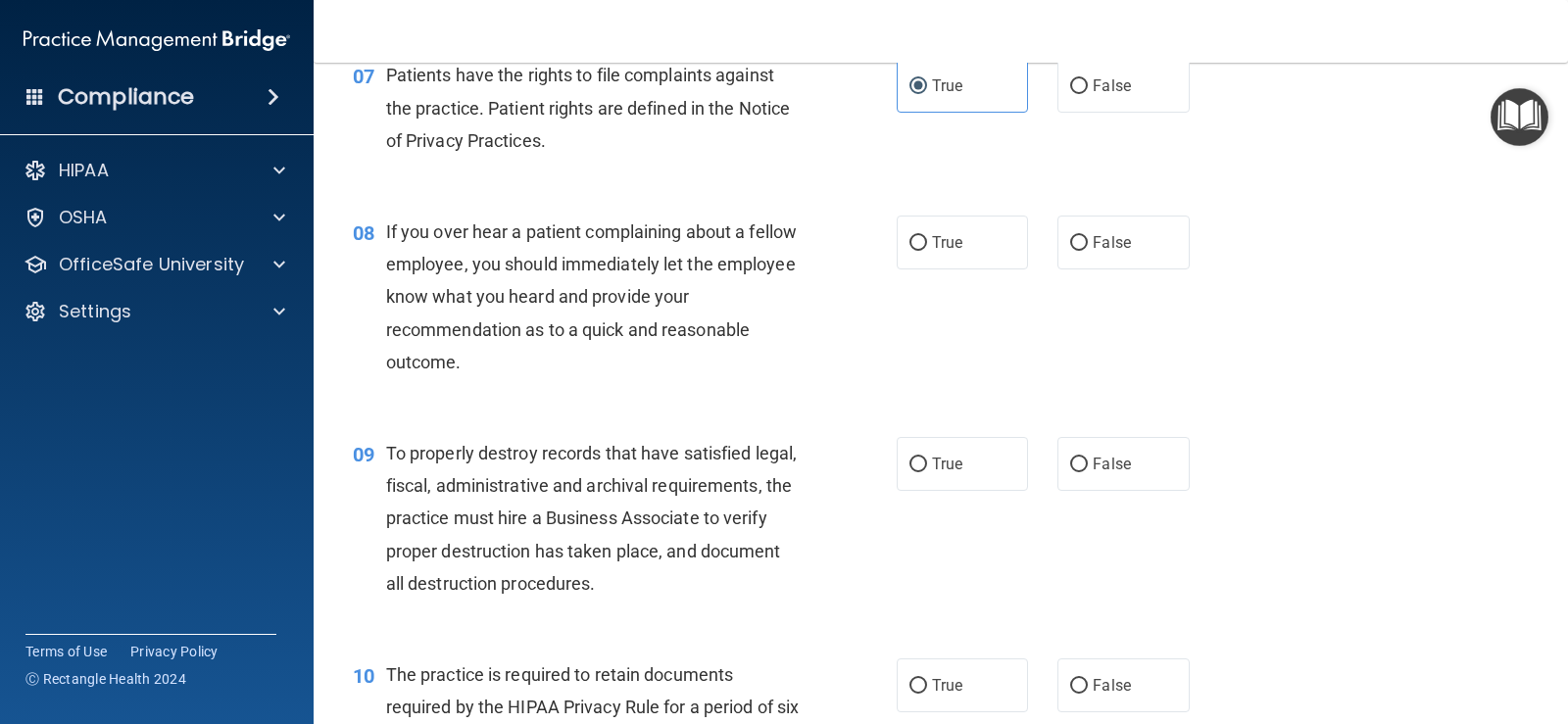
scroll to position [1470, 0]
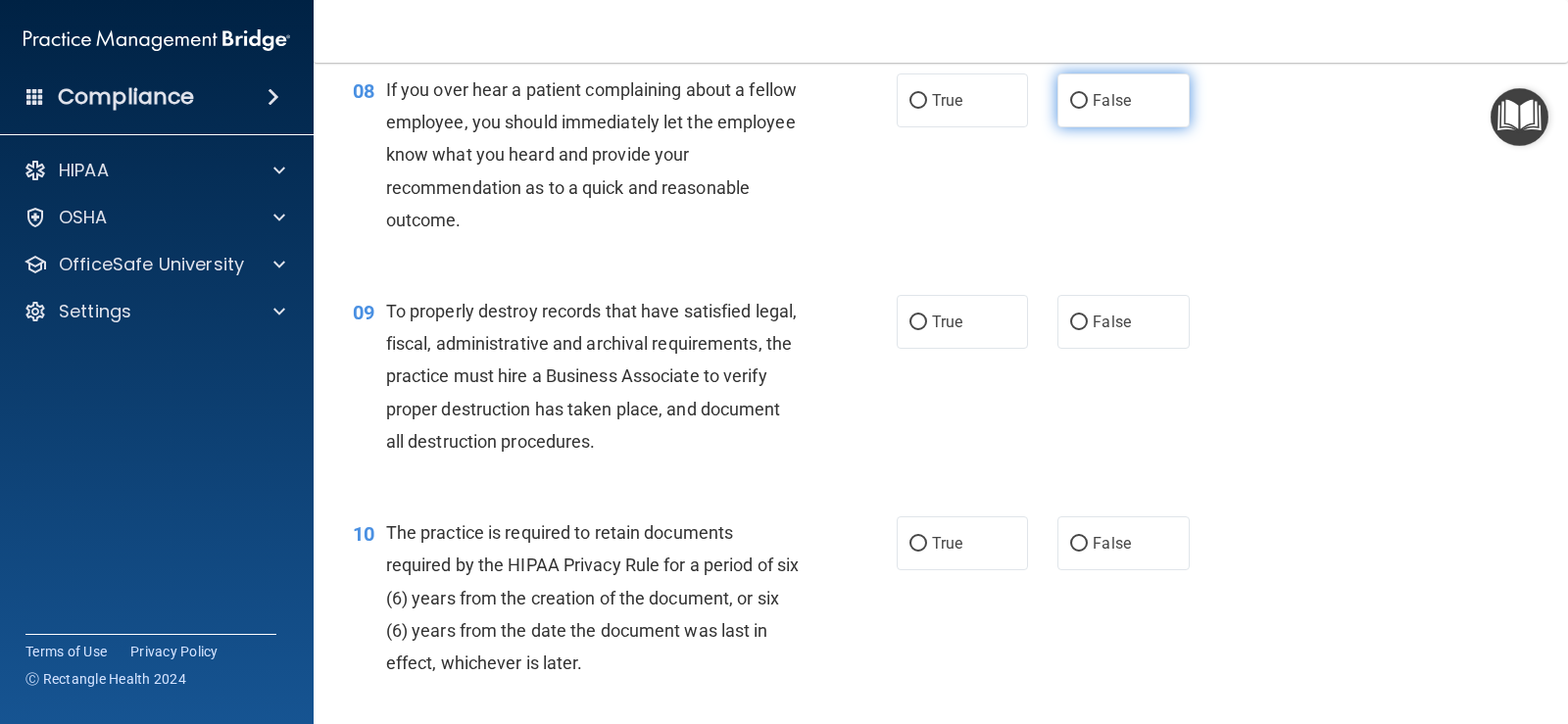
click at [1070, 100] on input "False" at bounding box center [1079, 101] width 18 height 15
radio input "true"
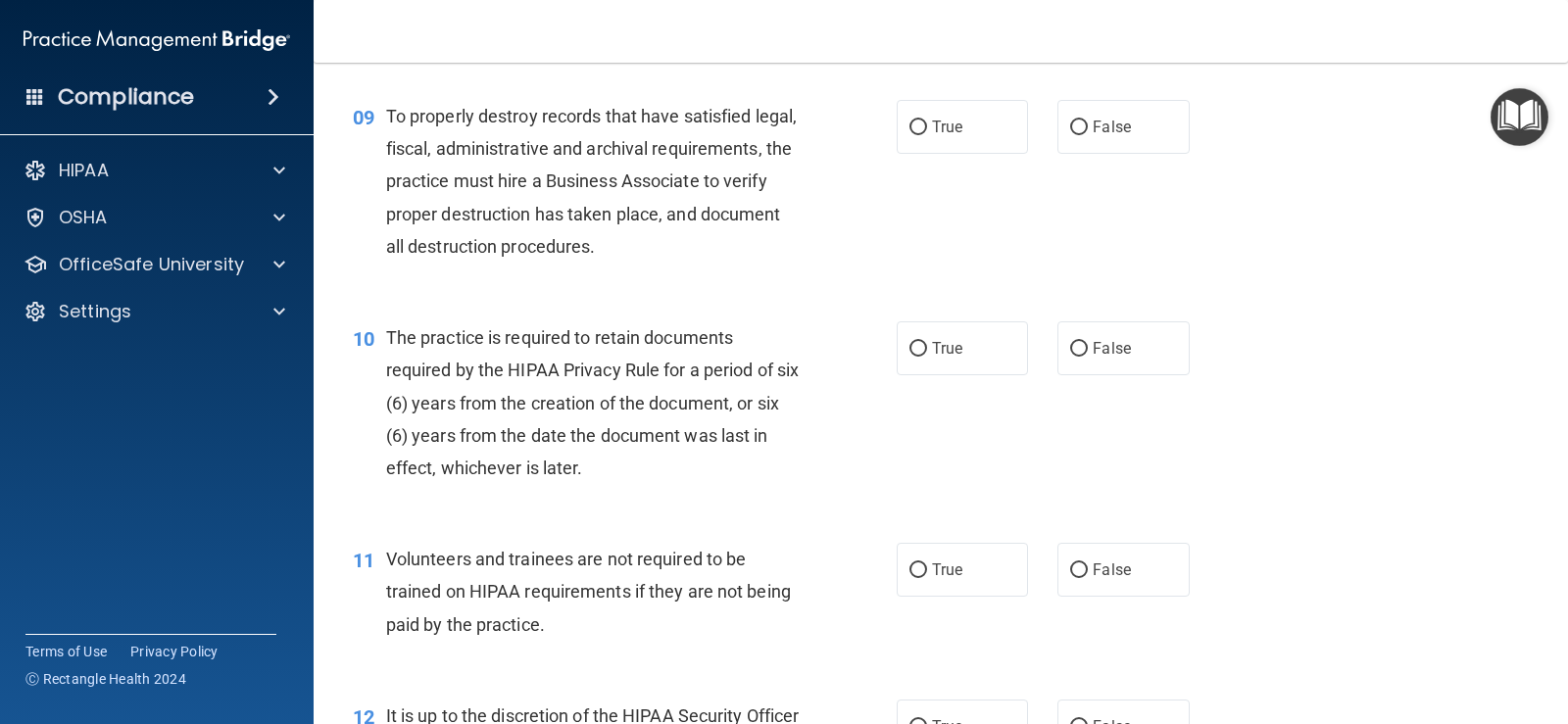
scroll to position [1666, 0]
click at [896, 134] on label "True" at bounding box center [962, 126] width 132 height 53
click at [909, 134] on input "True" at bounding box center [918, 127] width 18 height 15
radio input "true"
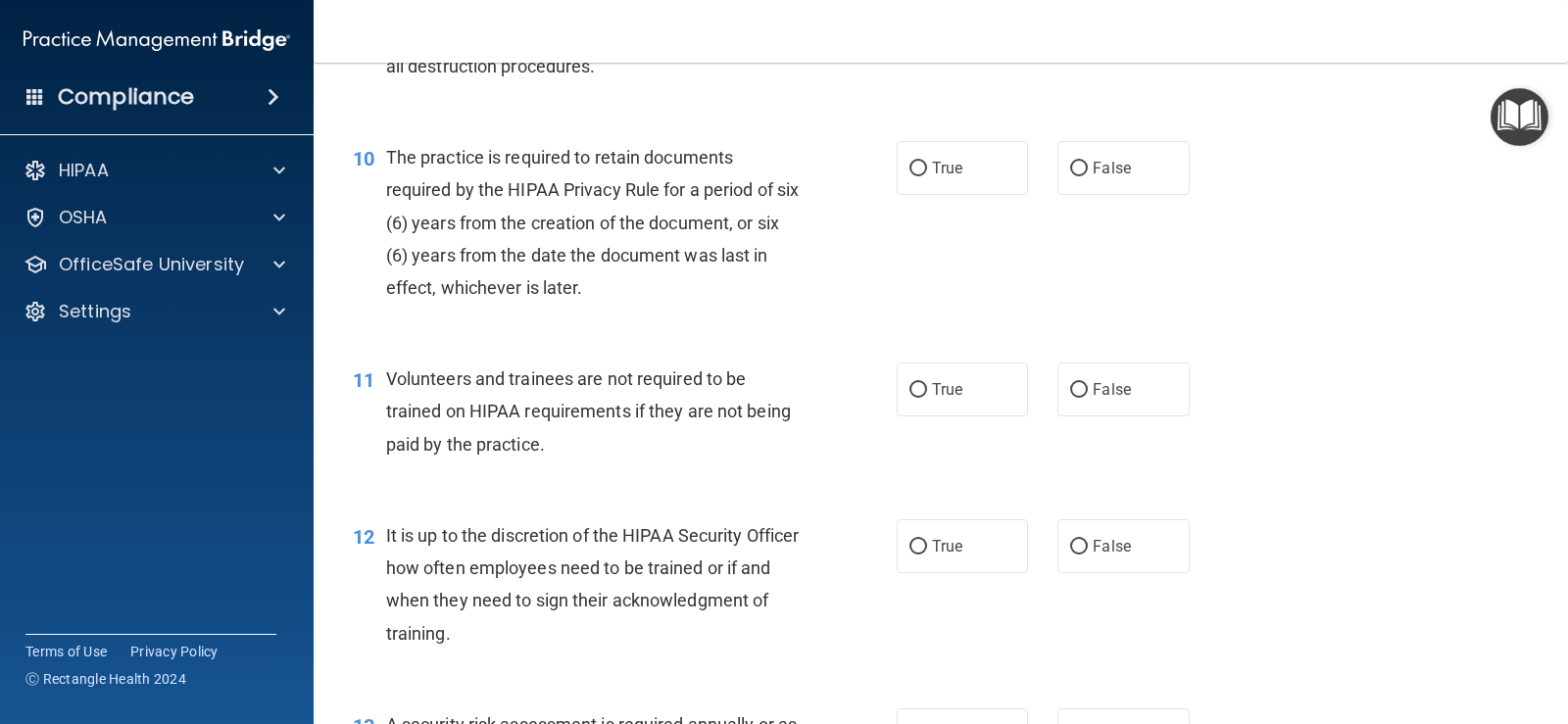
scroll to position [1861, 0]
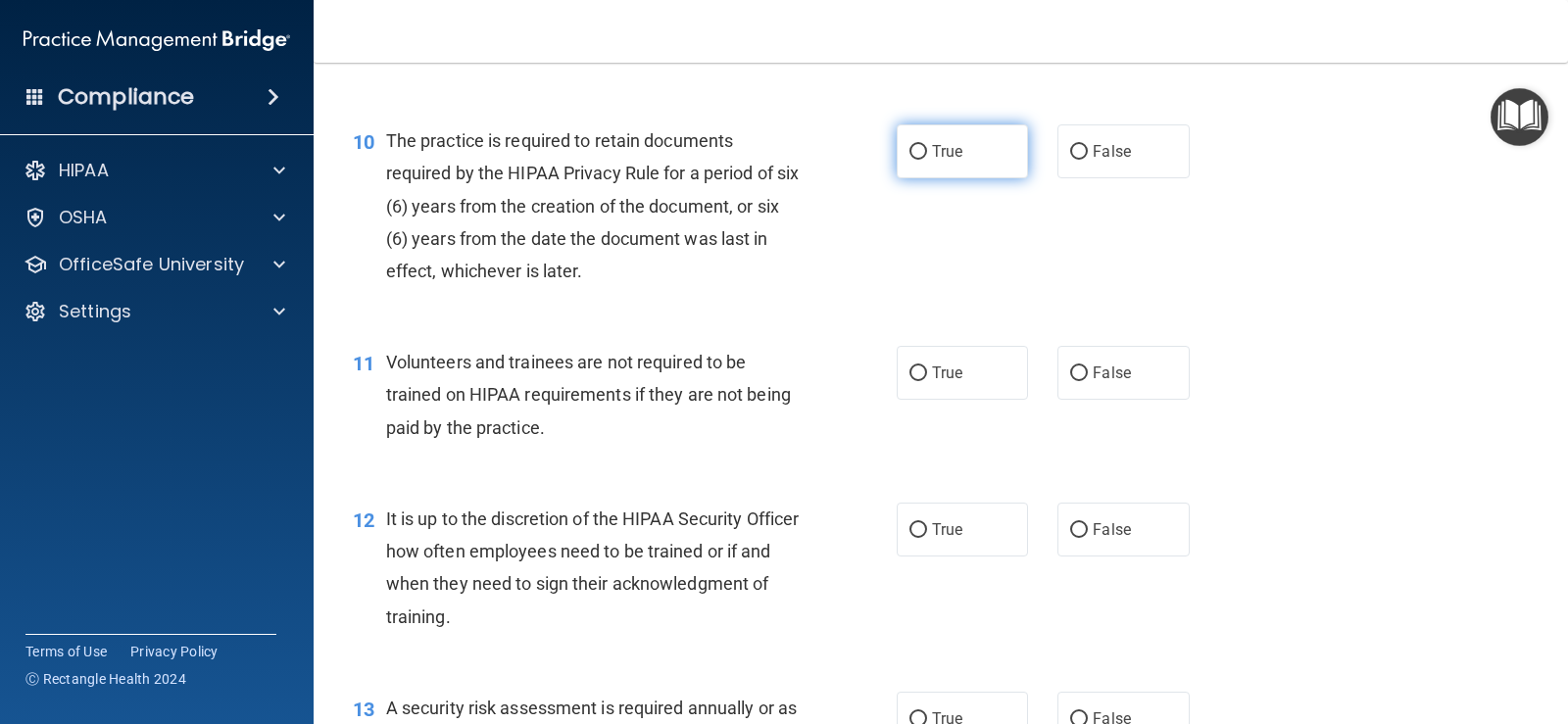
click at [914, 153] on input "True" at bounding box center [918, 152] width 18 height 15
radio input "true"
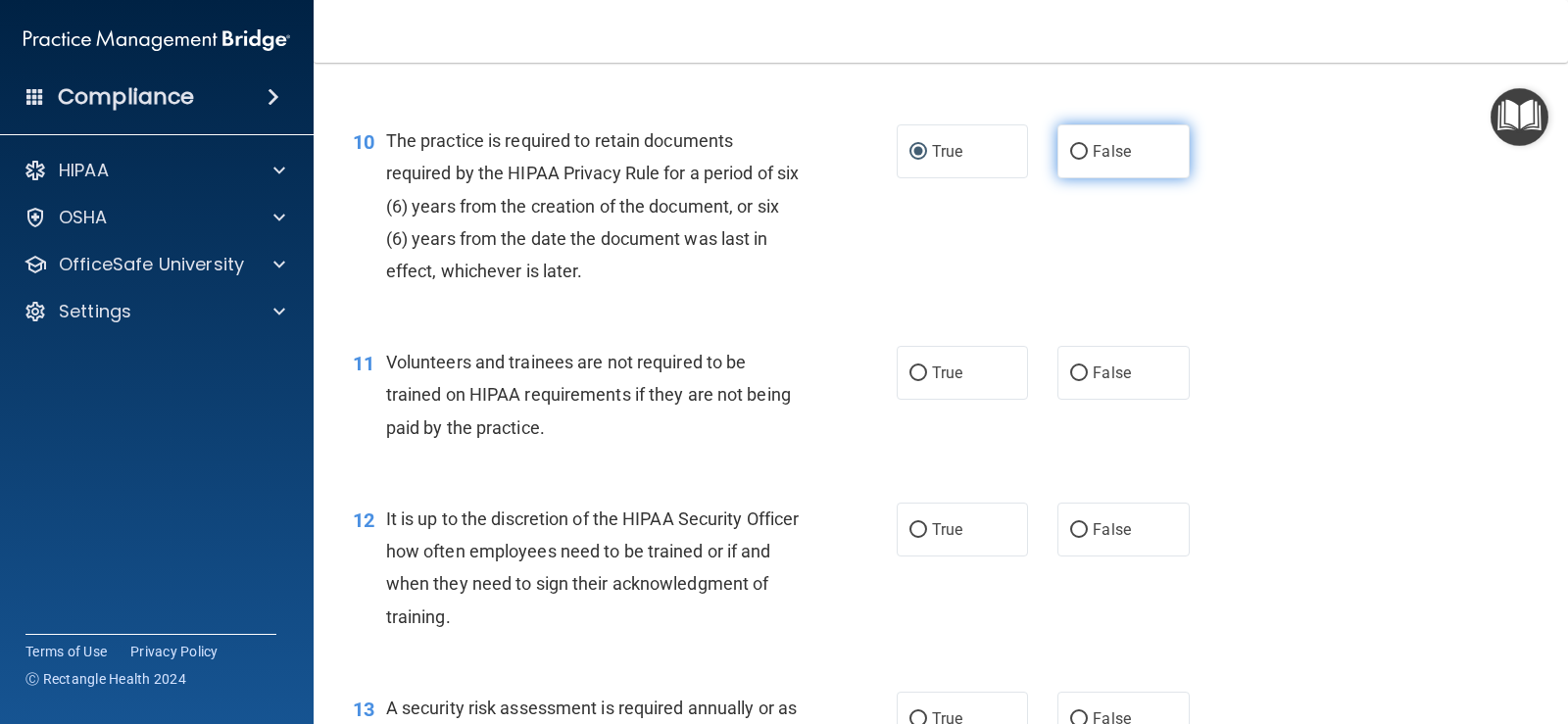
click at [1074, 149] on input "False" at bounding box center [1079, 152] width 18 height 15
radio input "true"
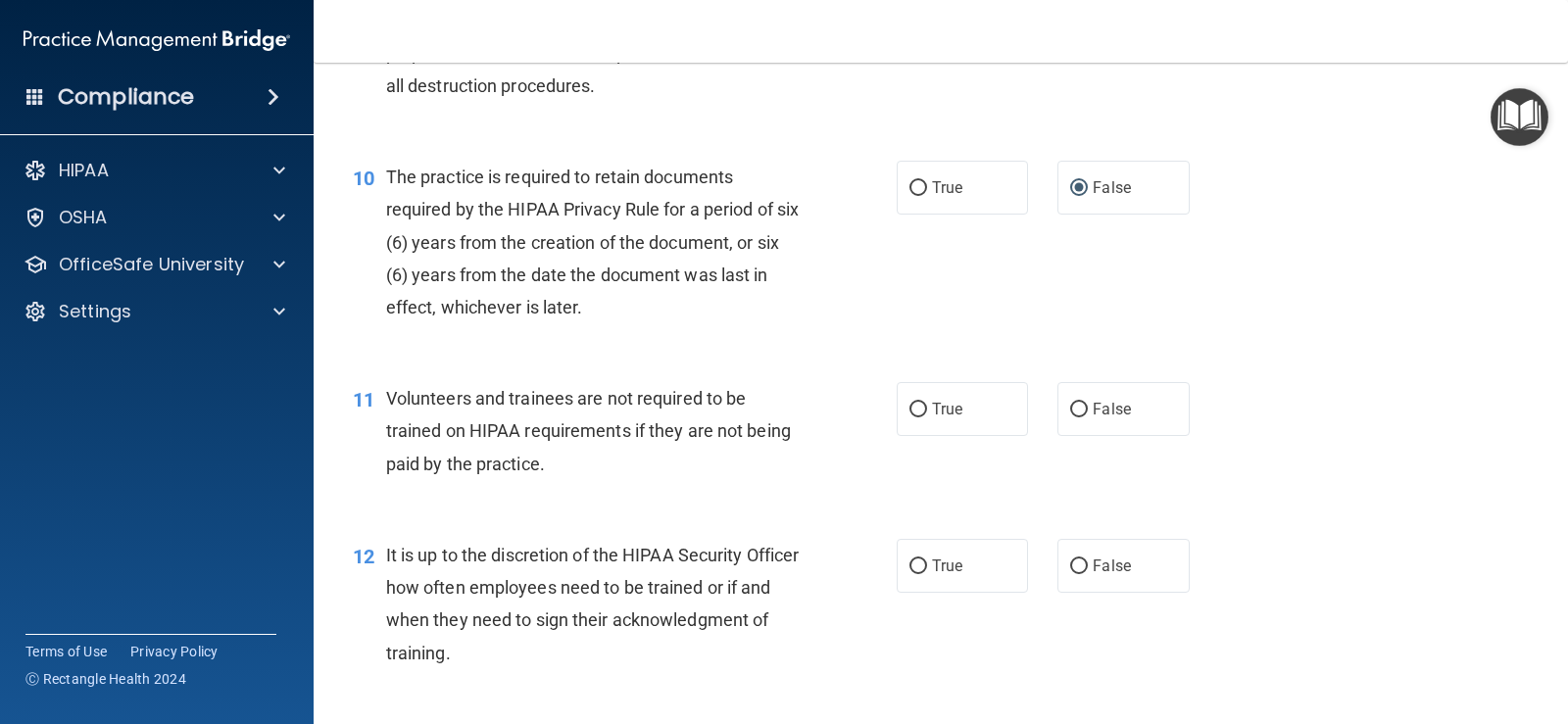
scroll to position [1764, 0]
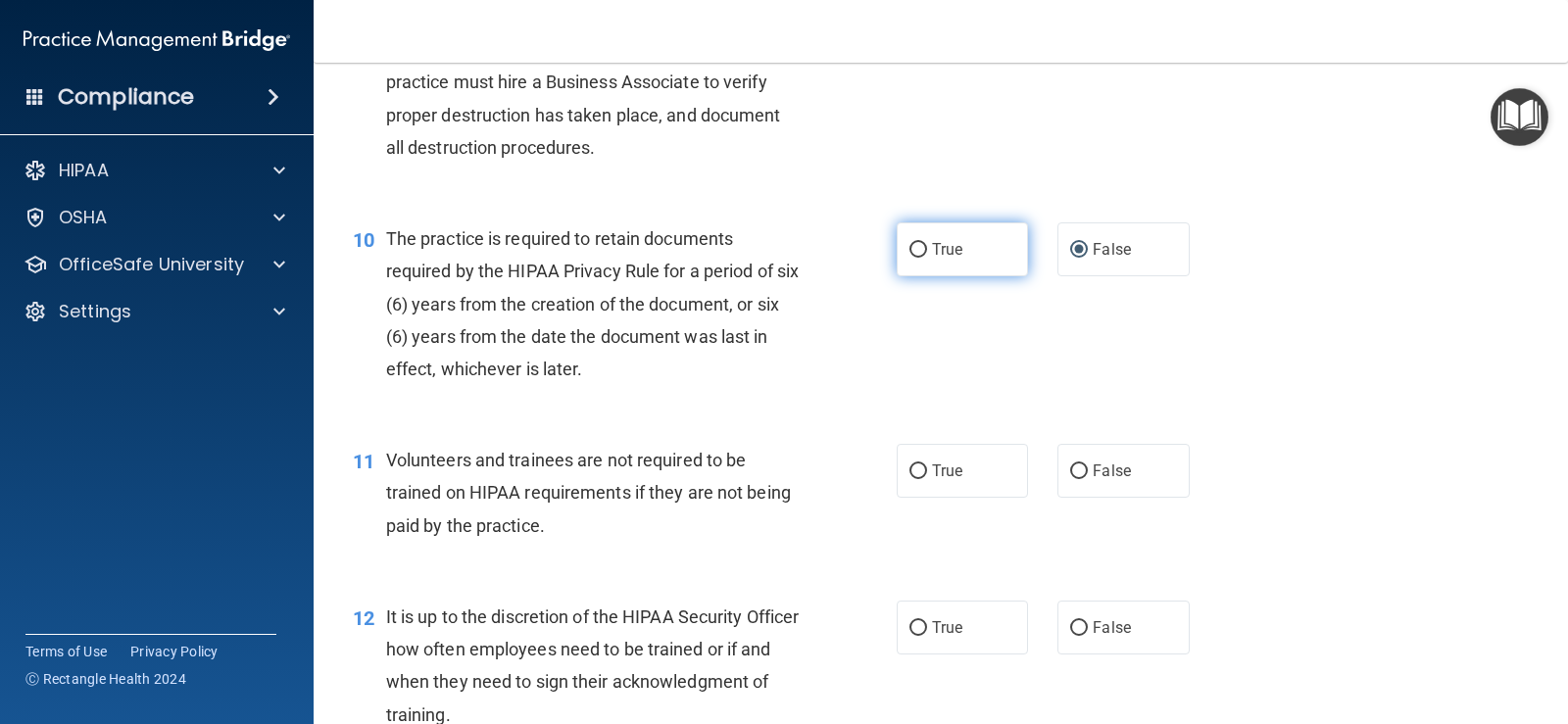
click at [923, 263] on label "True" at bounding box center [962, 249] width 132 height 53
click at [923, 258] on input "True" at bounding box center [918, 250] width 18 height 15
radio input "true"
radio input "false"
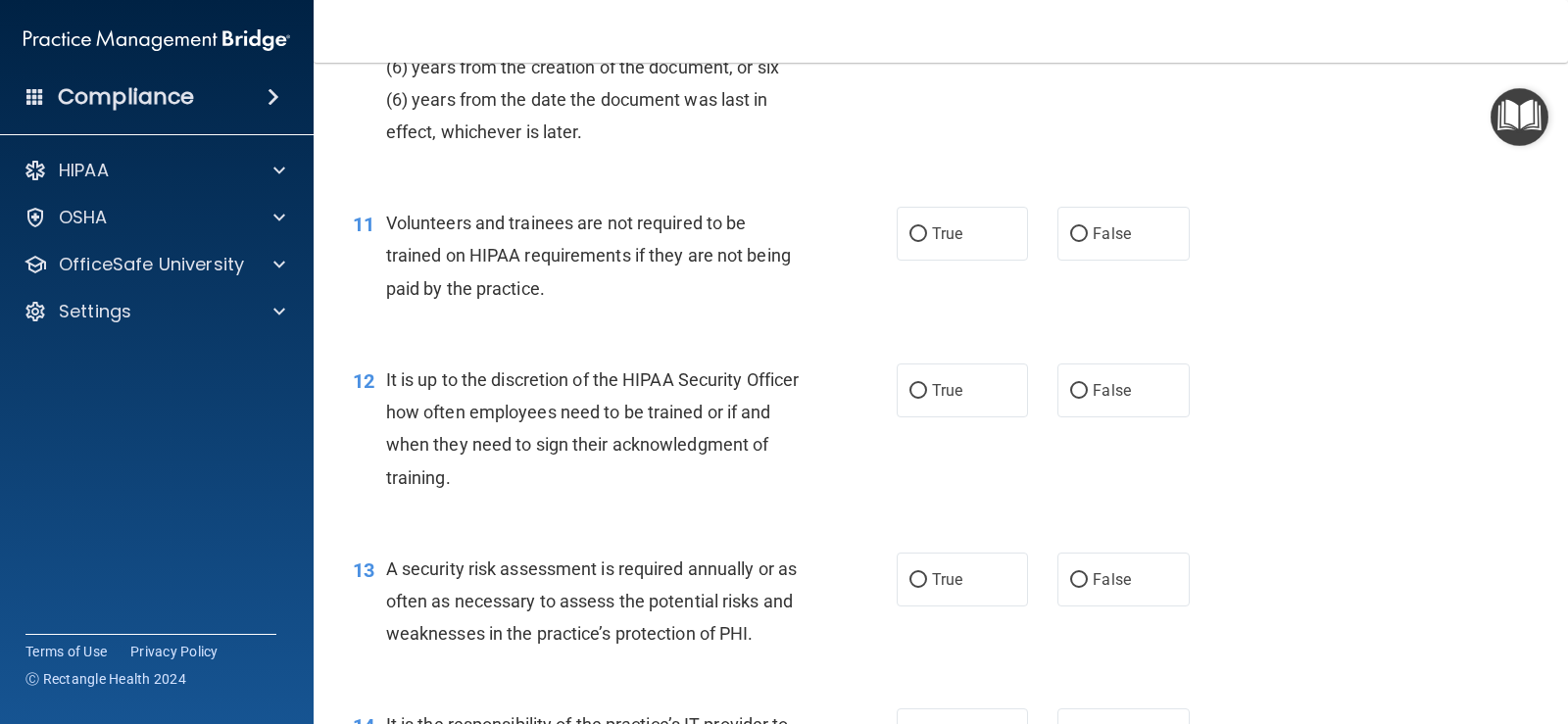
scroll to position [2057, 0]
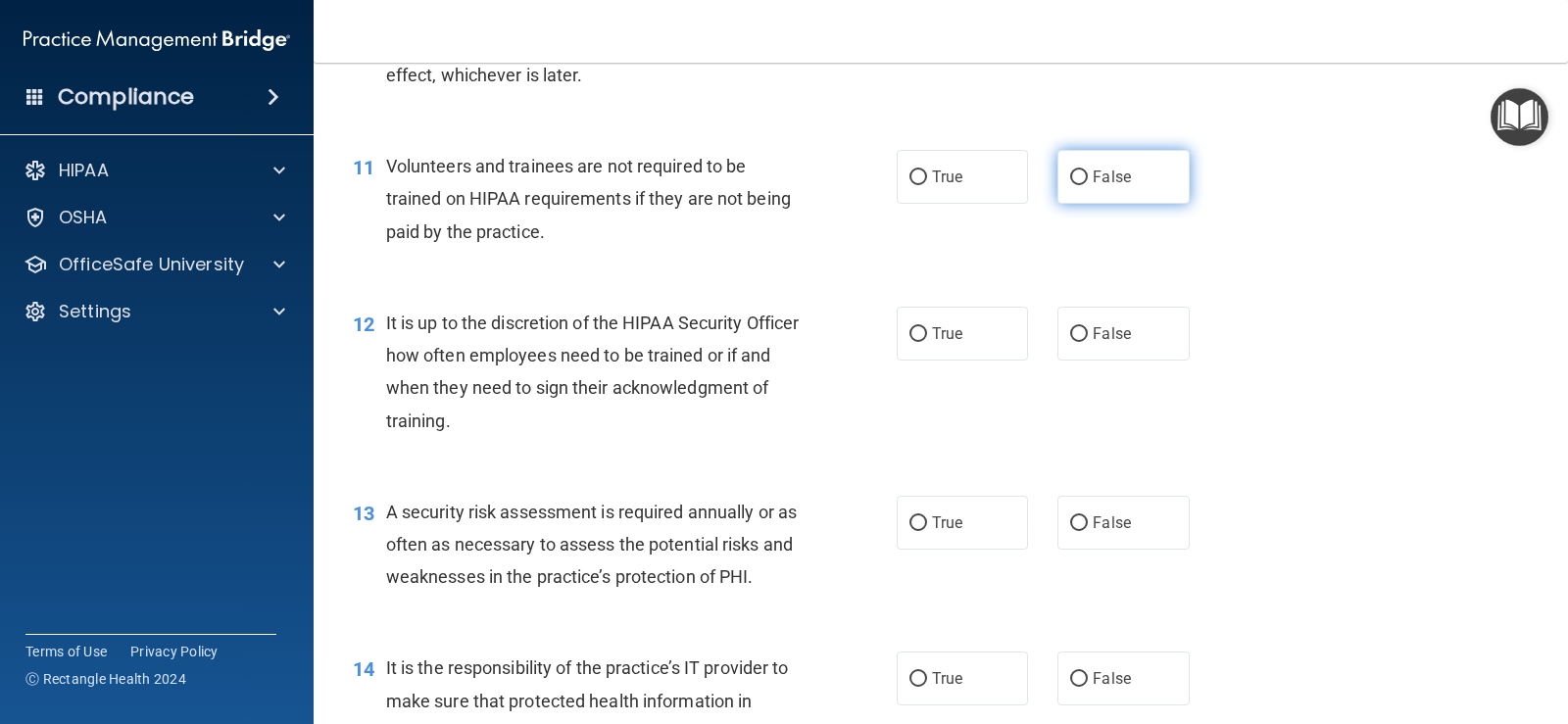
click at [1058, 173] on label "False" at bounding box center [1123, 177] width 132 height 53
click at [1070, 173] on input "False" at bounding box center [1079, 177] width 18 height 15
radio input "true"
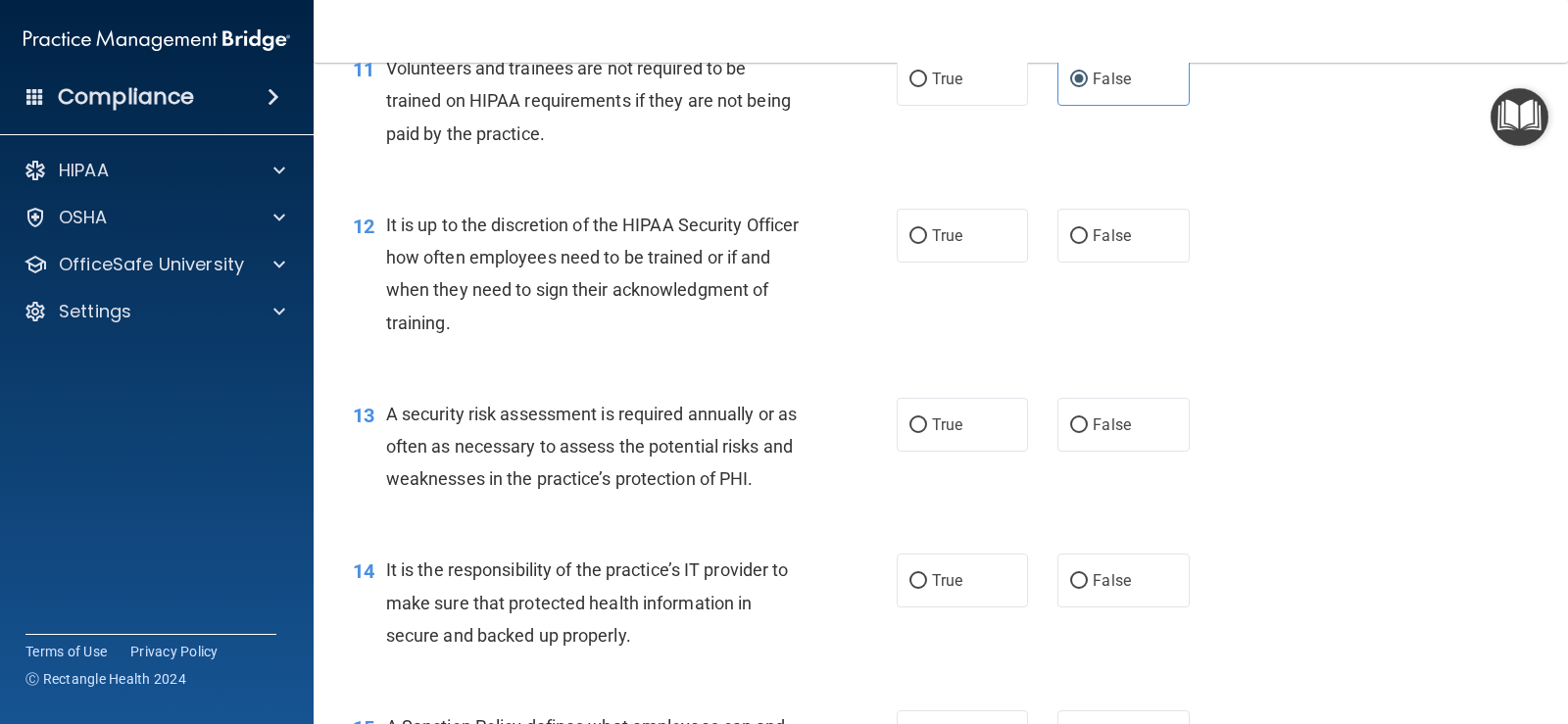
scroll to position [2253, 0]
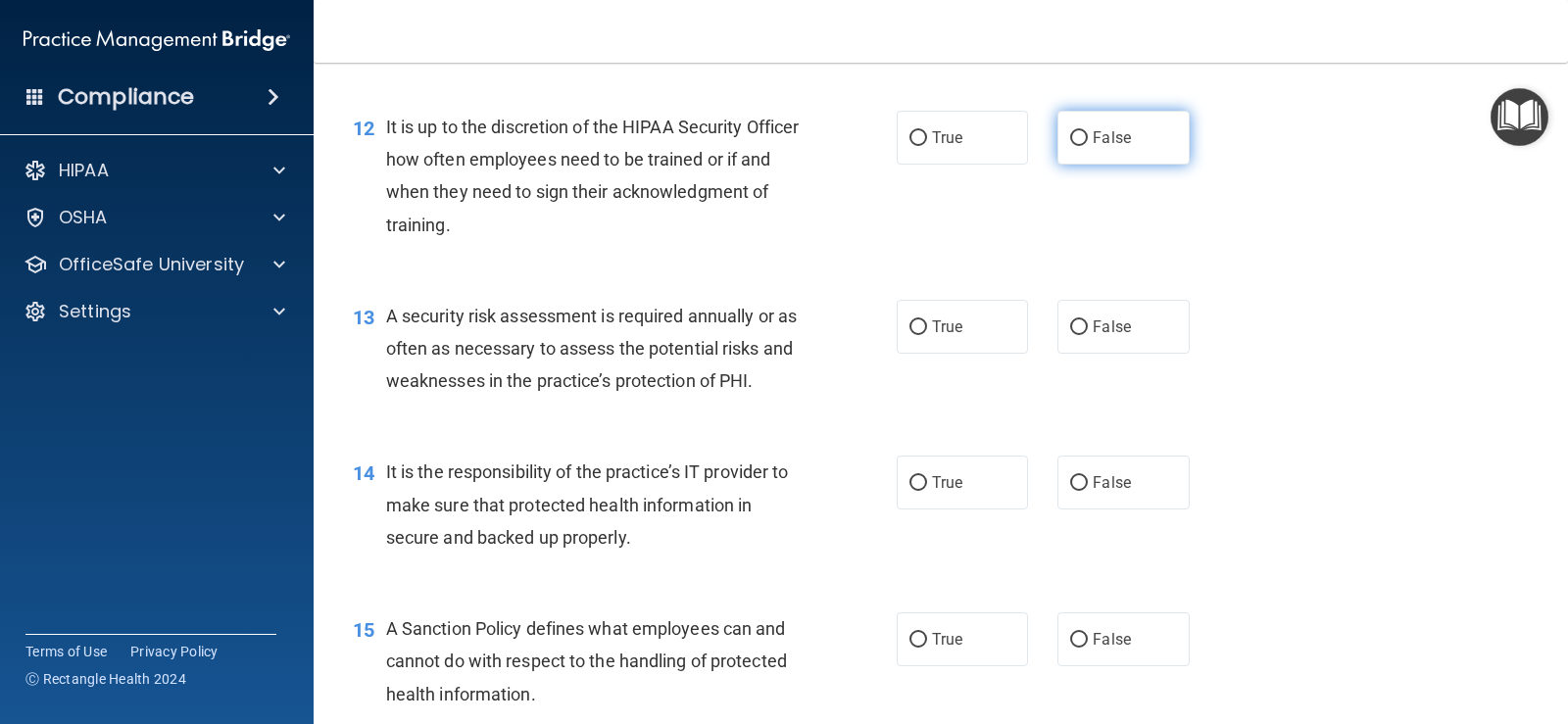
click at [1080, 136] on label "False" at bounding box center [1123, 137] width 132 height 53
click at [1080, 136] on input "False" at bounding box center [1079, 138] width 18 height 15
radio input "true"
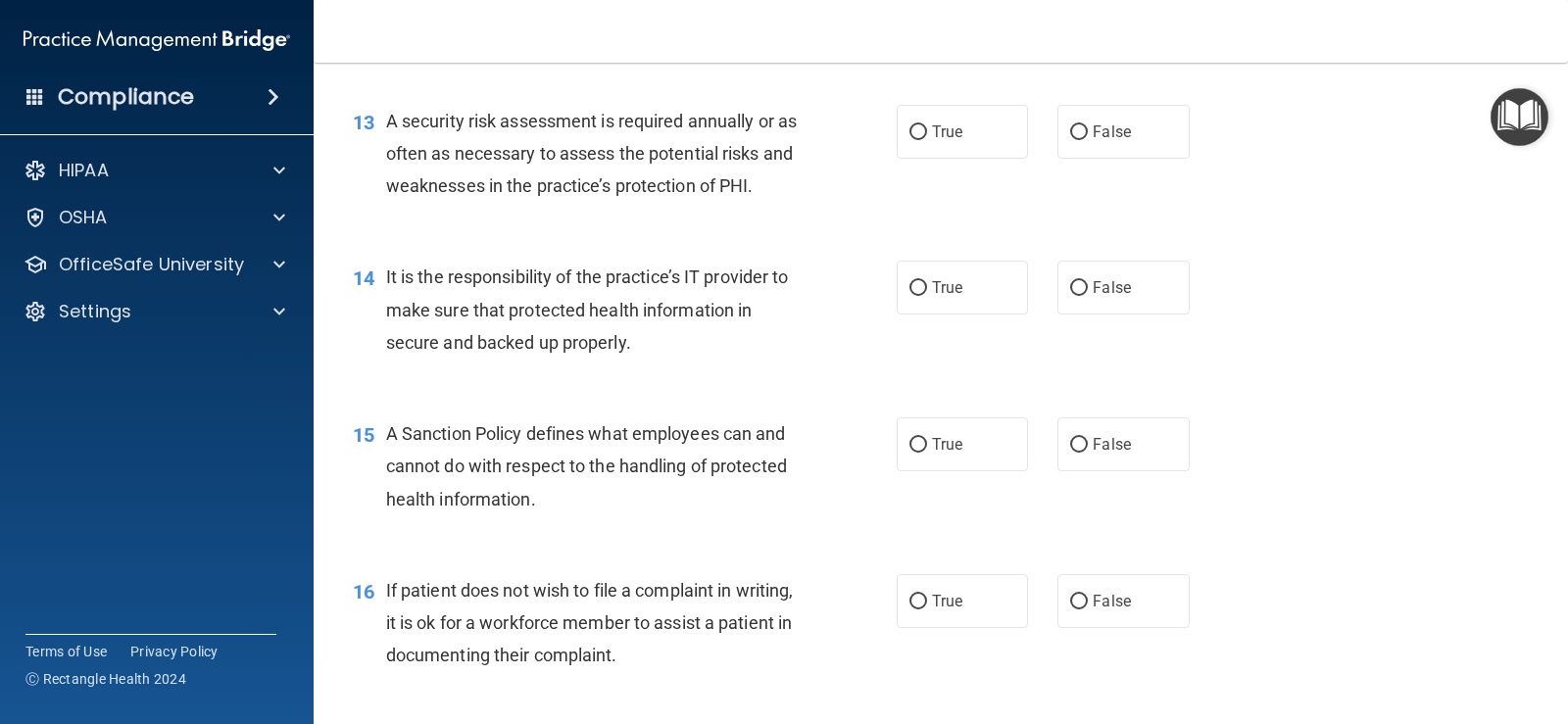
scroll to position [2450, 0]
click at [953, 148] on label "True" at bounding box center [962, 131] width 132 height 53
click at [927, 139] on input "True" at bounding box center [918, 132] width 18 height 15
radio input "true"
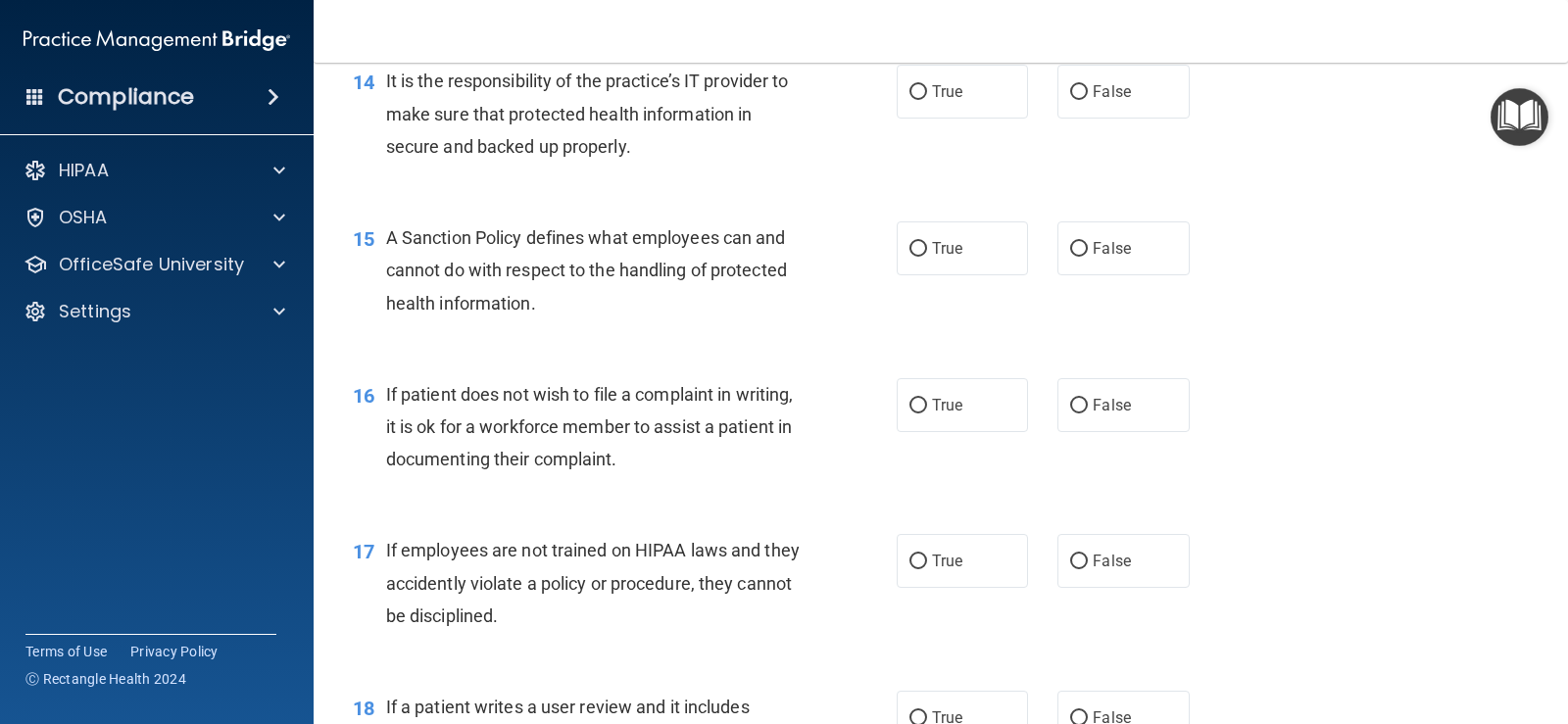
scroll to position [2646, 0]
click at [1059, 96] on label "False" at bounding box center [1123, 90] width 132 height 53
click at [1070, 96] on input "False" at bounding box center [1079, 91] width 18 height 15
radio input "true"
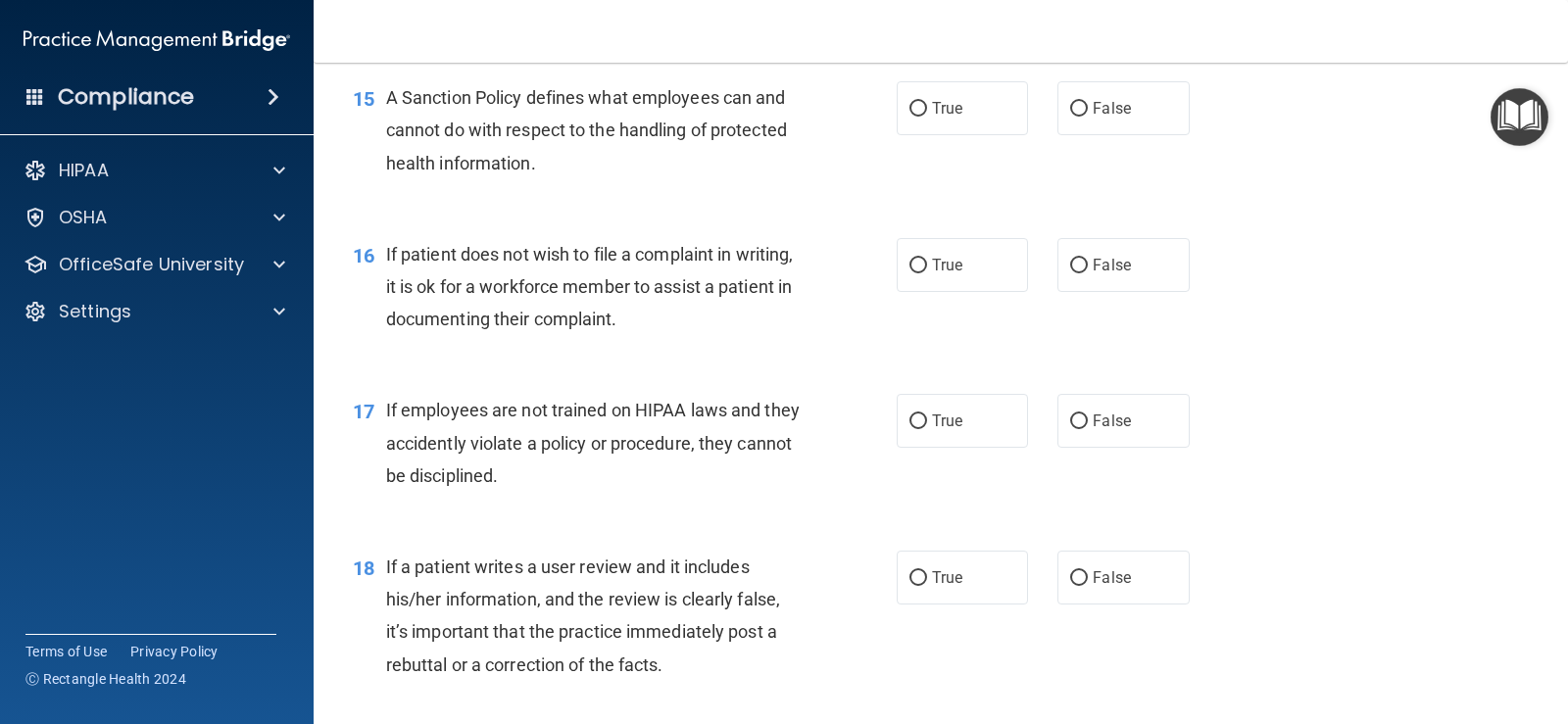
scroll to position [2744, 0]
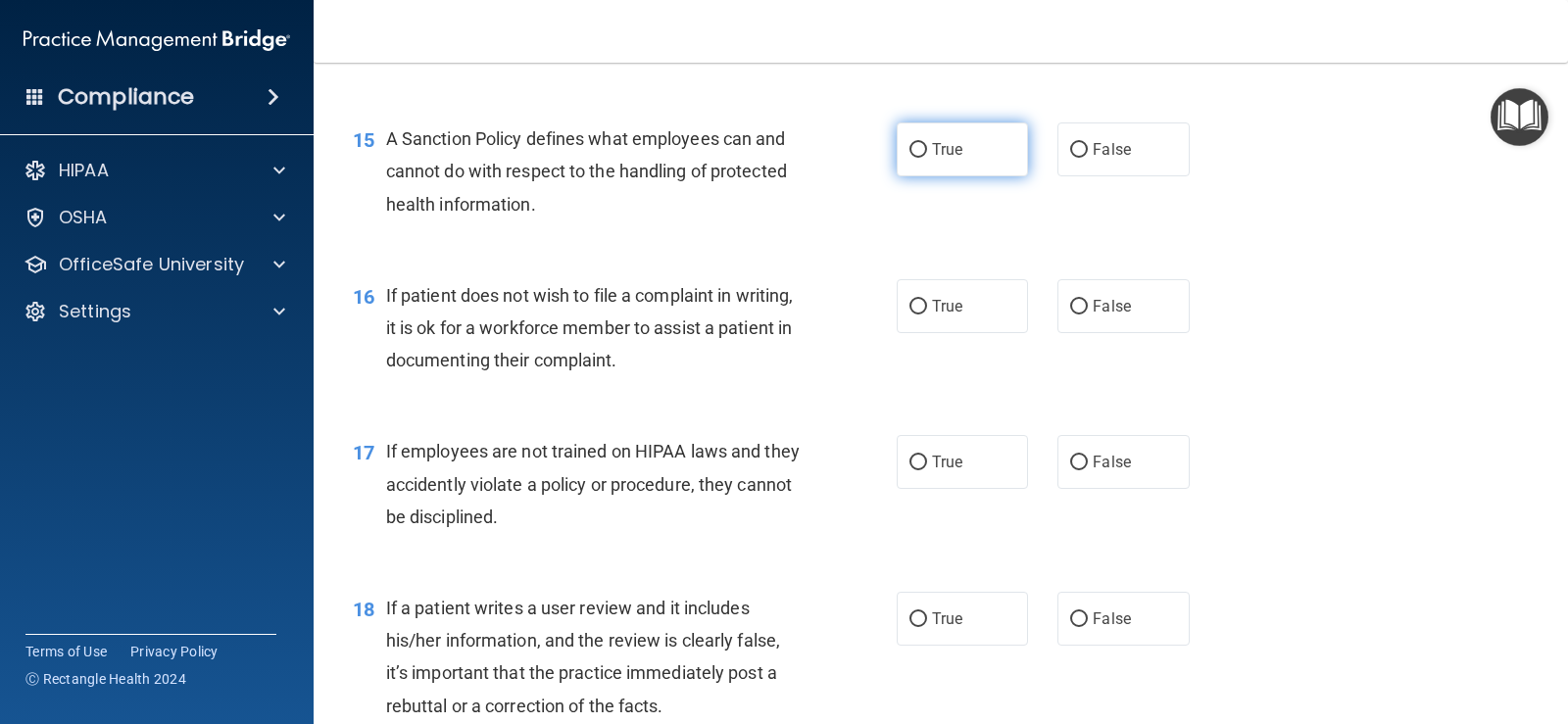
click at [953, 171] on label "True" at bounding box center [962, 149] width 132 height 53
click at [927, 157] on input "True" at bounding box center [918, 150] width 18 height 15
radio input "true"
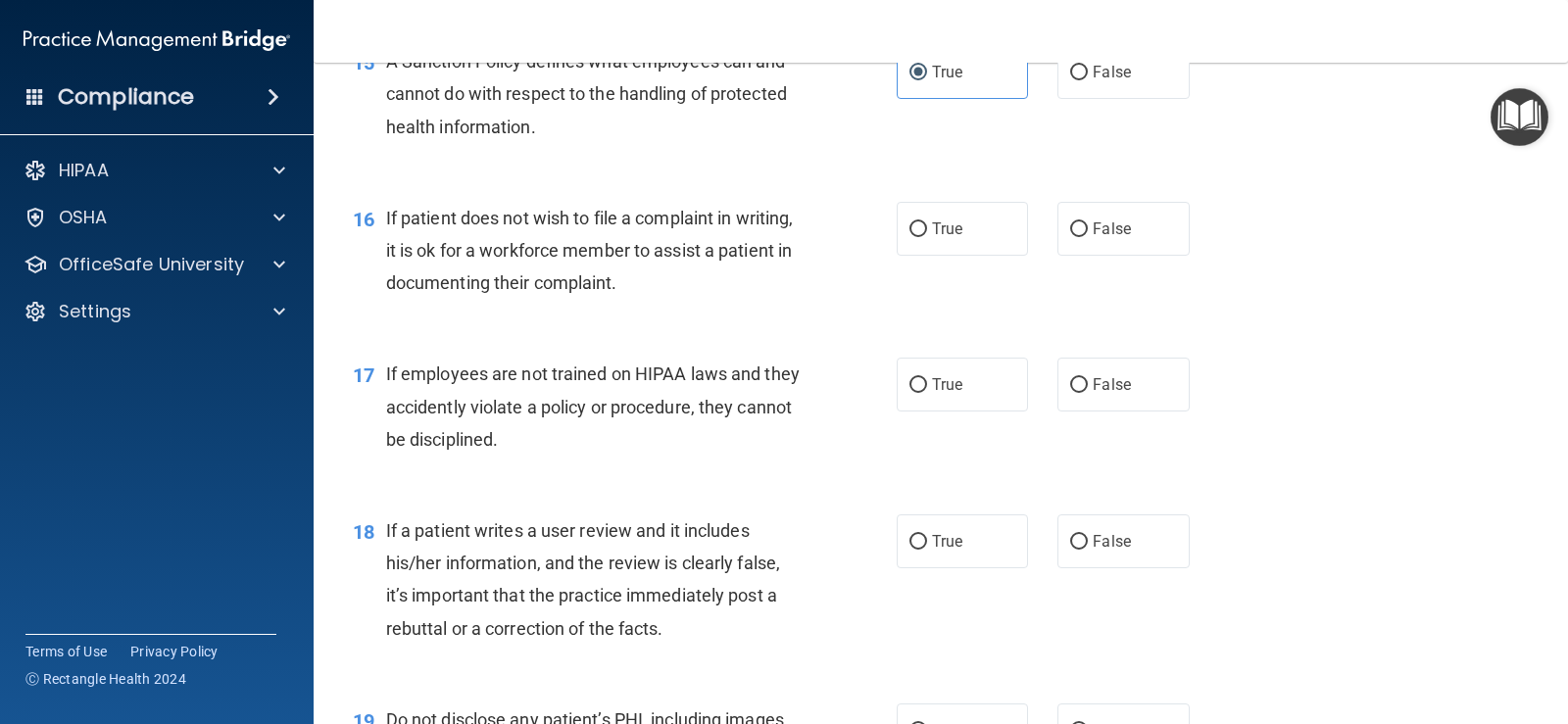
scroll to position [2940, 0]
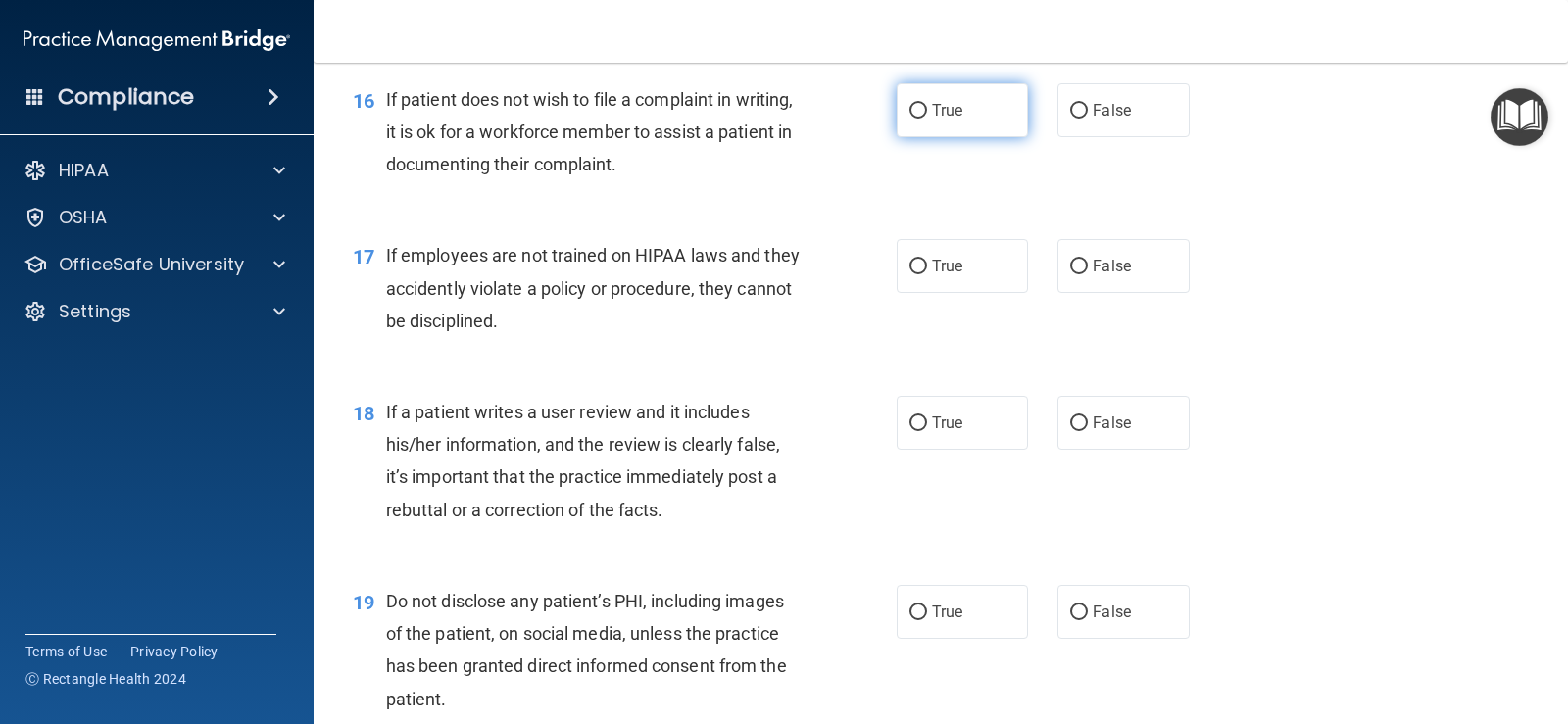
click at [918, 132] on label "True" at bounding box center [962, 110] width 132 height 53
click at [918, 119] on input "True" at bounding box center [918, 111] width 18 height 15
radio input "true"
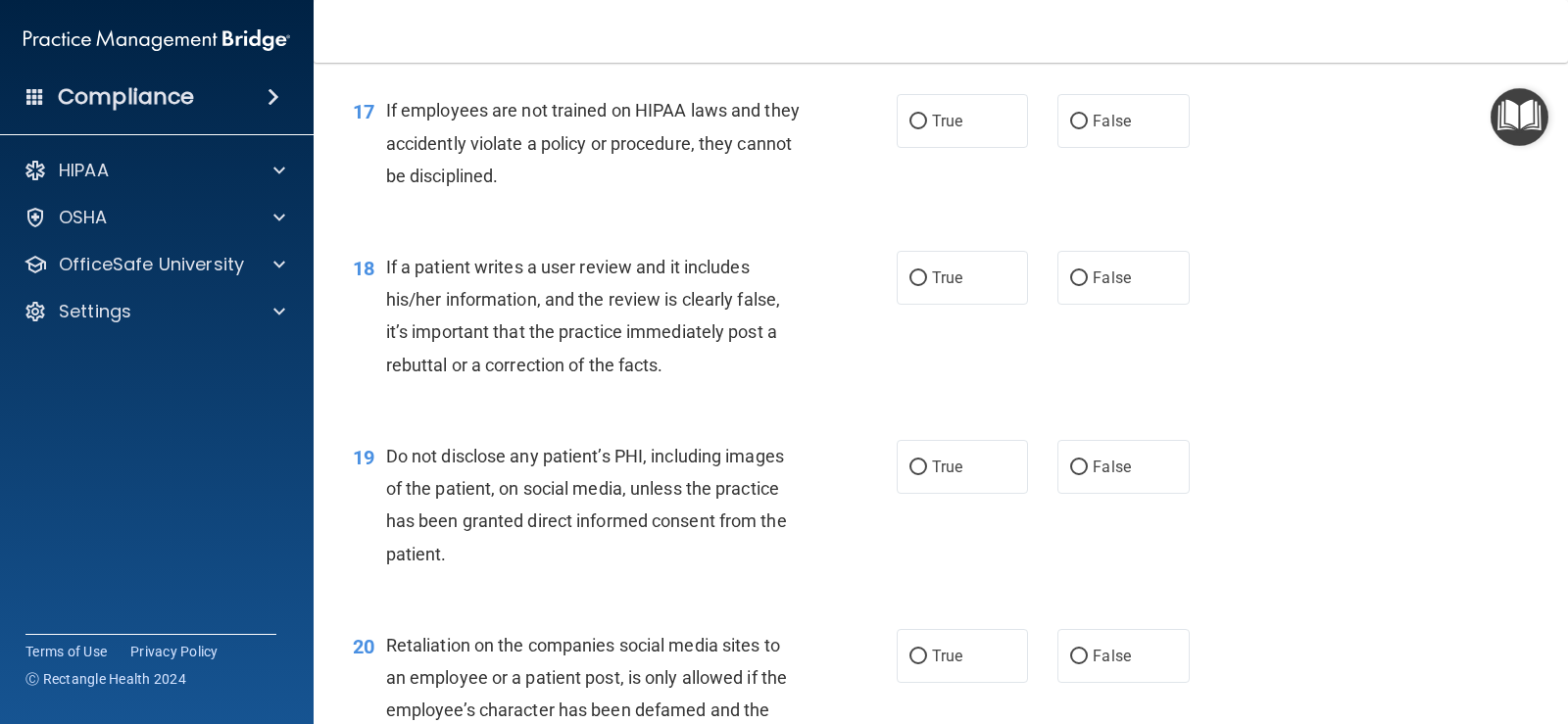
scroll to position [3037, 0]
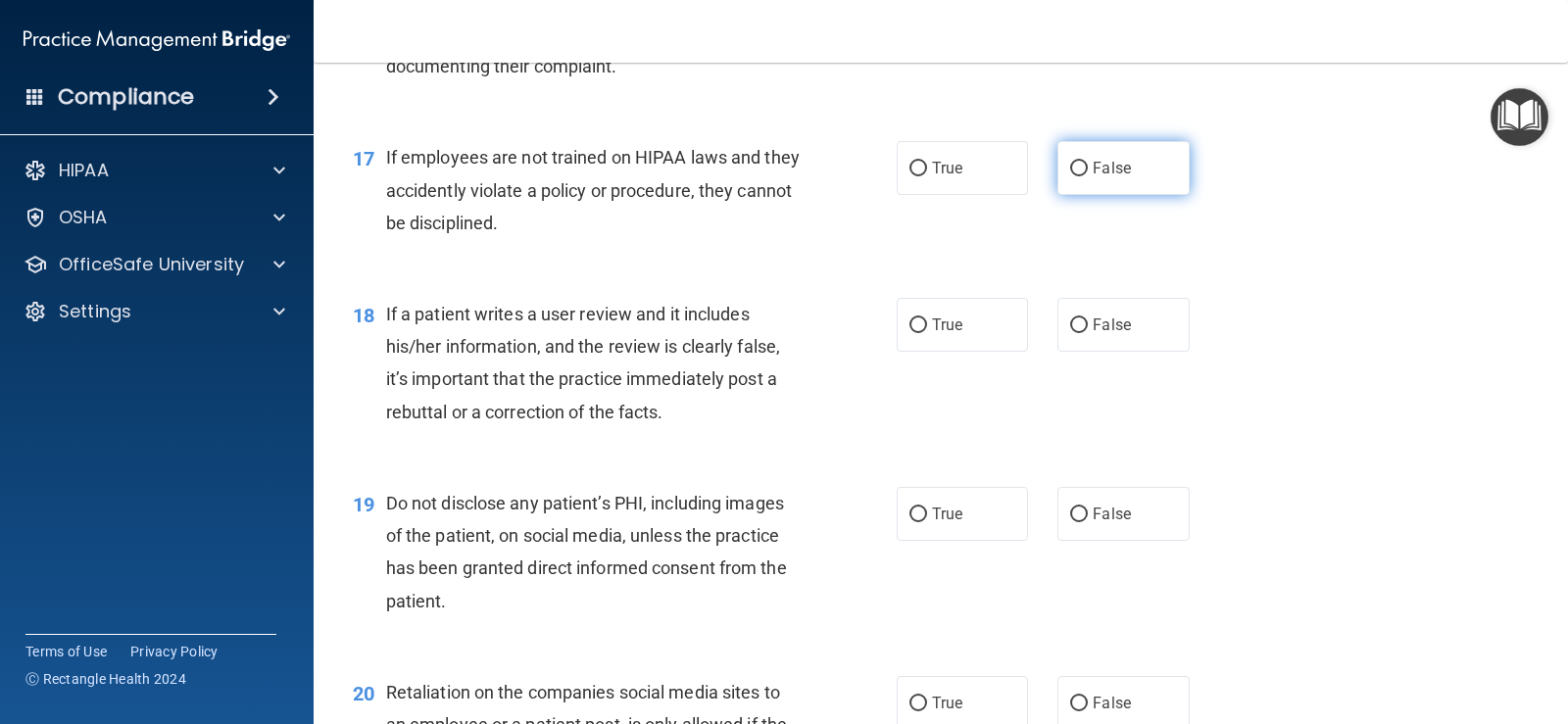
click at [1070, 171] on input "False" at bounding box center [1079, 168] width 18 height 15
radio input "true"
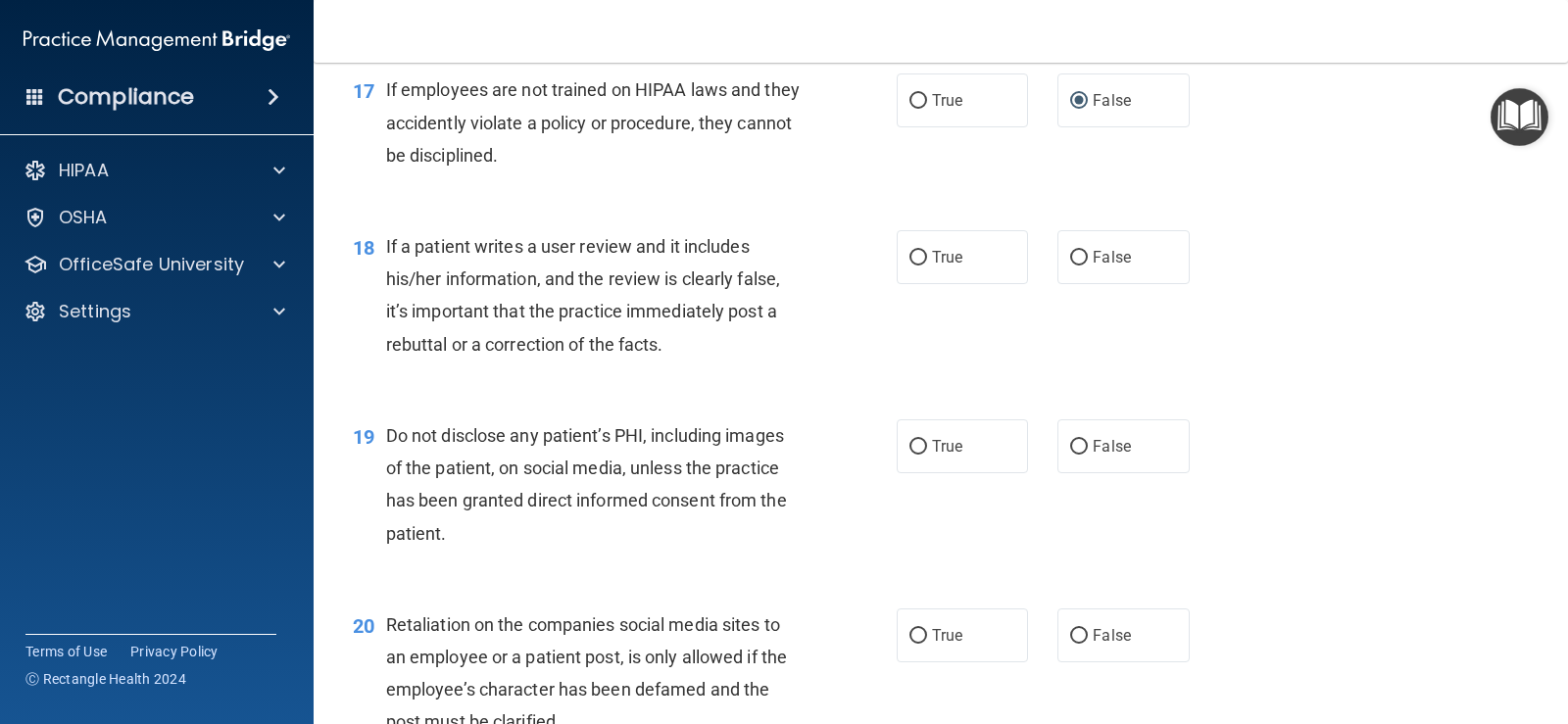
scroll to position [3233, 0]
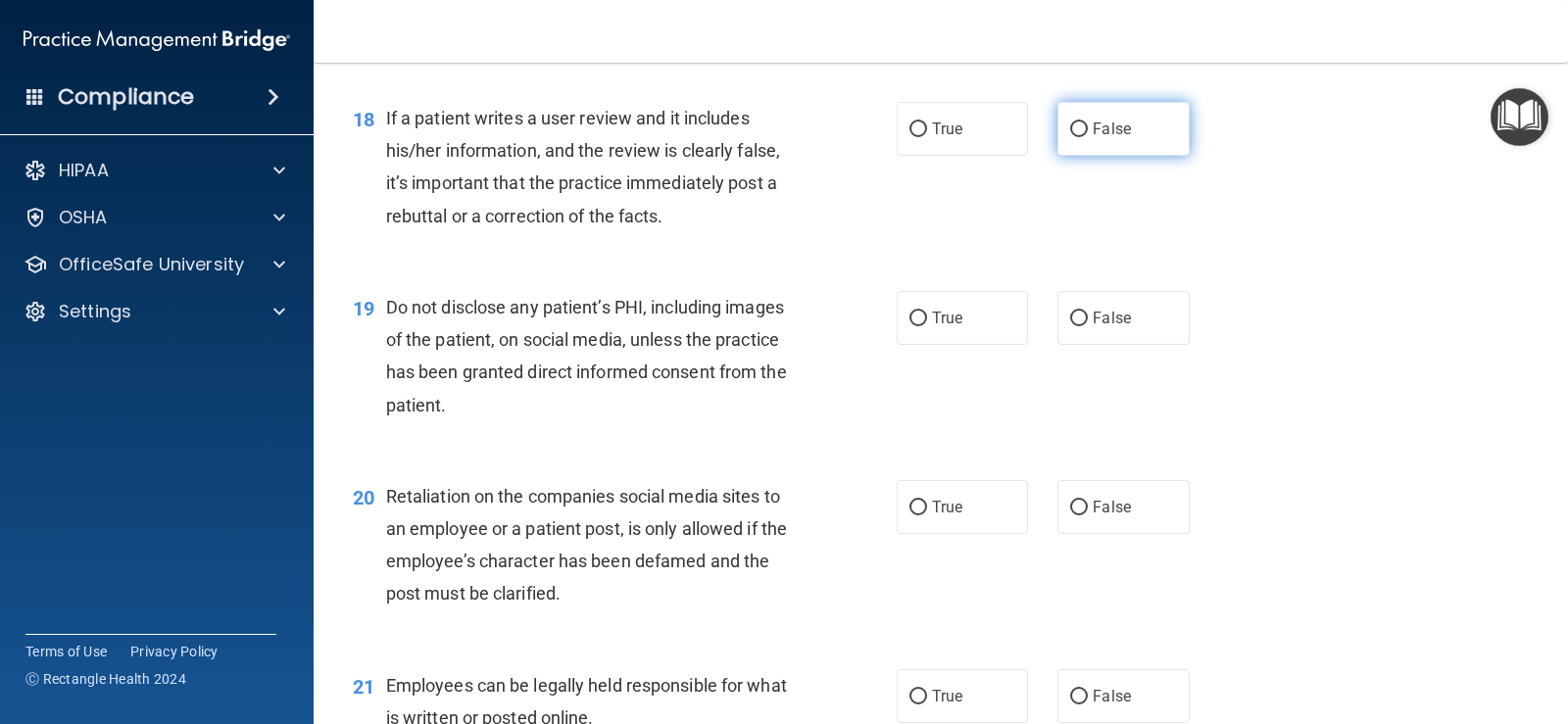
click at [1071, 137] on input "False" at bounding box center [1079, 130] width 18 height 15
radio input "true"
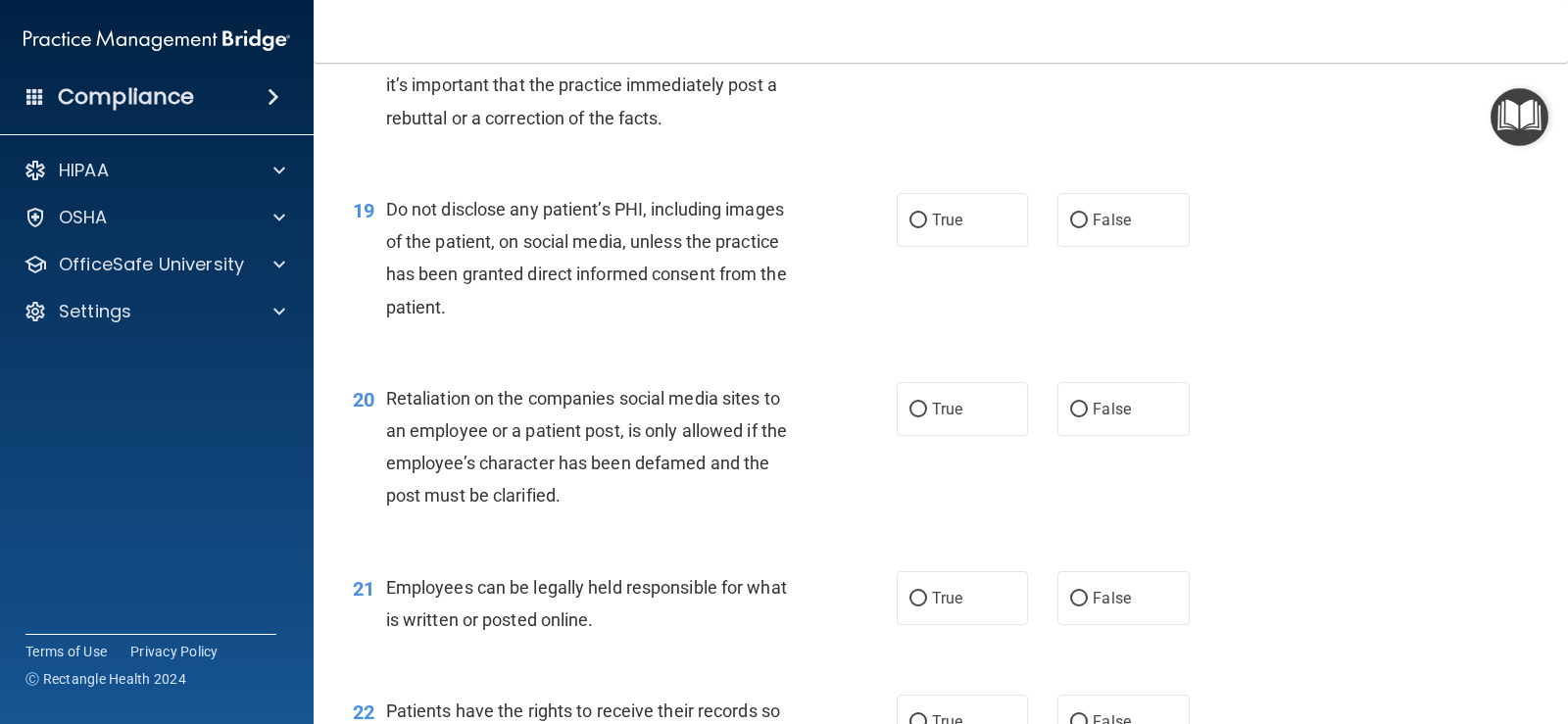
scroll to position [3429, 0]
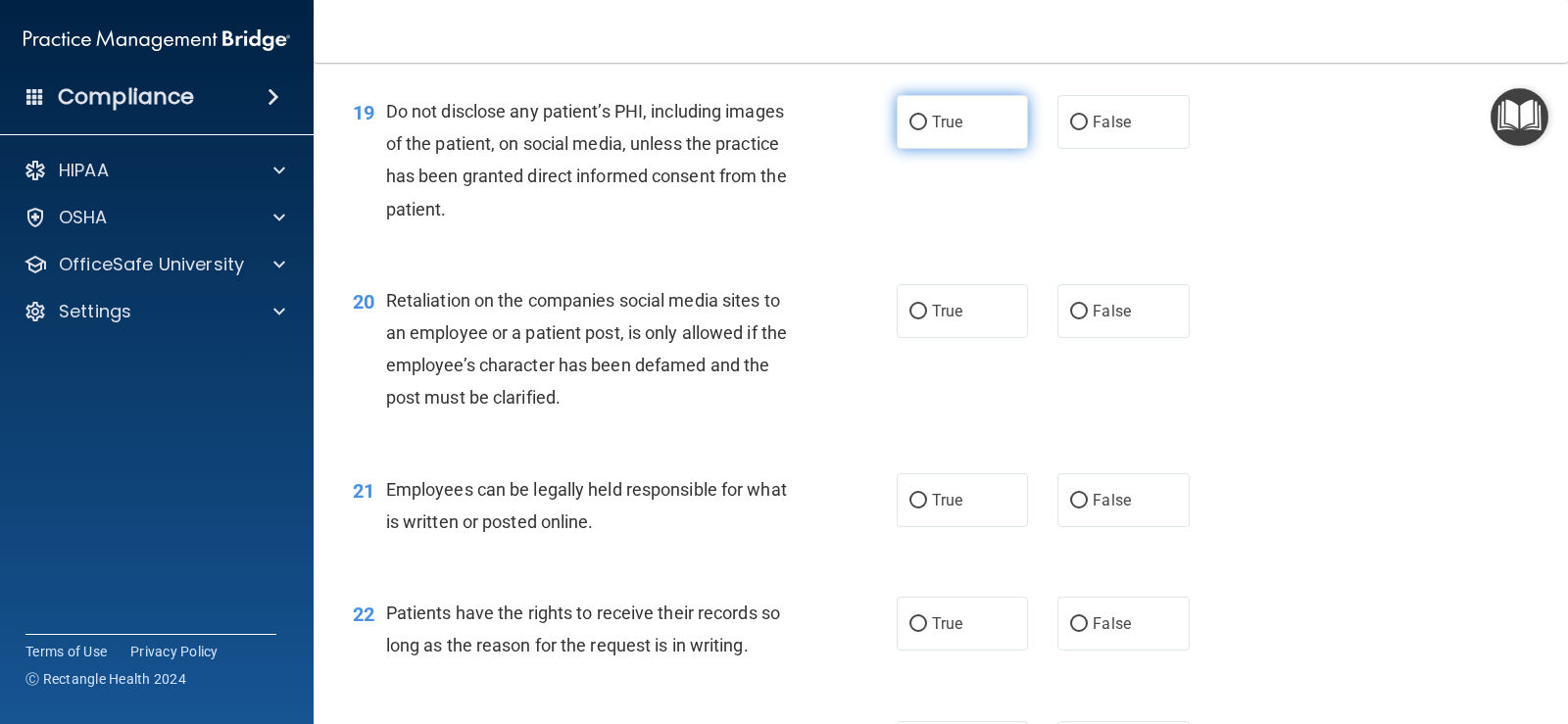
click at [922, 126] on label "True" at bounding box center [962, 122] width 132 height 53
click at [922, 126] on input "True" at bounding box center [918, 123] width 18 height 15
radio input "true"
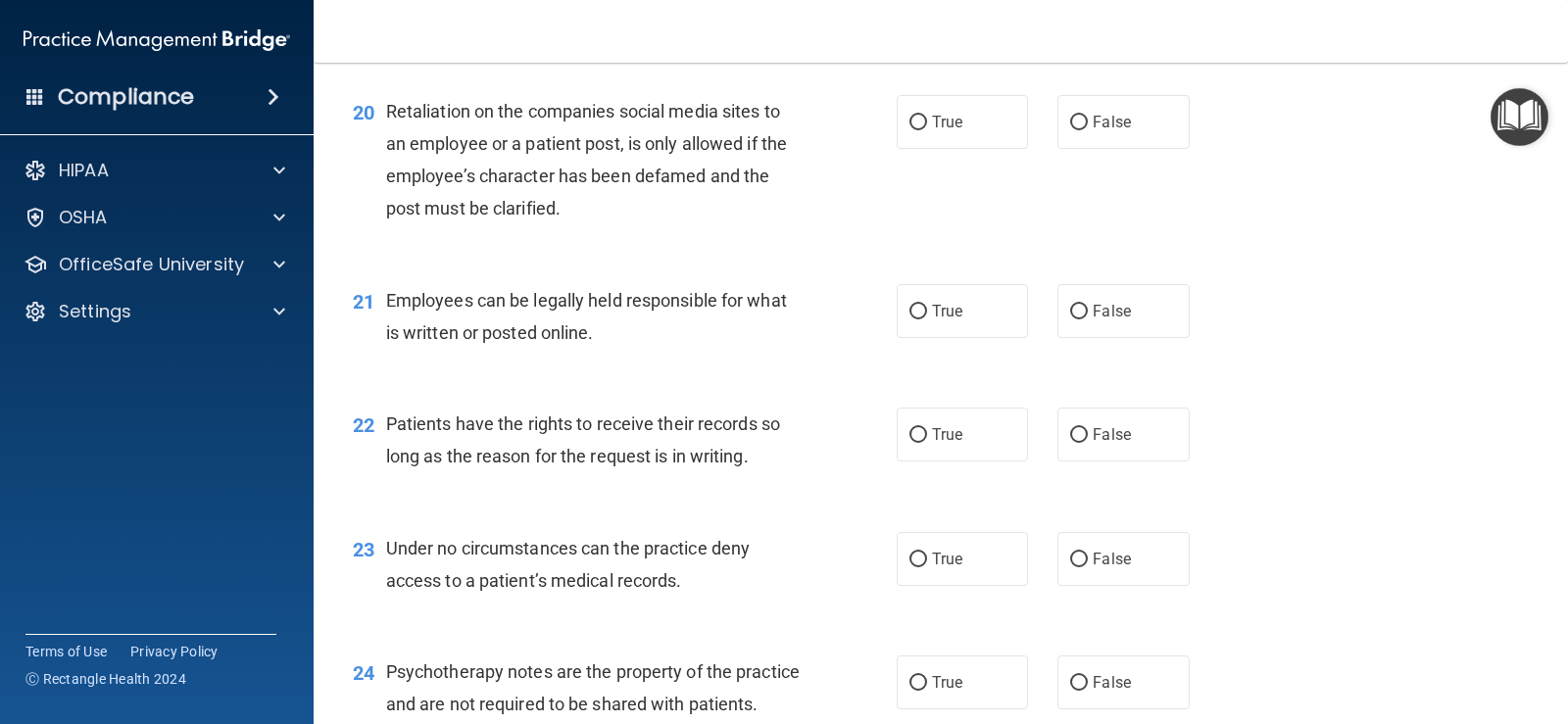
scroll to position [3625, 0]
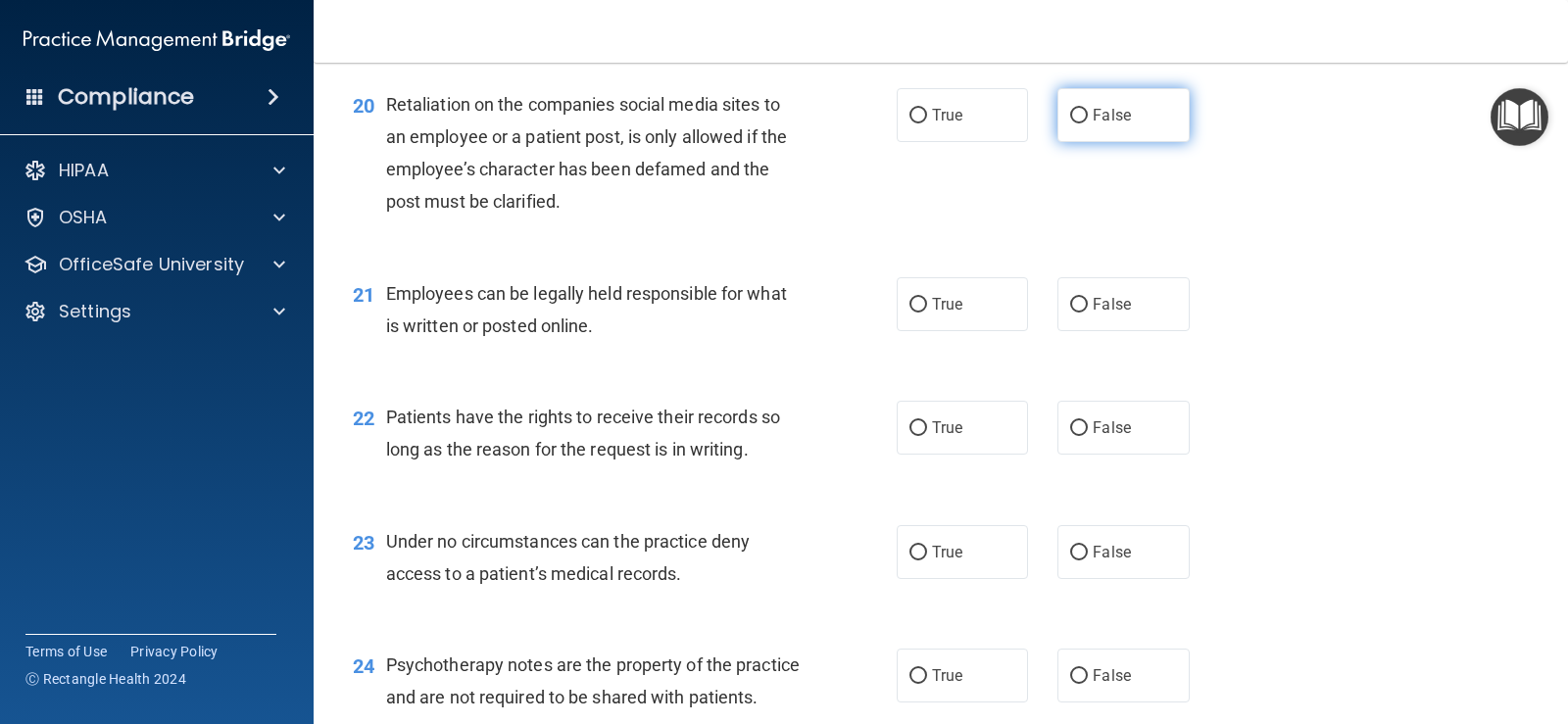
click at [1098, 141] on label "False" at bounding box center [1123, 115] width 132 height 53
click at [1088, 124] on input "False" at bounding box center [1079, 116] width 18 height 15
radio input "true"
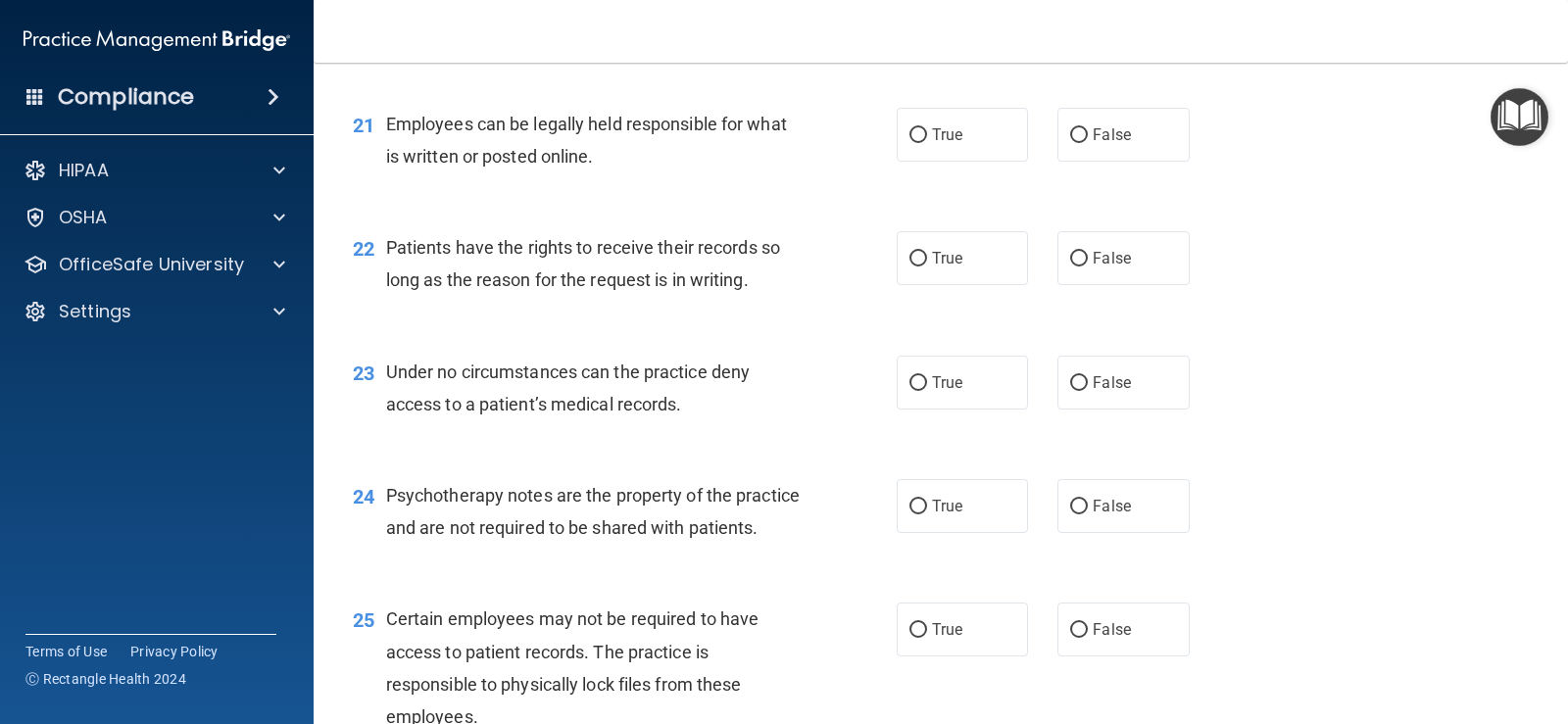
scroll to position [3821, 0]
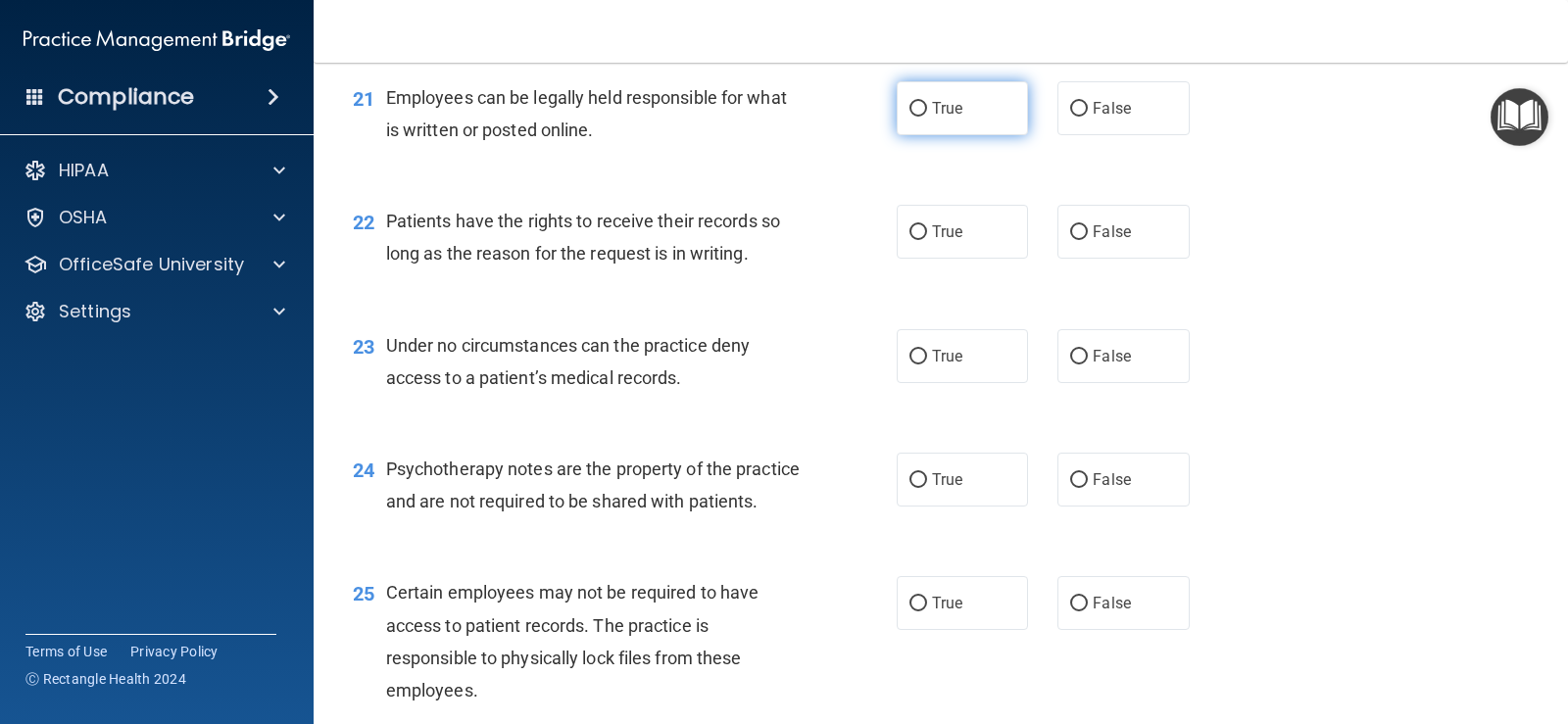
click at [965, 116] on label "True" at bounding box center [962, 108] width 132 height 53
click at [927, 116] on input "True" at bounding box center [918, 109] width 18 height 15
radio input "true"
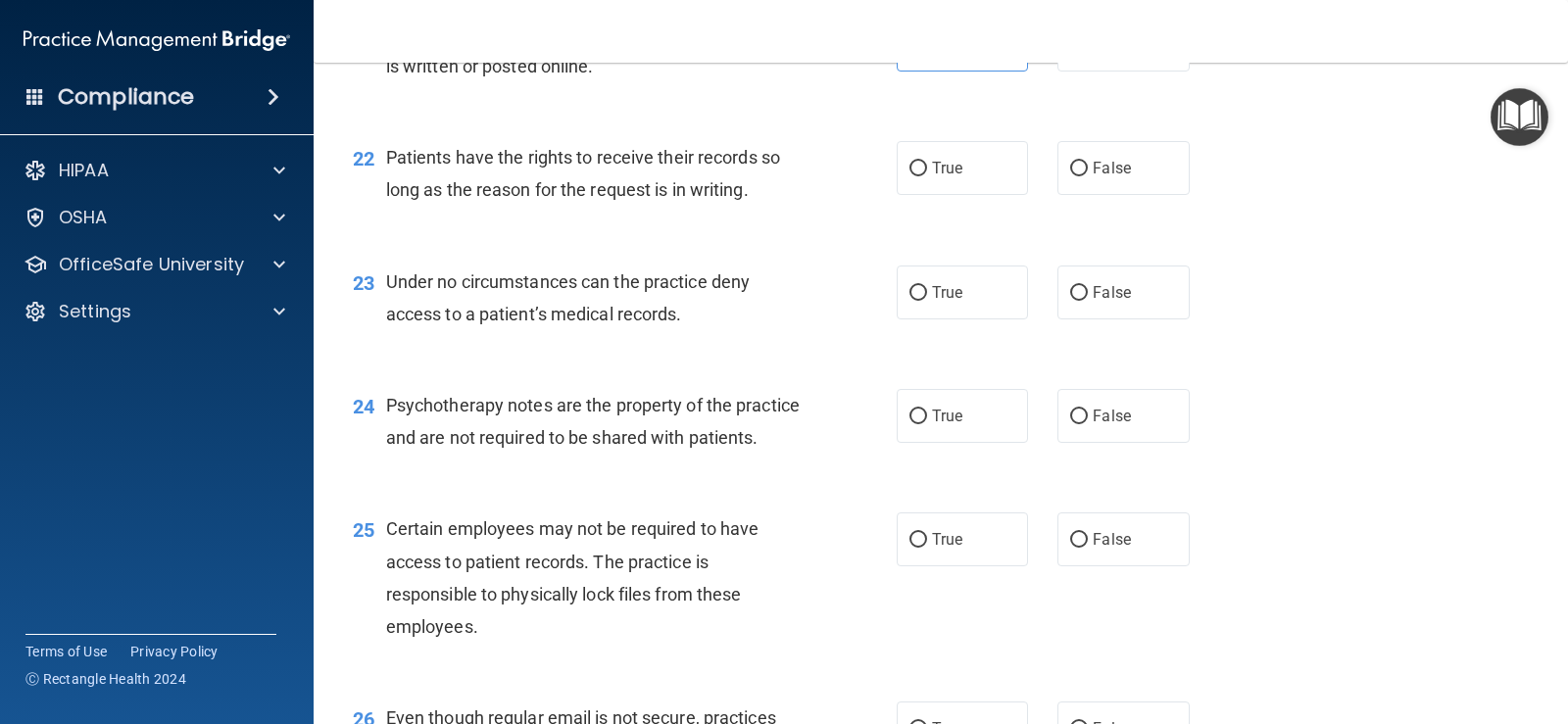
scroll to position [3920, 0]
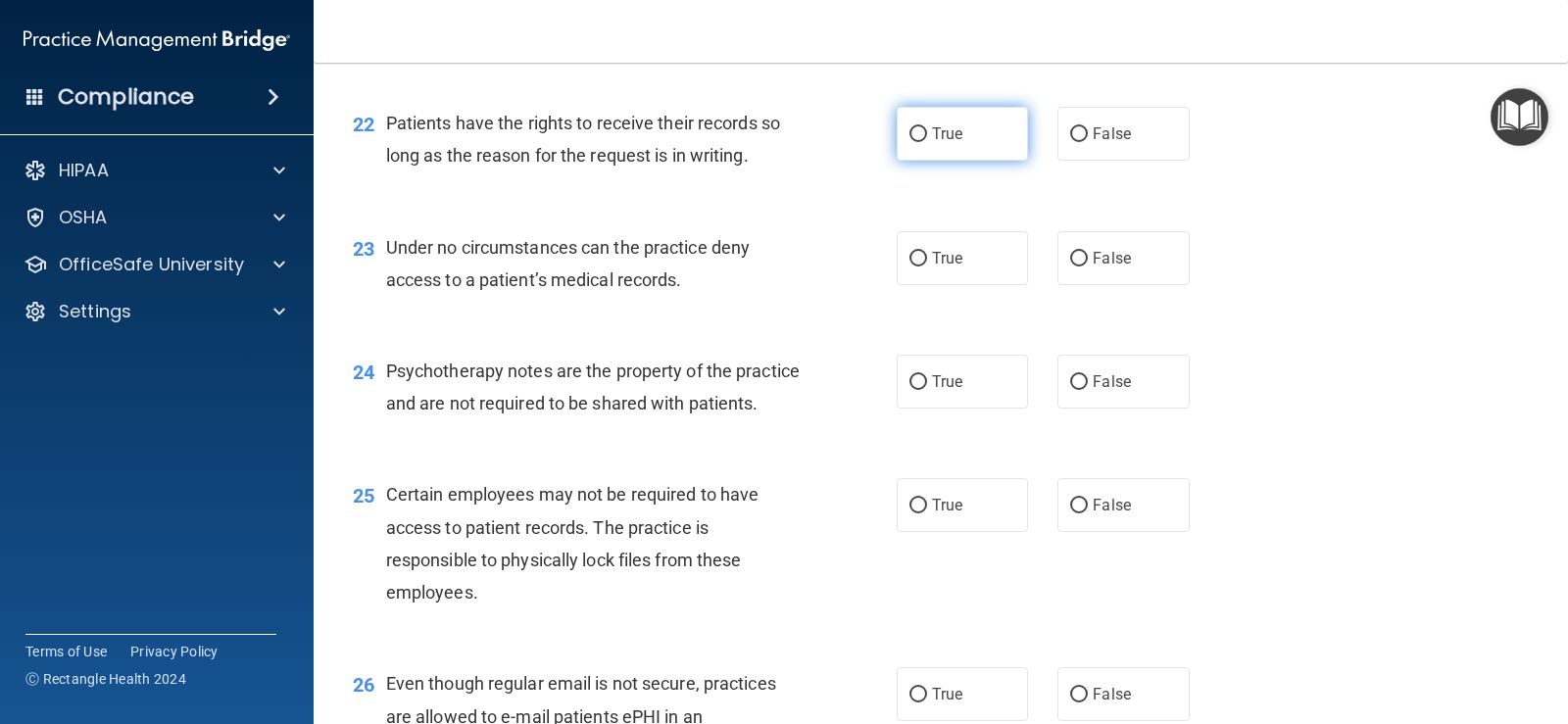
click at [909, 128] on input "True" at bounding box center [918, 135] width 18 height 15
radio input "true"
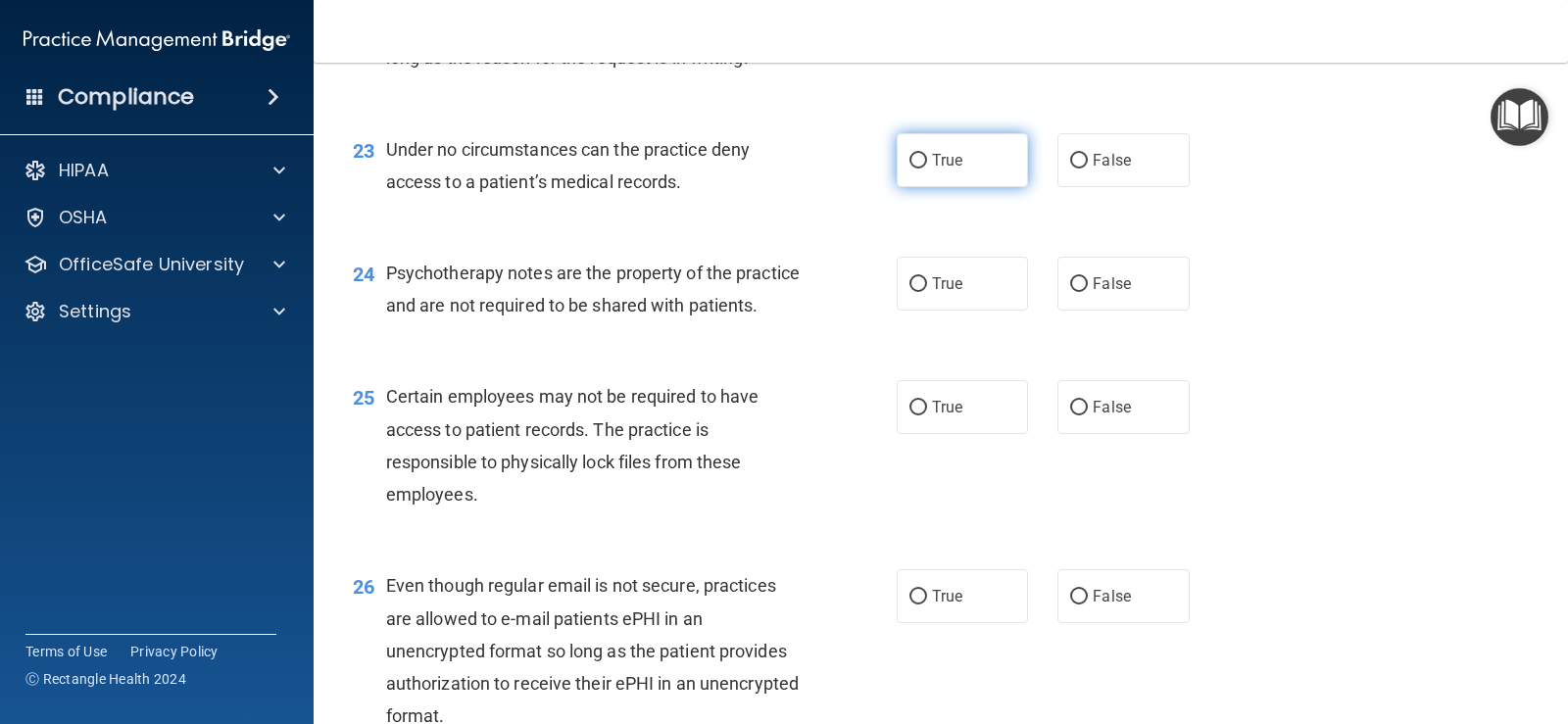
click at [918, 154] on input "True" at bounding box center [918, 161] width 18 height 15
radio input "true"
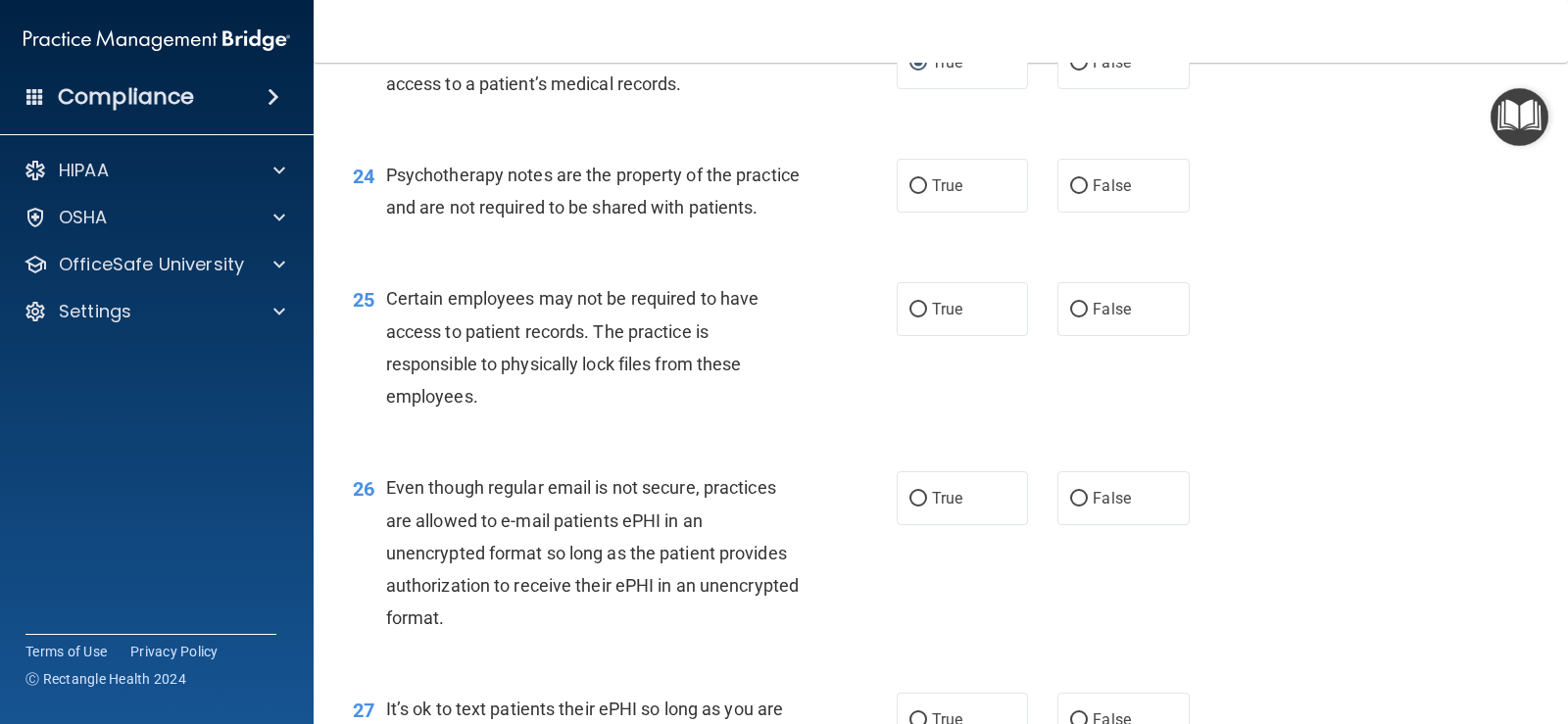
scroll to position [4213, 0]
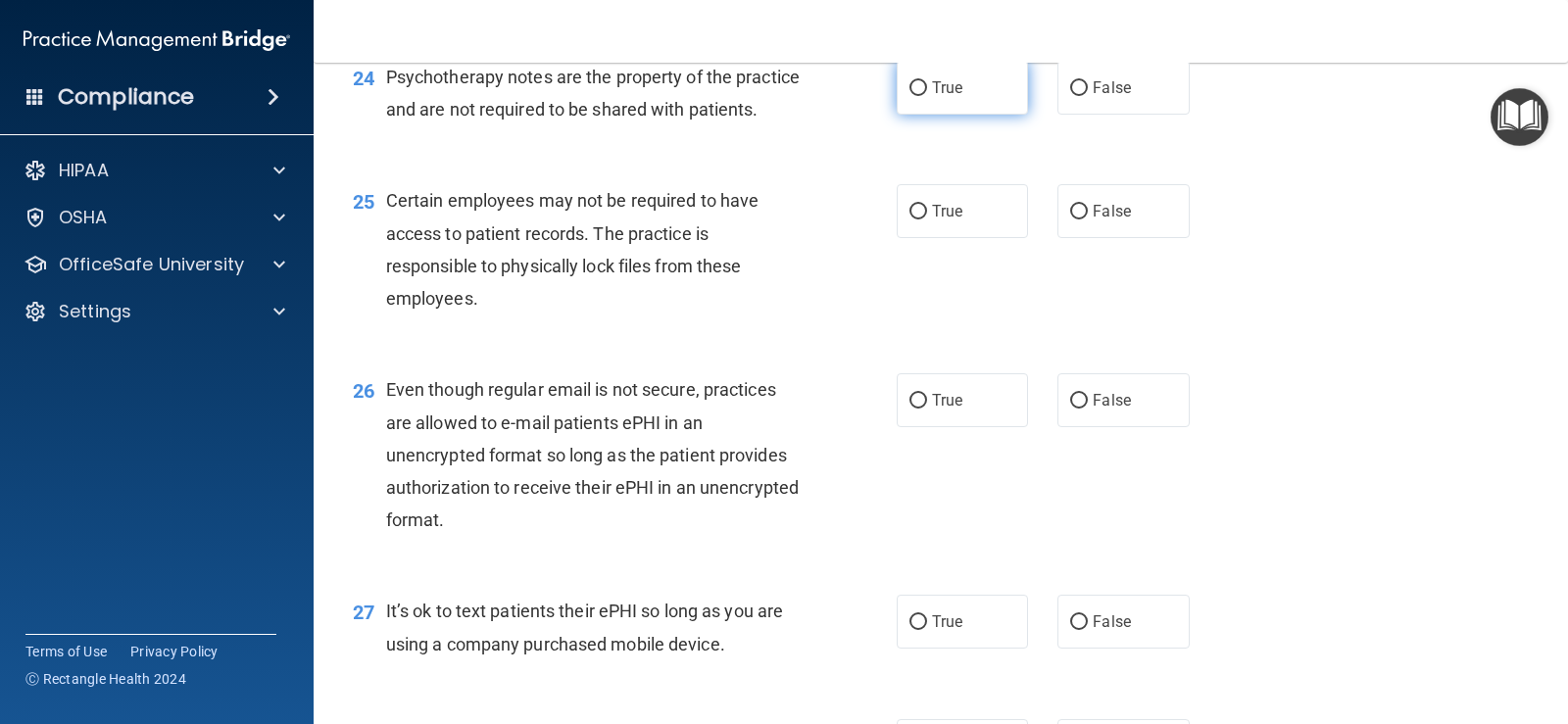
click at [916, 92] on input "True" at bounding box center [918, 88] width 18 height 15
radio input "true"
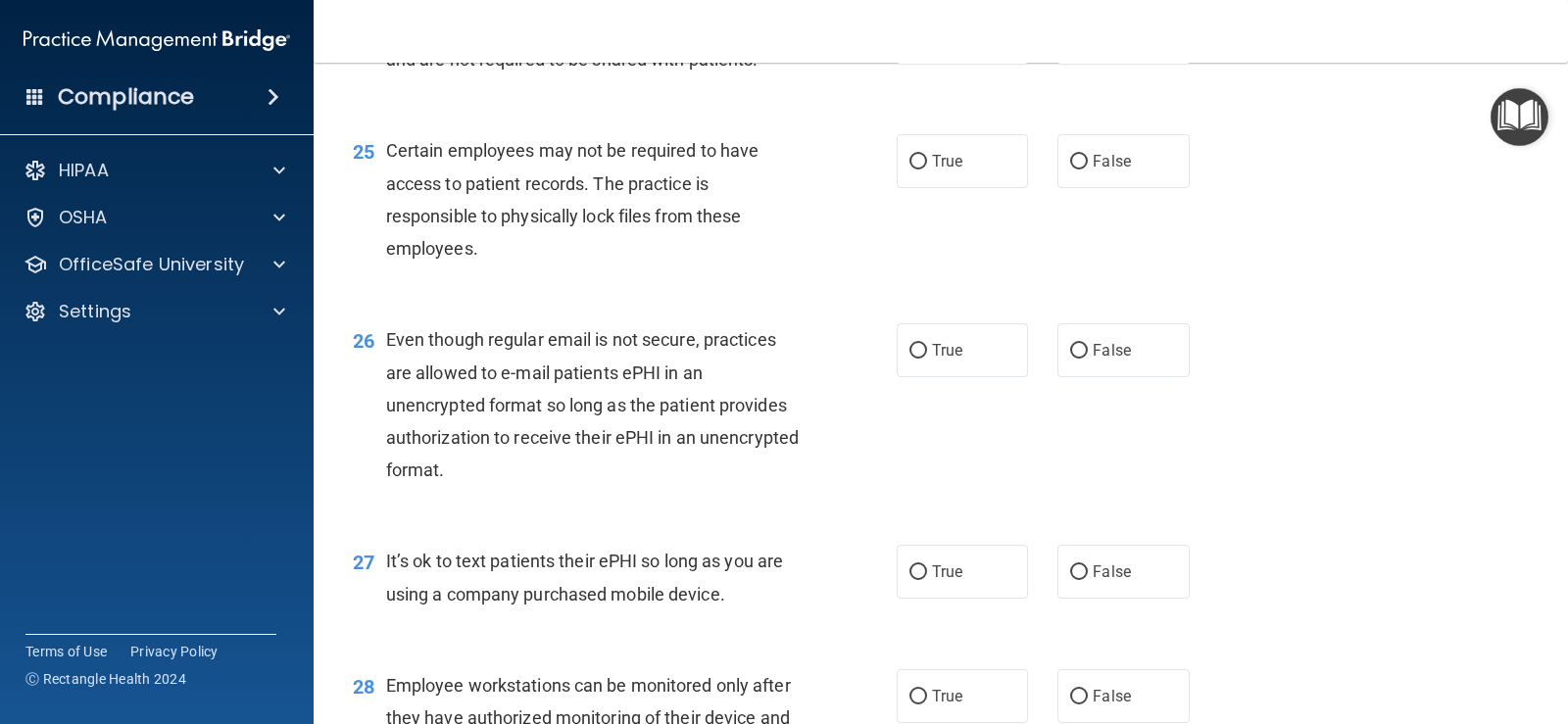
scroll to position [4311, 0]
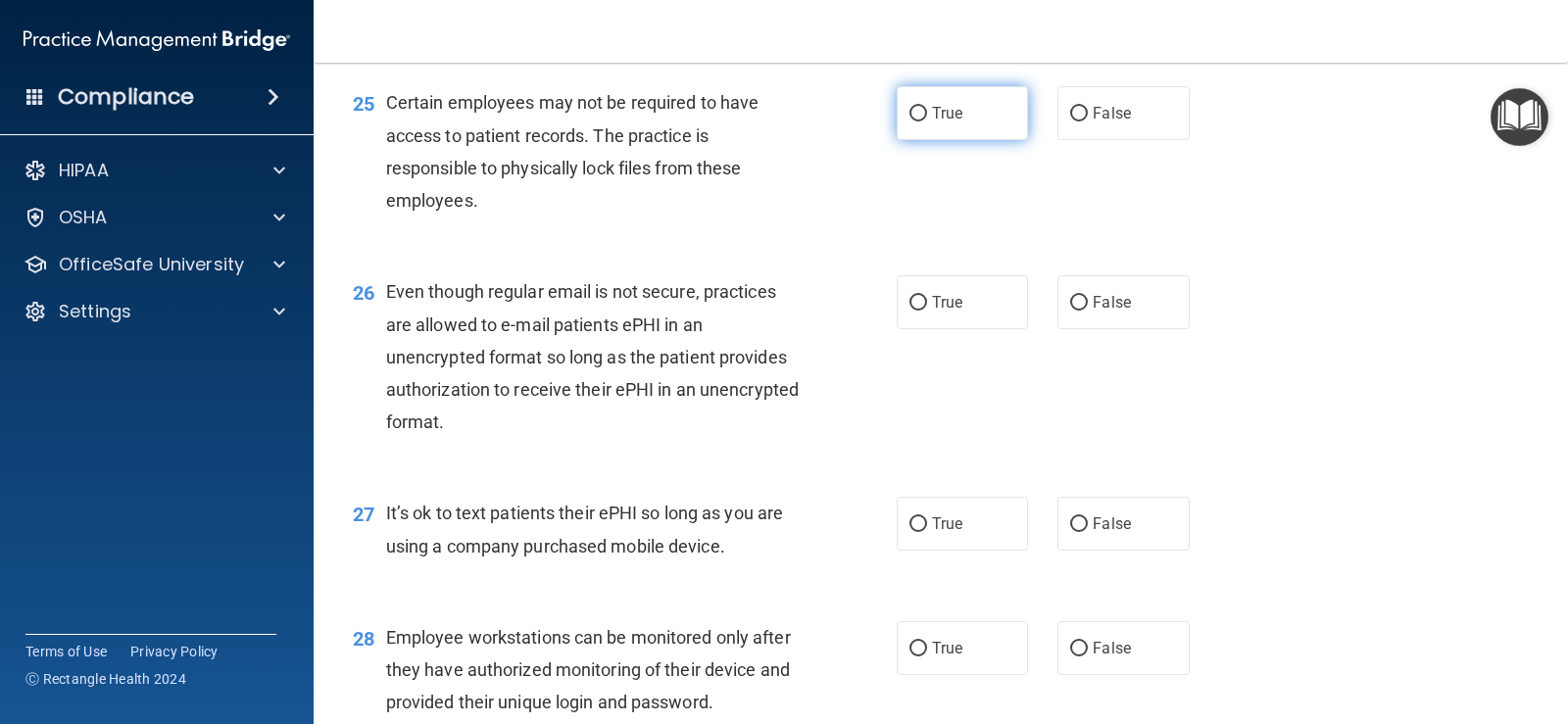
click at [932, 123] on span "True" at bounding box center [947, 113] width 31 height 19
click at [927, 122] on input "True" at bounding box center [918, 114] width 18 height 15
radio input "true"
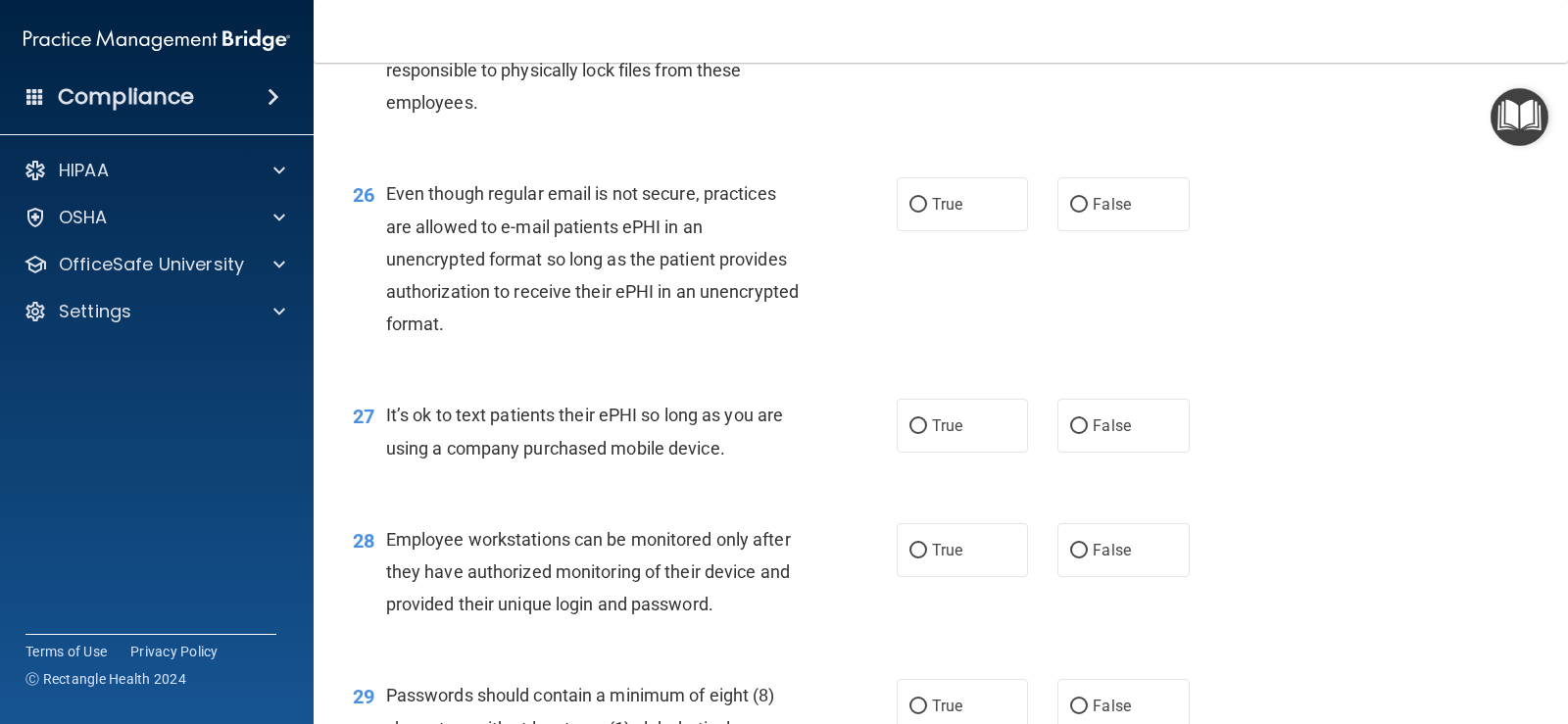
scroll to position [4507, 0]
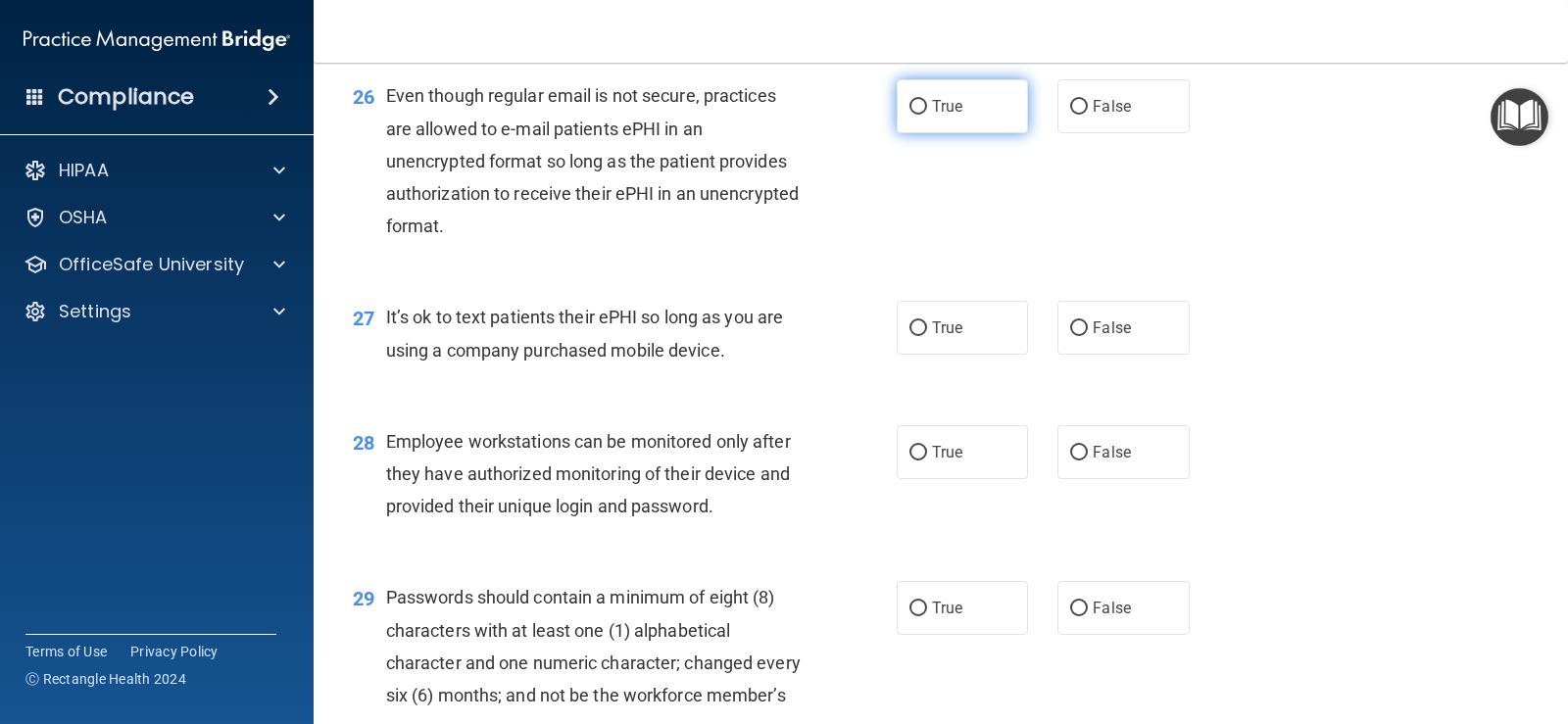
click at [909, 115] on input "True" at bounding box center [918, 107] width 18 height 15
radio input "true"
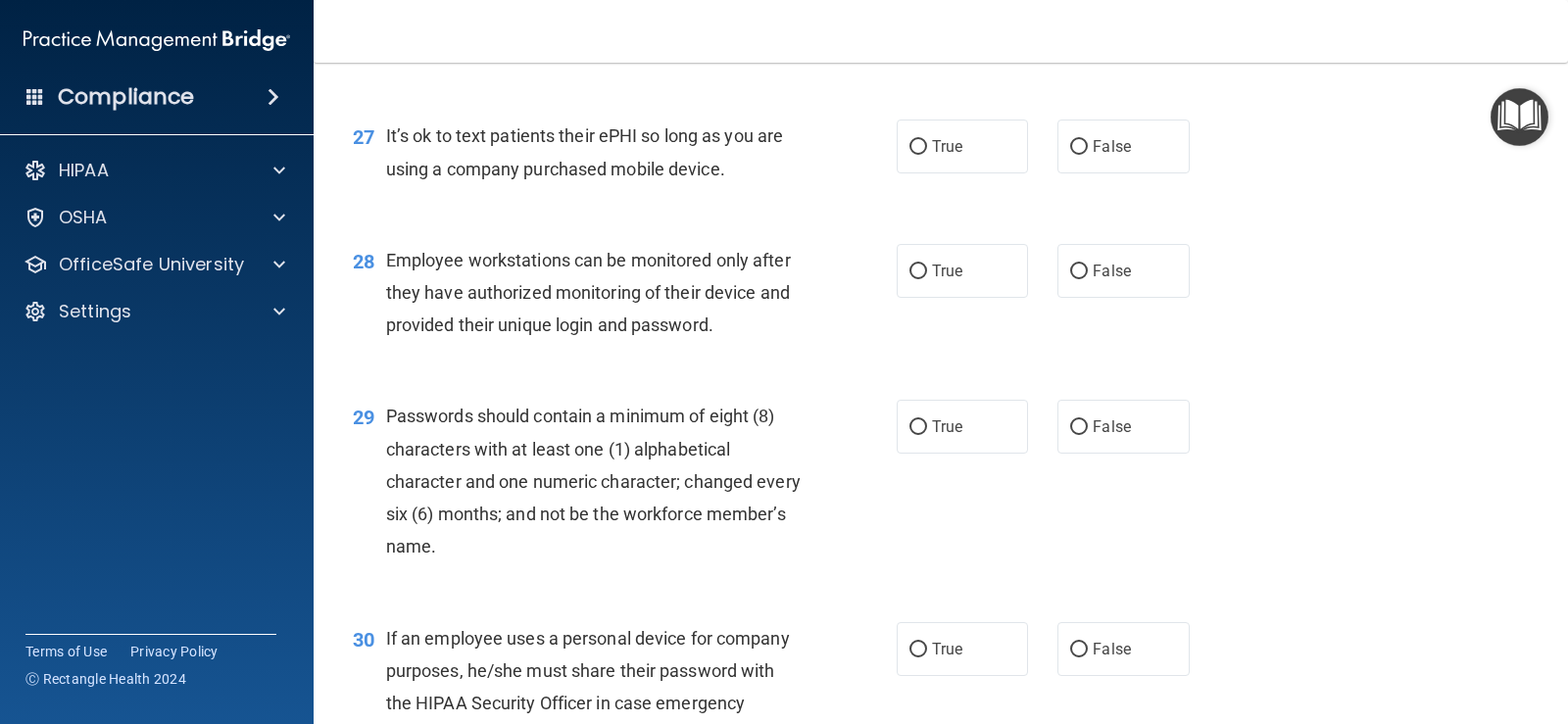
scroll to position [4703, 0]
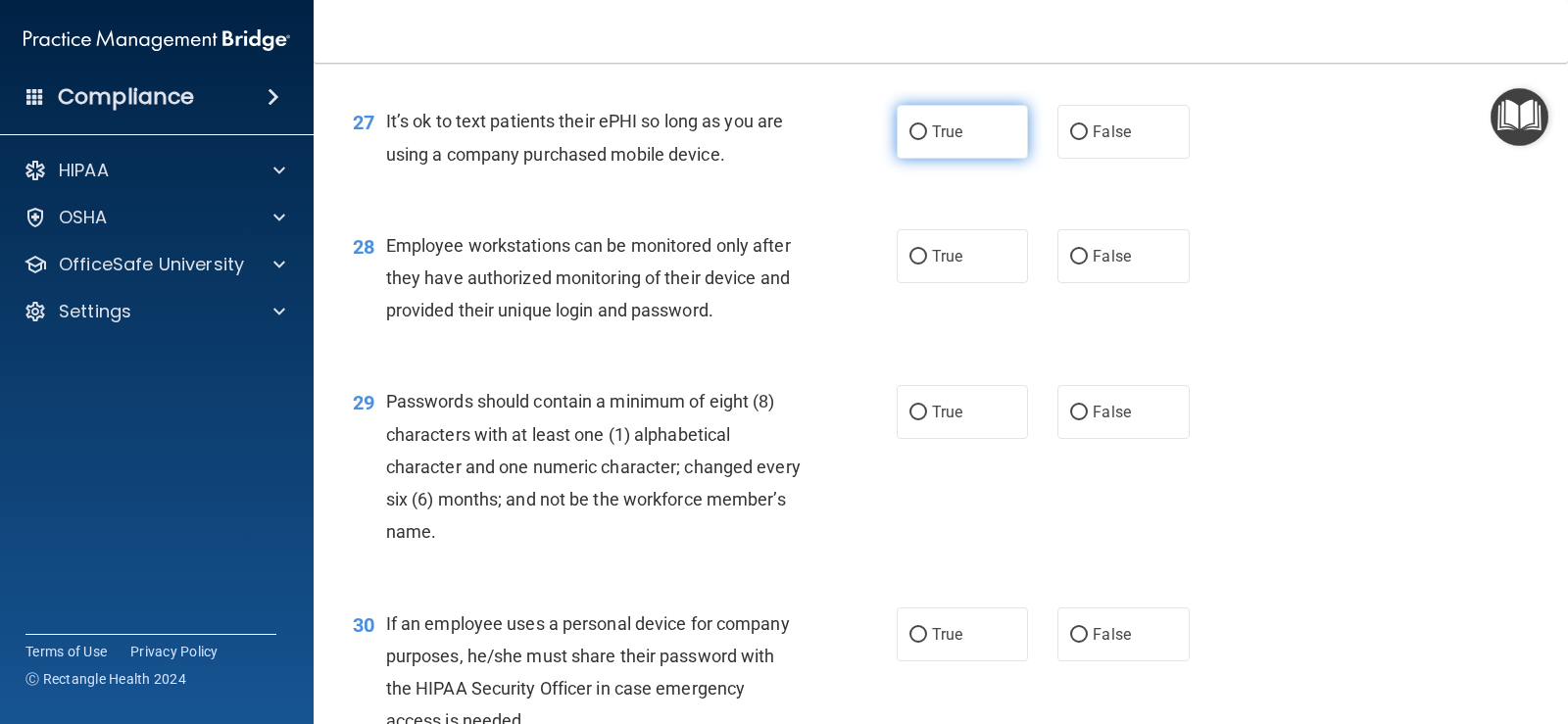
click at [896, 158] on label "True" at bounding box center [962, 132] width 132 height 53
click at [909, 140] on input "True" at bounding box center [918, 133] width 18 height 15
radio input "true"
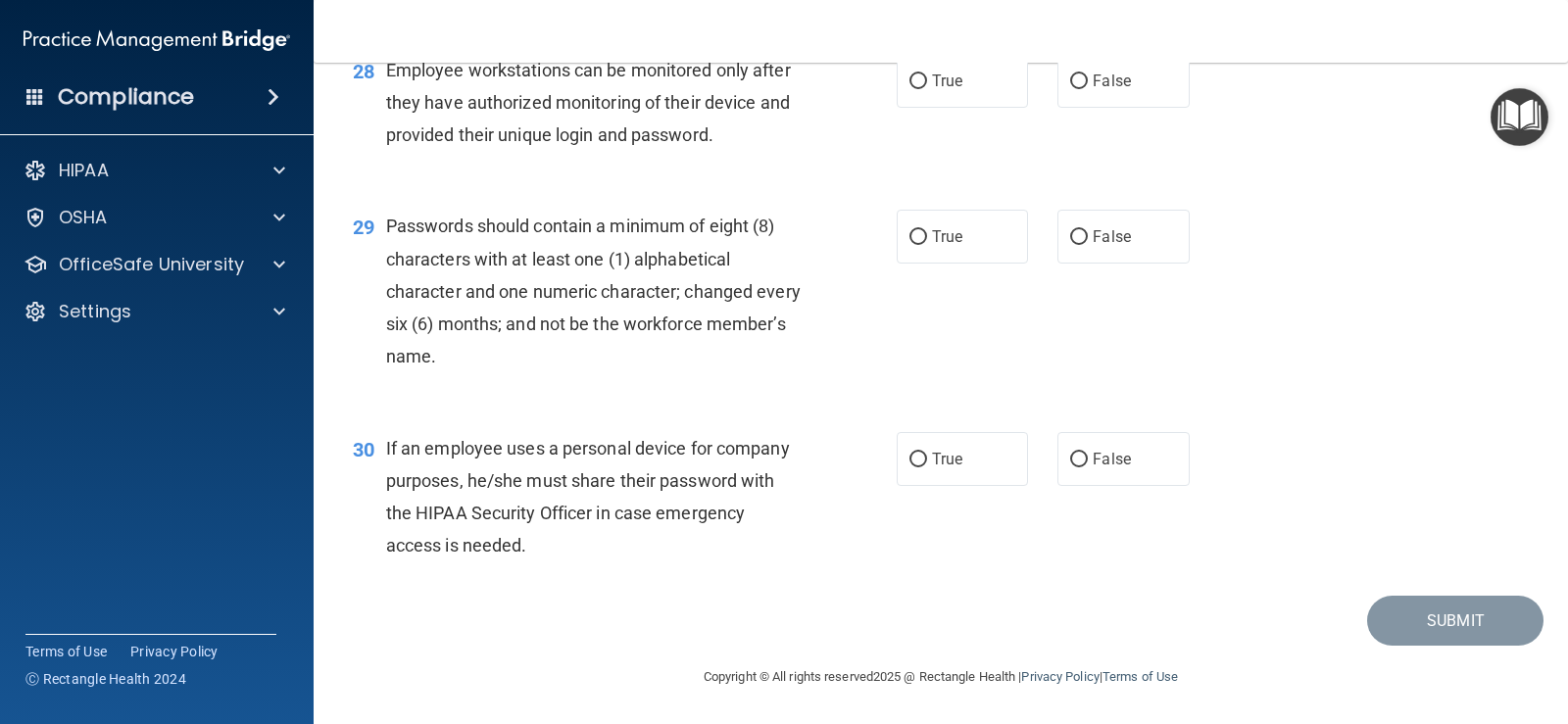
scroll to position [4899, 0]
click at [1073, 89] on input "False" at bounding box center [1079, 81] width 18 height 15
radio input "true"
click at [959, 218] on label "True" at bounding box center [962, 236] width 132 height 53
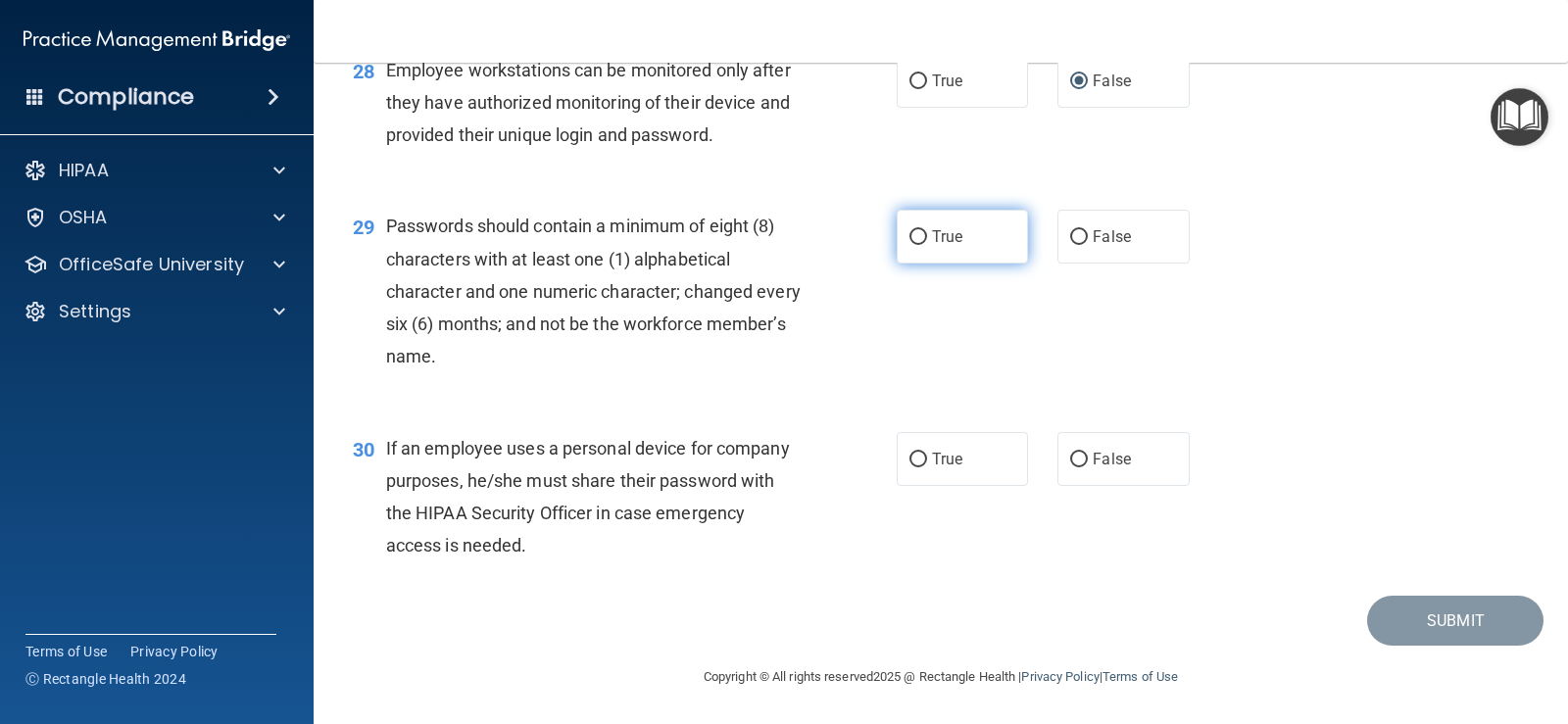
click at [927, 230] on input "True" at bounding box center [918, 237] width 18 height 15
radio input "true"
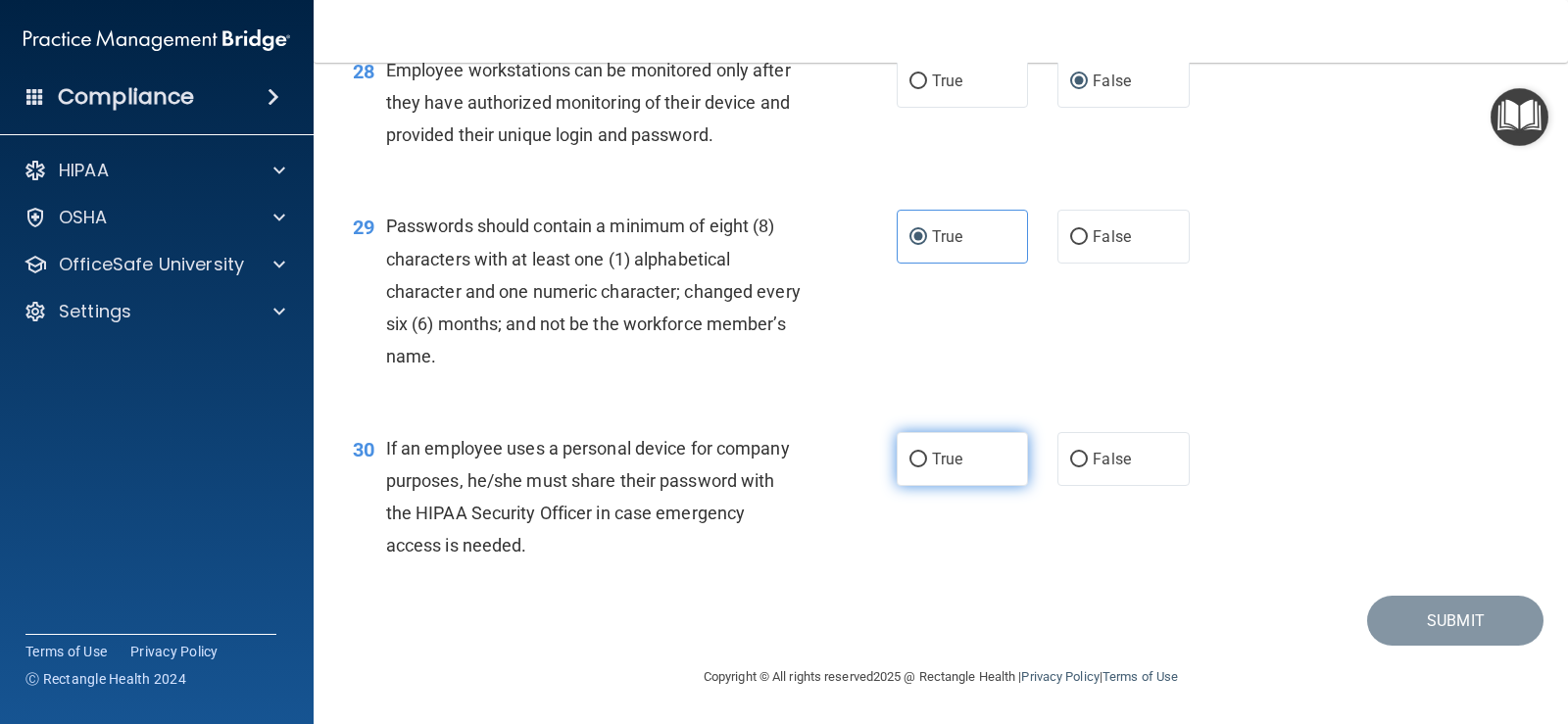
click at [909, 462] on input "True" at bounding box center [918, 460] width 18 height 15
radio input "true"
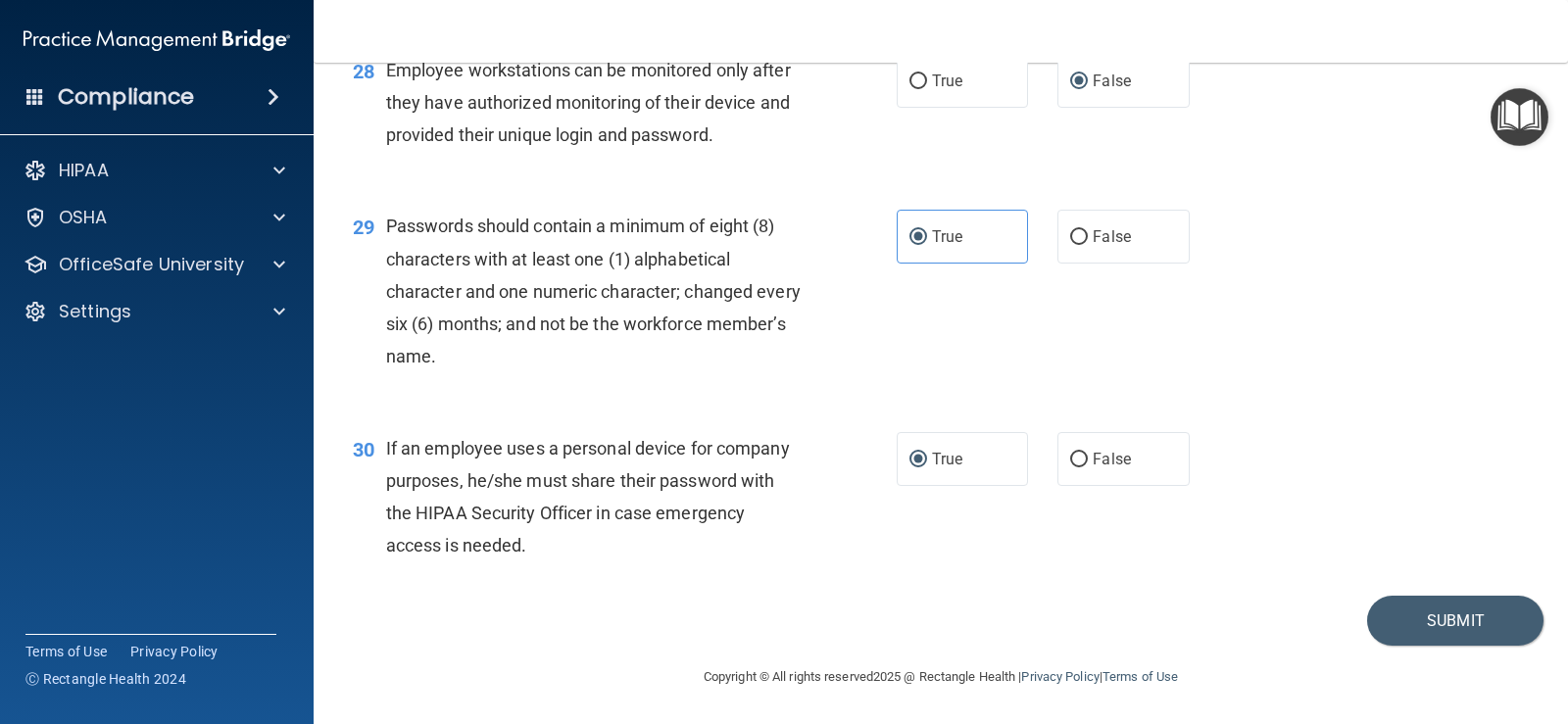
scroll to position [4813, 0]
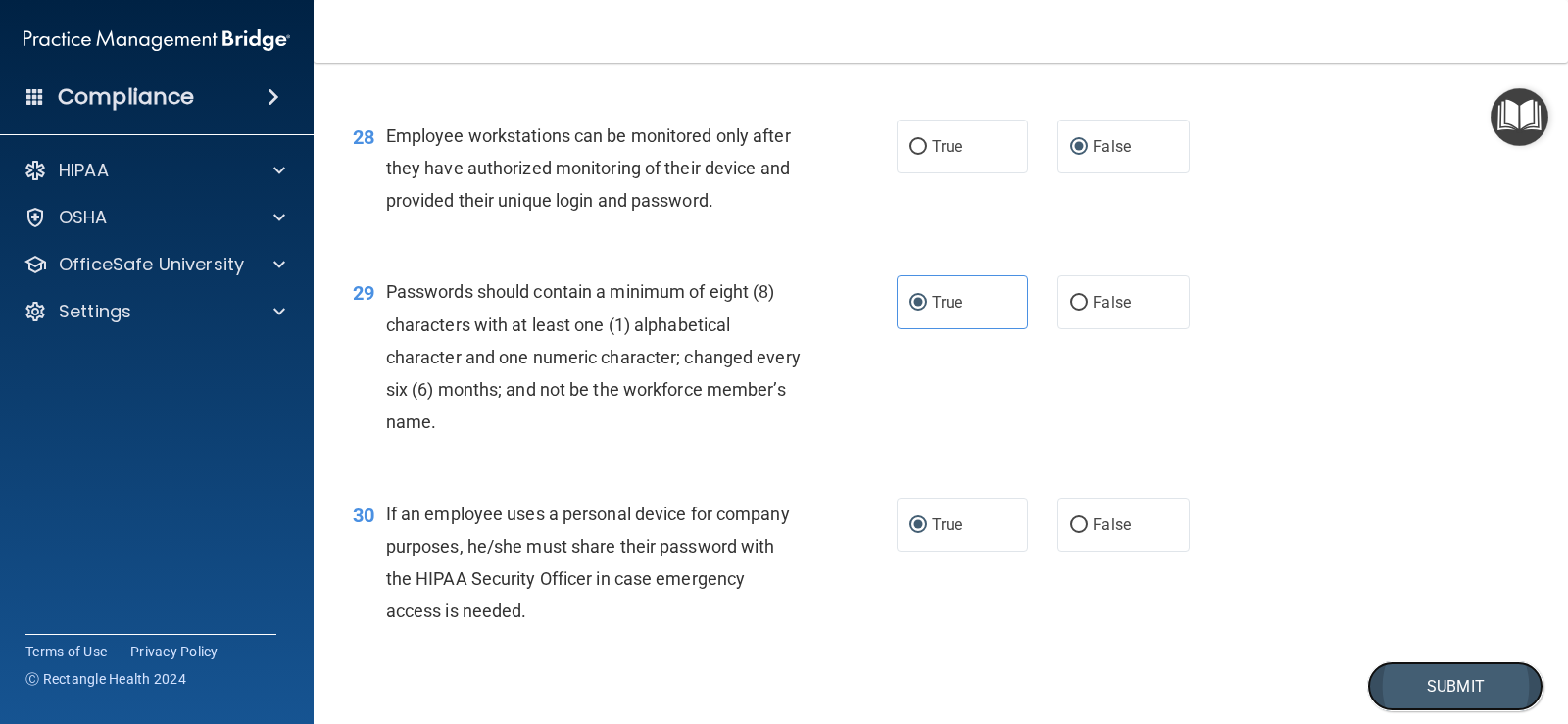
click at [1477, 709] on button "Submit" at bounding box center [1455, 686] width 176 height 50
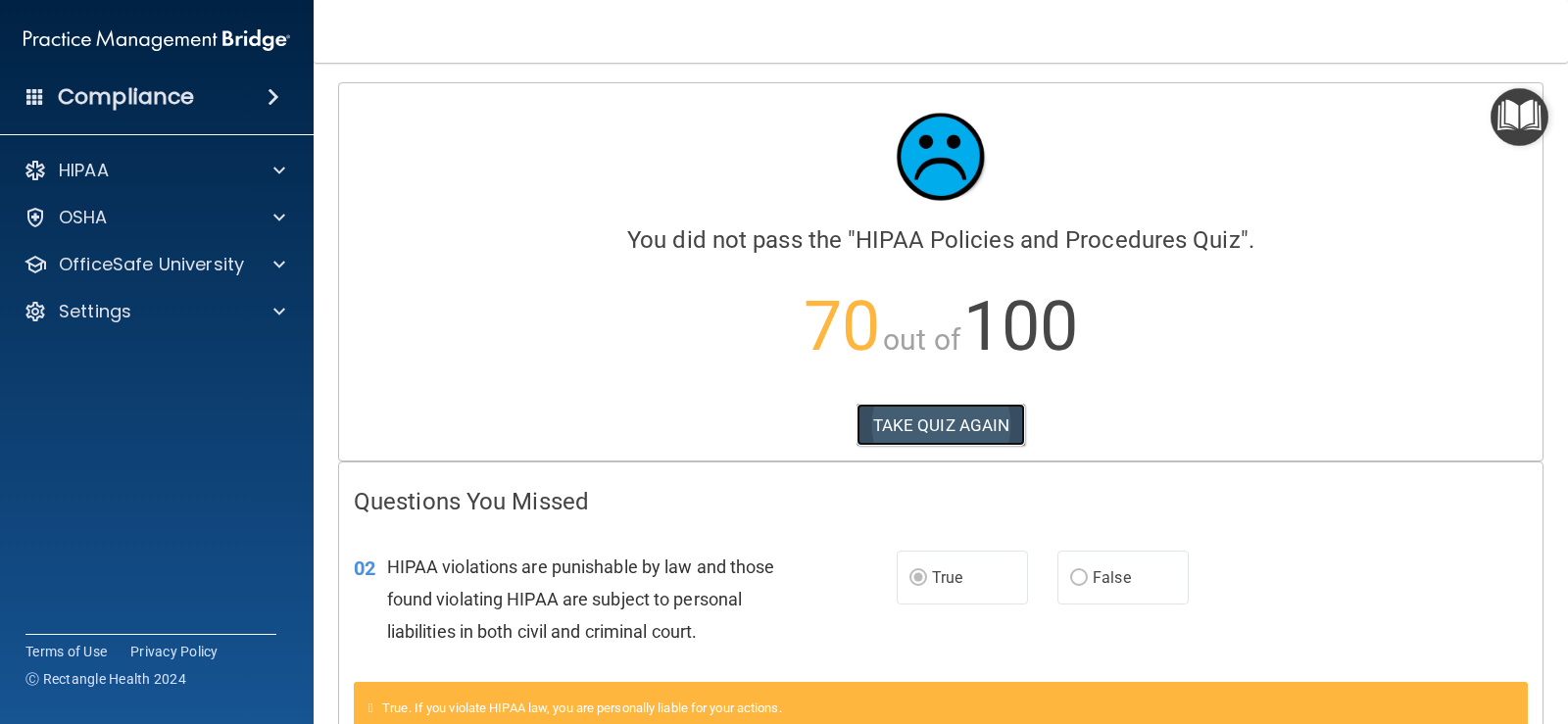
click at [905, 431] on button "TAKE QUIZ AGAIN" at bounding box center [941, 425] width 169 height 44
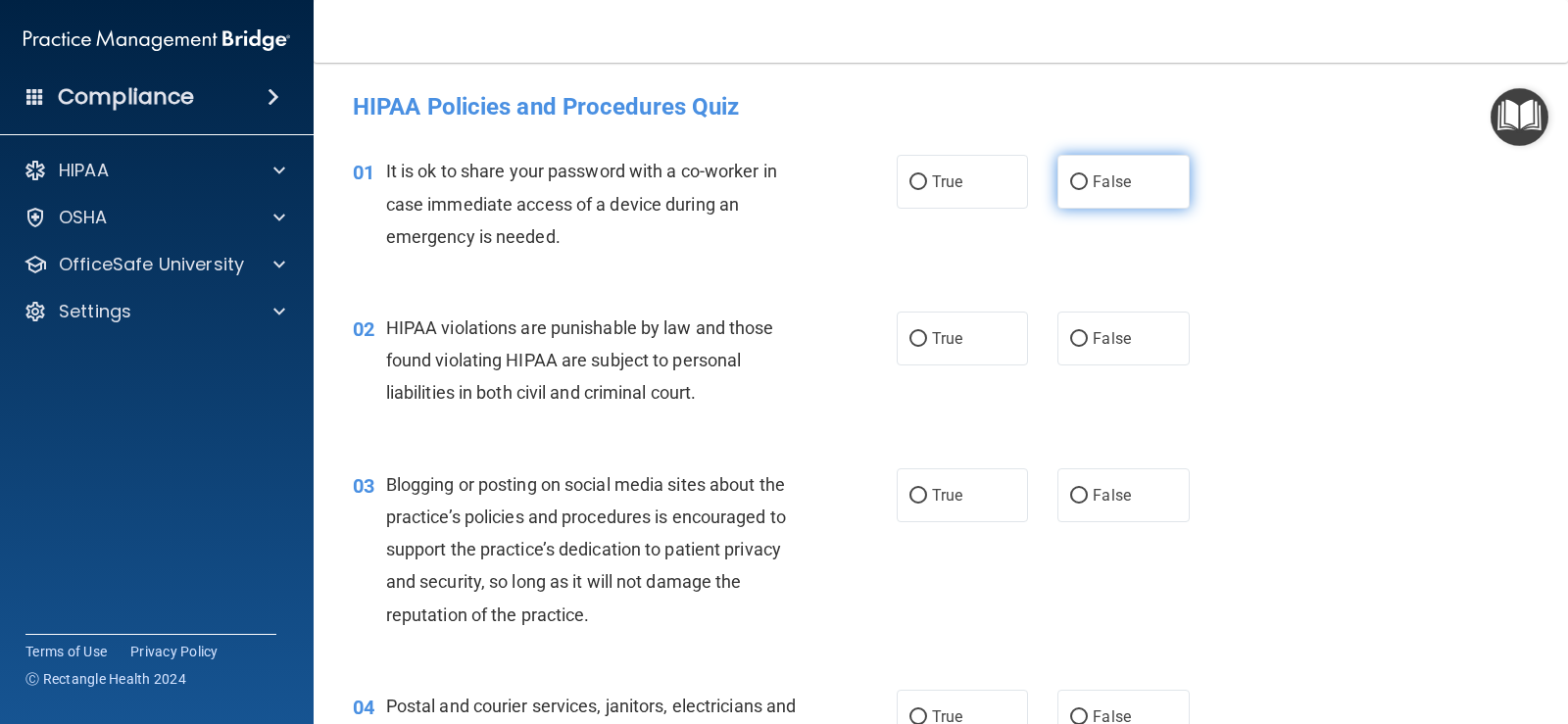
click at [1071, 180] on input "False" at bounding box center [1079, 182] width 18 height 15
radio input "true"
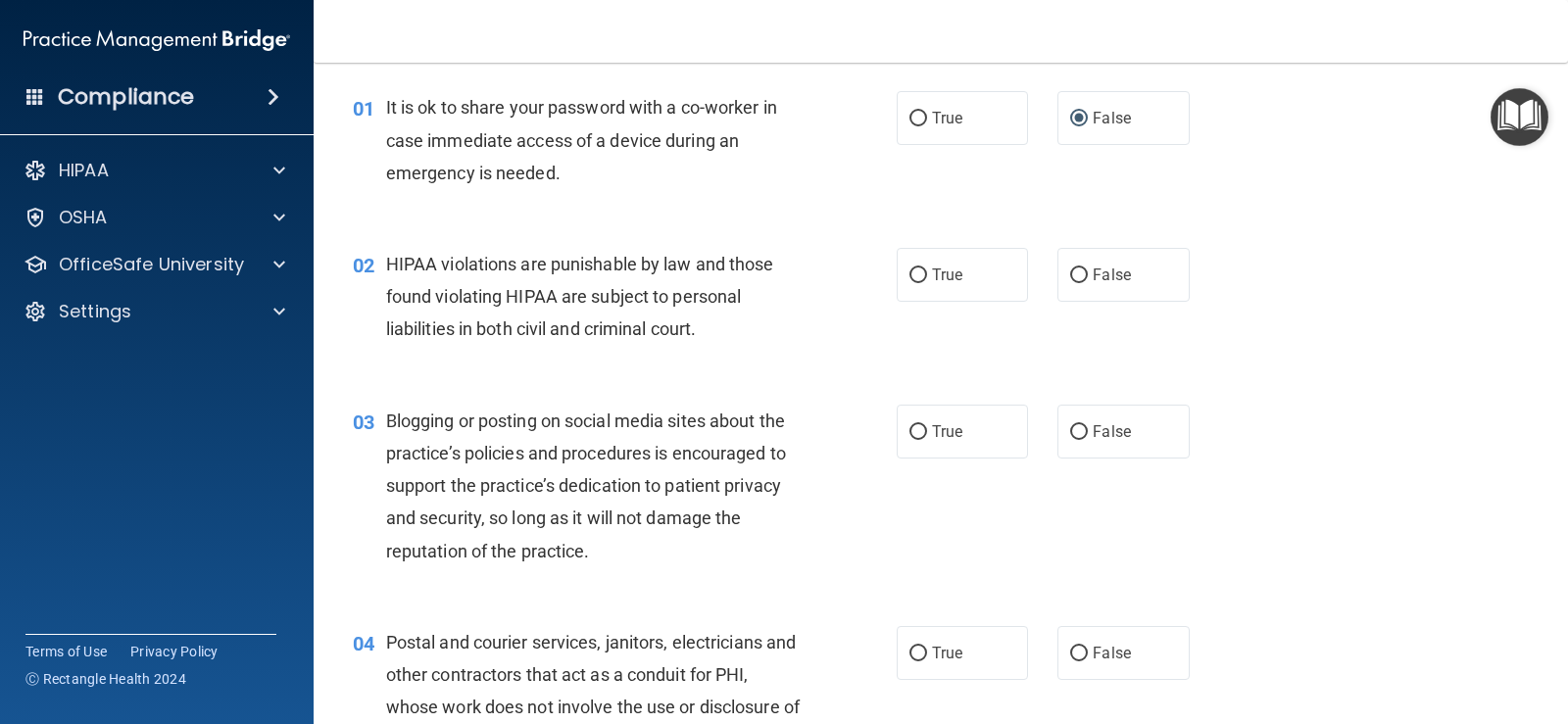
scroll to position [98, 0]
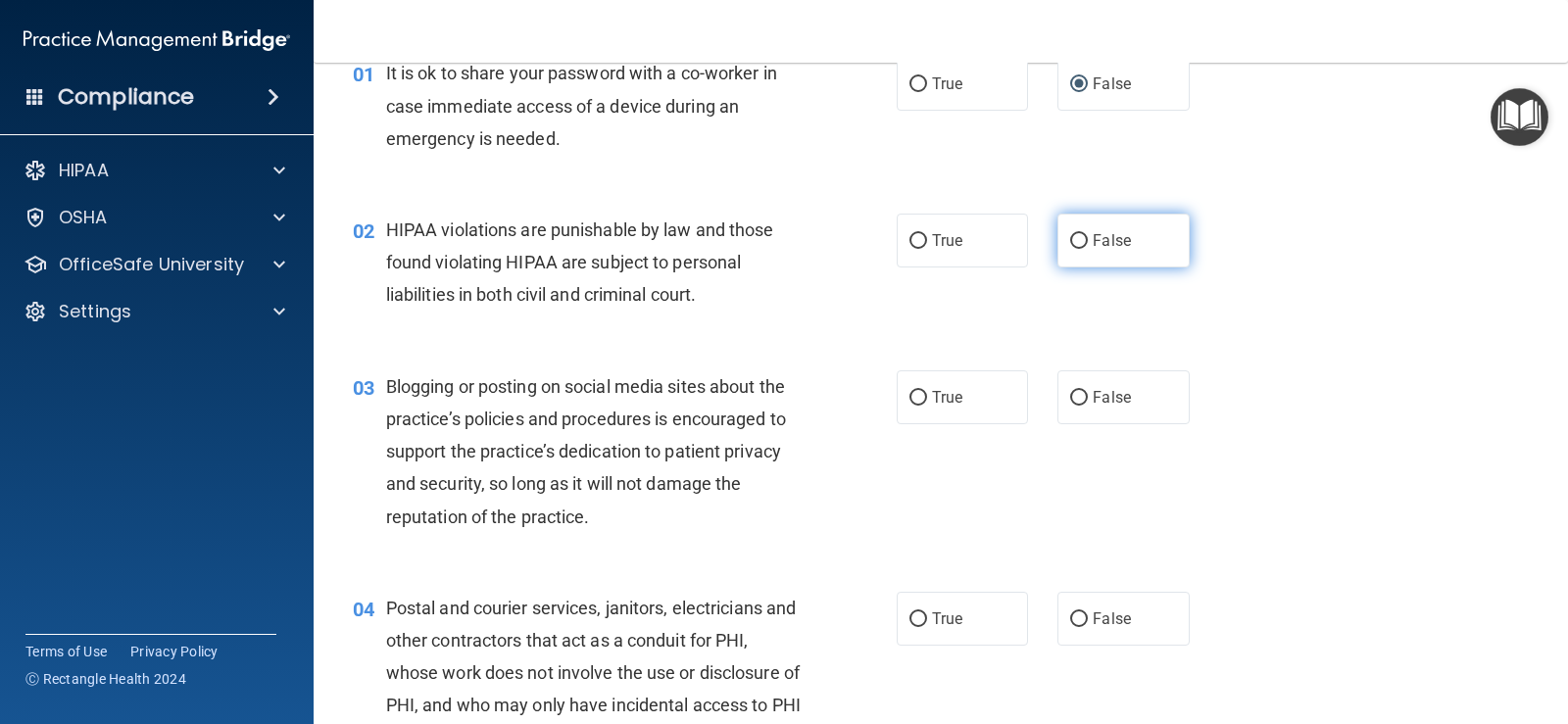
click at [1078, 242] on input "False" at bounding box center [1079, 241] width 18 height 15
radio input "true"
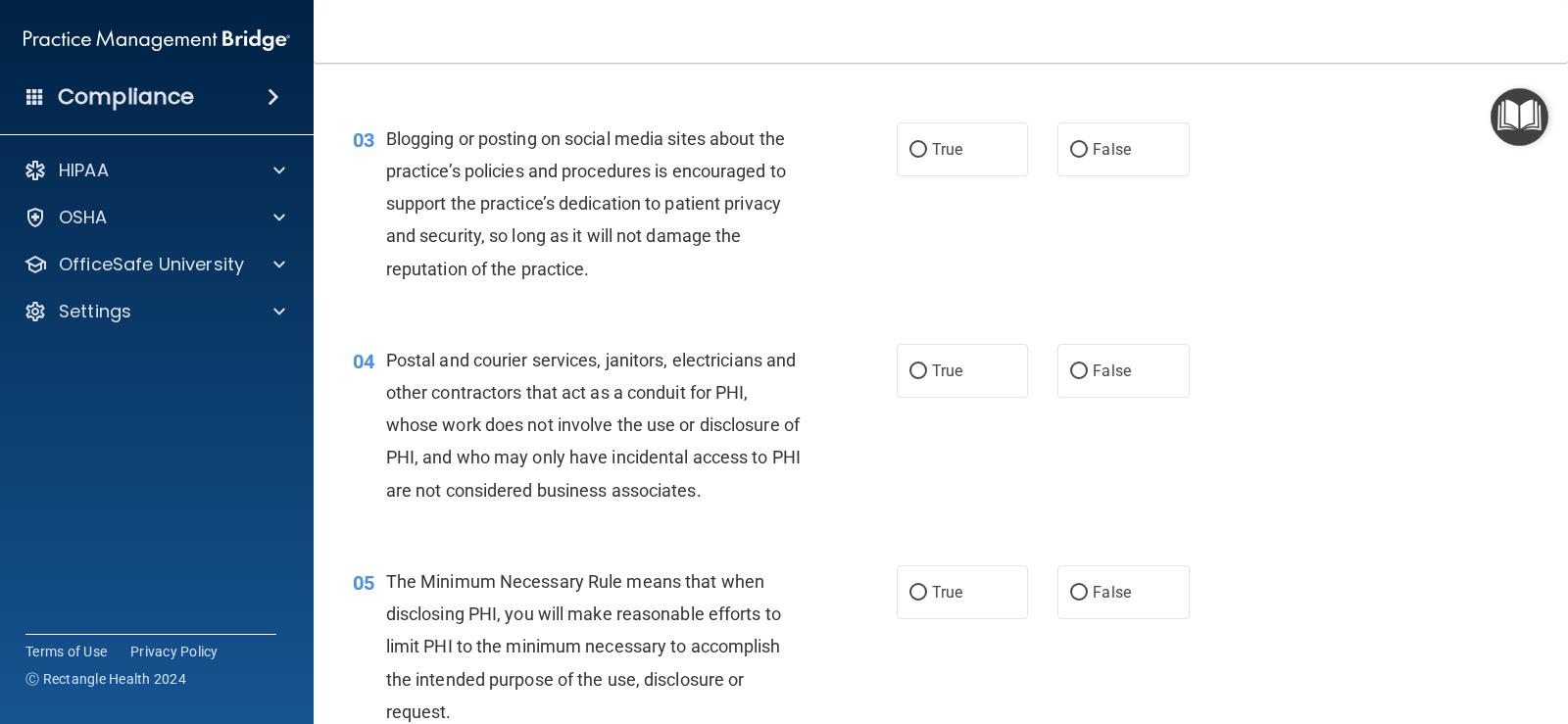
scroll to position [392, 0]
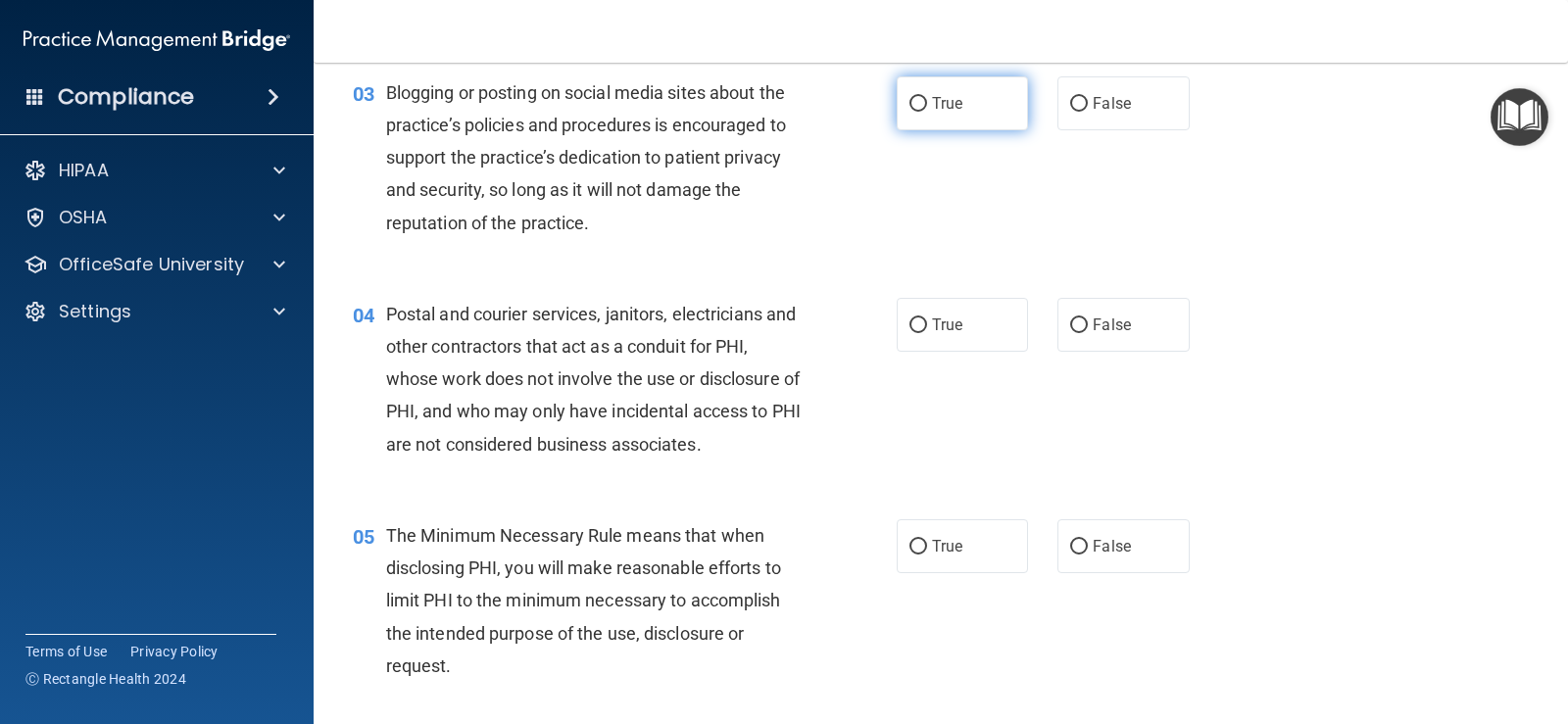
click at [911, 109] on input "True" at bounding box center [918, 104] width 18 height 15
radio input "true"
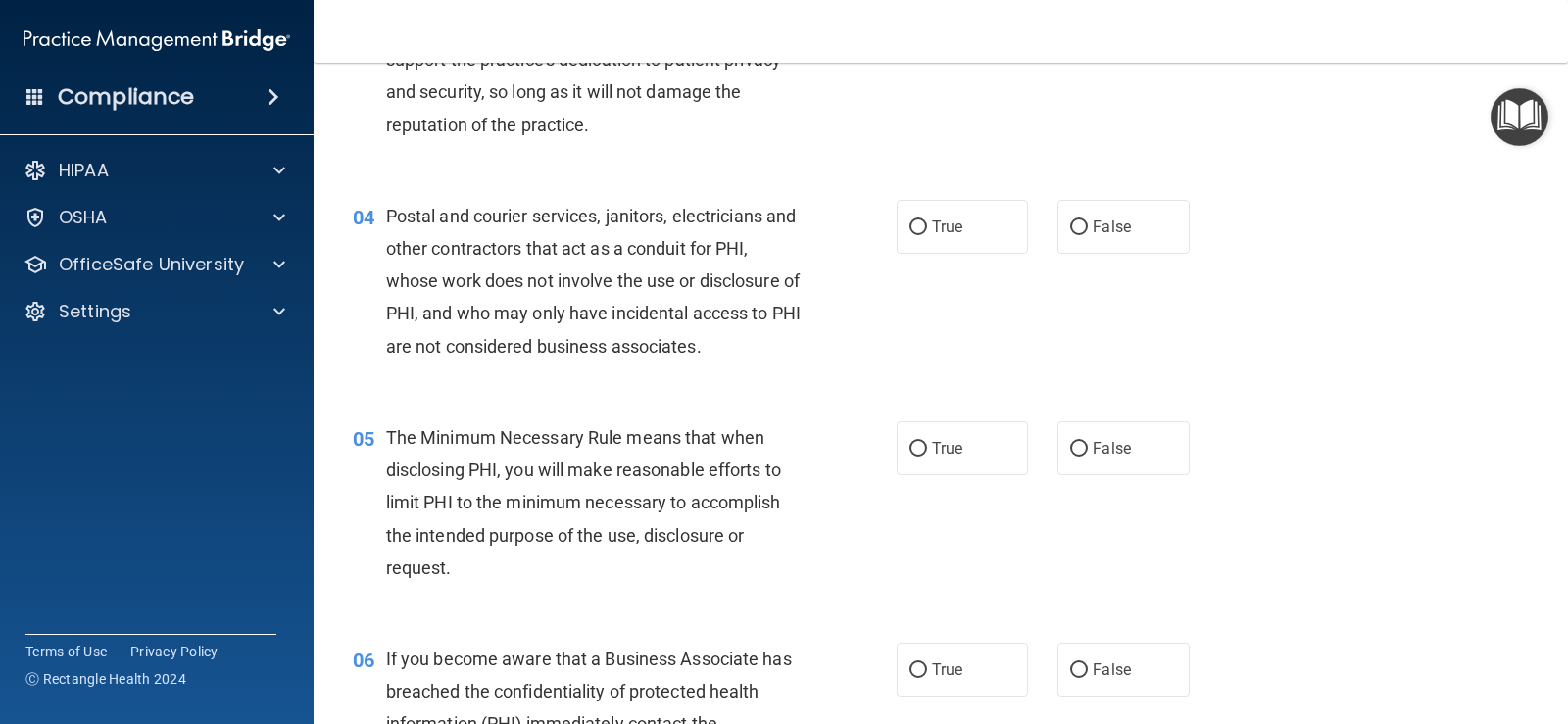
scroll to position [588, 0]
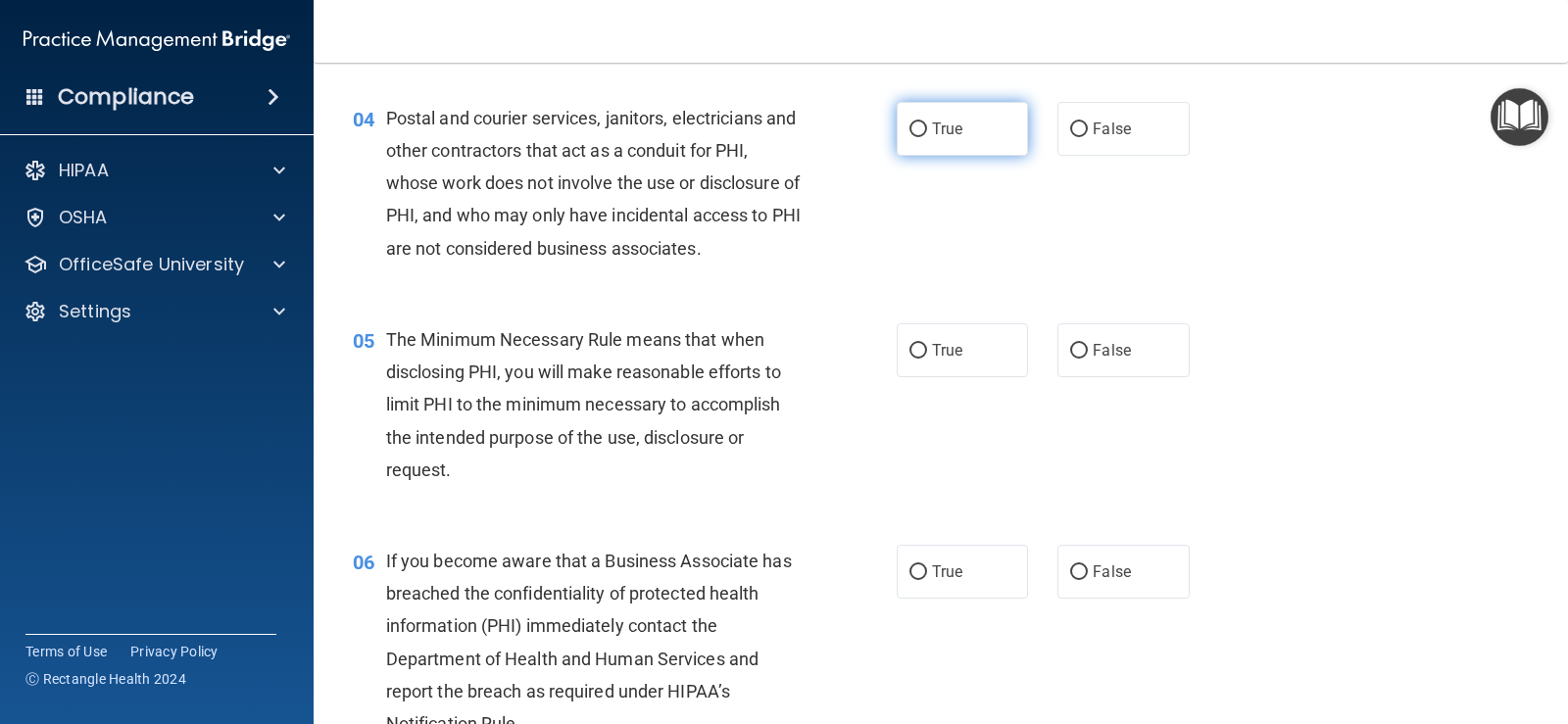
click at [909, 123] on input "True" at bounding box center [918, 130] width 18 height 15
radio input "true"
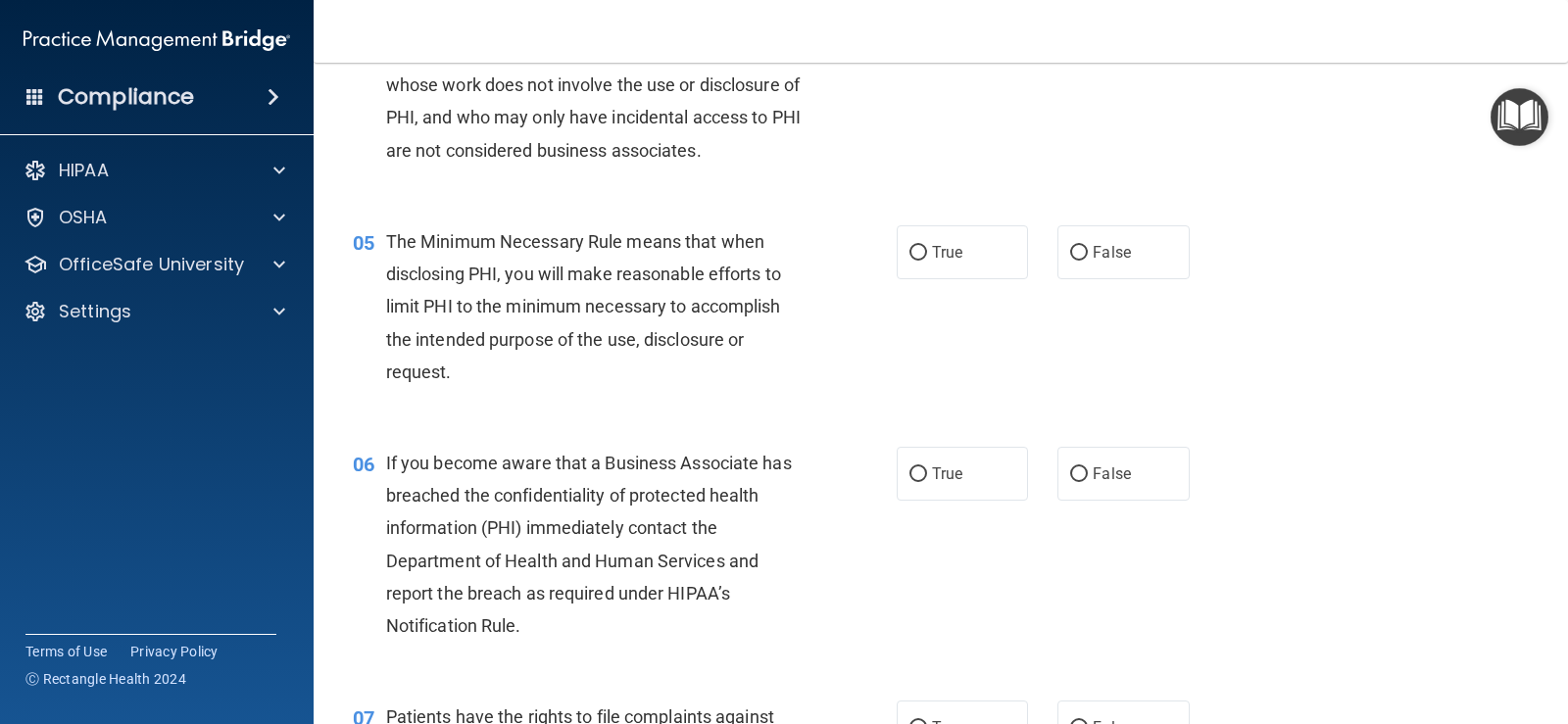
scroll to position [784, 0]
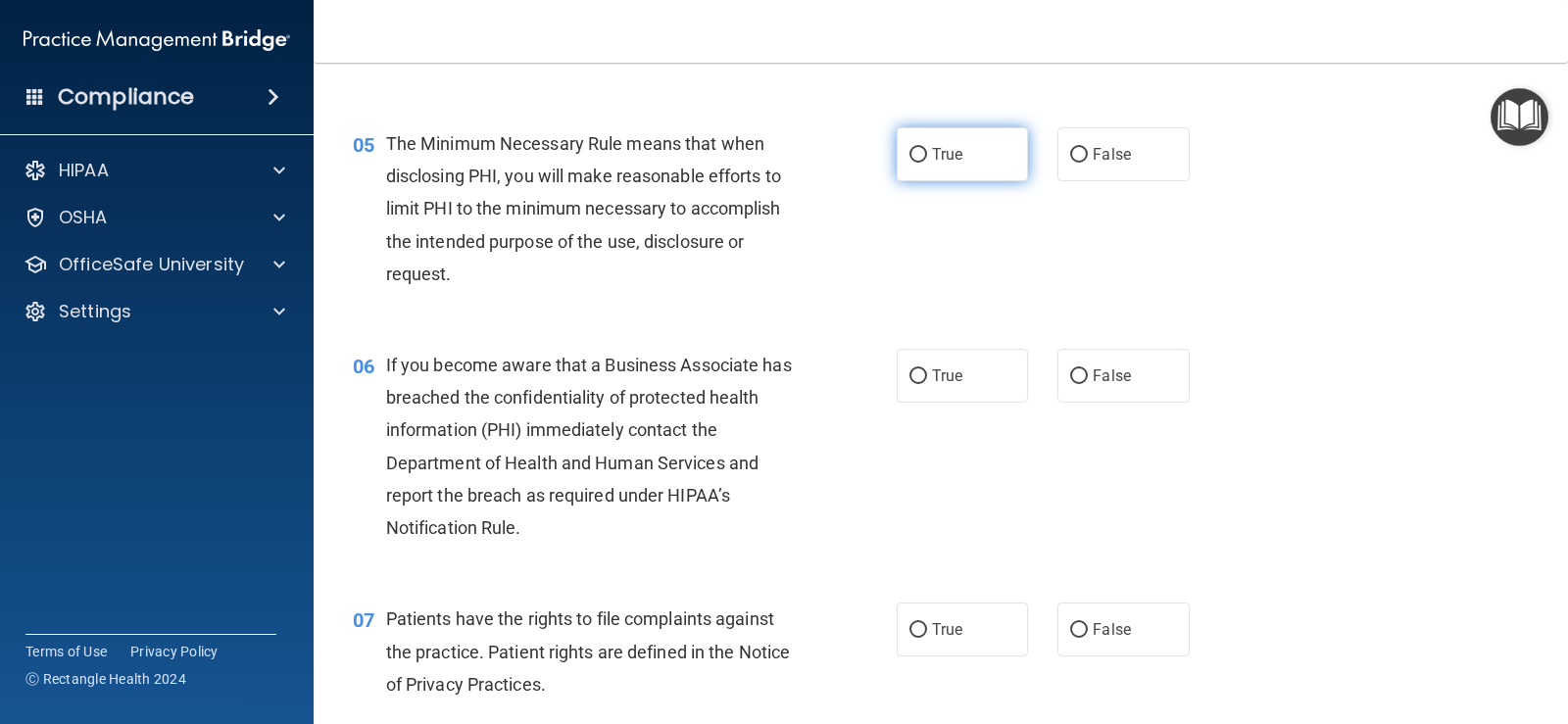
click at [909, 160] on input "True" at bounding box center [918, 155] width 18 height 15
radio input "true"
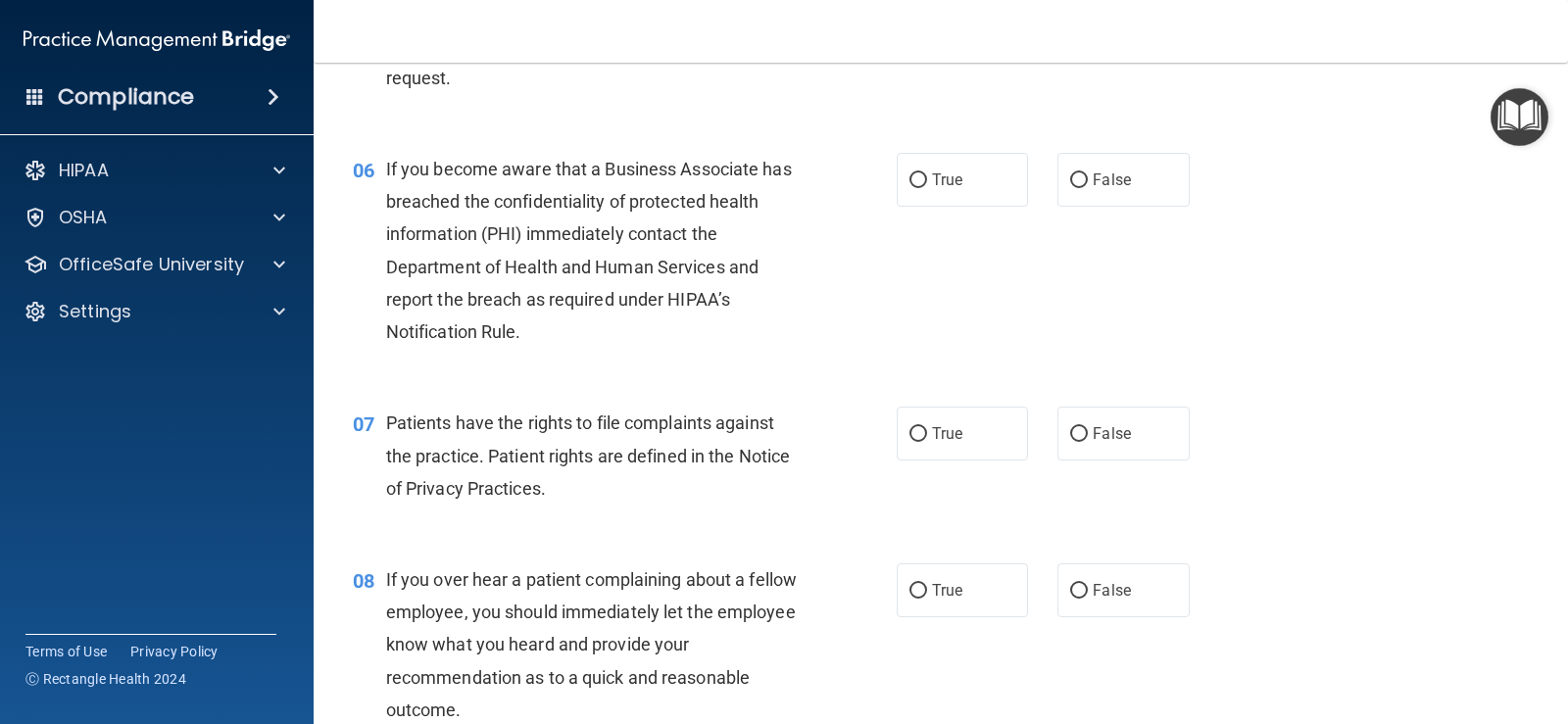
scroll to position [1078, 0]
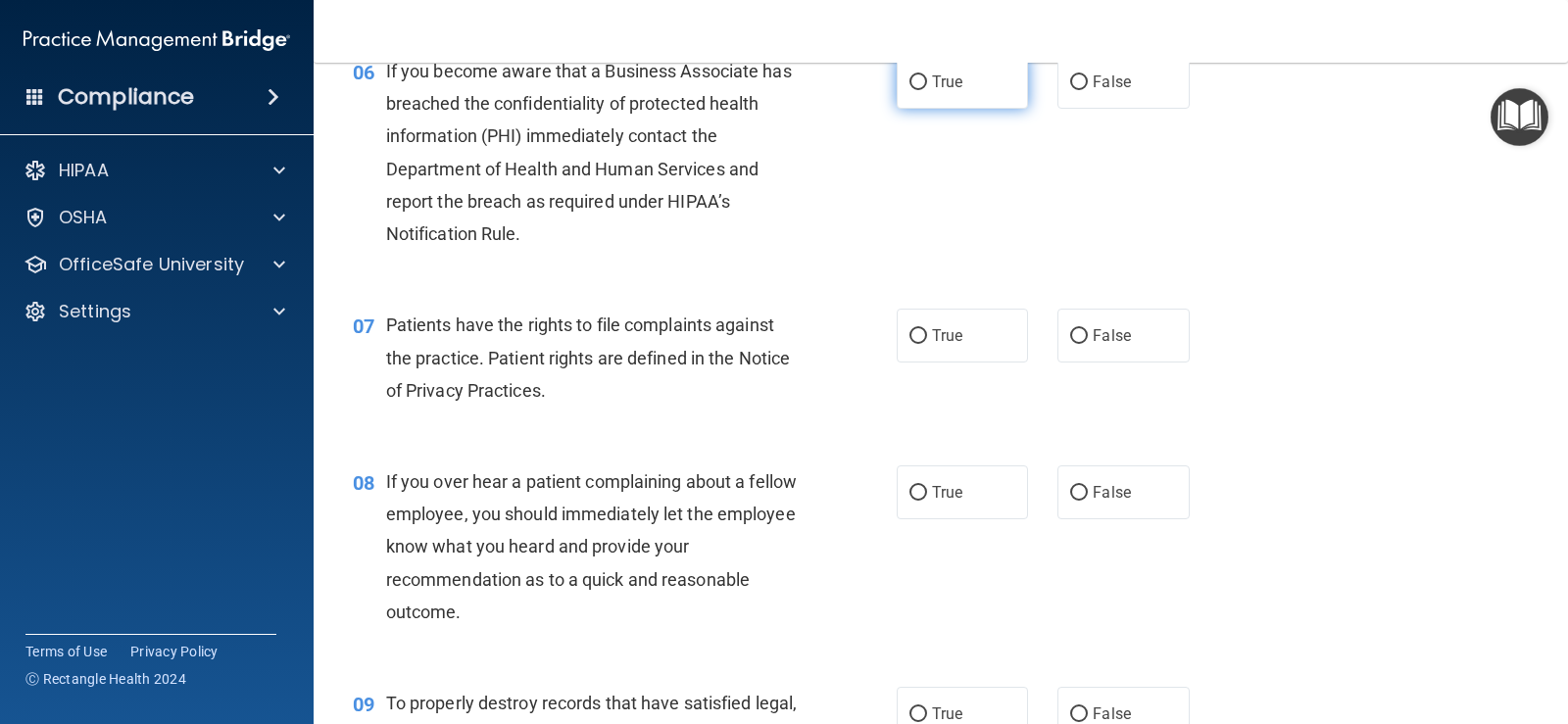
click at [909, 86] on input "True" at bounding box center [918, 82] width 18 height 15
radio input "true"
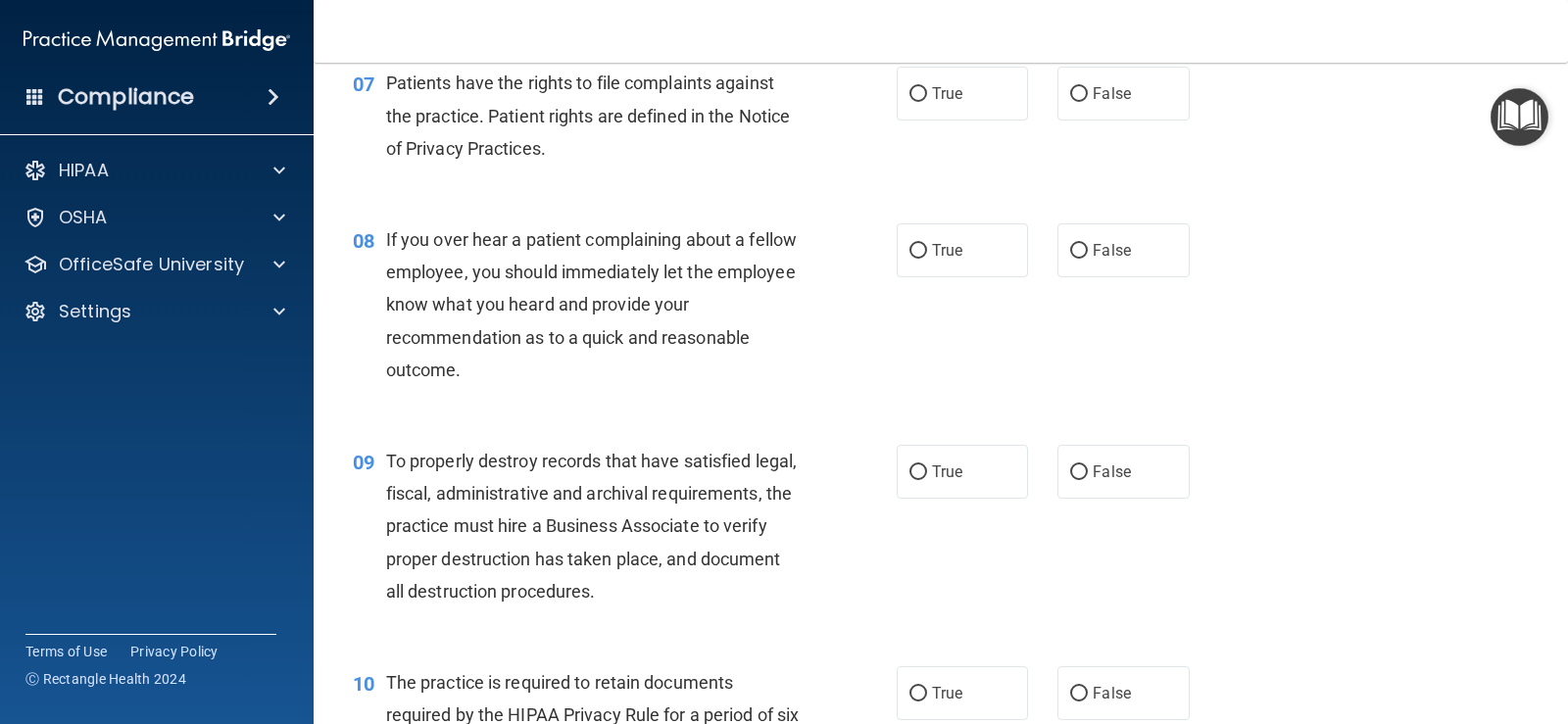
scroll to position [1274, 0]
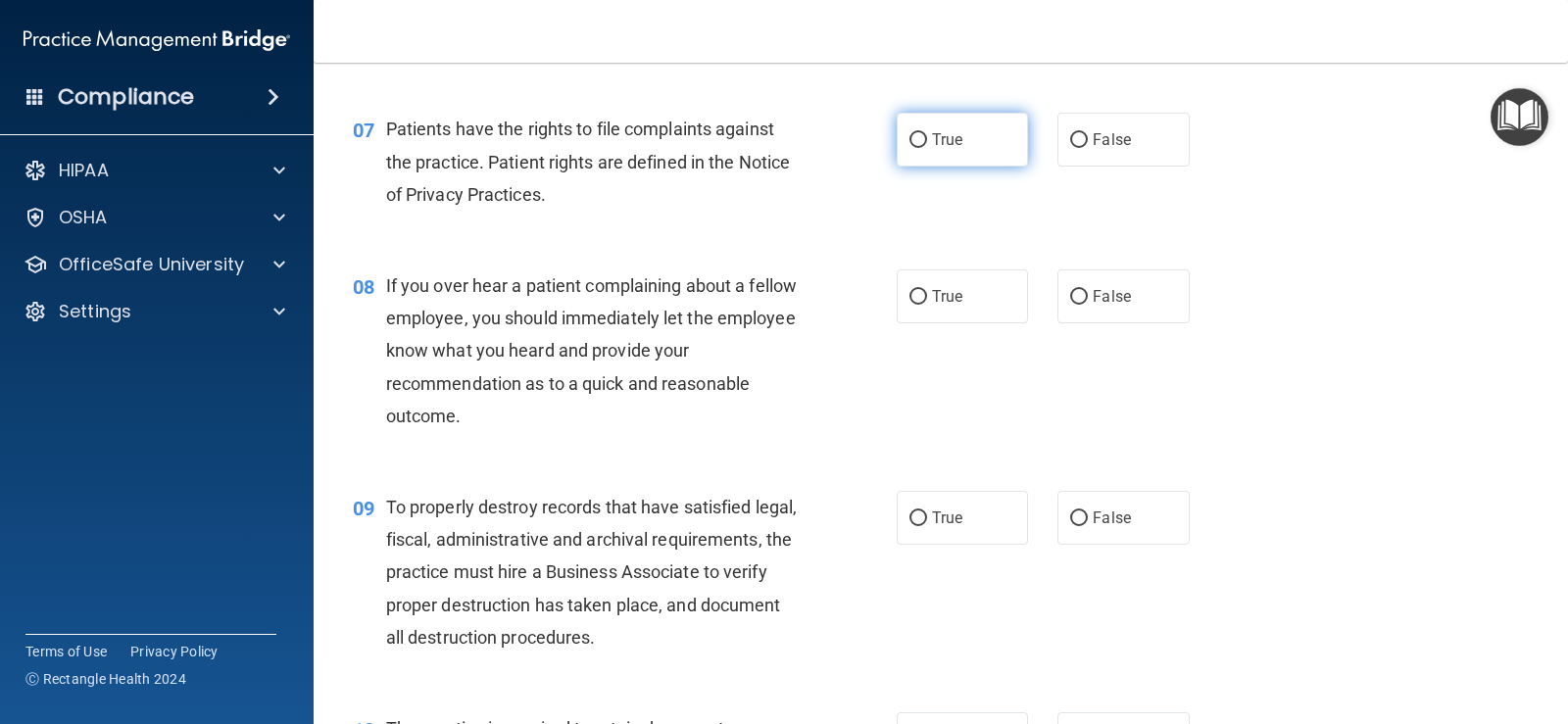
click at [896, 144] on label "True" at bounding box center [962, 139] width 132 height 53
click at [909, 144] on input "True" at bounding box center [918, 140] width 18 height 15
radio input "true"
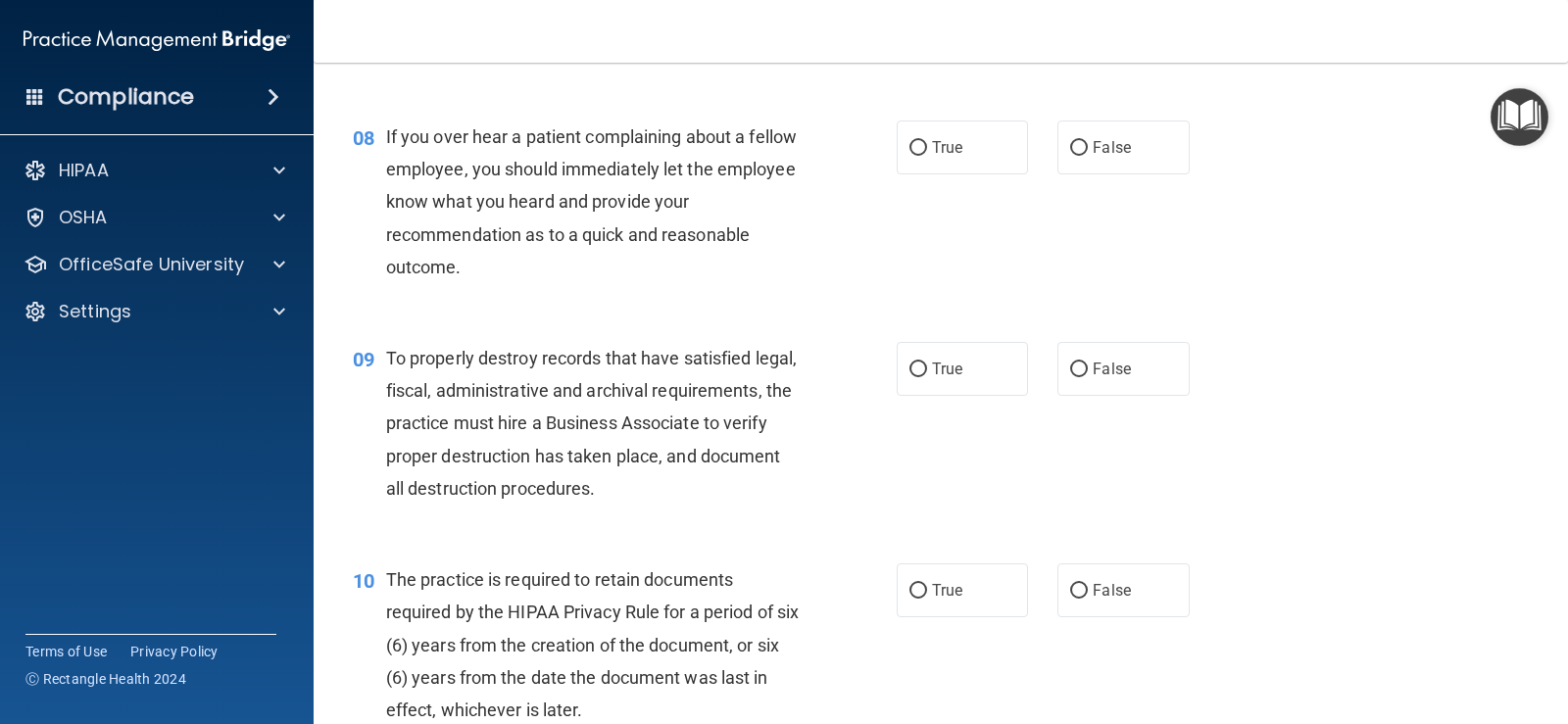
scroll to position [1470, 0]
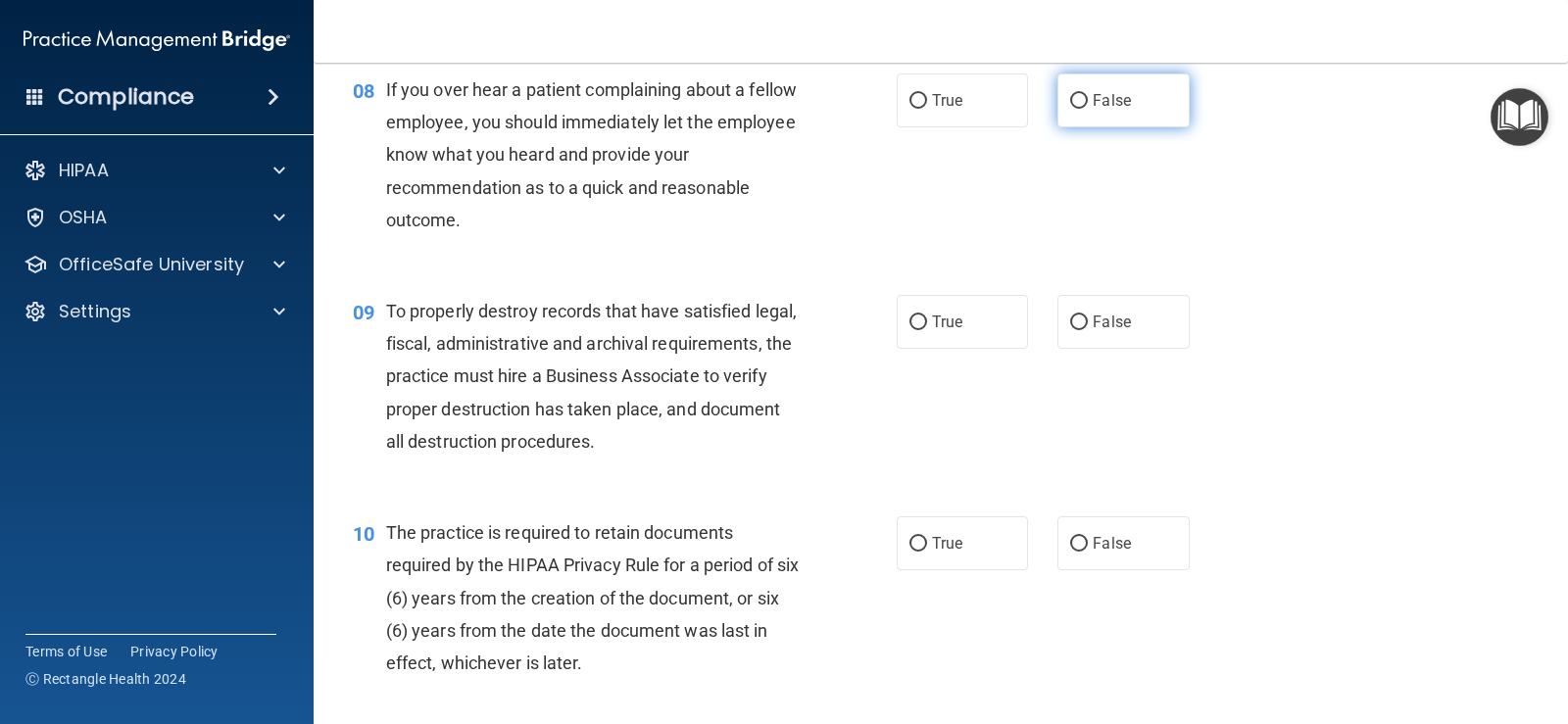
click at [1072, 95] on input "False" at bounding box center [1079, 101] width 18 height 15
radio input "true"
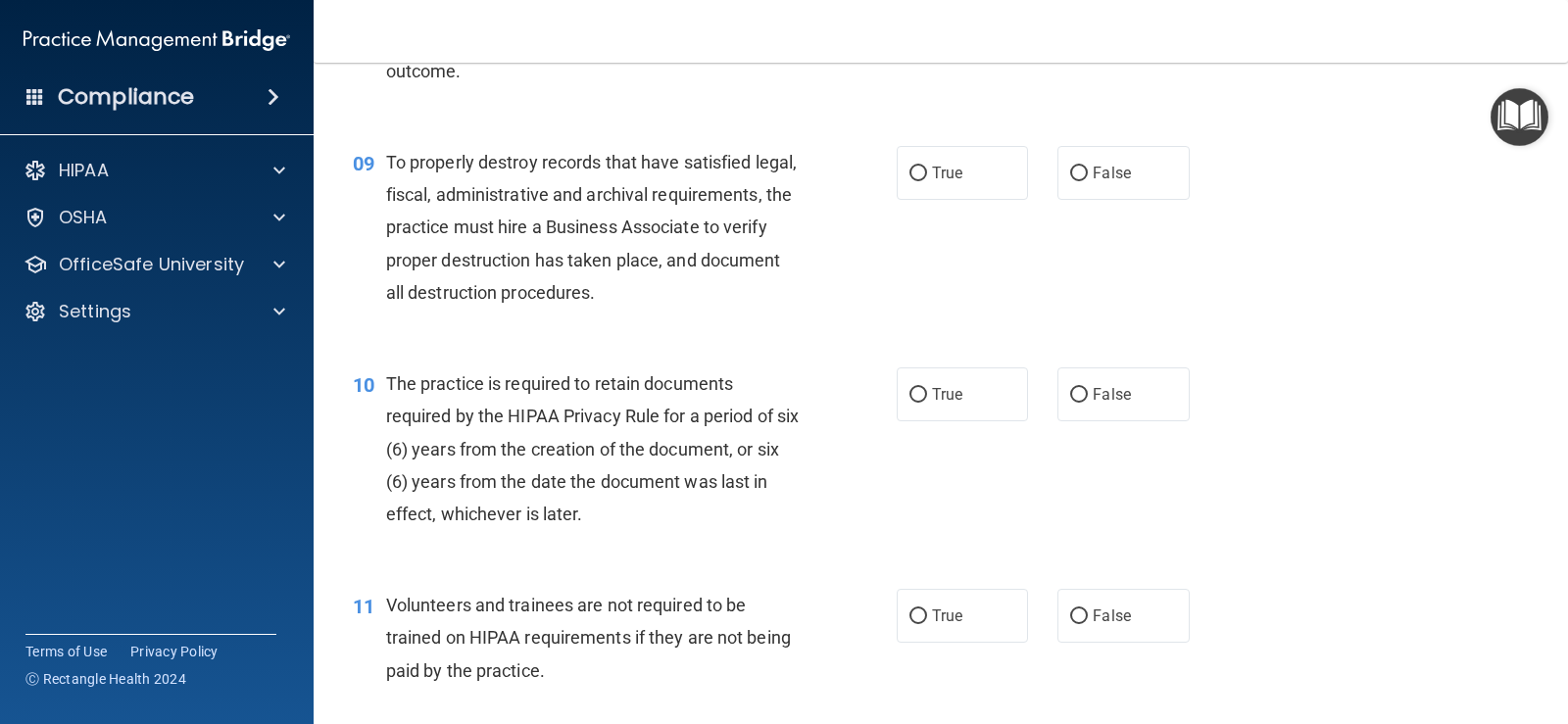
scroll to position [1666, 0]
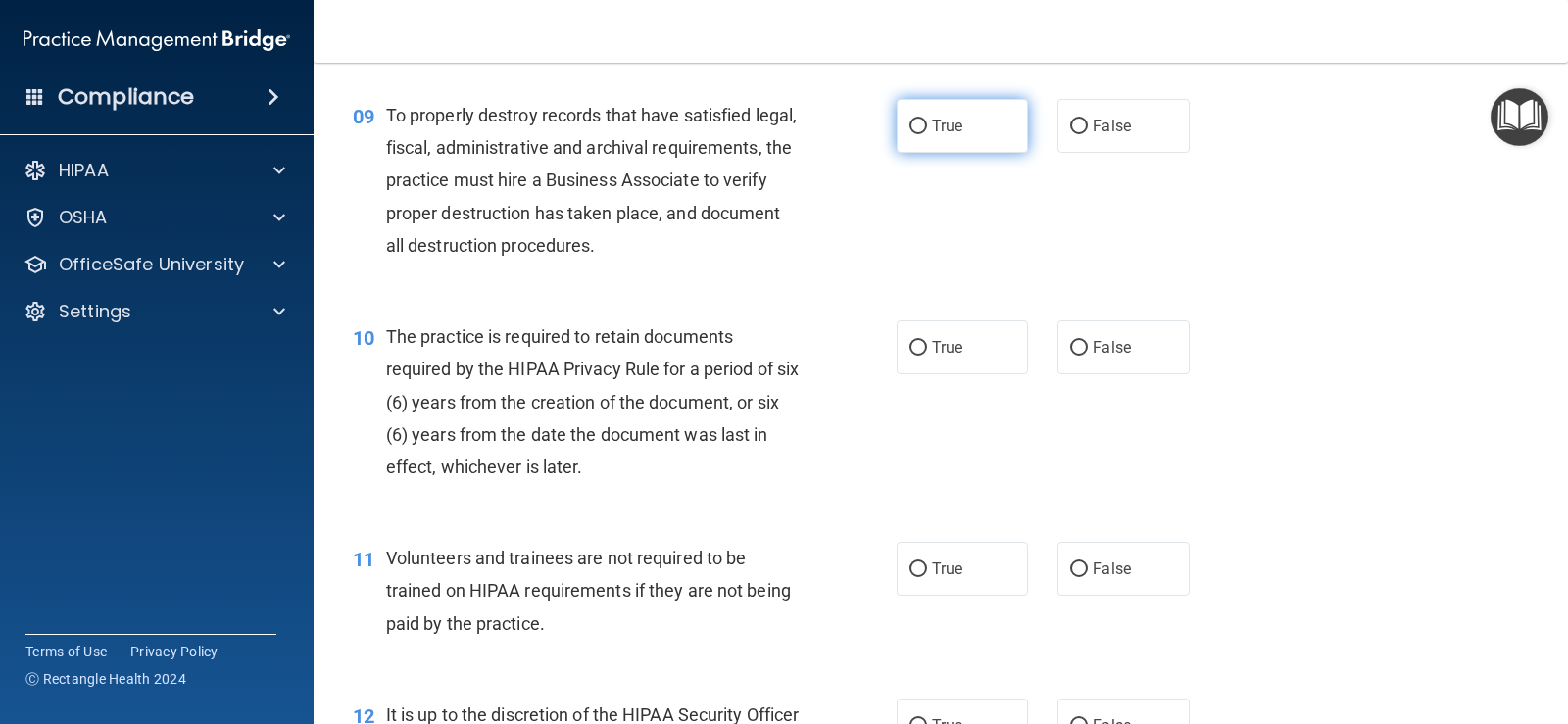
click at [911, 150] on label "True" at bounding box center [962, 126] width 132 height 53
click at [911, 135] on input "True" at bounding box center [918, 127] width 18 height 15
radio input "true"
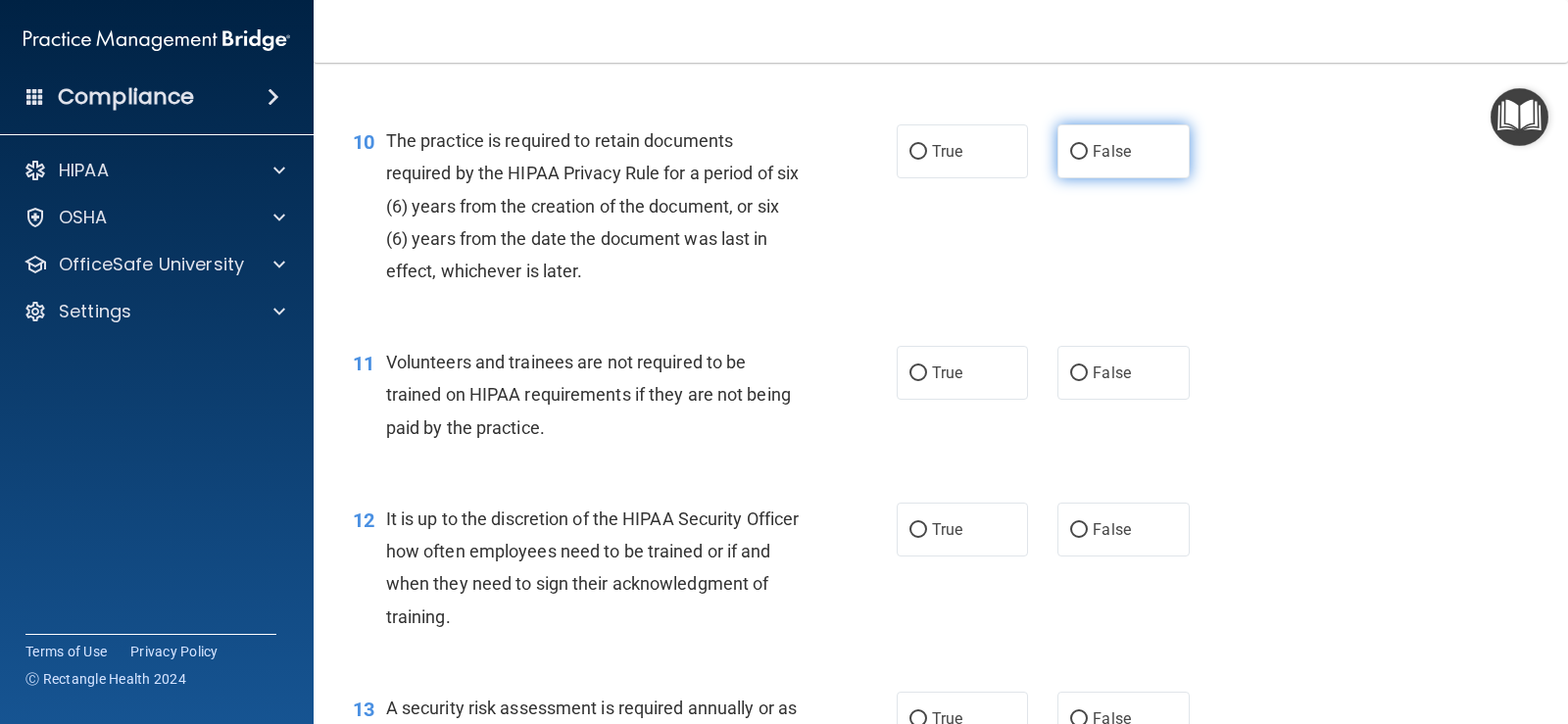
click at [1093, 146] on span "False" at bounding box center [1112, 151] width 39 height 19
click at [1088, 146] on input "False" at bounding box center [1079, 152] width 18 height 15
radio input "true"
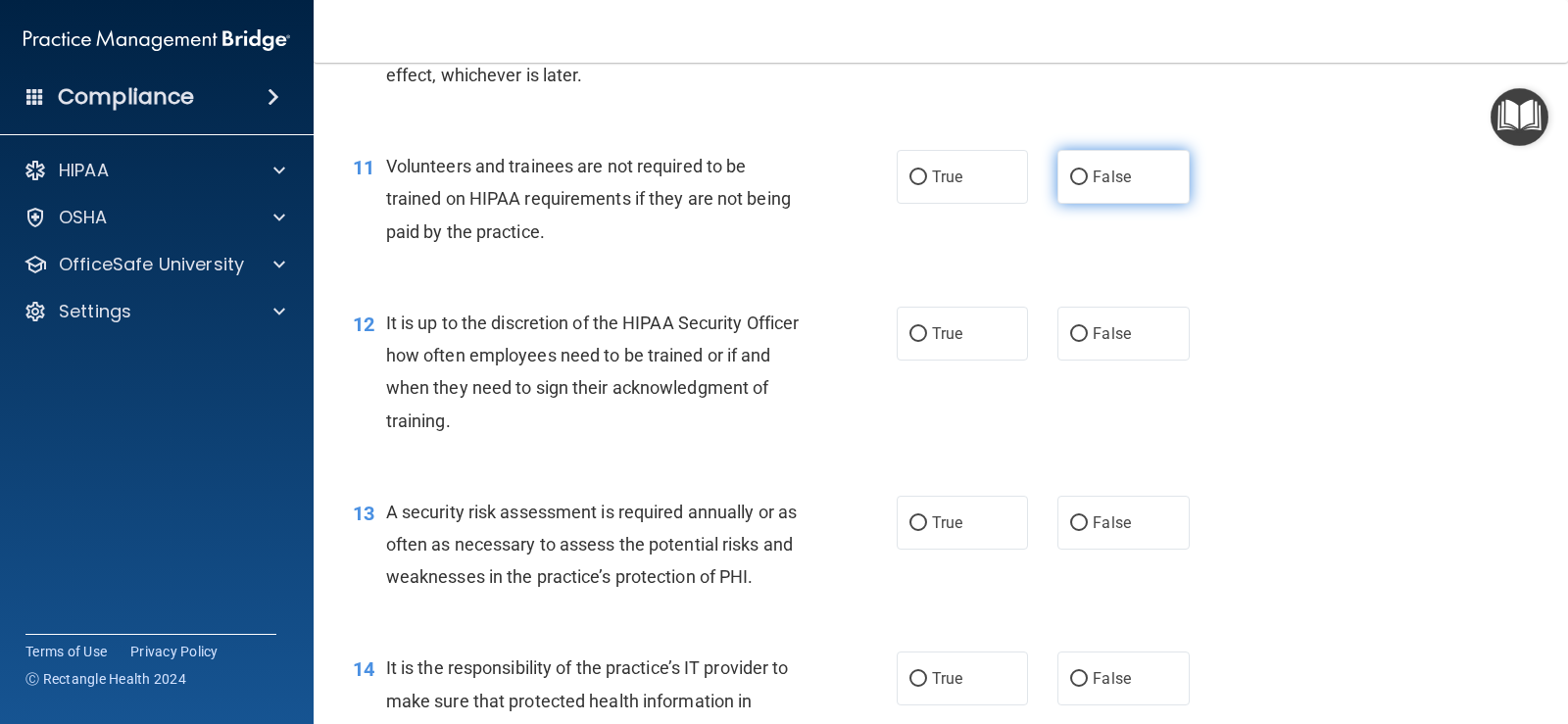
click at [1075, 178] on input "False" at bounding box center [1079, 177] width 18 height 15
radio input "true"
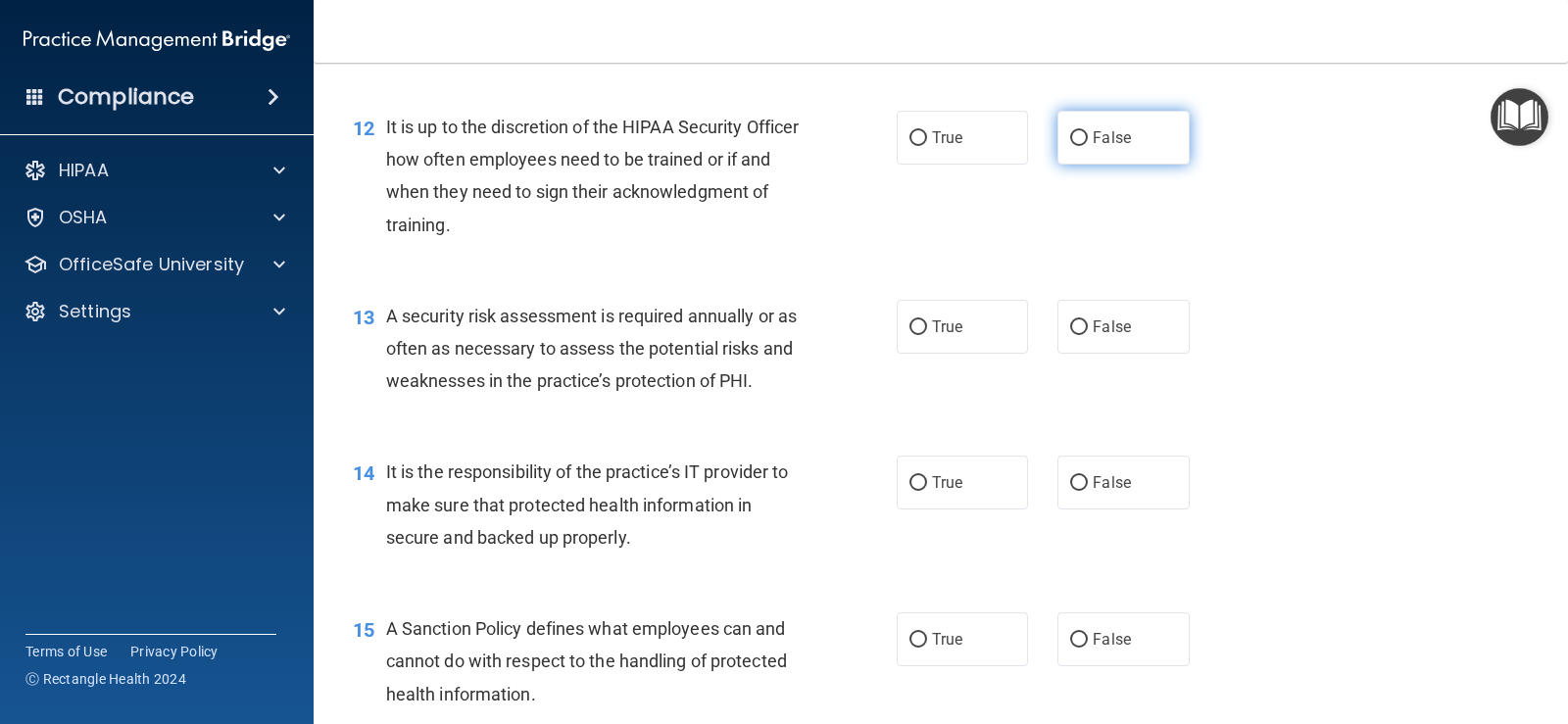
click at [1093, 139] on span "False" at bounding box center [1112, 137] width 39 height 19
click at [1088, 139] on input "False" at bounding box center [1079, 138] width 18 height 15
radio input "true"
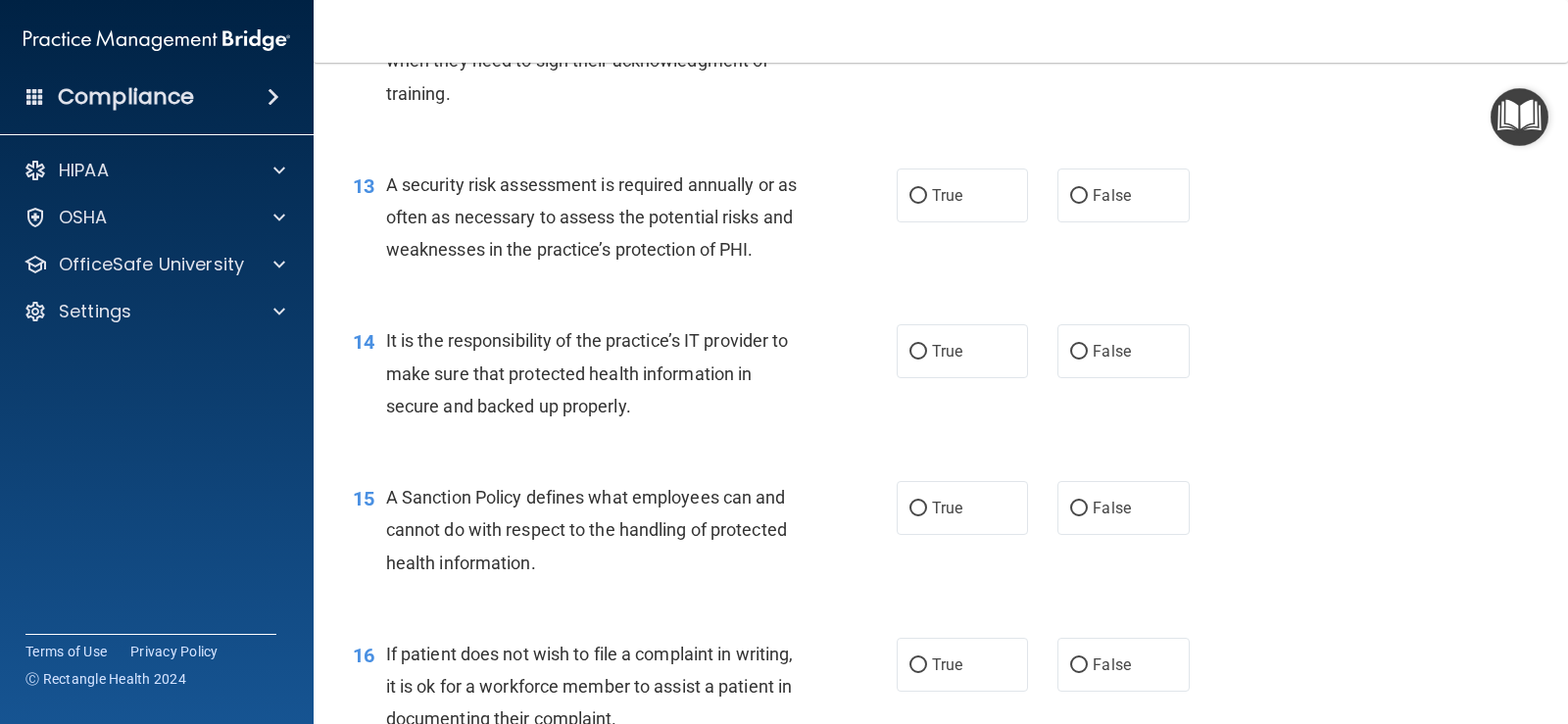
scroll to position [2450, 0]
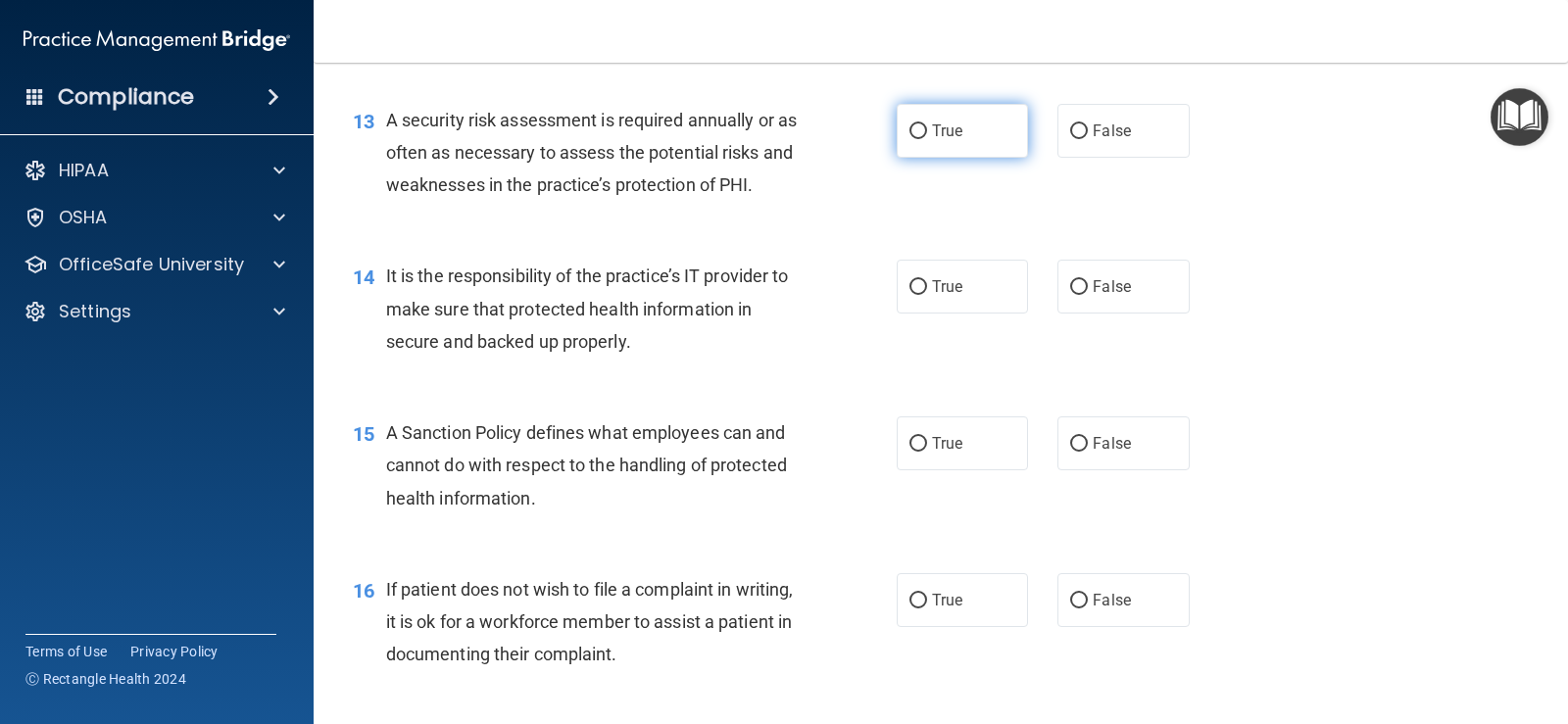
click at [914, 144] on label "True" at bounding box center [962, 131] width 132 height 53
click at [914, 139] on input "True" at bounding box center [918, 132] width 18 height 15
radio input "true"
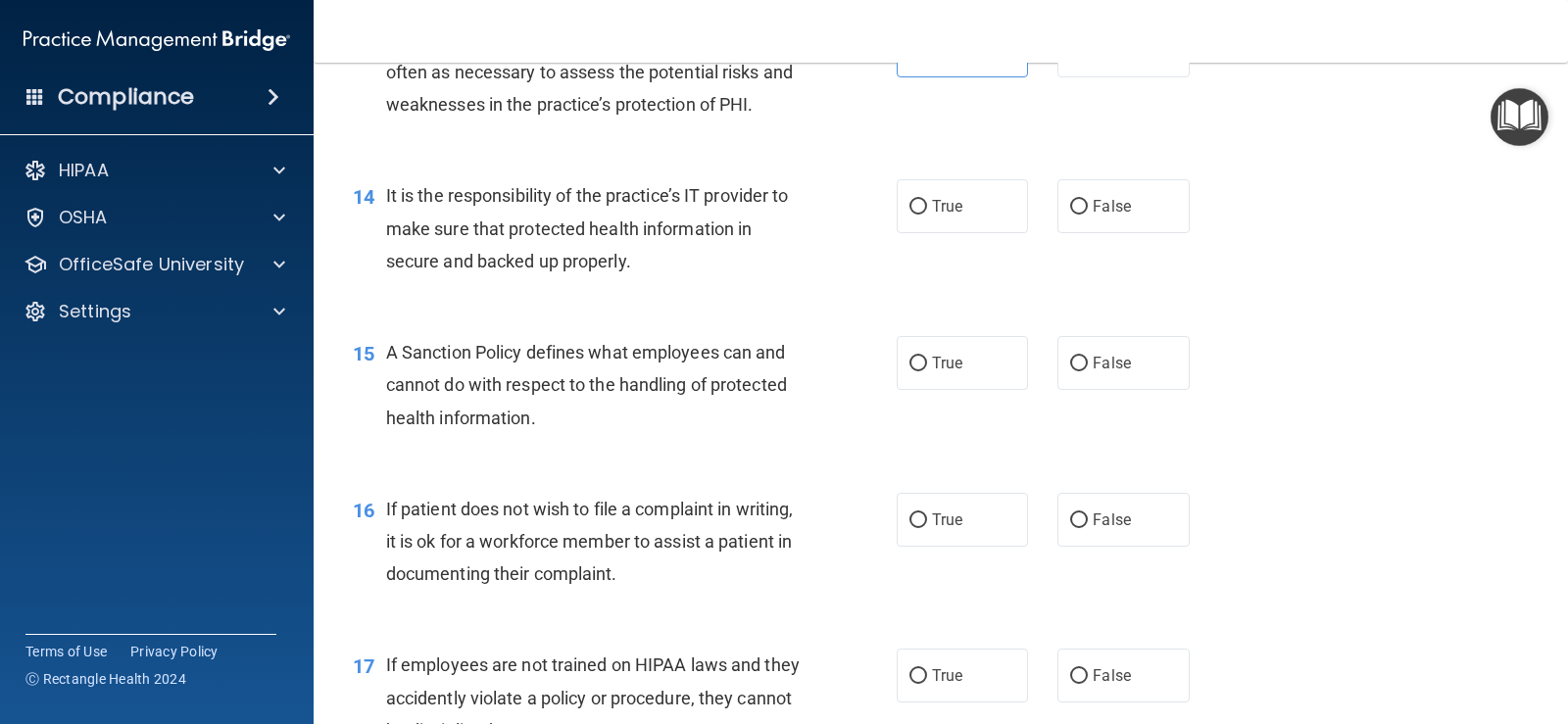
scroll to position [2646, 0]
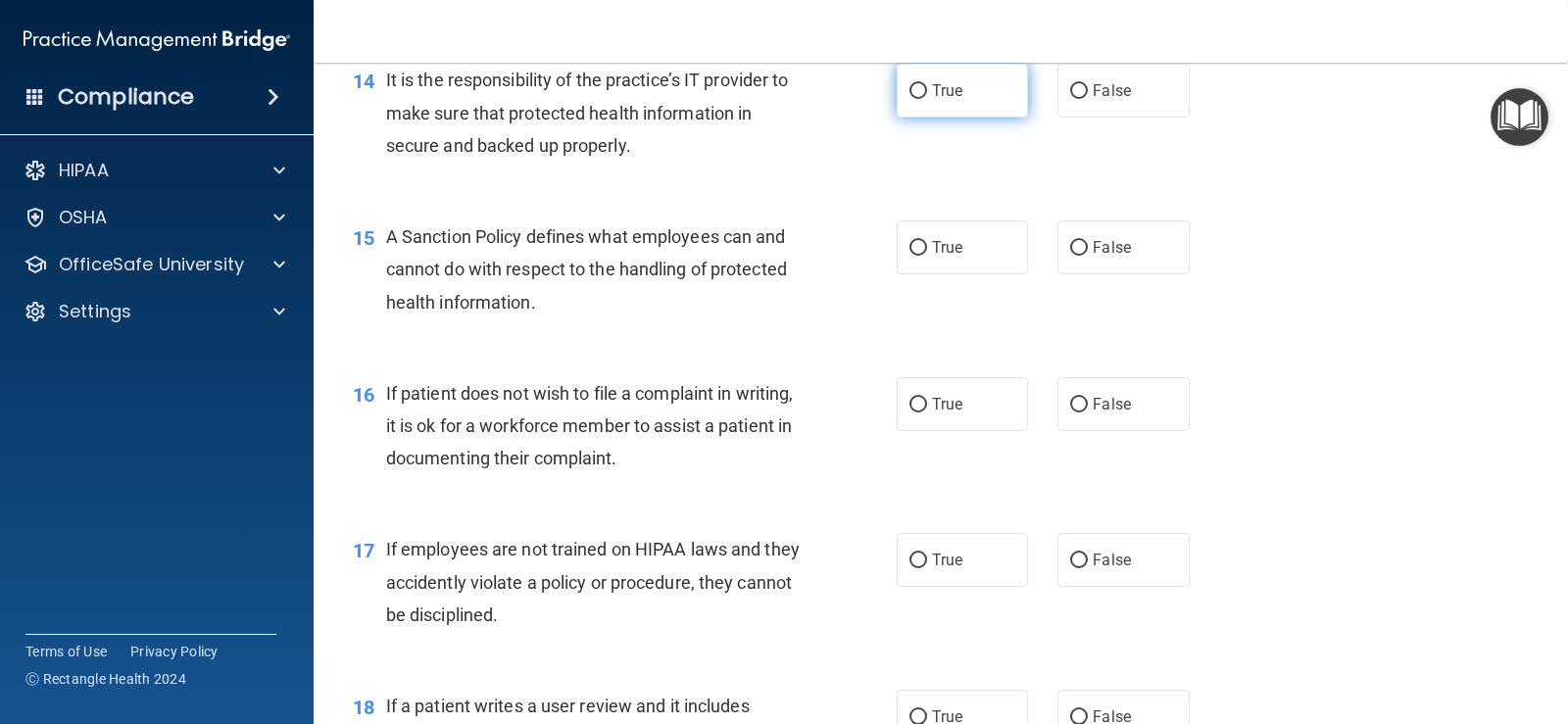
click at [910, 99] on input "True" at bounding box center [918, 91] width 18 height 15
radio input "true"
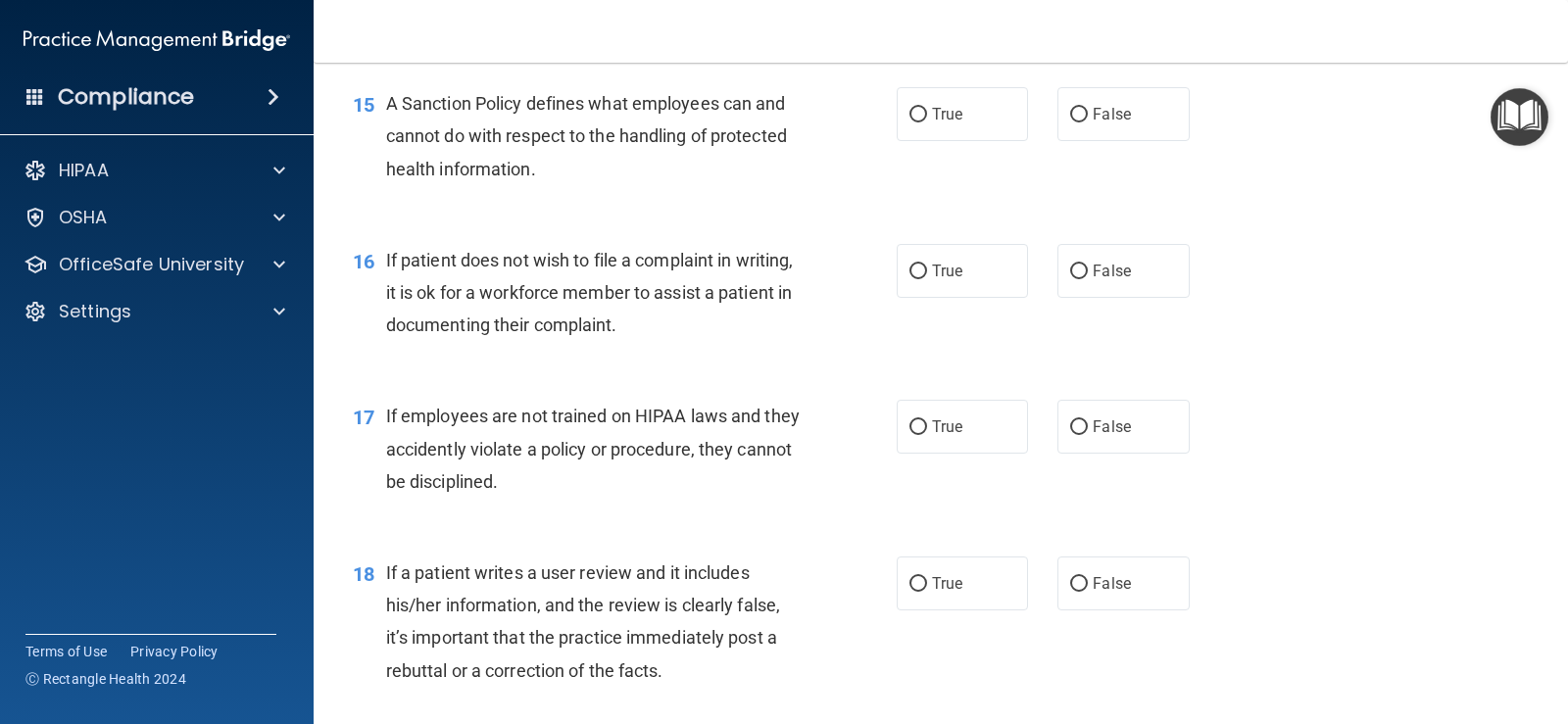
scroll to position [2744, 0]
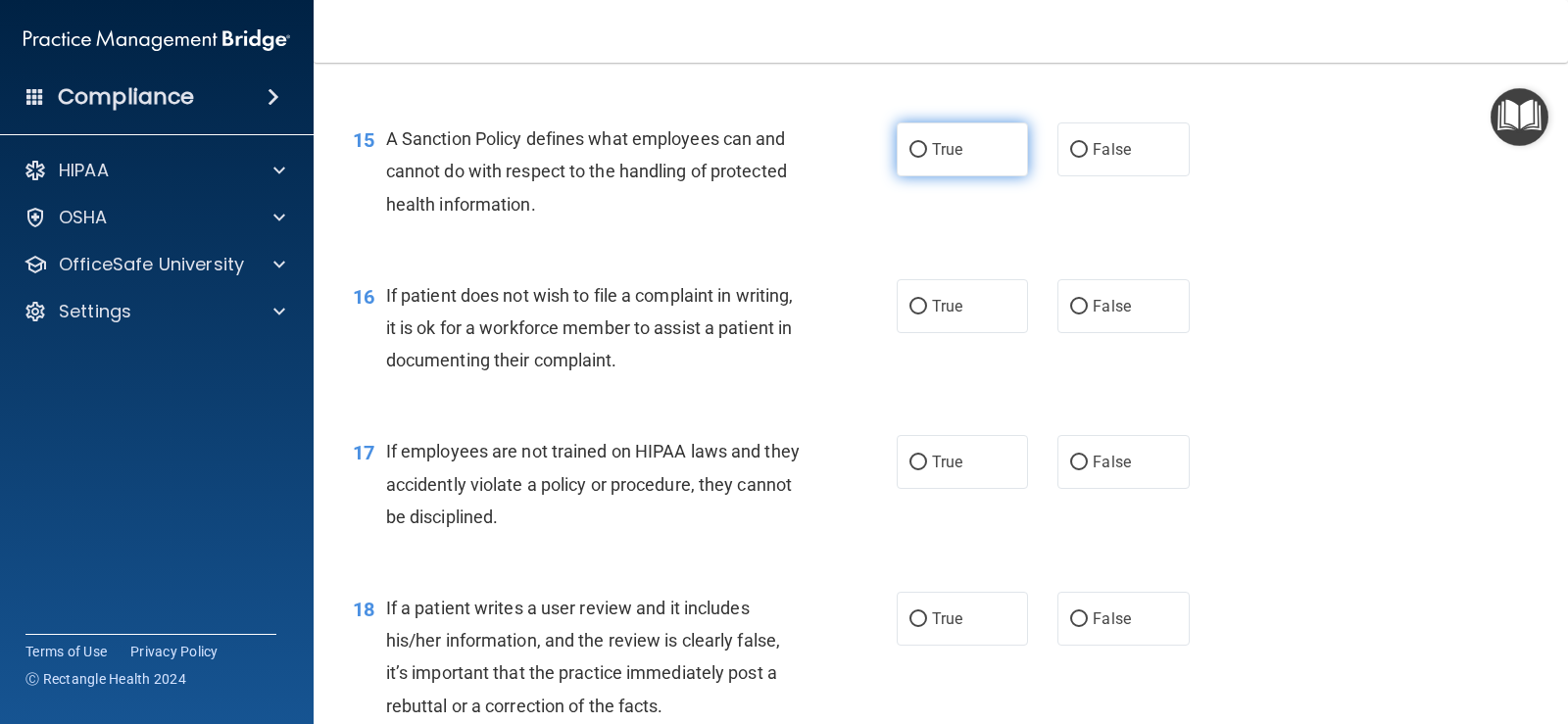
click at [948, 158] on label "True" at bounding box center [962, 149] width 132 height 53
click at [927, 157] on input "True" at bounding box center [918, 150] width 18 height 15
radio input "true"
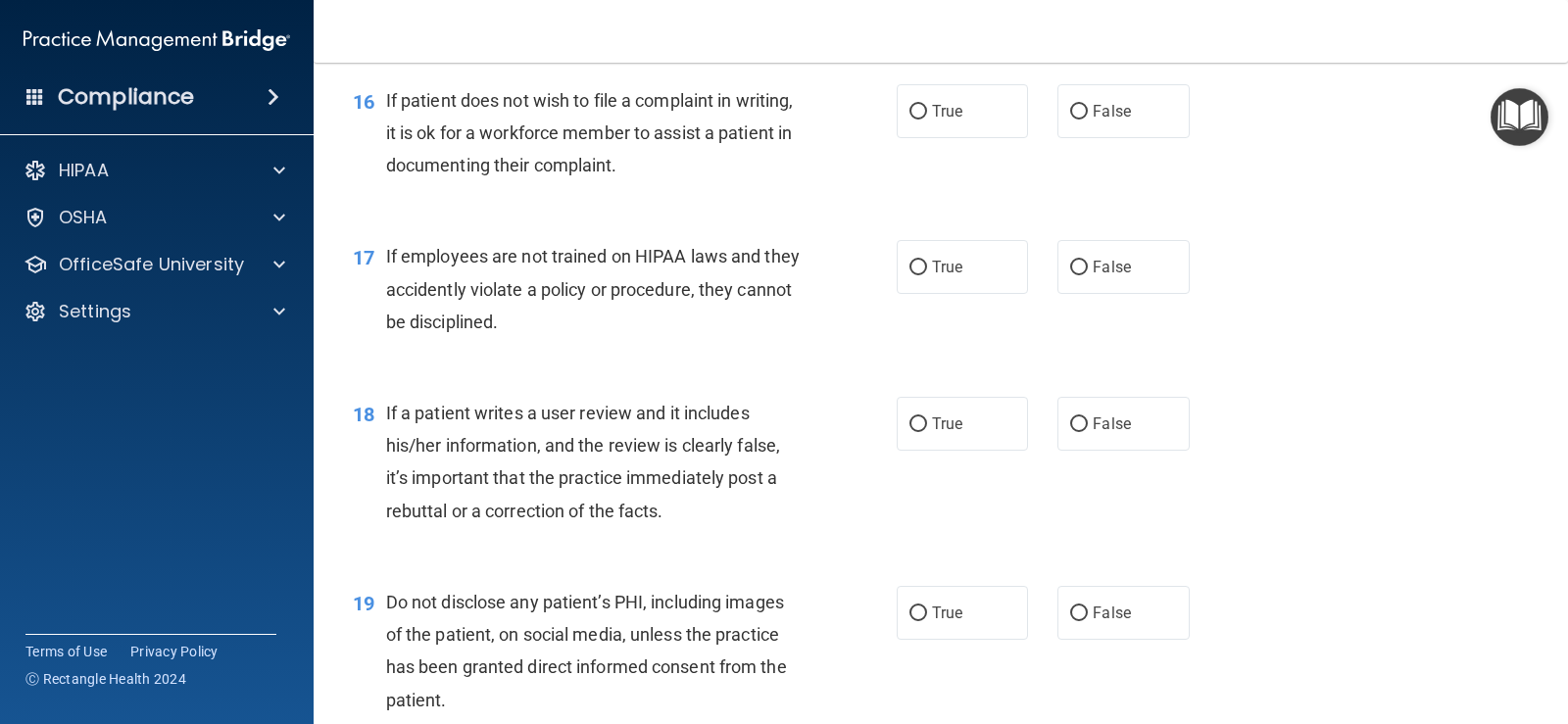
scroll to position [2940, 0]
click at [936, 120] on label "True" at bounding box center [962, 110] width 132 height 53
click at [927, 119] on input "True" at bounding box center [918, 111] width 18 height 15
radio input "true"
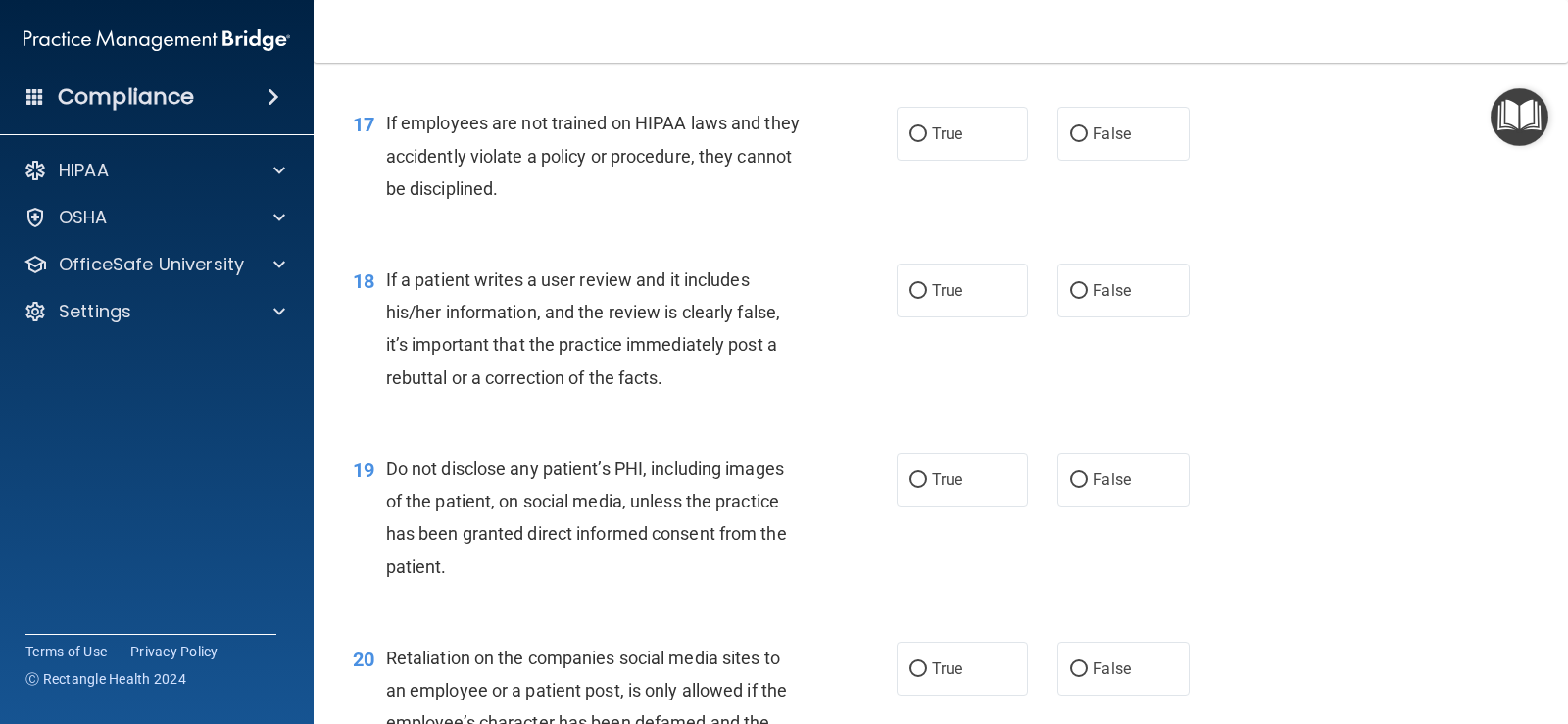
scroll to position [3037, 0]
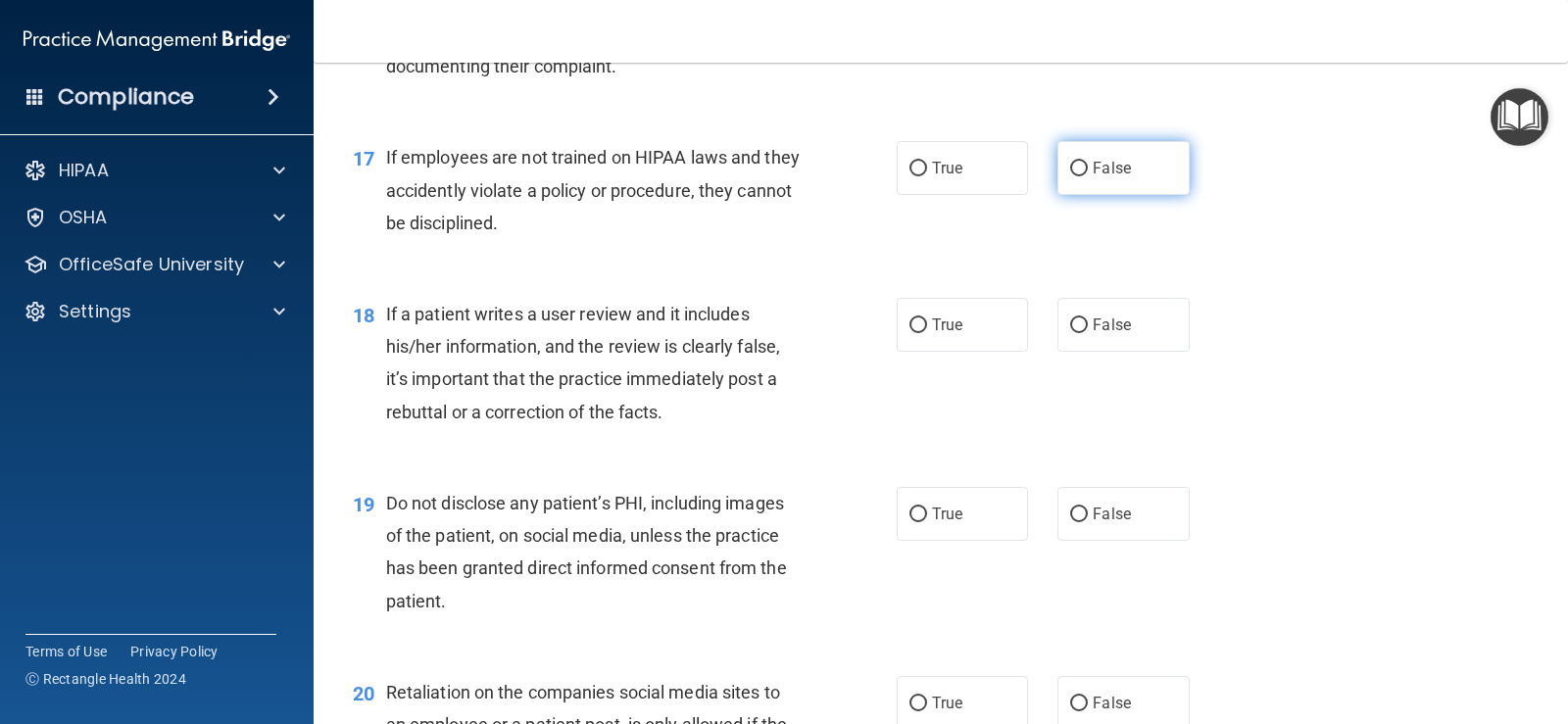
click at [1119, 180] on label "False" at bounding box center [1123, 168] width 132 height 53
click at [1088, 176] on input "False" at bounding box center [1079, 168] width 18 height 15
radio input "true"
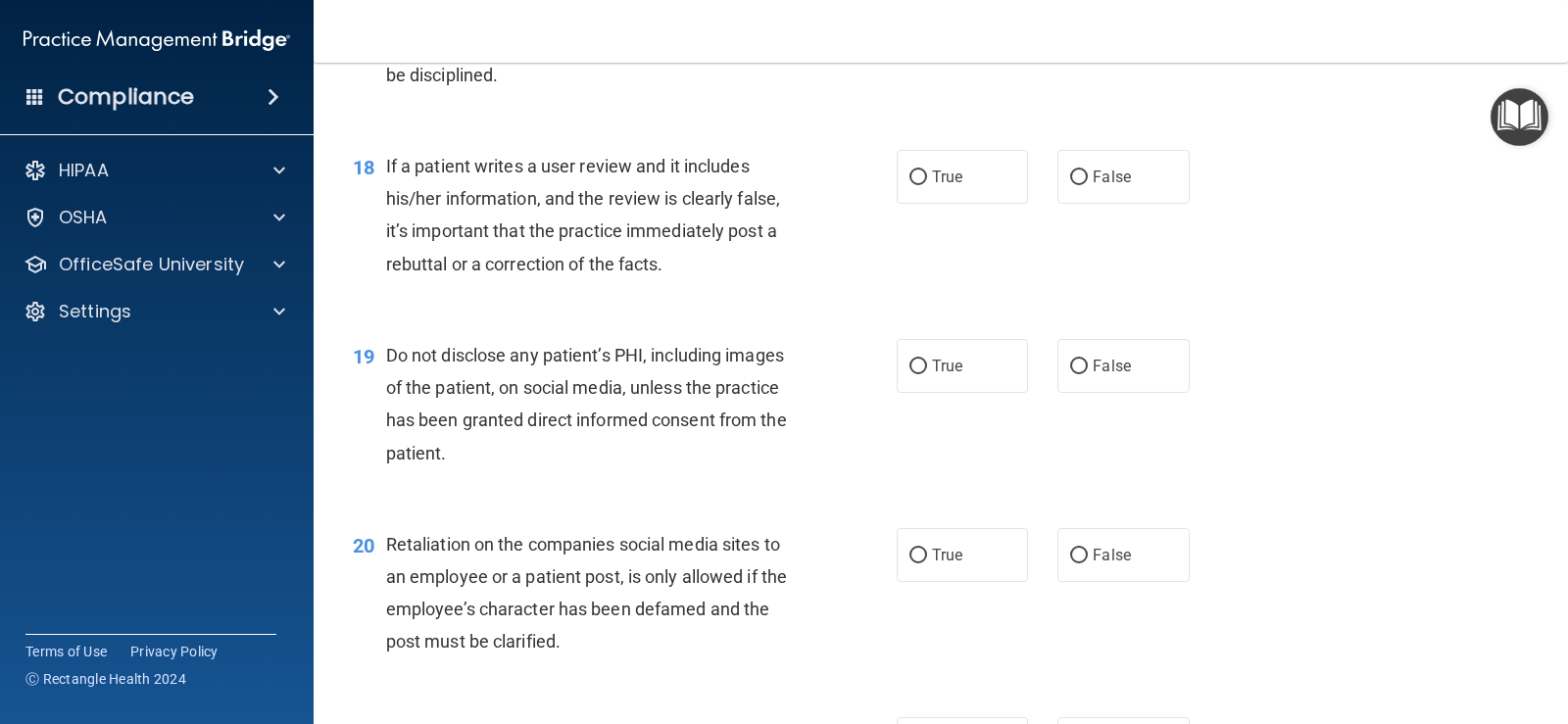
scroll to position [3233, 0]
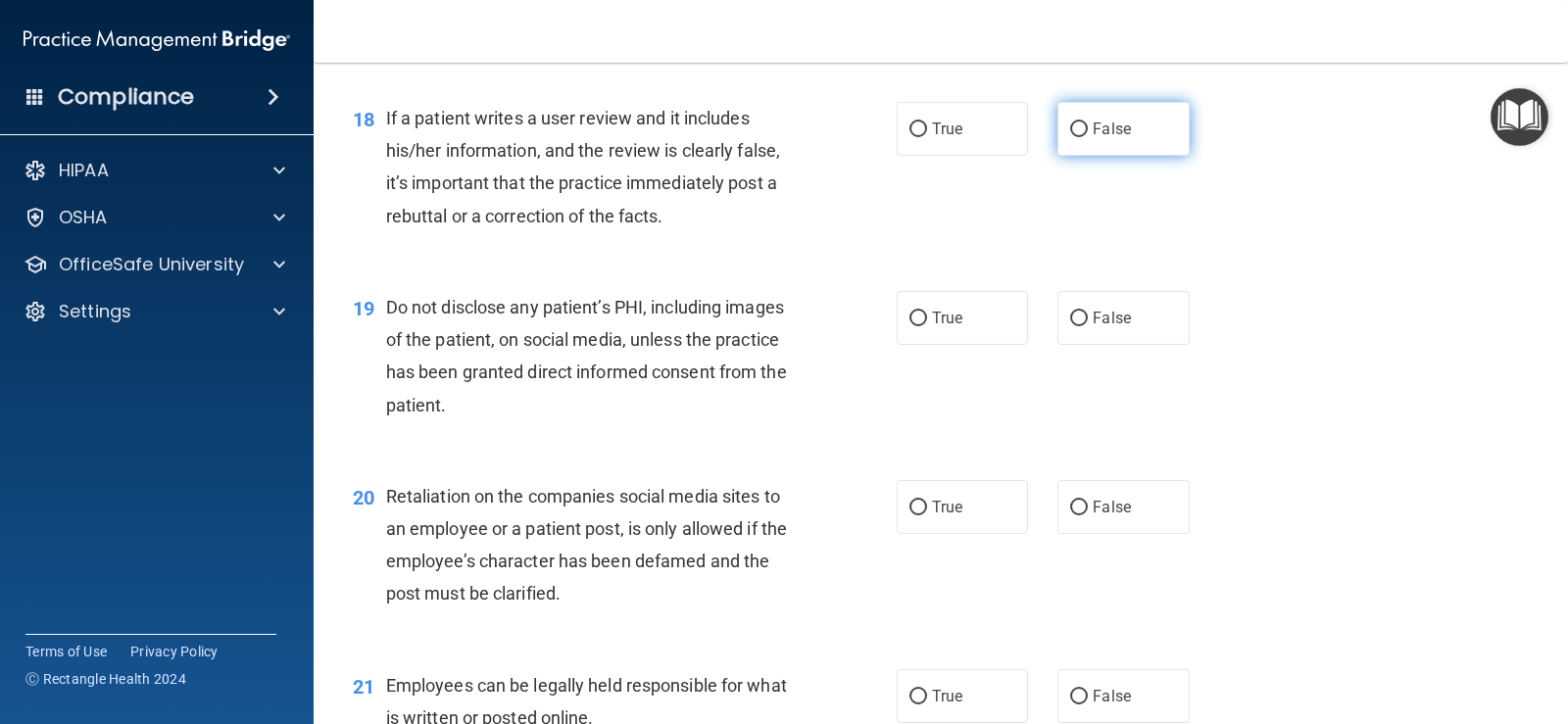
click at [1073, 145] on label "False" at bounding box center [1123, 129] width 132 height 53
click at [1073, 137] on input "False" at bounding box center [1079, 130] width 18 height 15
radio input "true"
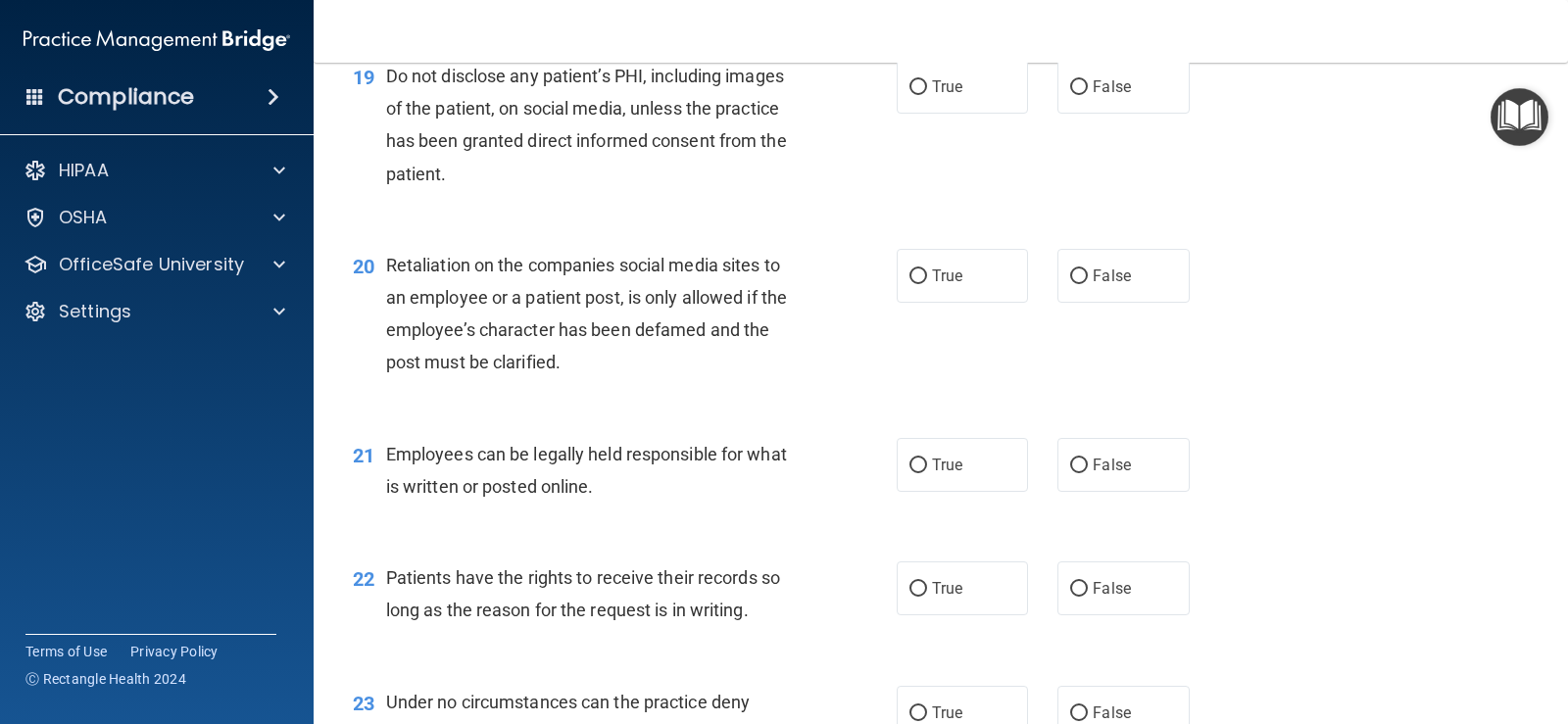
scroll to position [3429, 0]
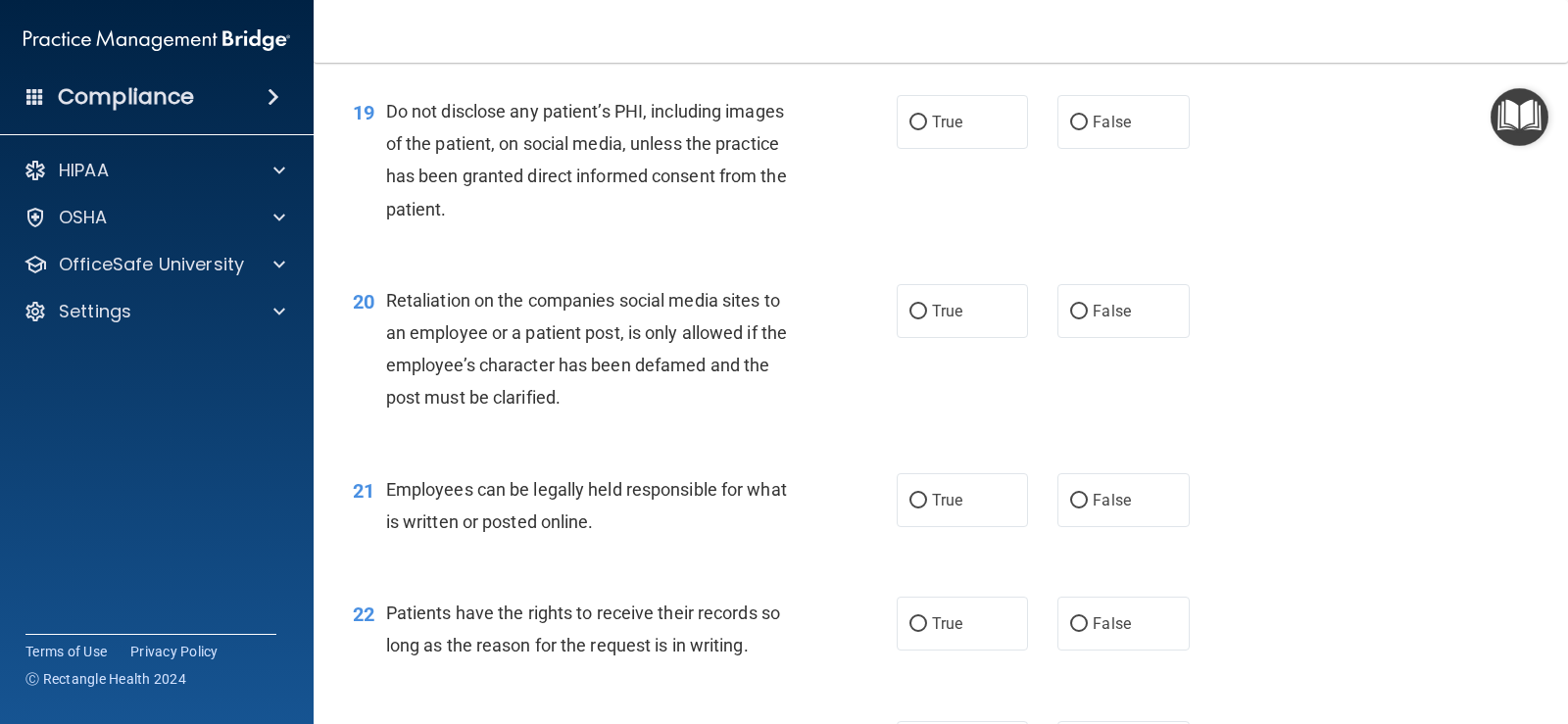
click at [972, 153] on div "19 Do not disclose any patient’s PHI, including images of the patient, on socia…" at bounding box center [941, 164] width 1205 height 189
click at [970, 121] on label "True" at bounding box center [962, 122] width 132 height 53
click at [927, 121] on input "True" at bounding box center [918, 123] width 18 height 15
radio input "true"
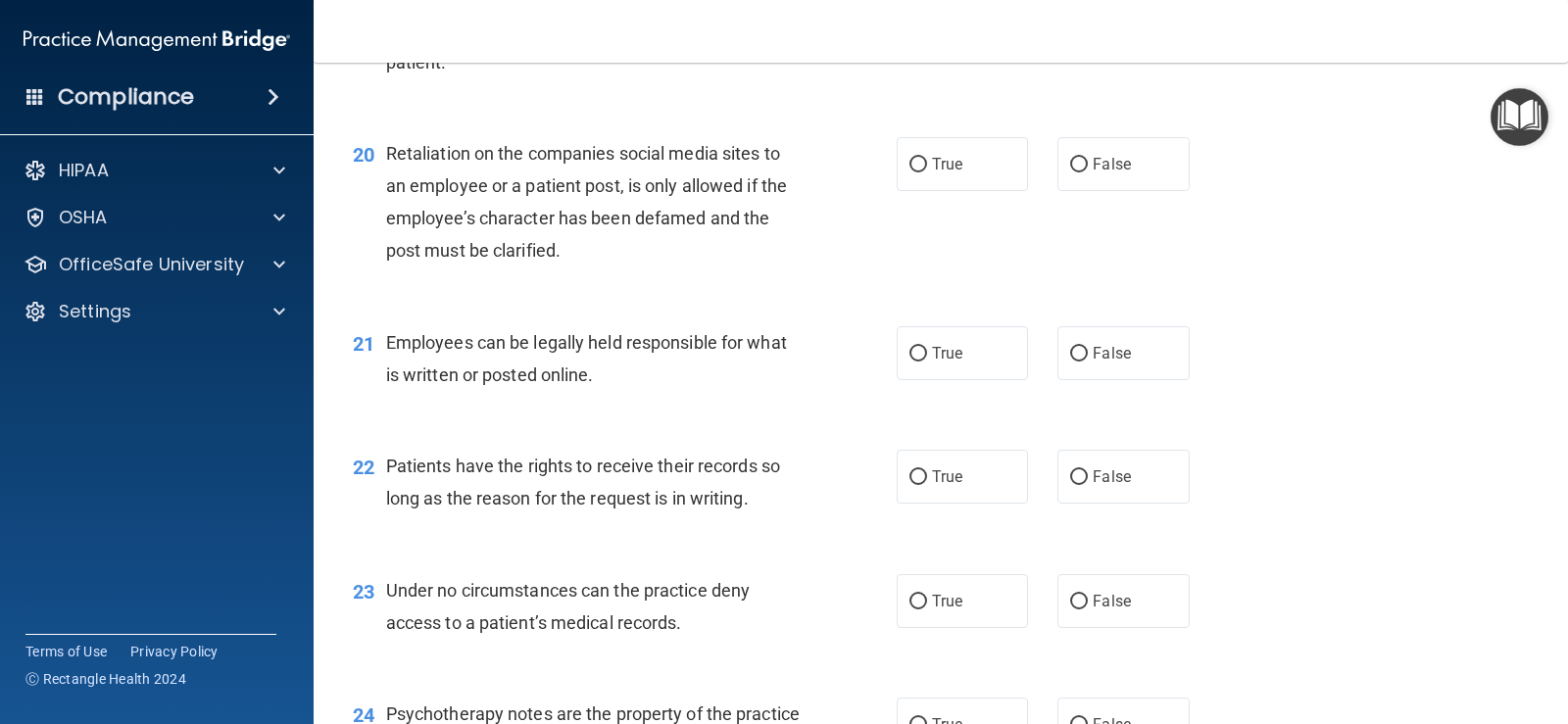
scroll to position [3625, 0]
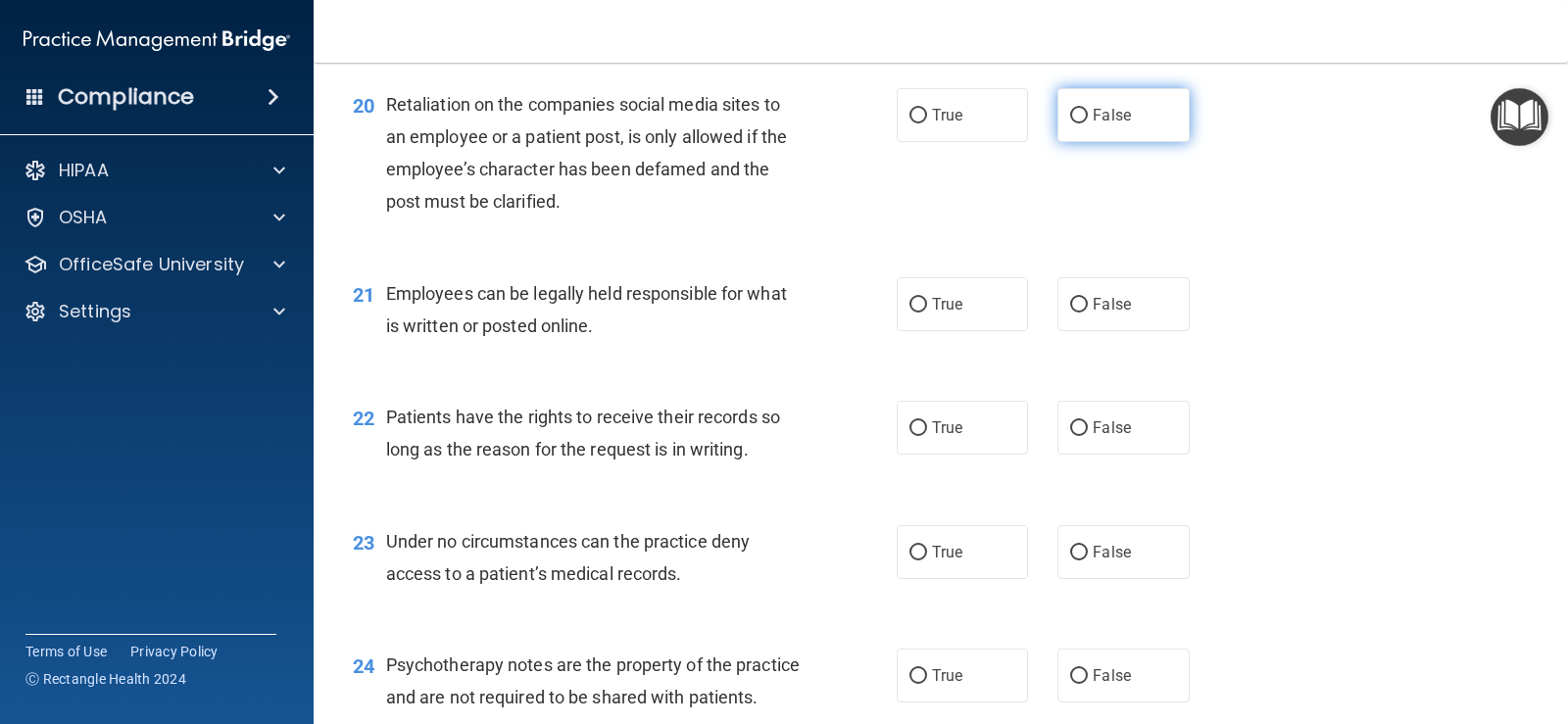
drag, startPoint x: 1055, startPoint y: 113, endPoint x: 1042, endPoint y: 130, distance: 21.4
click at [1058, 115] on label "False" at bounding box center [1123, 115] width 132 height 53
click at [1070, 115] on input "False" at bounding box center [1079, 116] width 18 height 15
radio input "true"
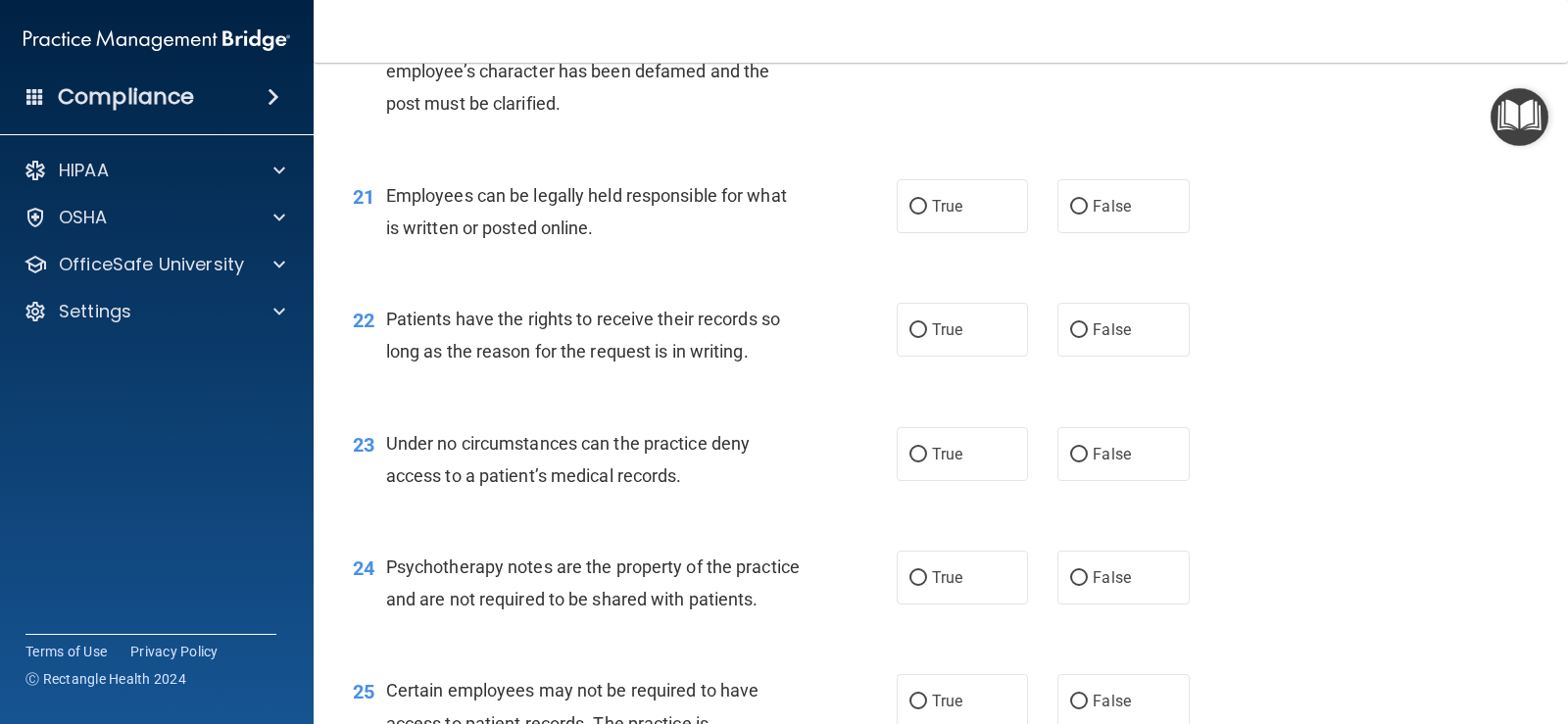
scroll to position [3821, 0]
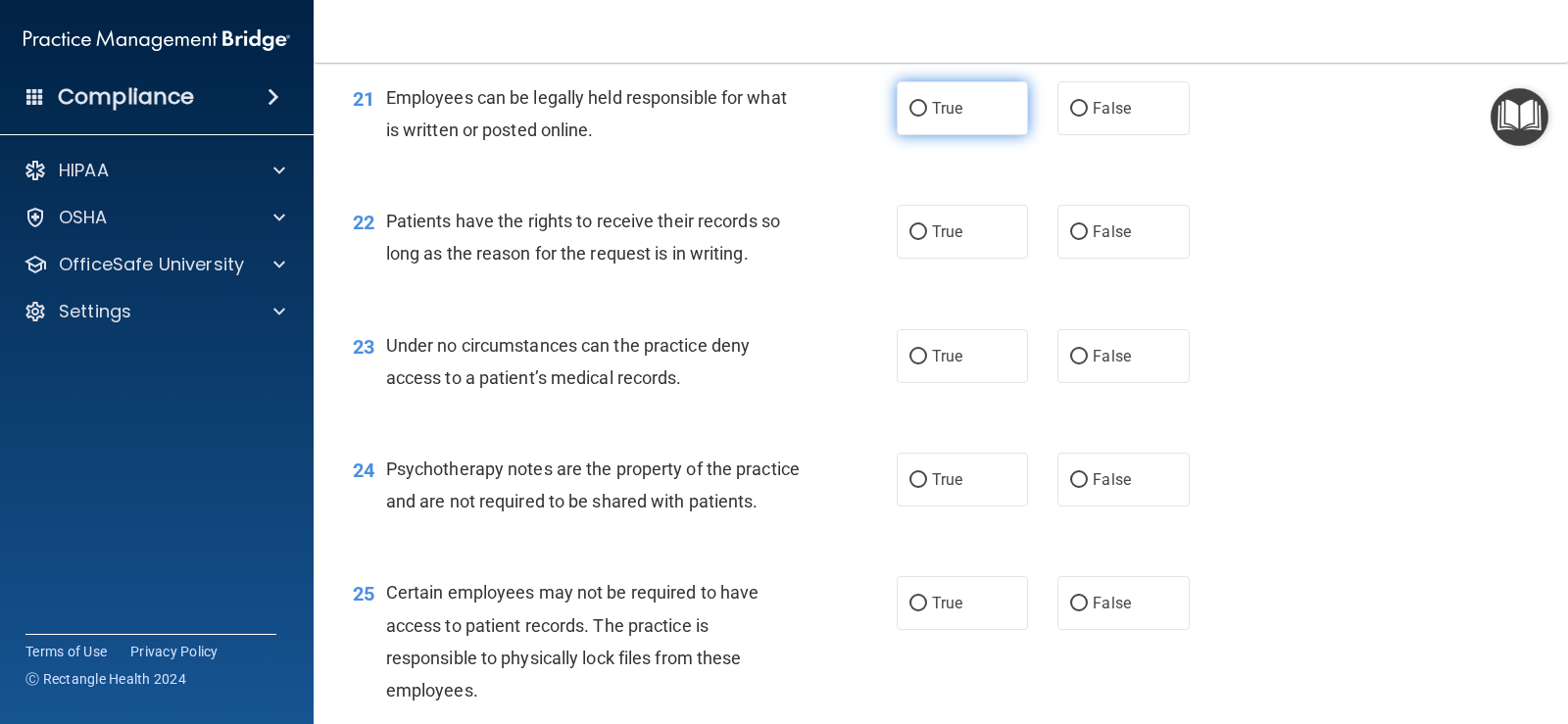
click at [927, 125] on label "True" at bounding box center [962, 108] width 132 height 53
click at [927, 117] on input "True" at bounding box center [918, 109] width 18 height 15
radio input "true"
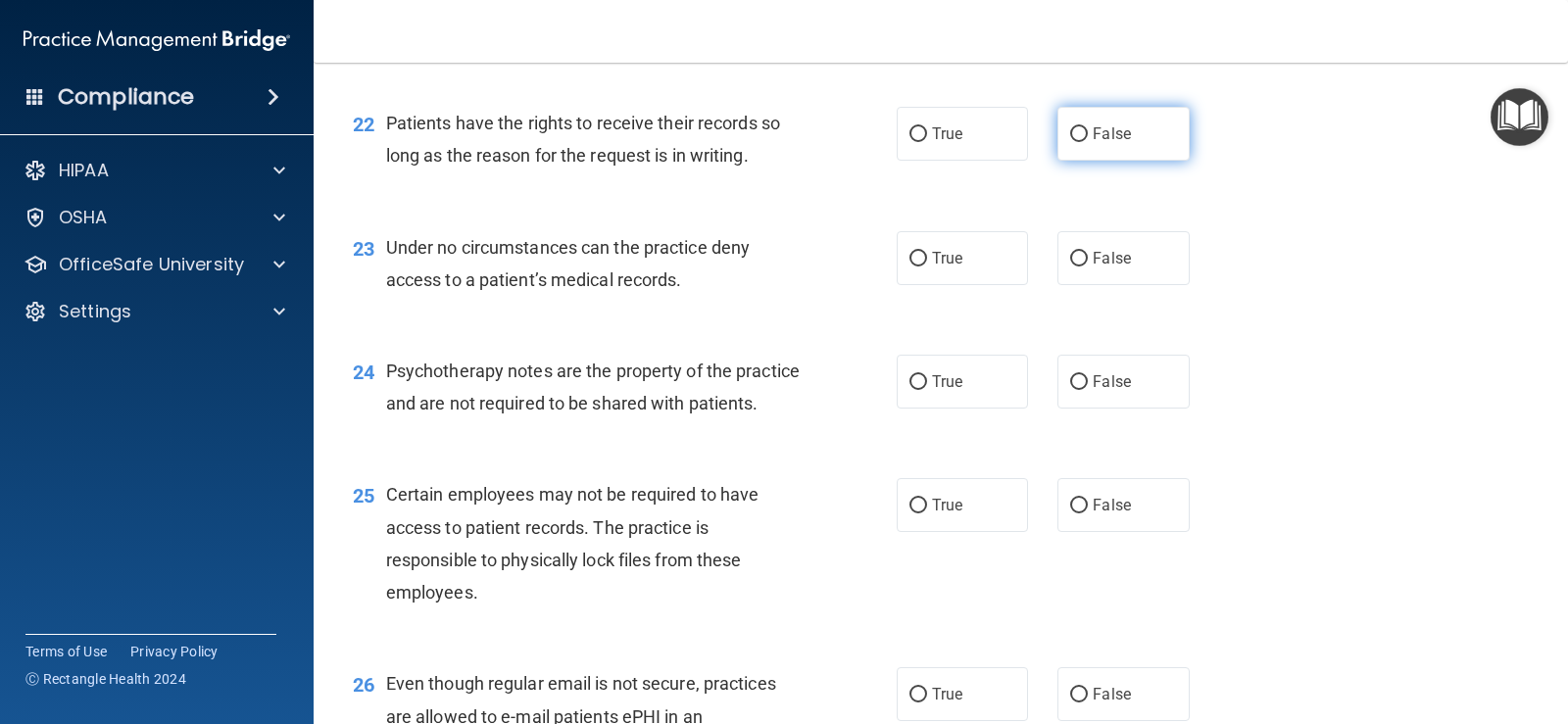
click at [1083, 138] on label "False" at bounding box center [1123, 134] width 132 height 53
click at [1083, 138] on input "False" at bounding box center [1079, 135] width 18 height 15
radio input "true"
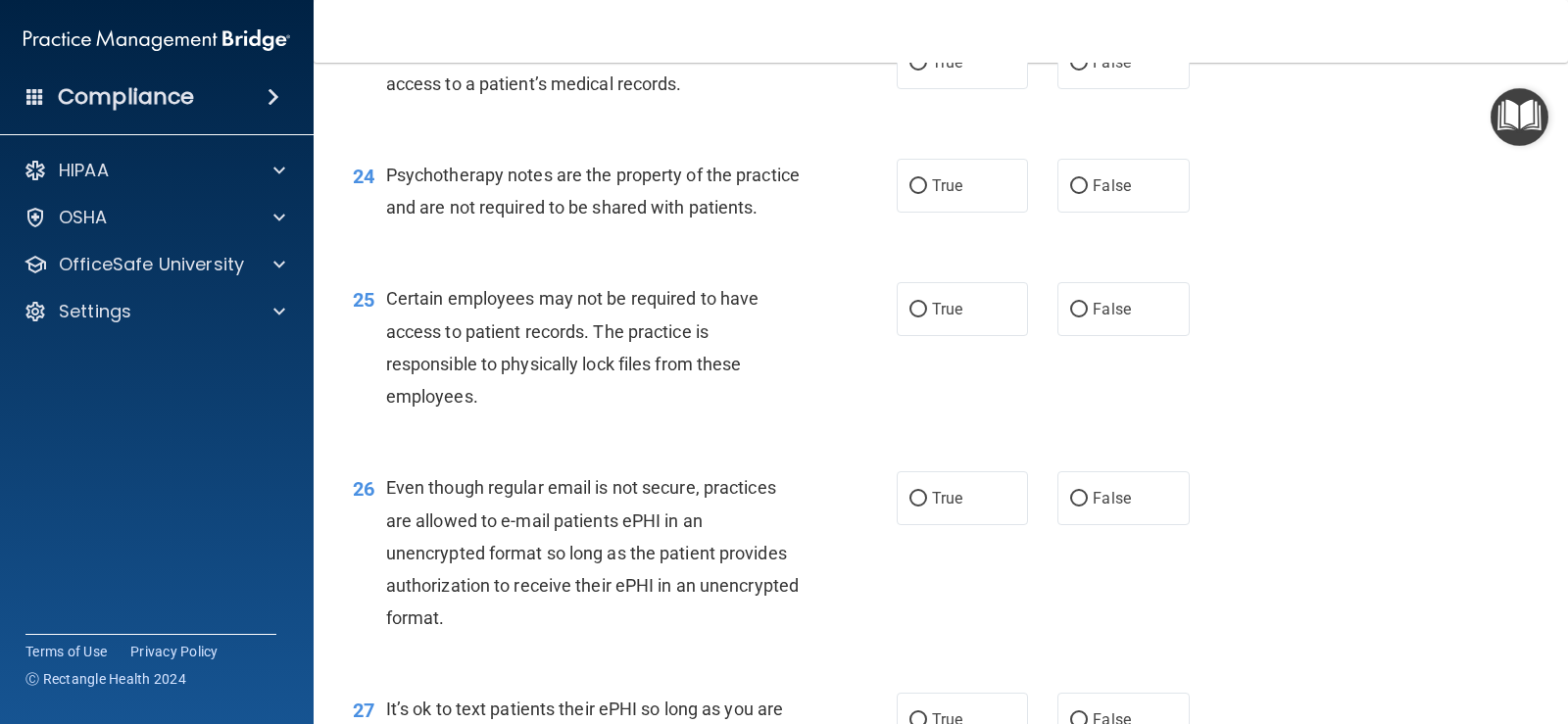
scroll to position [4018, 0]
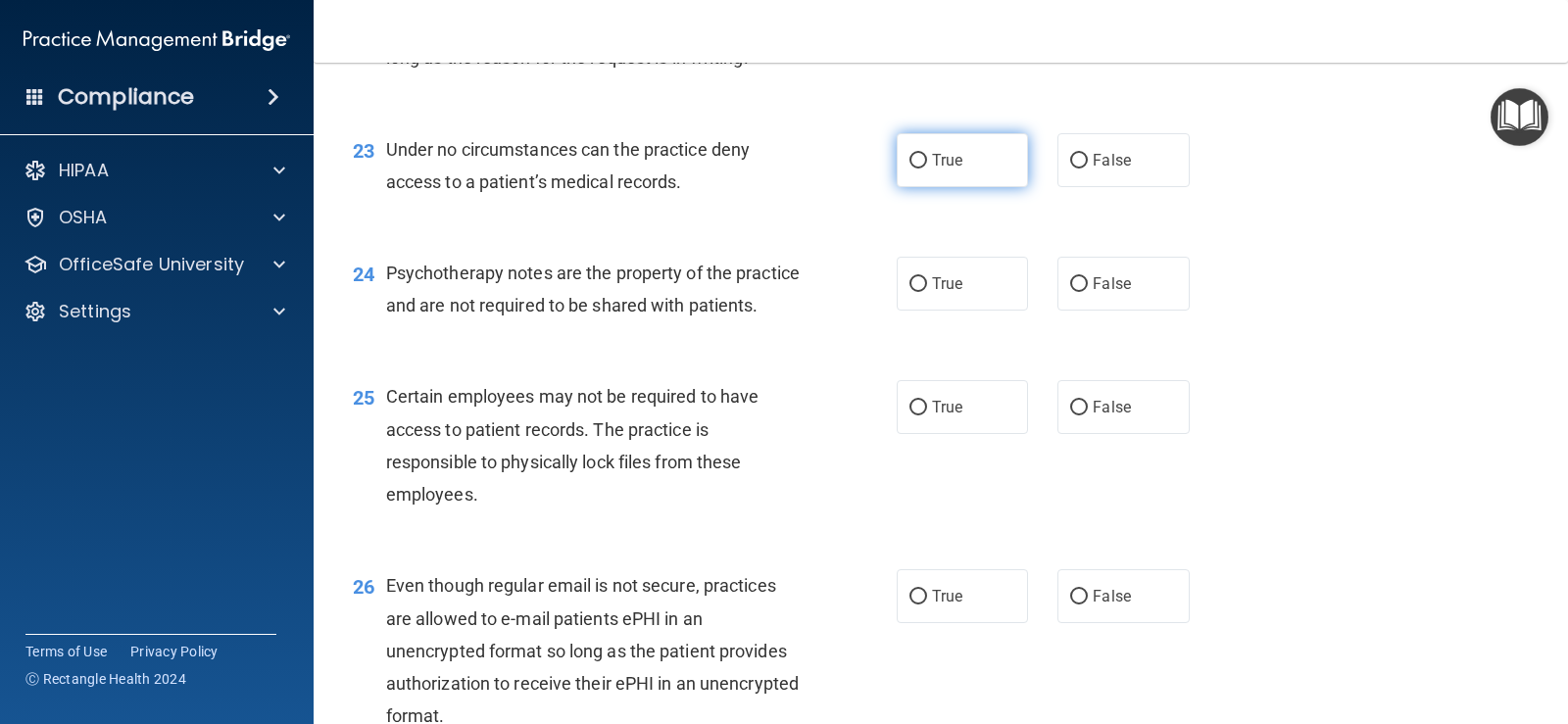
click at [909, 159] on input "True" at bounding box center [918, 161] width 18 height 15
radio input "true"
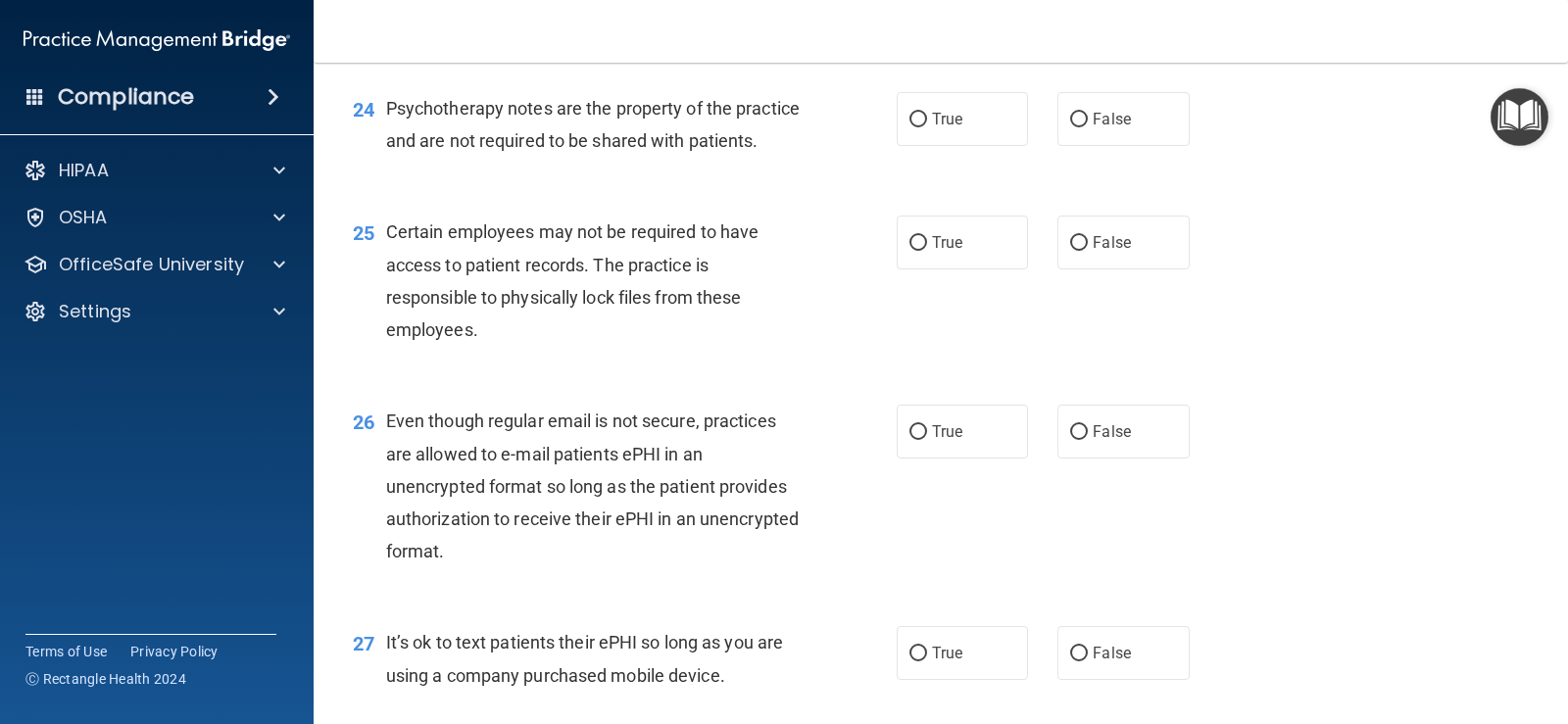
scroll to position [4213, 0]
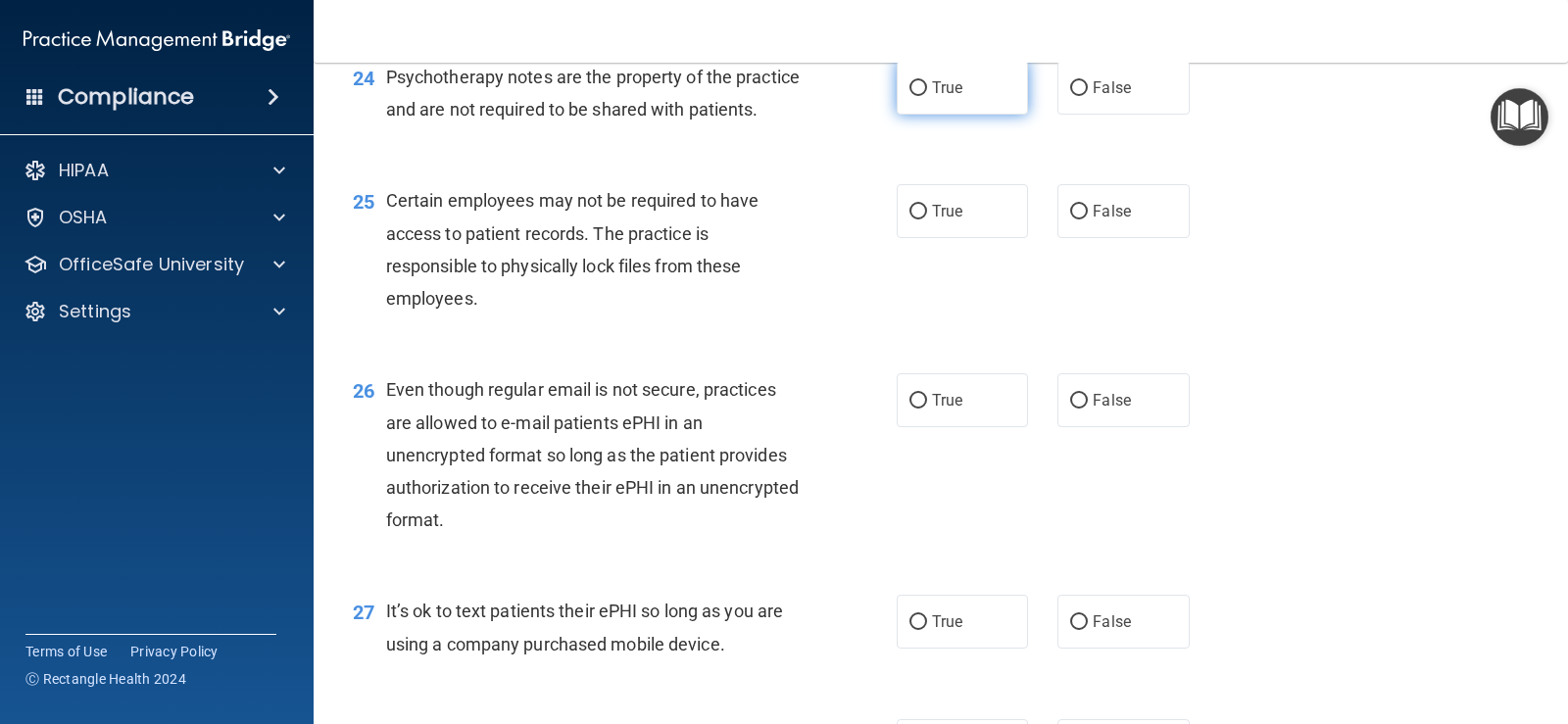
click at [932, 90] on span "True" at bounding box center [947, 87] width 31 height 19
click at [927, 90] on input "True" at bounding box center [918, 88] width 18 height 15
radio input "true"
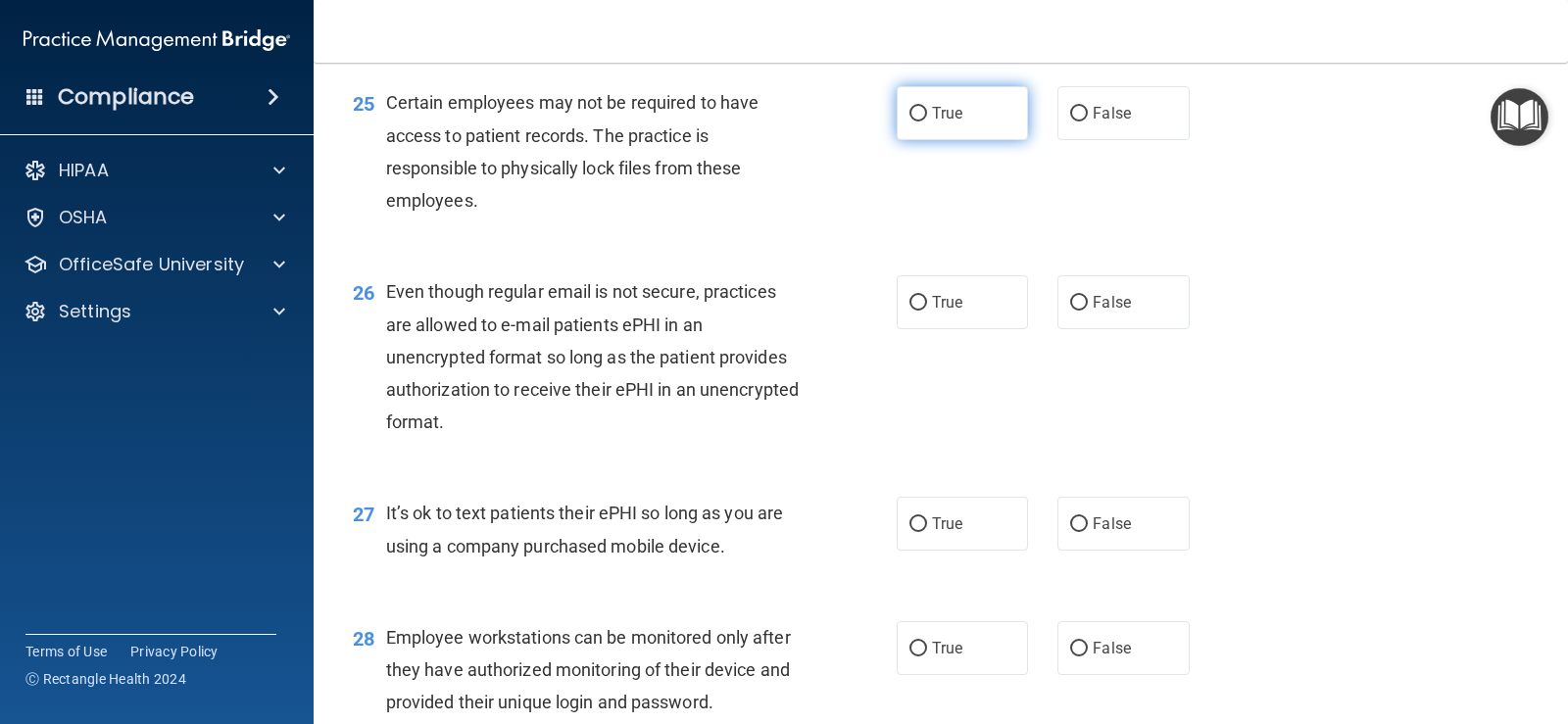
click at [926, 140] on label "True" at bounding box center [962, 113] width 132 height 53
click at [926, 122] on input "True" at bounding box center [918, 114] width 18 height 15
radio input "true"
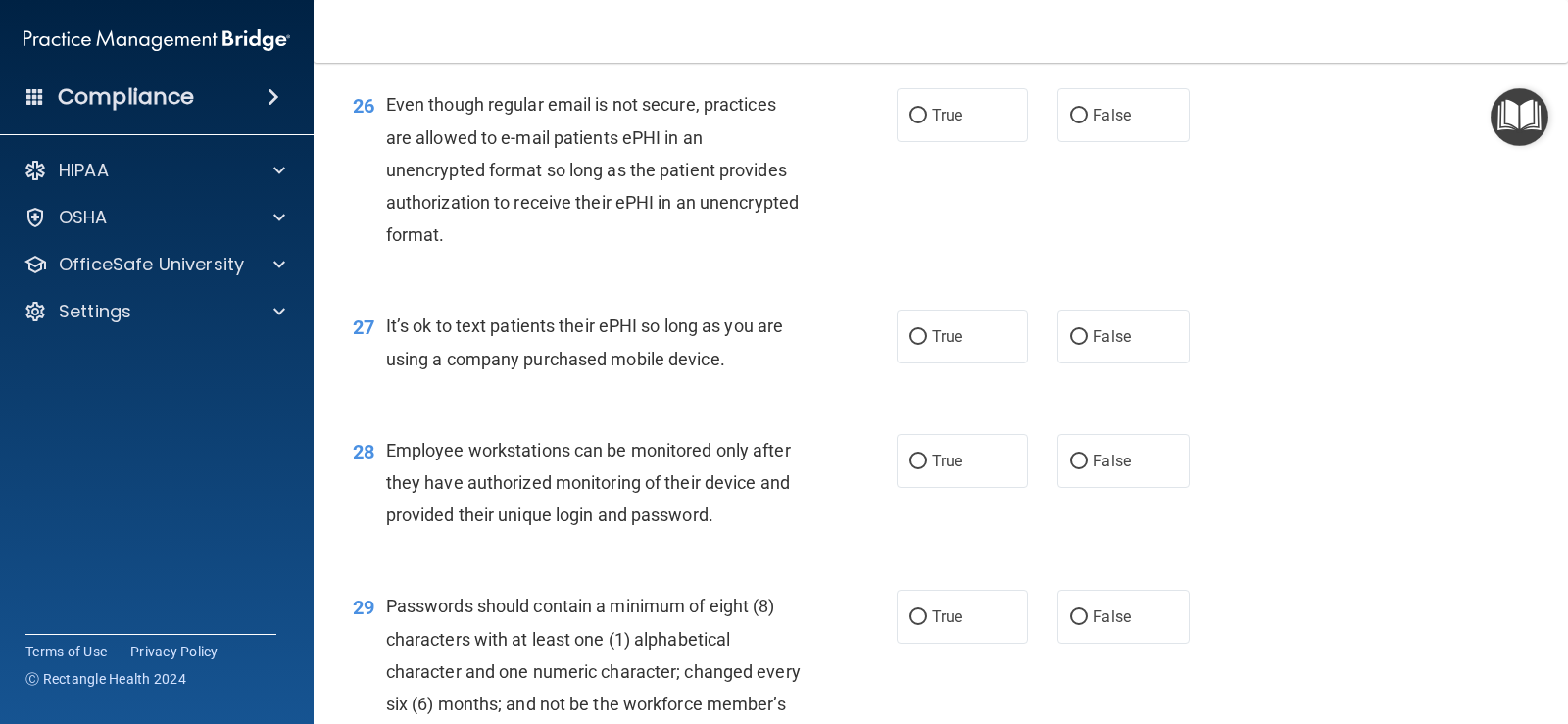
scroll to position [4507, 0]
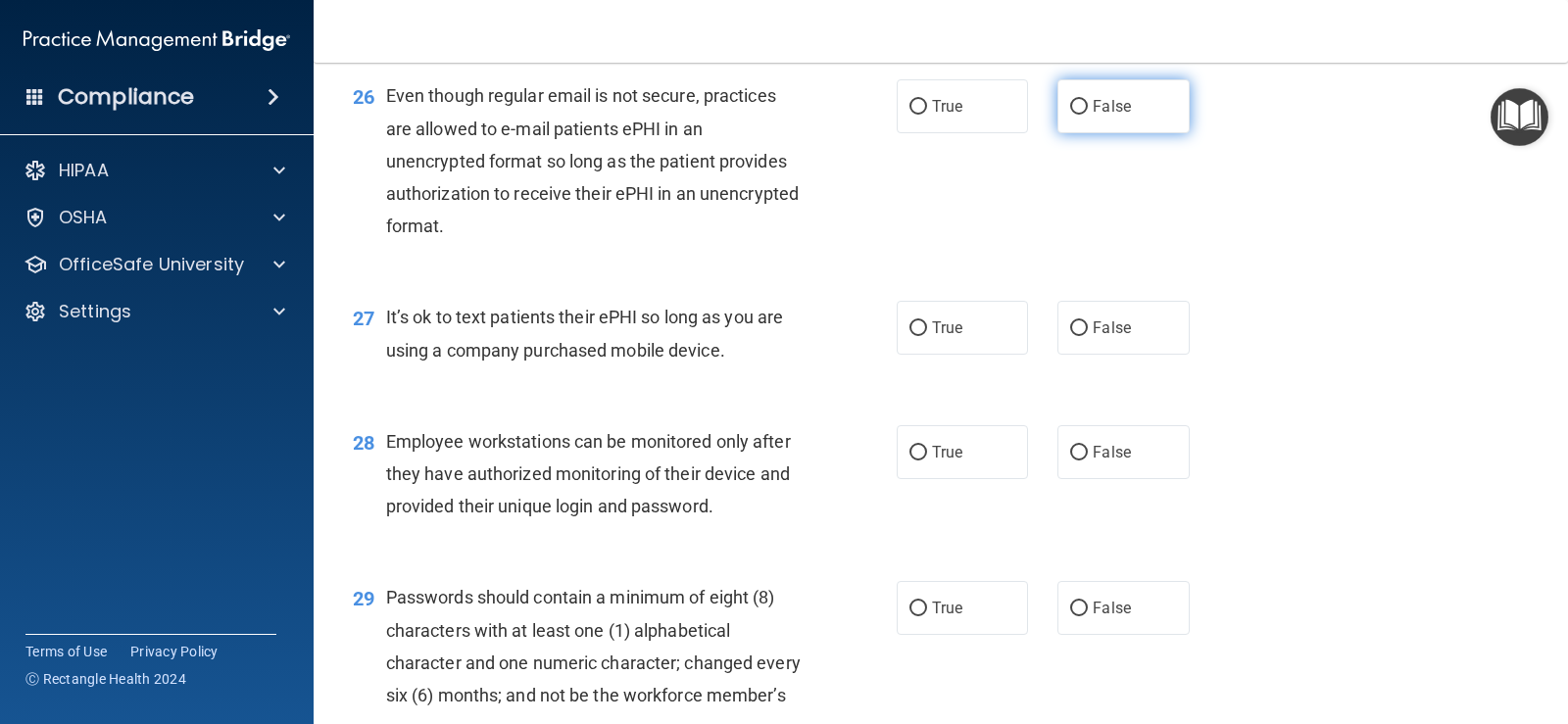
drag, startPoint x: 1061, startPoint y: 136, endPoint x: 1058, endPoint y: 157, distance: 21.2
click at [1061, 134] on label "False" at bounding box center [1123, 106] width 132 height 53
click at [1070, 115] on input "False" at bounding box center [1079, 107] width 18 height 15
radio input "true"
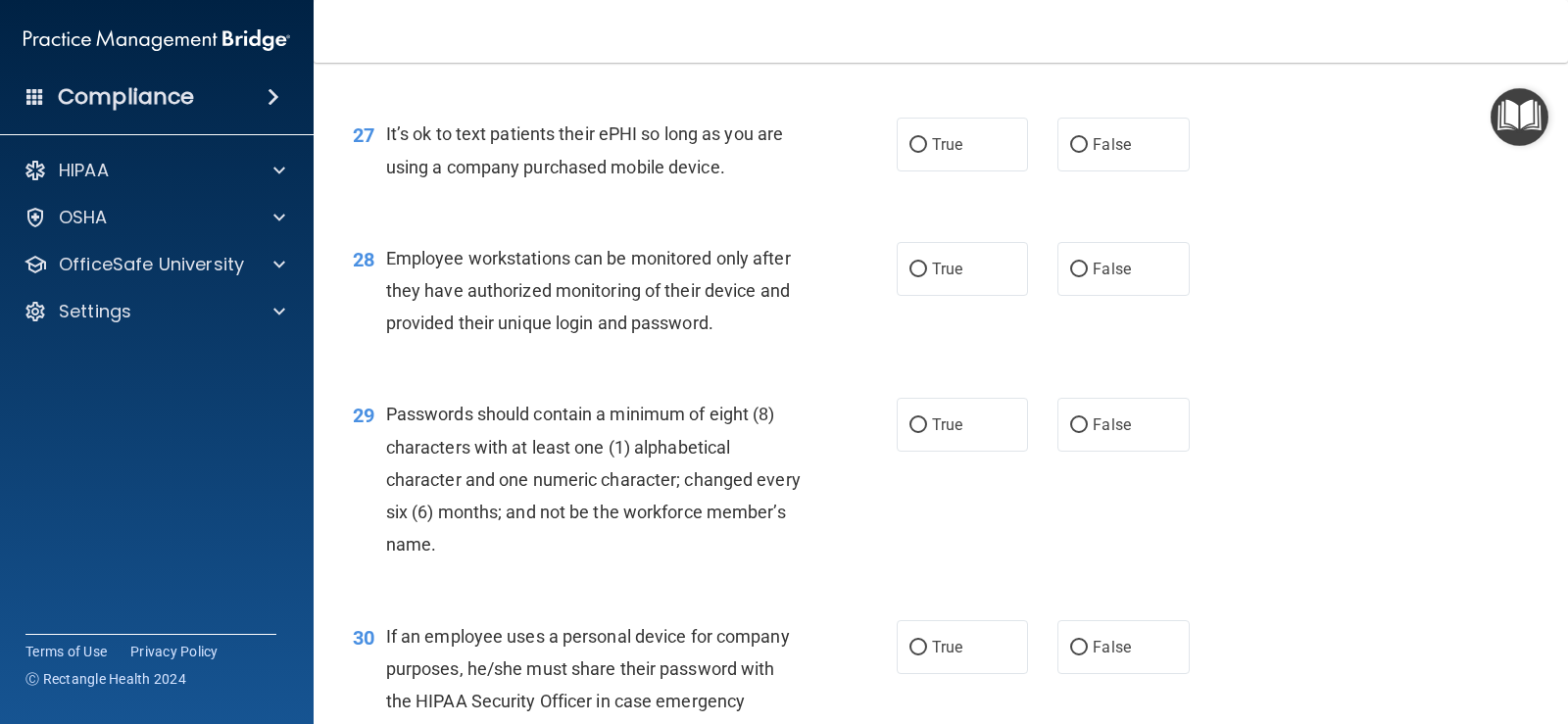
scroll to position [4703, 0]
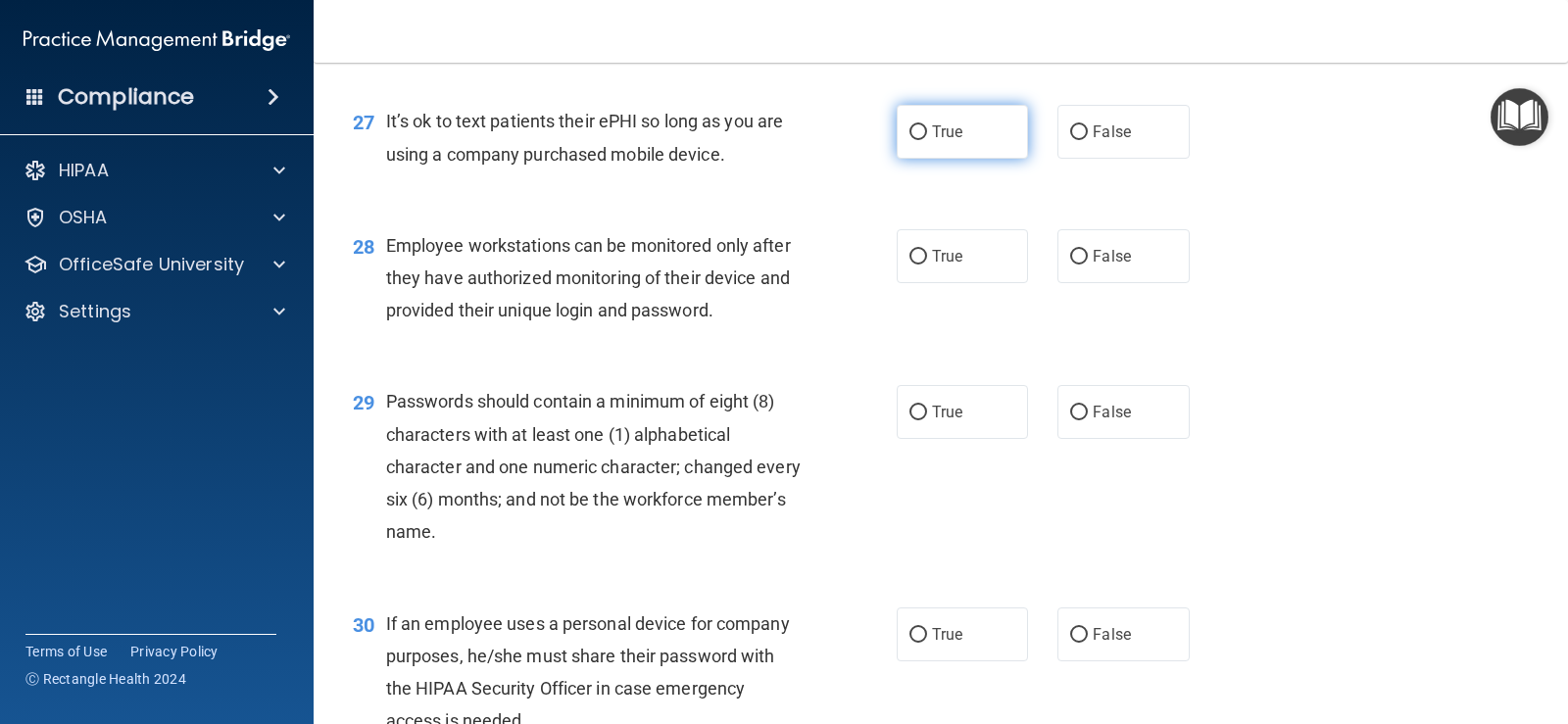
click at [979, 158] on label "True" at bounding box center [962, 132] width 132 height 53
click at [927, 140] on input "True" at bounding box center [918, 133] width 18 height 15
radio input "true"
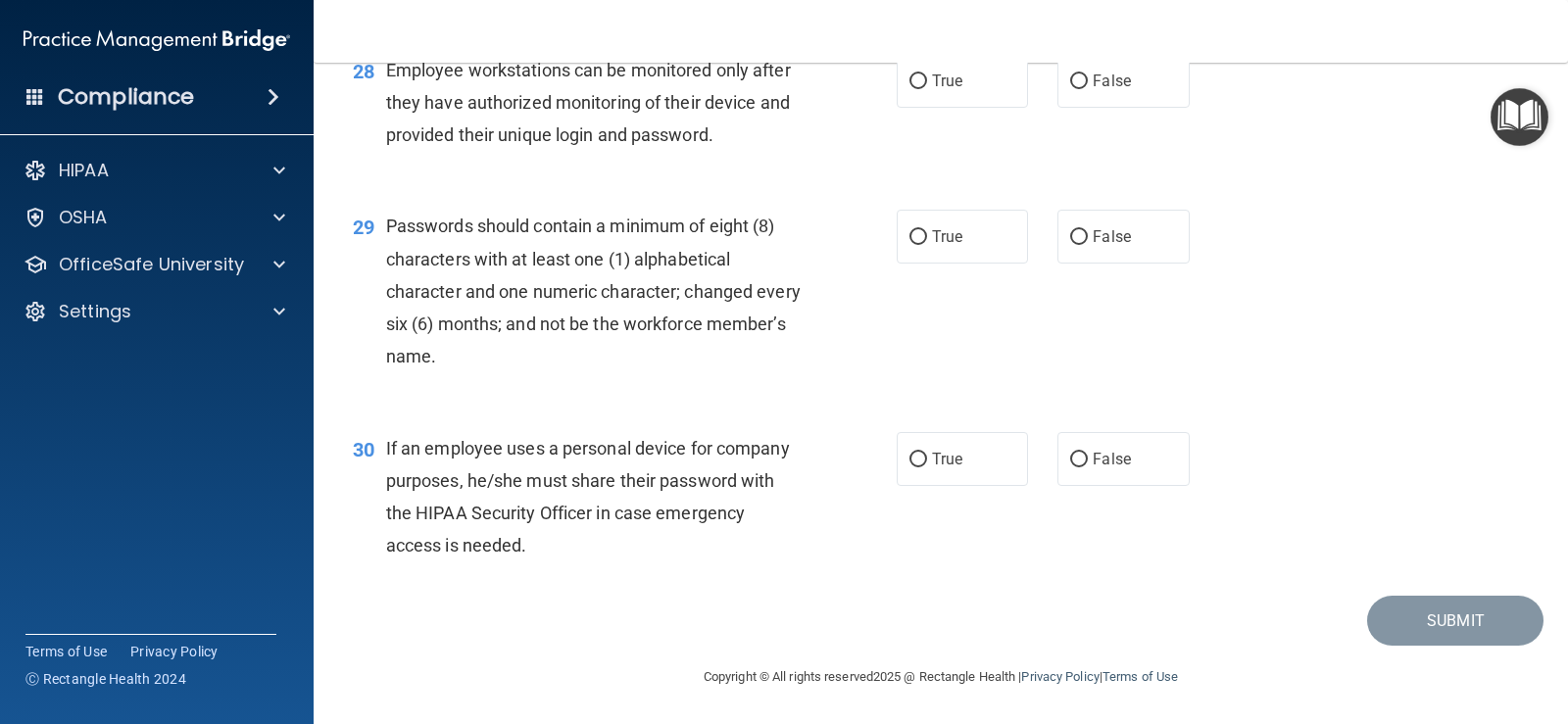
scroll to position [4899, 0]
click at [966, 108] on label "True" at bounding box center [962, 80] width 132 height 53
click at [927, 89] on input "True" at bounding box center [918, 81] width 18 height 15
radio input "true"
click at [999, 252] on label "True" at bounding box center [962, 236] width 132 height 53
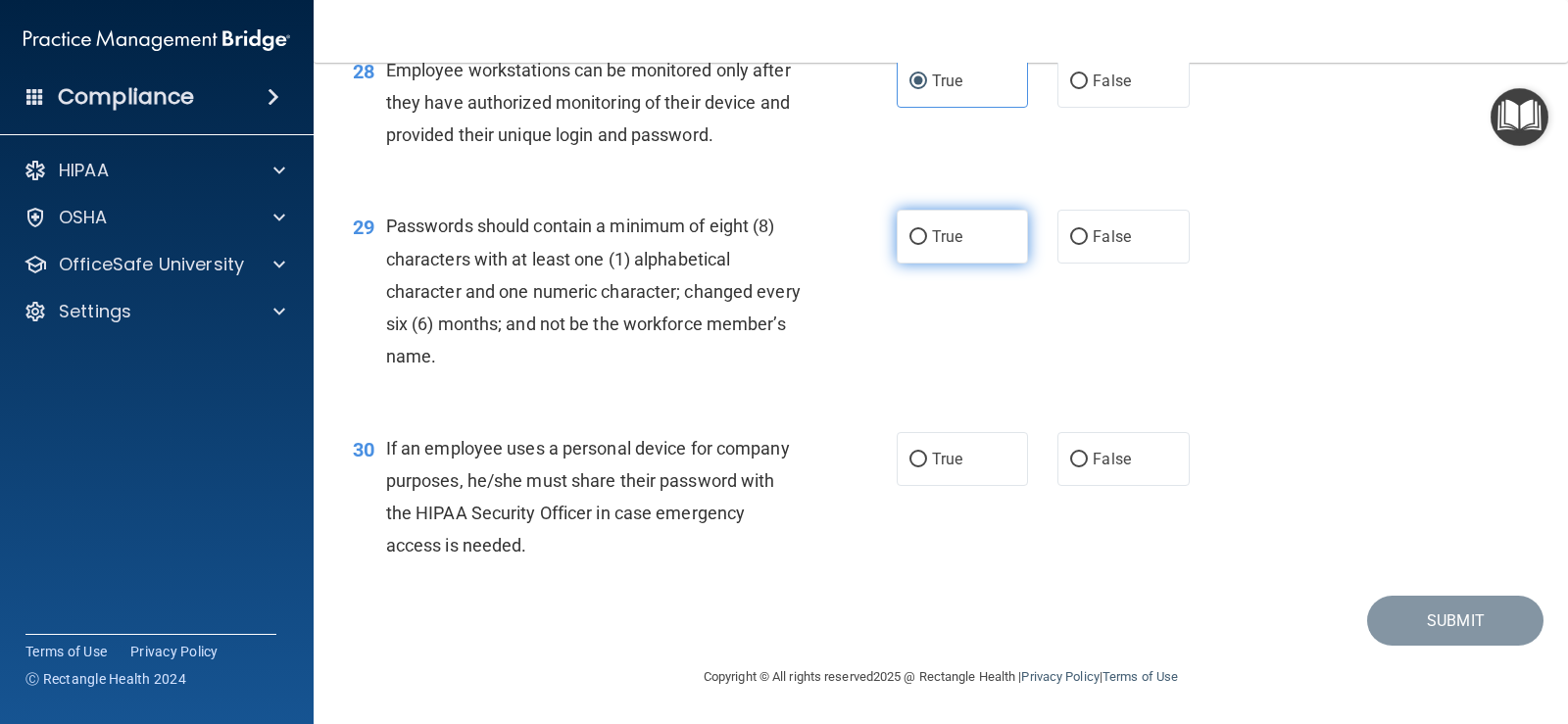
click at [927, 245] on input "True" at bounding box center [918, 237] width 18 height 15
radio input "true"
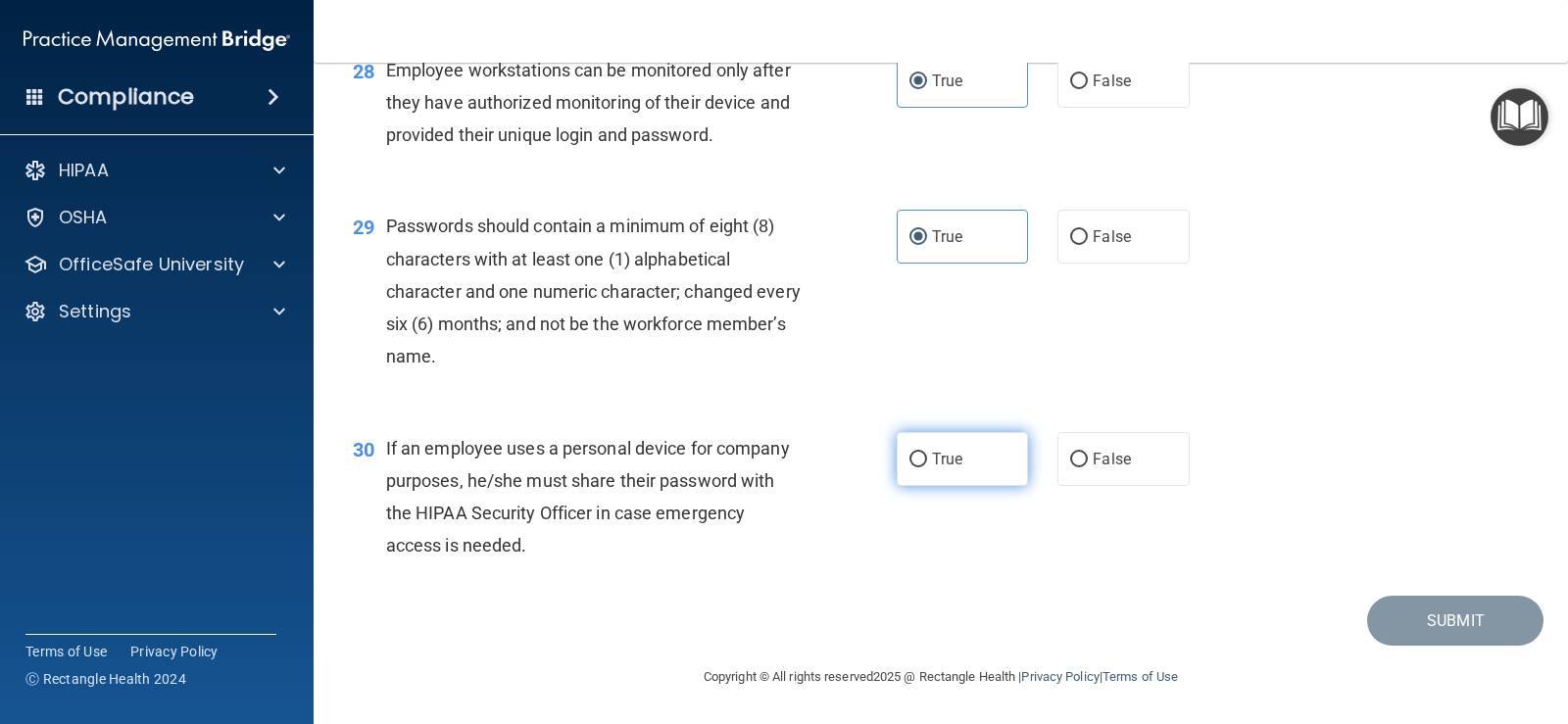
click at [932, 469] on span "True" at bounding box center [947, 459] width 31 height 19
click at [925, 468] on input "True" at bounding box center [918, 460] width 18 height 15
radio input "true"
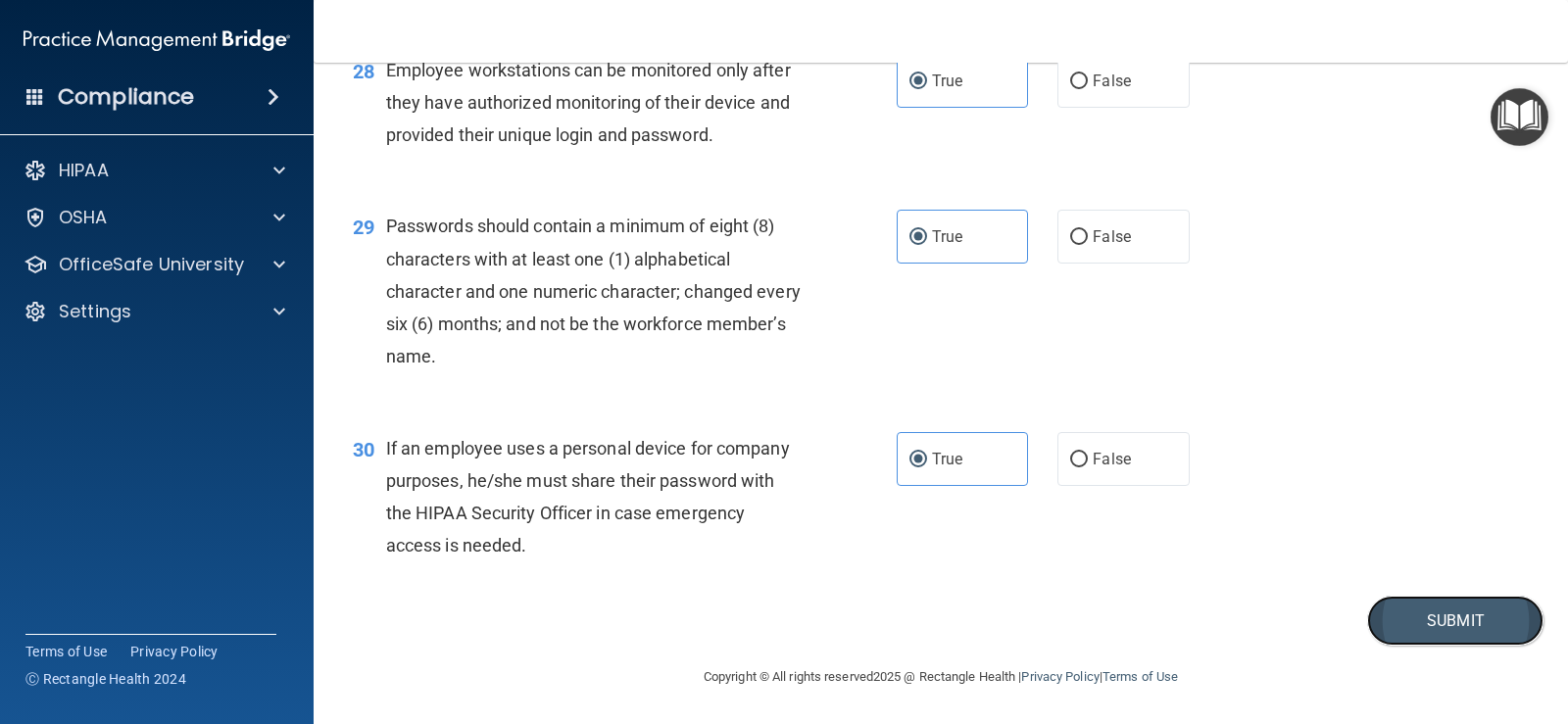
click at [1476, 636] on button "Submit" at bounding box center [1455, 620] width 176 height 50
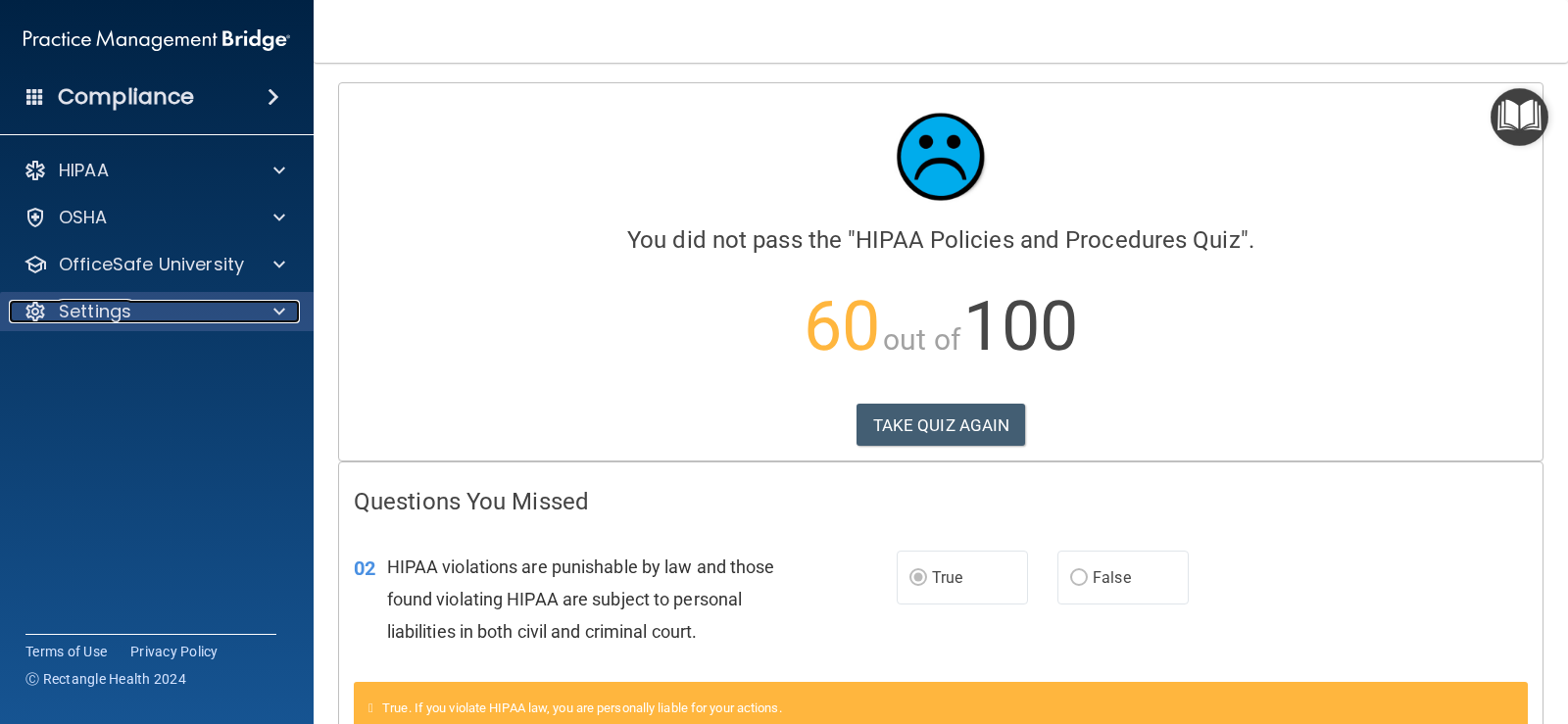
click at [273, 307] on span at bounding box center [279, 312] width 12 height 24
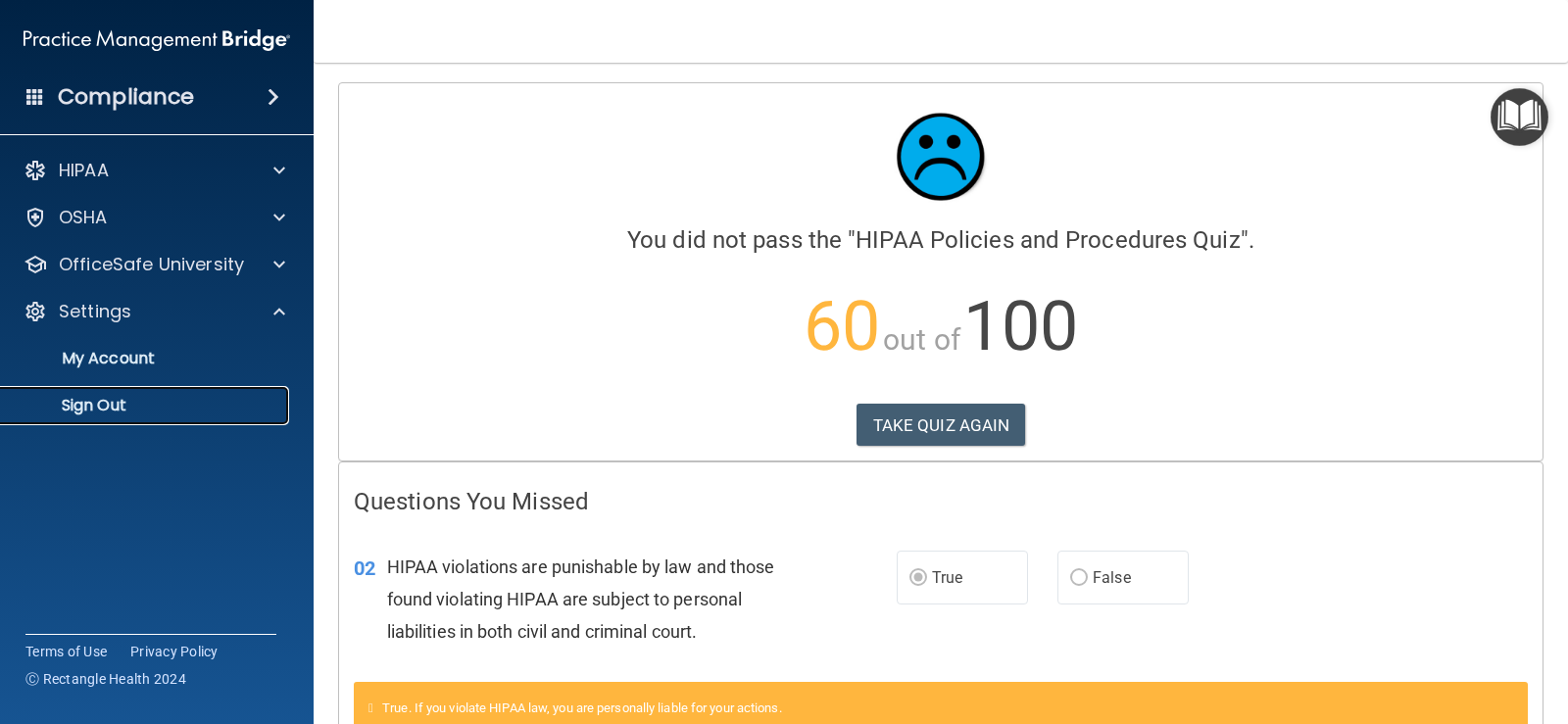
click at [162, 409] on p "Sign Out" at bounding box center [146, 406] width 267 height 20
